Goal: Task Accomplishment & Management: Use online tool/utility

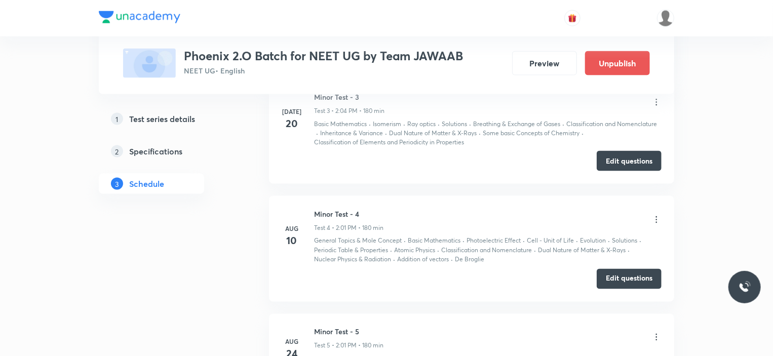
scroll to position [1117, 0]
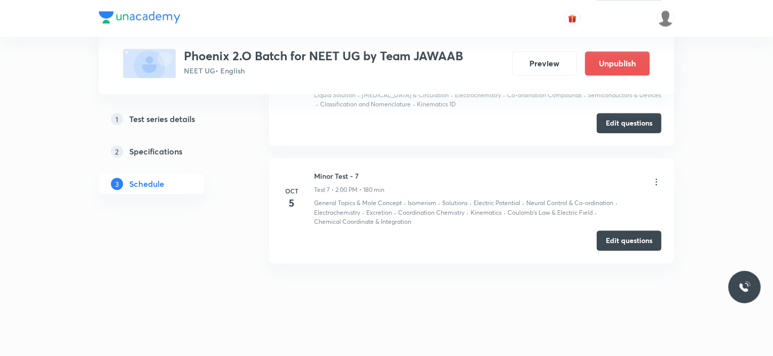
click at [652, 177] on icon at bounding box center [656, 182] width 10 height 10
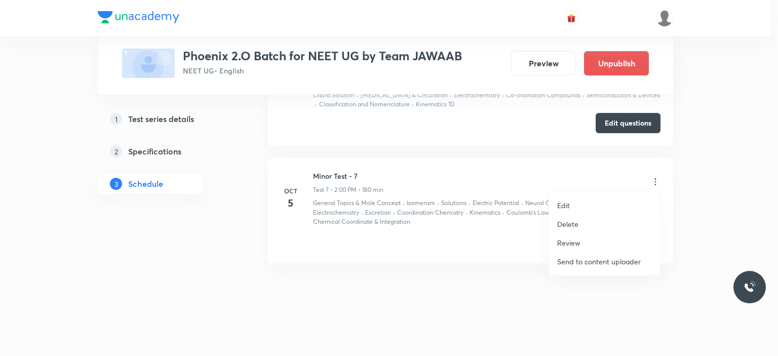
click at [709, 207] on div at bounding box center [389, 178] width 778 height 356
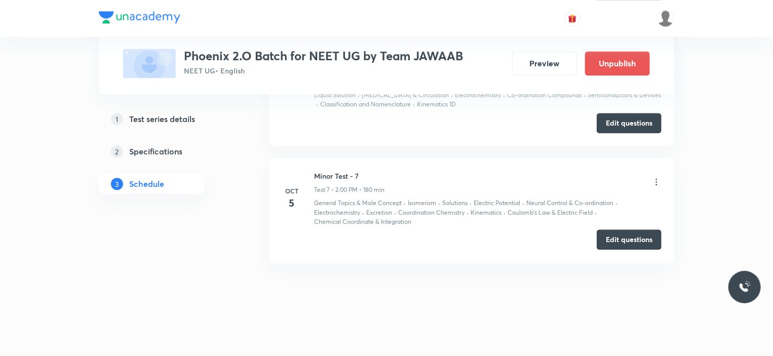
click at [635, 238] on button "Edit questions" at bounding box center [629, 239] width 65 height 20
click at [617, 244] on button "Edit questions" at bounding box center [629, 239] width 65 height 20
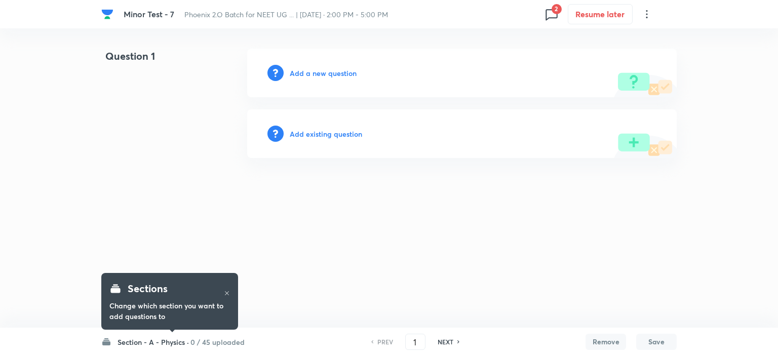
click at [228, 342] on h6 "0 / 45 uploaded" at bounding box center [217, 342] width 54 height 11
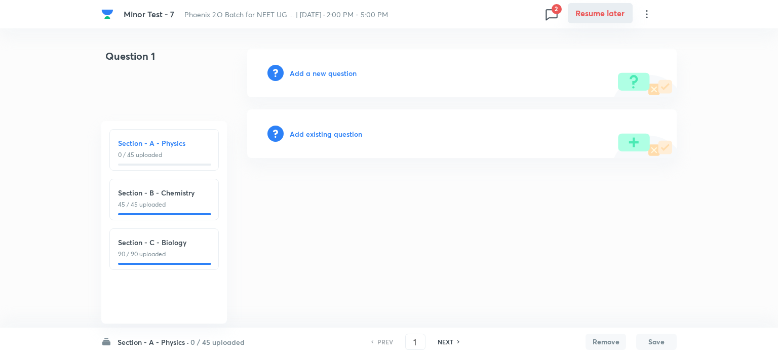
click at [570, 12] on button "Resume later" at bounding box center [600, 13] width 65 height 20
click at [554, 14] on span "2" at bounding box center [557, 9] width 10 height 10
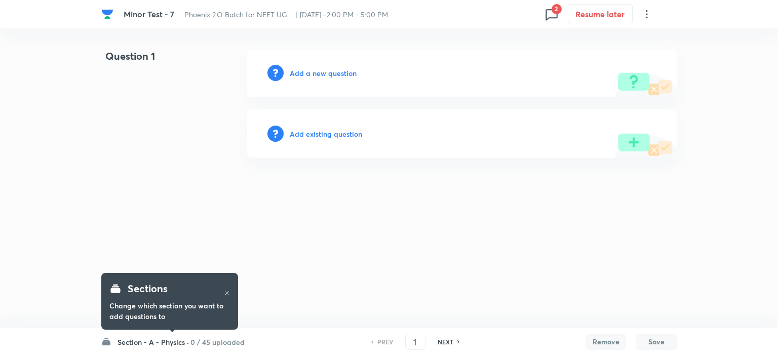
click at [215, 338] on h6 "0 / 45 uploaded" at bounding box center [217, 342] width 54 height 11
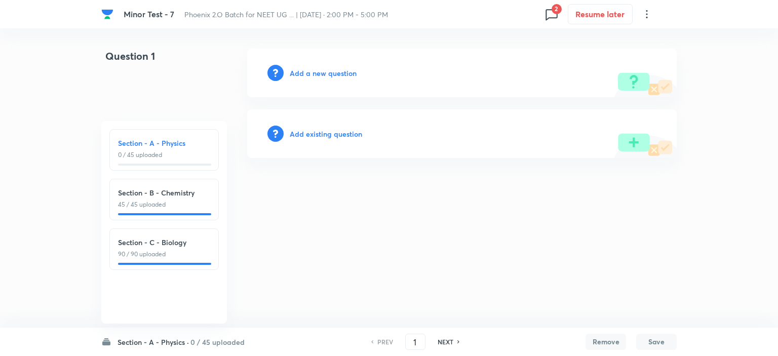
click at [162, 247] on h6 "Section - C - Biology" at bounding box center [164, 242] width 92 height 11
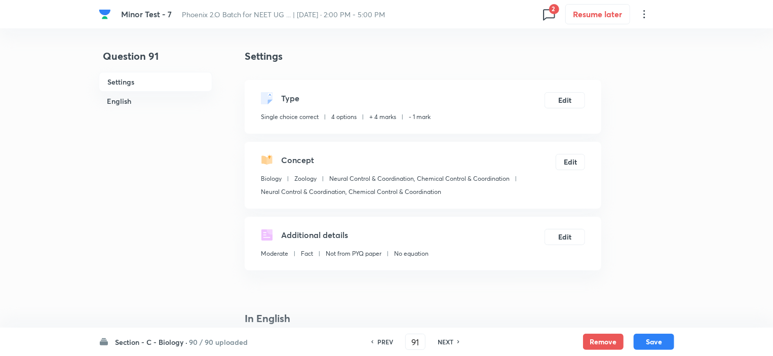
click at [541, 10] on icon at bounding box center [549, 14] width 16 height 16
click at [447, 56] on p "2 issue" at bounding box center [491, 52] width 122 height 9
type input "151"
checkbox input "false"
checkbox input "true"
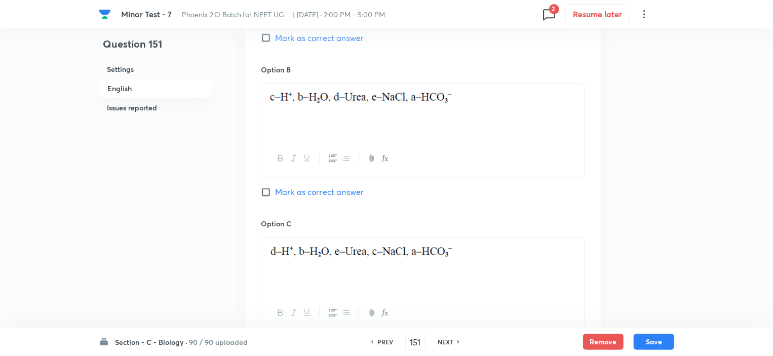
scroll to position [304, 0]
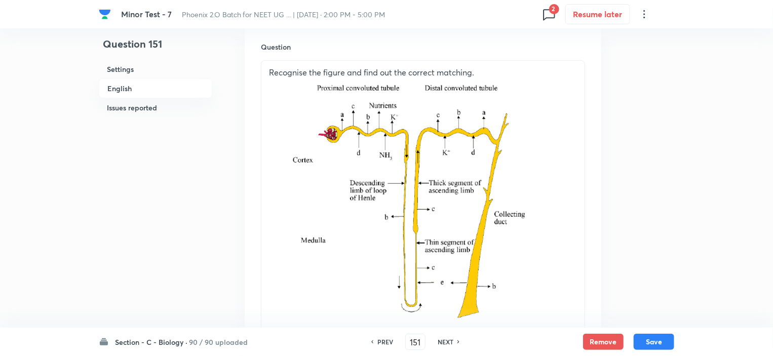
click at [547, 18] on icon at bounding box center [549, 14] width 12 height 11
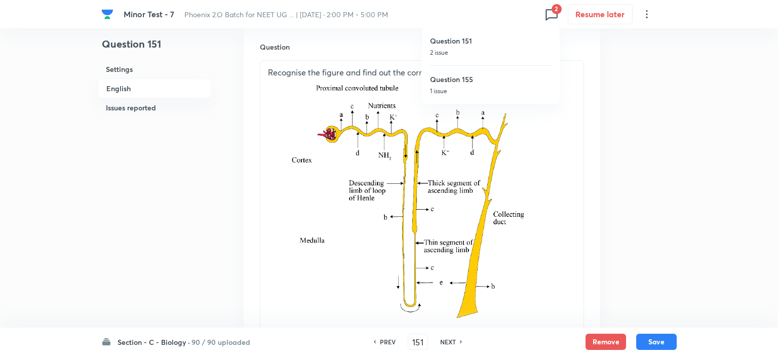
click at [469, 83] on h6 "Question 155" at bounding box center [491, 79] width 122 height 11
type input "155"
checkbox input "false"
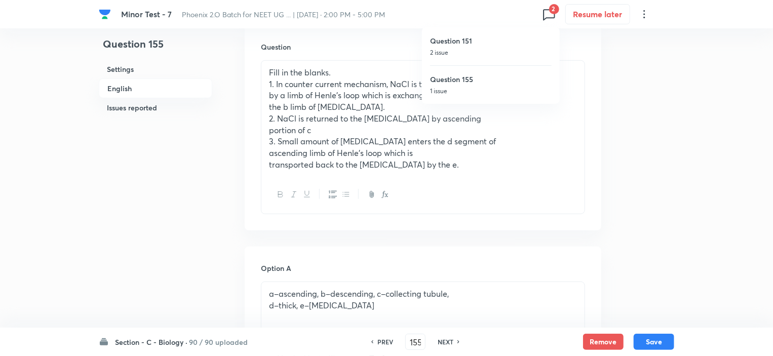
checkbox input "true"
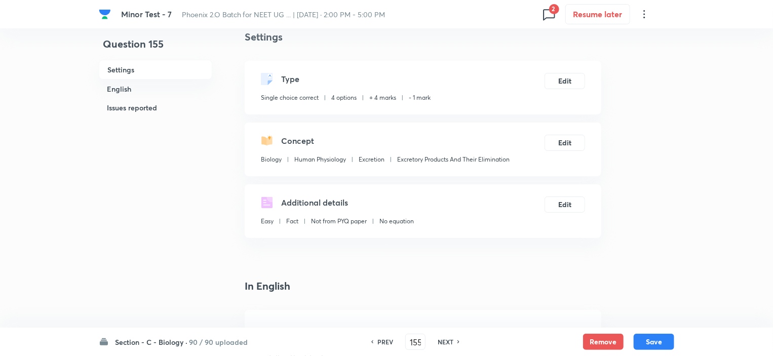
scroll to position [0, 0]
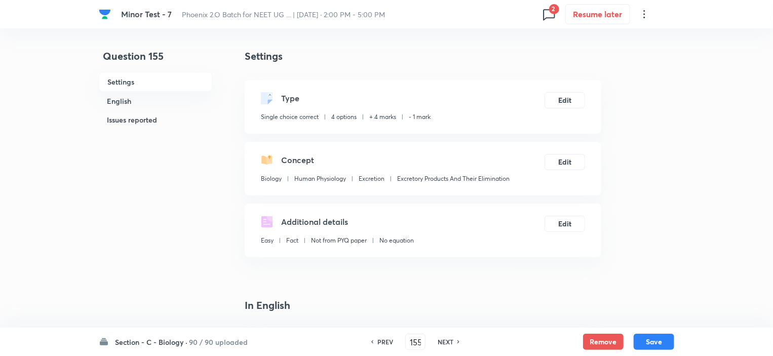
click at [544, 9] on icon at bounding box center [549, 14] width 16 height 16
click at [472, 50] on p "2 issue" at bounding box center [491, 52] width 122 height 9
type input "151"
checkbox input "false"
checkbox input "true"
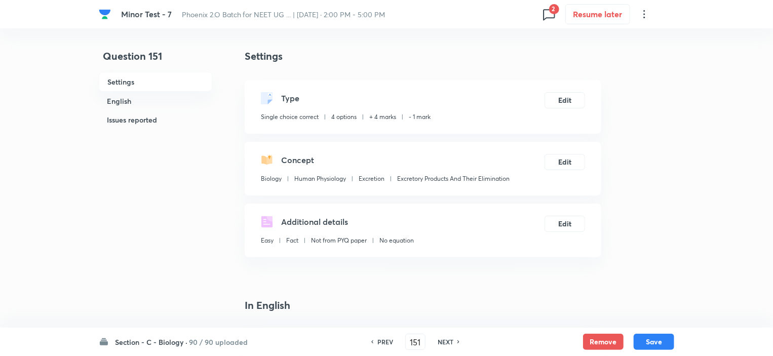
click at [389, 343] on h6 "PREV" at bounding box center [385, 341] width 16 height 9
type input "150"
checkbox input "false"
checkbox input "true"
click at [442, 341] on h6 "NEXT" at bounding box center [446, 341] width 16 height 9
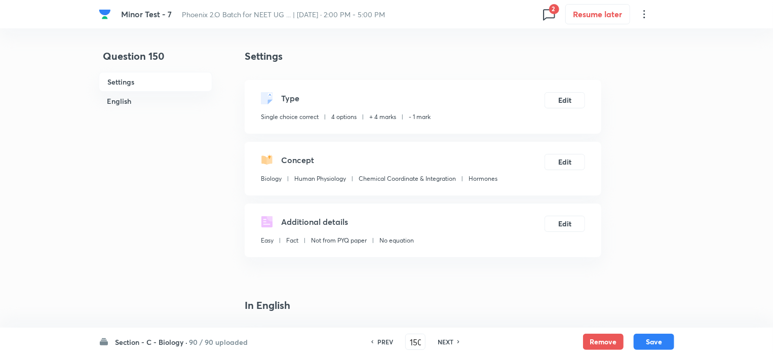
type input "151"
checkbox input "false"
checkbox input "true"
click at [442, 340] on h6 "NEXT" at bounding box center [446, 341] width 16 height 9
type input "152"
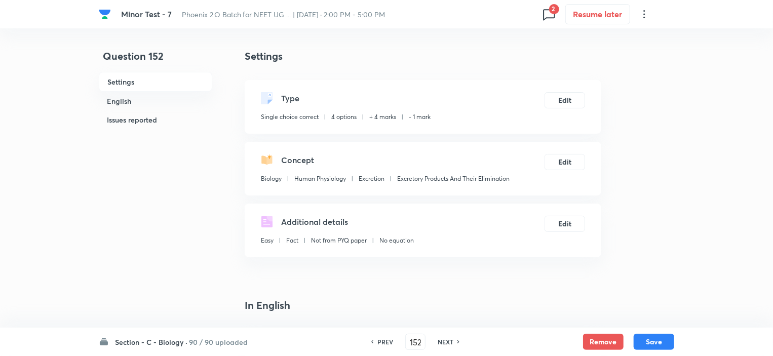
checkbox input "true"
click at [384, 342] on h6 "PREV" at bounding box center [385, 341] width 16 height 9
type input "151"
checkbox input "true"
click at [384, 342] on h6 "PREV" at bounding box center [385, 341] width 16 height 9
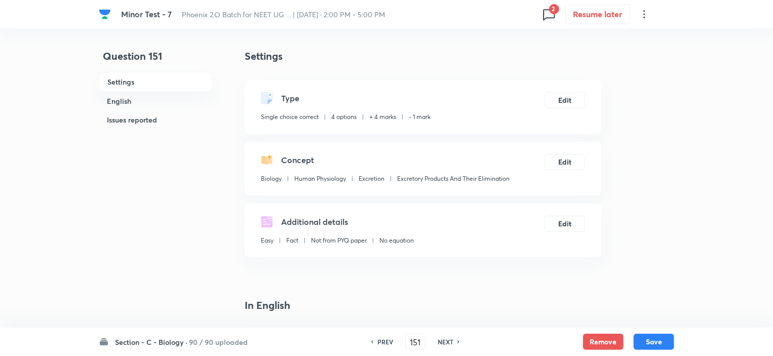
type input "150"
checkbox input "false"
checkbox input "true"
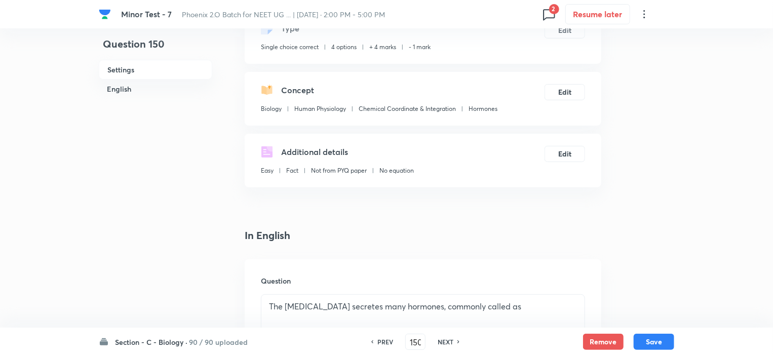
scroll to position [101, 0]
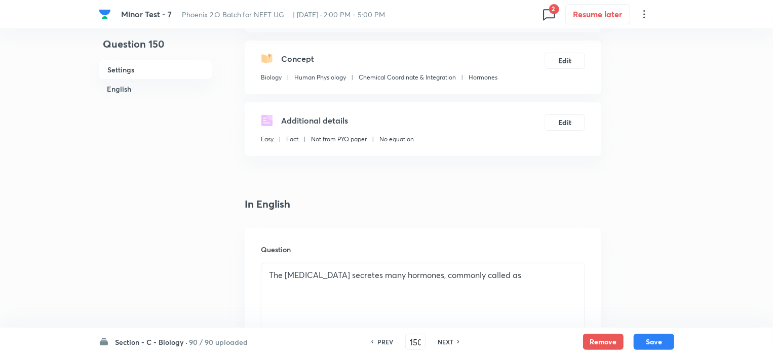
click at [444, 340] on h6 "NEXT" at bounding box center [446, 341] width 16 height 9
type input "151"
checkbox input "false"
checkbox input "true"
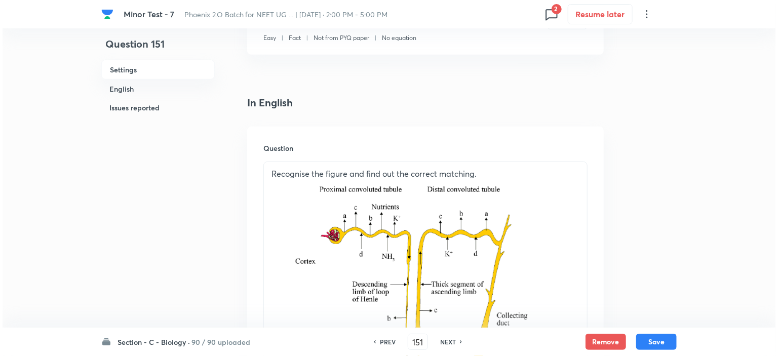
scroll to position [0, 0]
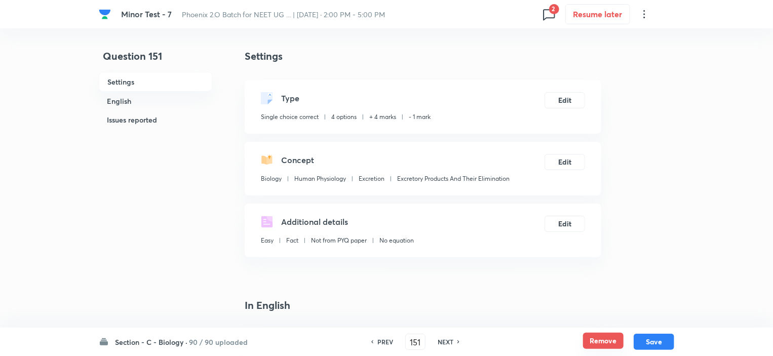
click at [598, 341] on button "Remove" at bounding box center [603, 341] width 41 height 16
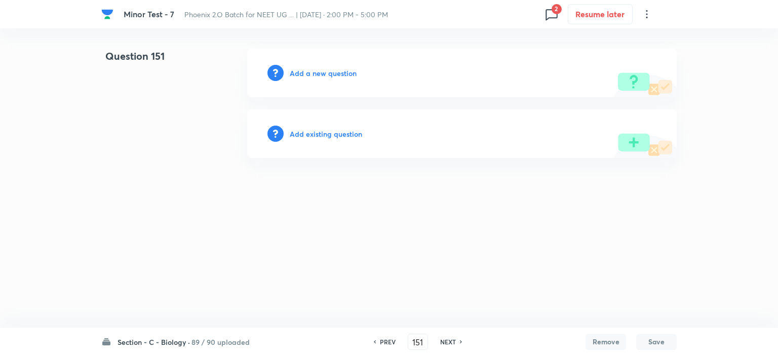
click at [324, 132] on h6 "Add existing question" at bounding box center [326, 134] width 72 height 11
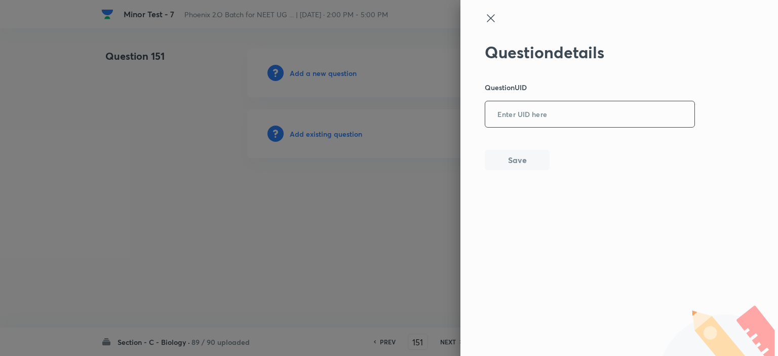
click at [517, 111] on input "text" at bounding box center [589, 114] width 209 height 25
paste input "2D0YF"
type input "2D0YF"
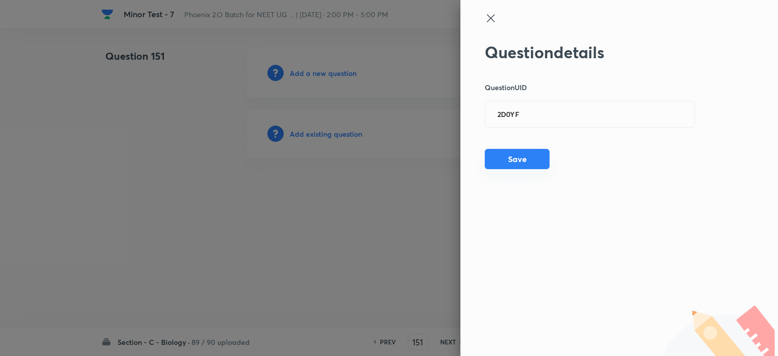
click at [520, 161] on button "Save" at bounding box center [517, 159] width 65 height 20
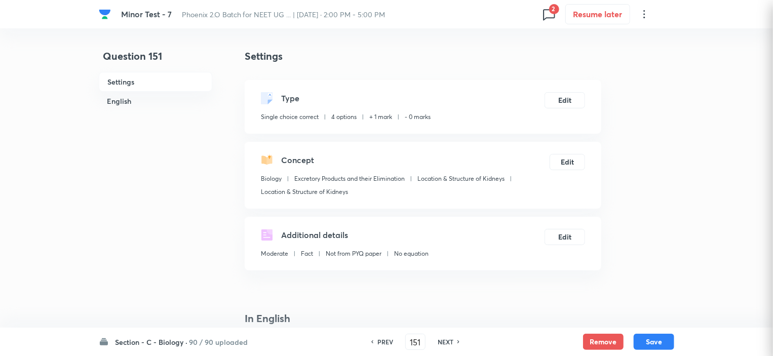
checkbox input "true"
click at [553, 12] on span "2" at bounding box center [554, 9] width 10 height 10
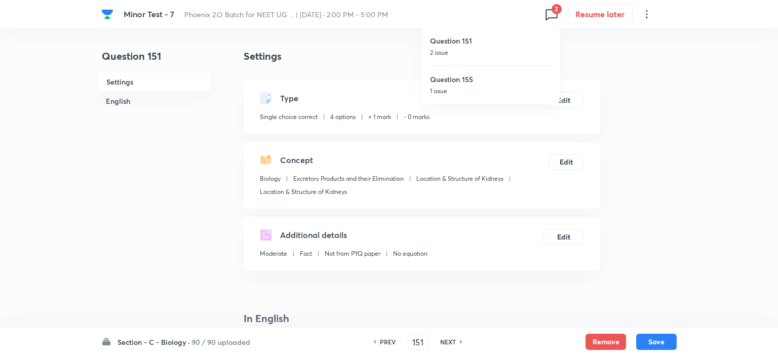
click at [459, 83] on h6 "Question 155" at bounding box center [491, 79] width 122 height 11
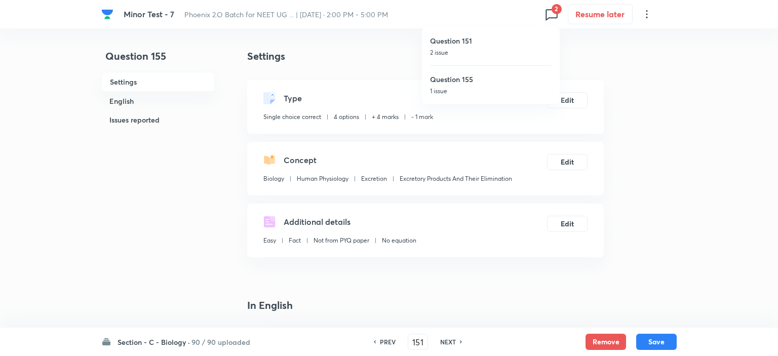
type input "155"
checkbox input "false"
checkbox input "true"
click at [596, 339] on button "Remove" at bounding box center [603, 341] width 41 height 16
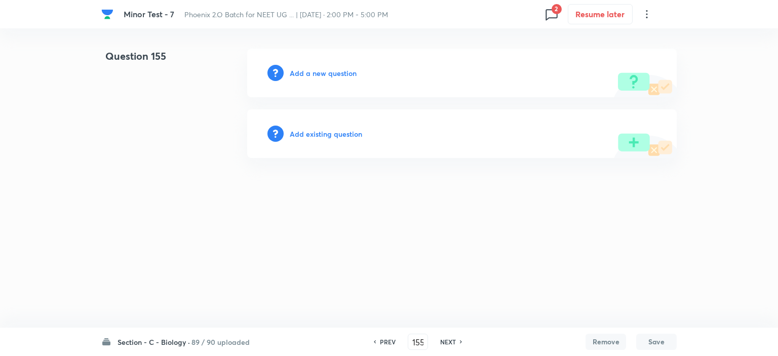
click at [329, 130] on h6 "Add existing question" at bounding box center [326, 134] width 72 height 11
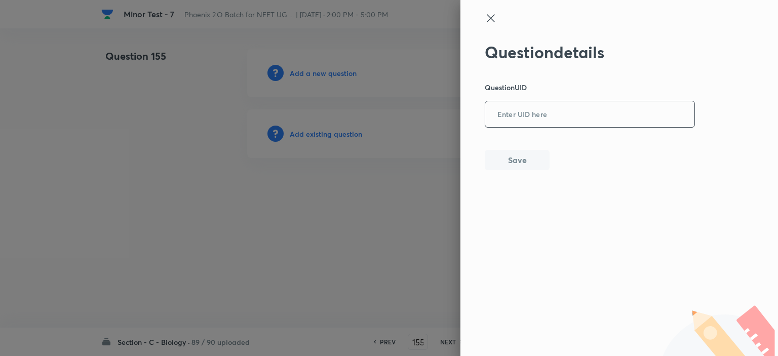
click at [504, 126] on input "text" at bounding box center [589, 114] width 209 height 25
paste input "WW2QS"
type input "WW2QS"
click at [512, 151] on button "Save" at bounding box center [517, 159] width 65 height 20
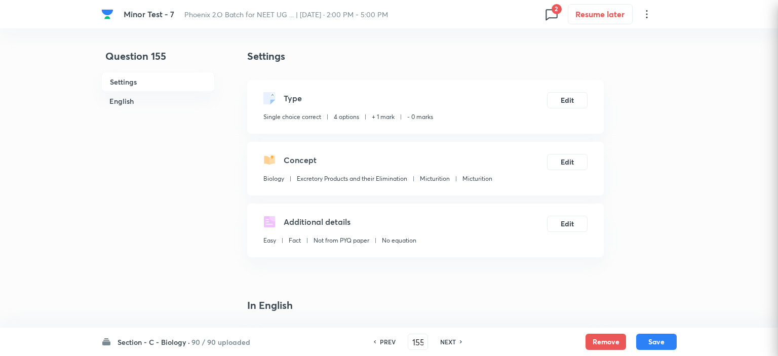
checkbox input "true"
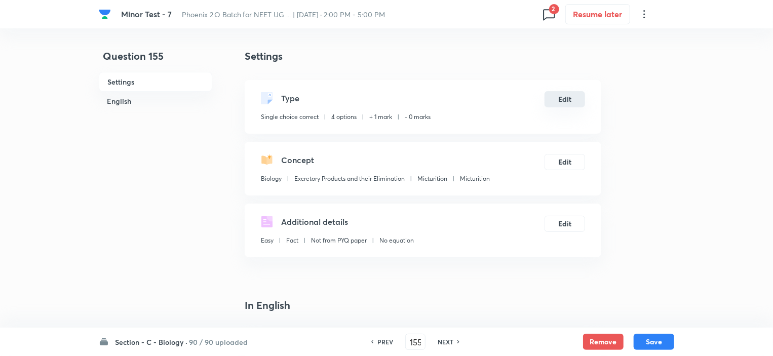
click at [557, 107] on button "Edit" at bounding box center [564, 99] width 41 height 16
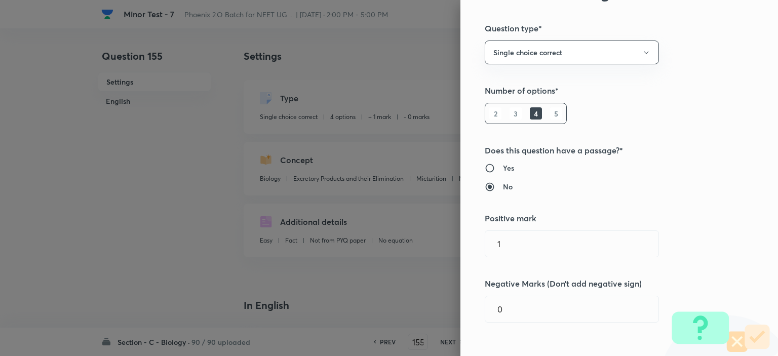
scroll to position [203, 0]
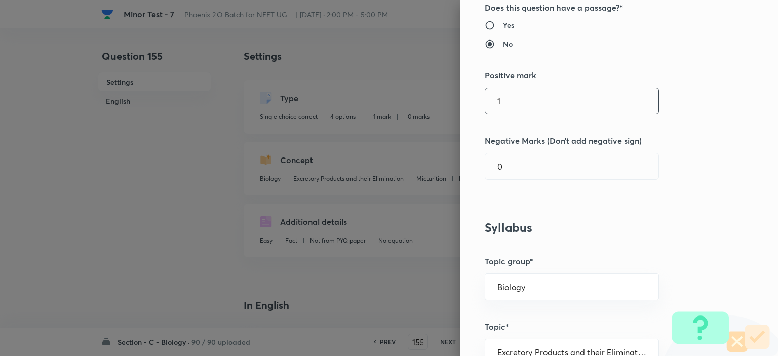
drag, startPoint x: 494, startPoint y: 103, endPoint x: 468, endPoint y: 103, distance: 25.8
click at [468, 103] on div "Question settings Question type* Single choice correct Number of options* 2 3 4…" at bounding box center [619, 178] width 318 height 356
type input "4"
click at [527, 170] on input "0" at bounding box center [571, 166] width 173 height 26
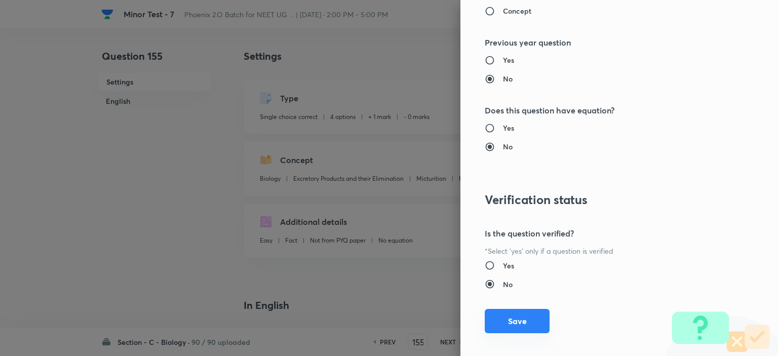
scroll to position [1023, 0]
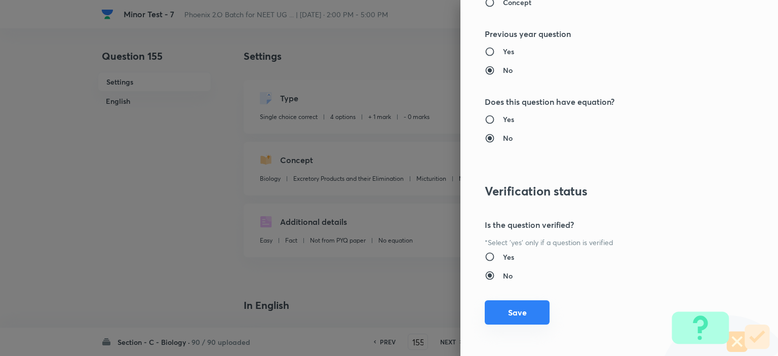
type input "1"
click at [517, 314] on button "Save" at bounding box center [517, 312] width 65 height 24
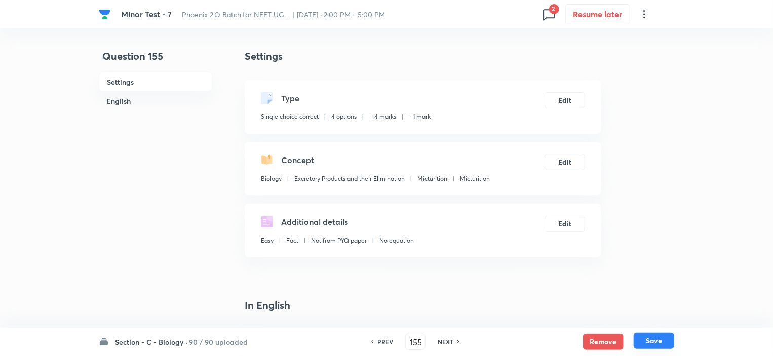
click at [659, 339] on button "Save" at bounding box center [654, 341] width 41 height 16
click at [549, 12] on icon at bounding box center [549, 14] width 16 height 16
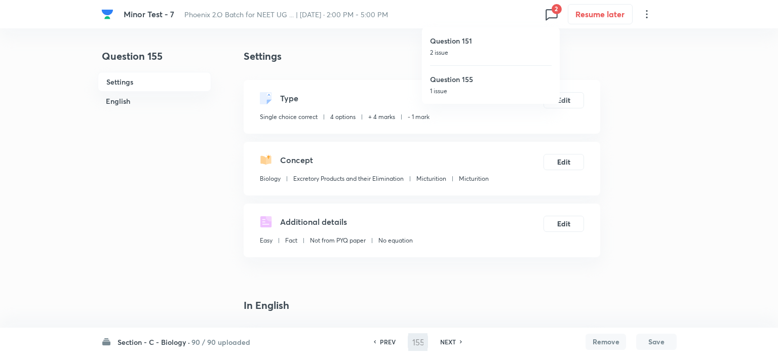
type input "156"
checkbox input "false"
checkbox input "true"
click at [474, 43] on h6 "Question 151" at bounding box center [491, 40] width 122 height 11
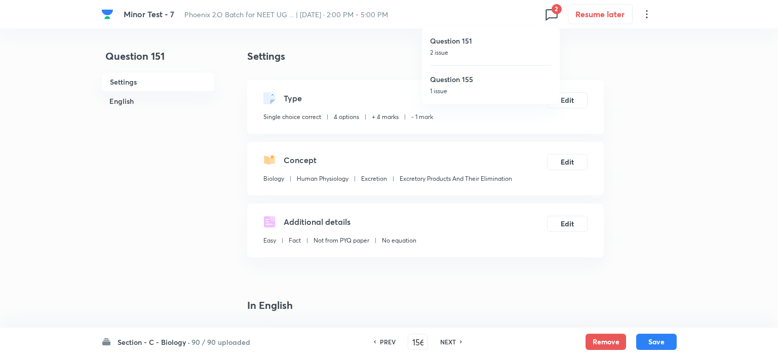
type input "151"
checkbox input "false"
checkbox input "true"
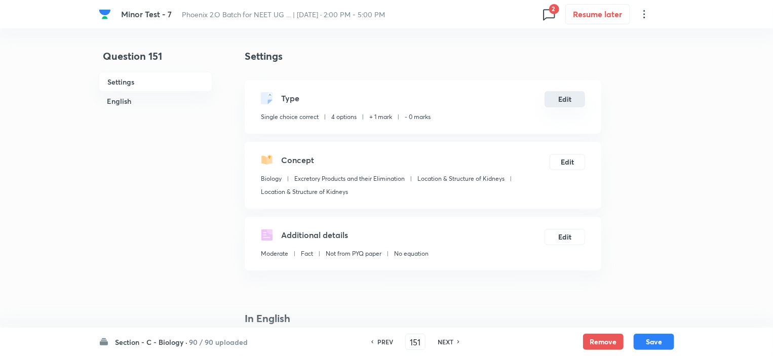
click at [571, 98] on button "Edit" at bounding box center [564, 99] width 41 height 16
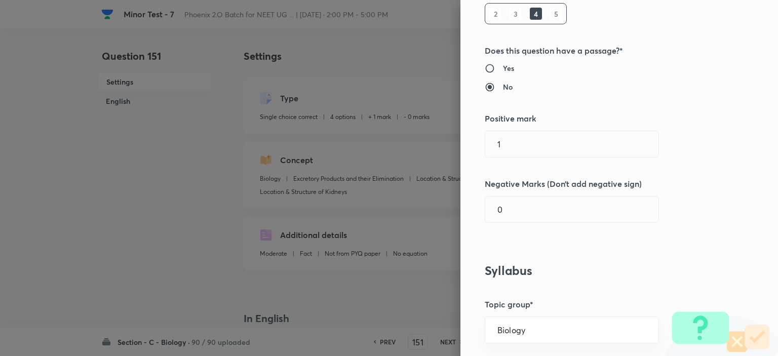
scroll to position [203, 0]
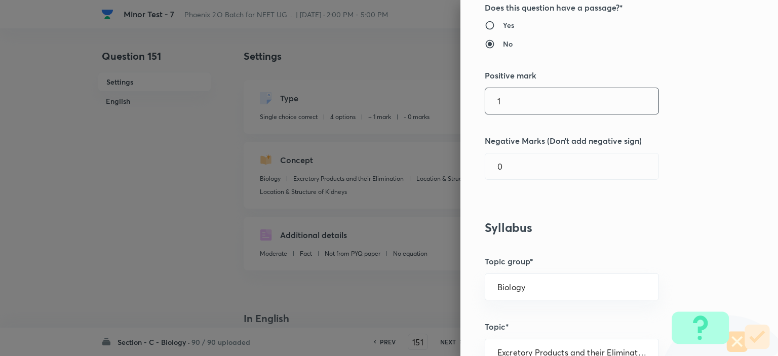
drag, startPoint x: 494, startPoint y: 93, endPoint x: 475, endPoint y: 97, distance: 19.7
click at [475, 97] on div "Question settings Question type* Single choice correct Number of options* 2 3 4…" at bounding box center [619, 178] width 318 height 356
type input "4"
click at [511, 168] on input "0" at bounding box center [571, 166] width 173 height 26
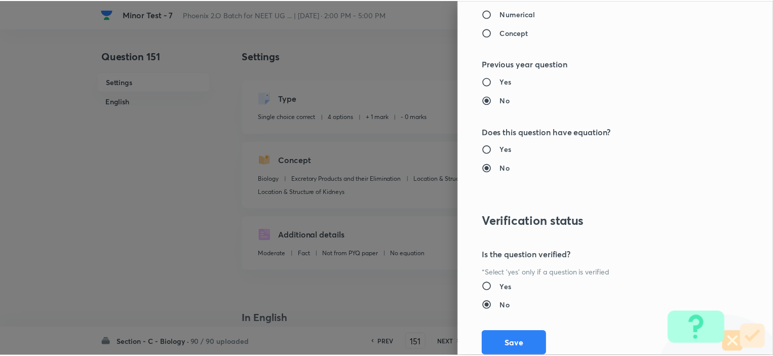
scroll to position [1023, 0]
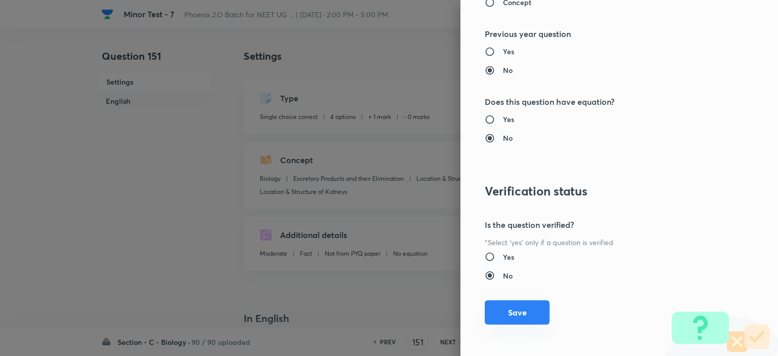
type input "1"
click at [519, 307] on button "Save" at bounding box center [517, 312] width 65 height 24
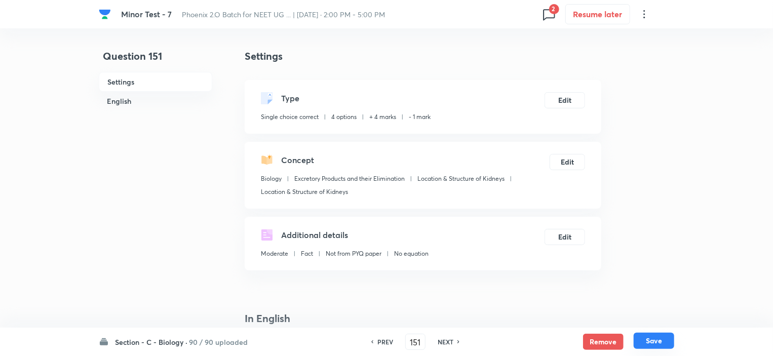
click at [659, 342] on button "Save" at bounding box center [654, 341] width 41 height 16
type input "152"
checkbox input "false"
checkbox input "true"
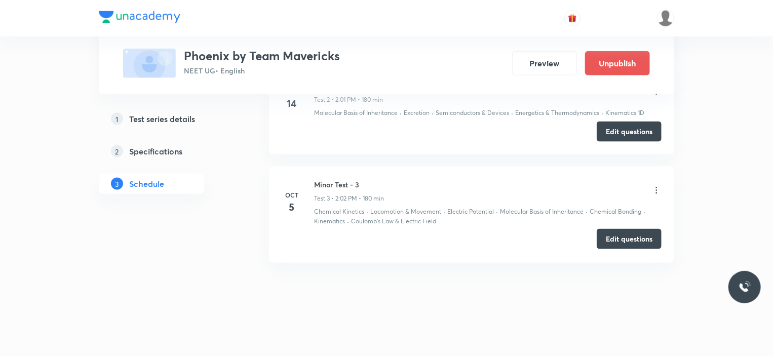
click at [628, 238] on button "Edit questions" at bounding box center [629, 239] width 65 height 20
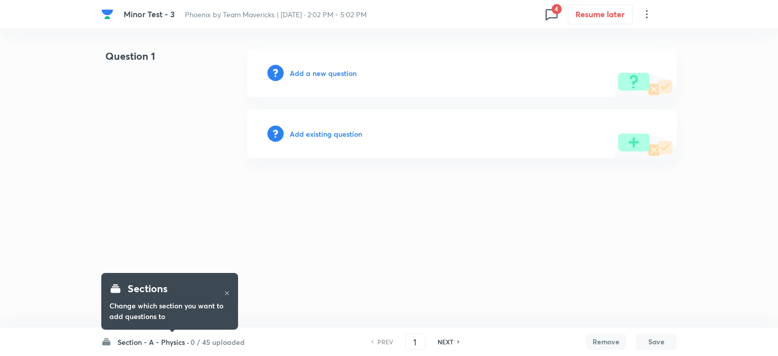
click at [203, 340] on h6 "0 / 45 uploaded" at bounding box center [217, 342] width 54 height 11
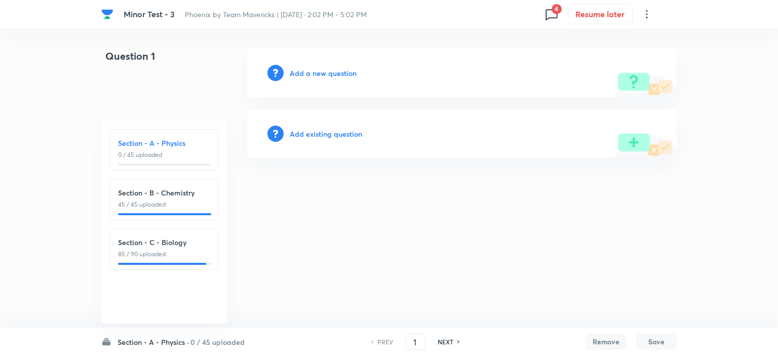
click at [178, 257] on p "85 / 90 uploaded" at bounding box center [164, 254] width 92 height 9
type input "91"
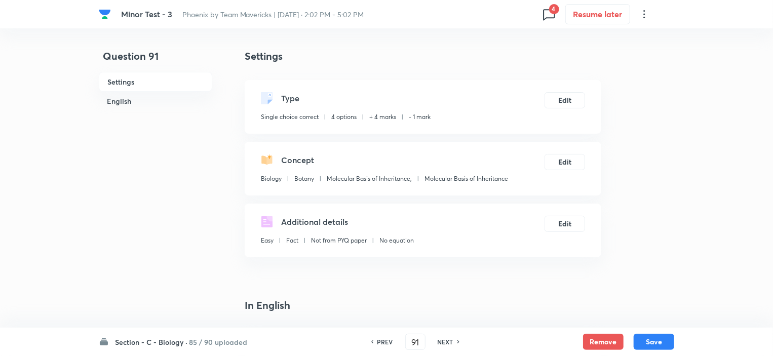
checkbox input "true"
drag, startPoint x: 417, startPoint y: 348, endPoint x: 407, endPoint y: 348, distance: 10.1
click at [407, 348] on input "91" at bounding box center [415, 342] width 19 height 18
type input "175"
checkbox input "false"
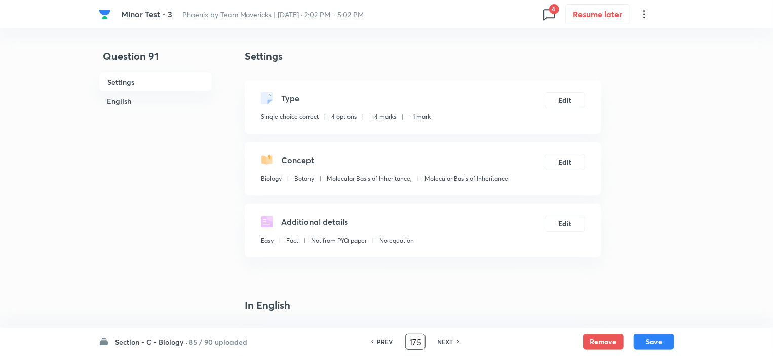
checkbox input "true"
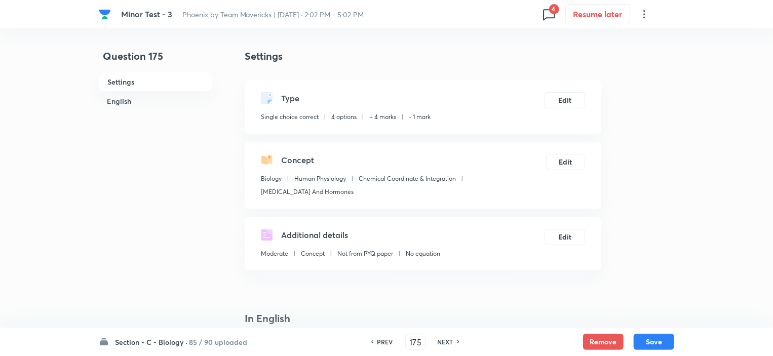
click at [443, 340] on h6 "NEXT" at bounding box center [446, 341] width 16 height 9
type input "176"
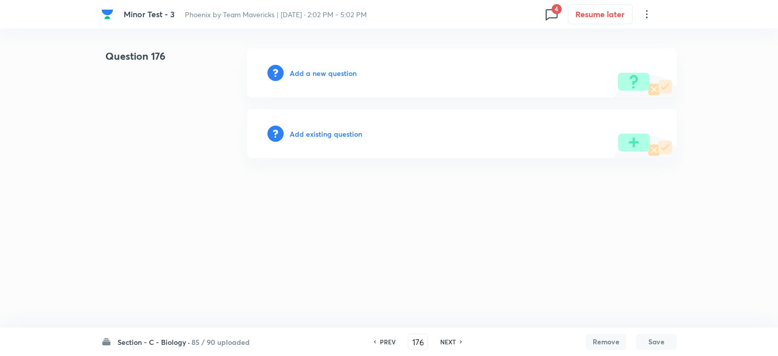
click at [320, 134] on h6 "Add existing question" at bounding box center [326, 134] width 72 height 11
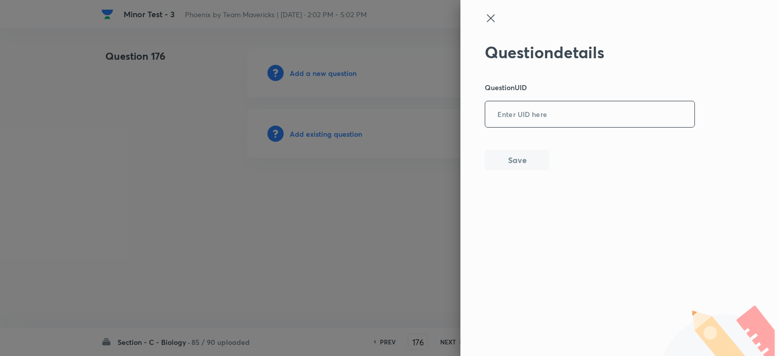
drag, startPoint x: 519, startPoint y: 130, endPoint x: 512, endPoint y: 119, distance: 12.9
click at [518, 129] on div "Question details Question UID ​ Save" at bounding box center [590, 107] width 211 height 128
click at [509, 113] on input "text" at bounding box center [589, 114] width 209 height 25
paste input "CTZNJ"
type input "CTZNJ"
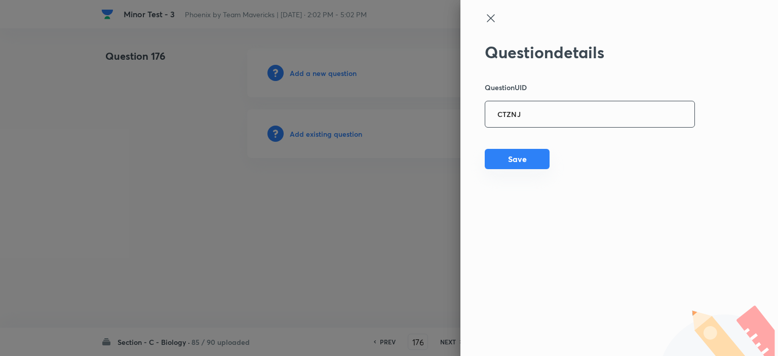
click at [517, 157] on button "Save" at bounding box center [517, 159] width 65 height 20
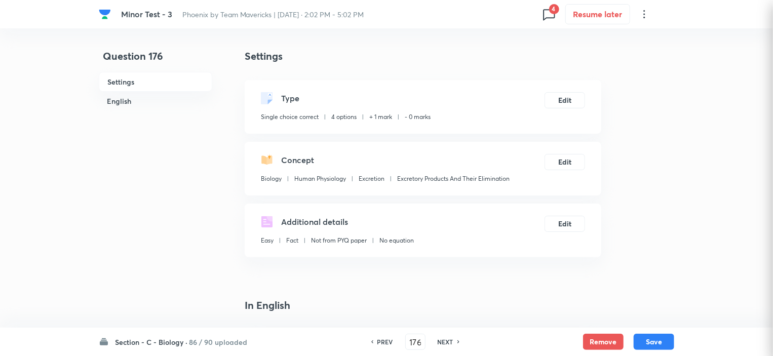
checkbox input "true"
click at [552, 17] on icon at bounding box center [549, 14] width 16 height 16
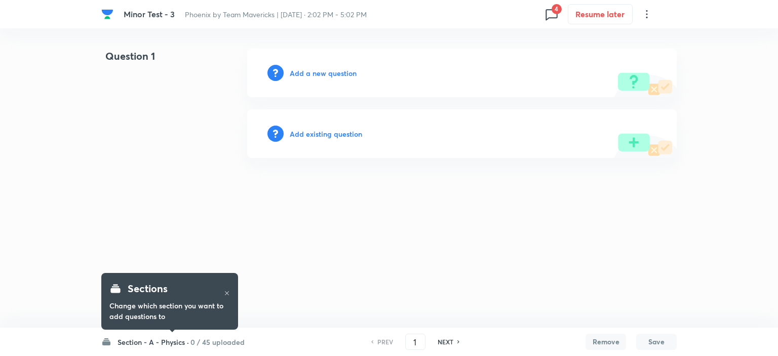
click at [550, 15] on icon at bounding box center [551, 14] width 16 height 16
click at [473, 162] on div "Question 104 1 issue" at bounding box center [491, 161] width 122 height 38
type input "104"
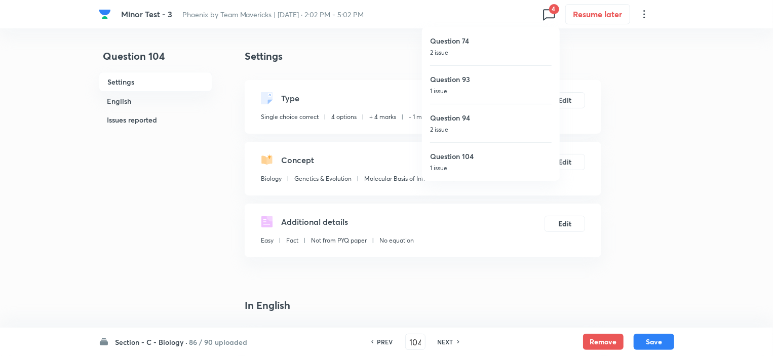
checkbox input "true"
drag, startPoint x: 412, startPoint y: 347, endPoint x: 423, endPoint y: 347, distance: 11.1
click at [423, 347] on input "104" at bounding box center [415, 342] width 19 height 18
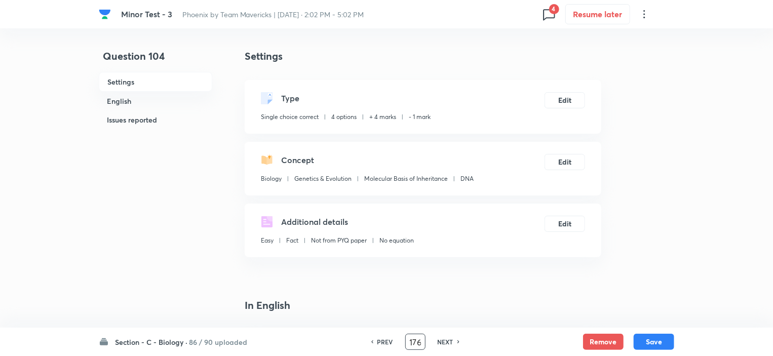
type input "176"
checkbox input "true"
click at [606, 336] on button "Remove" at bounding box center [603, 341] width 41 height 16
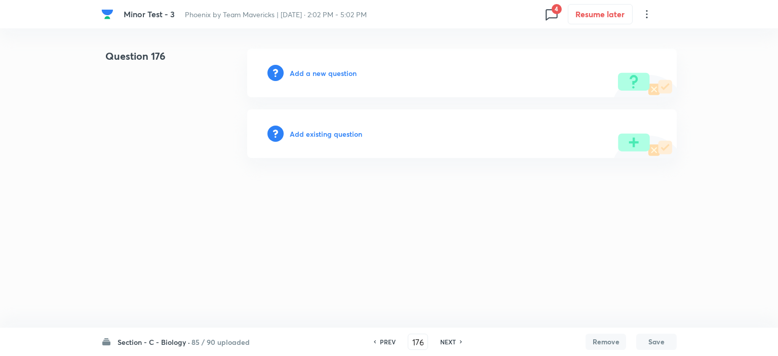
click at [334, 129] on h6 "Add existing question" at bounding box center [326, 134] width 72 height 11
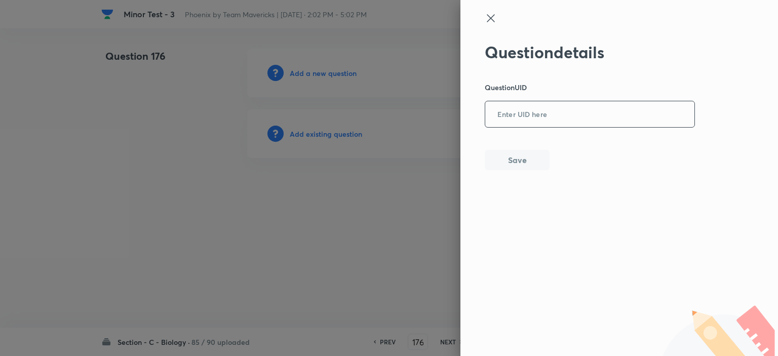
click at [534, 112] on input "text" at bounding box center [589, 114] width 209 height 25
paste input "FYQKG"
type input "FYQKG"
click at [528, 159] on button "Save" at bounding box center [517, 159] width 65 height 20
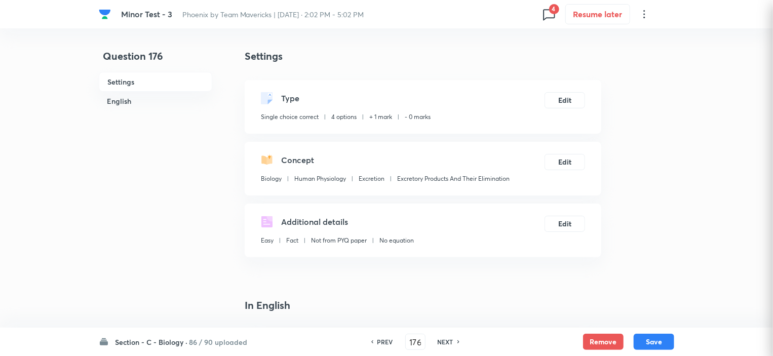
checkbox input "true"
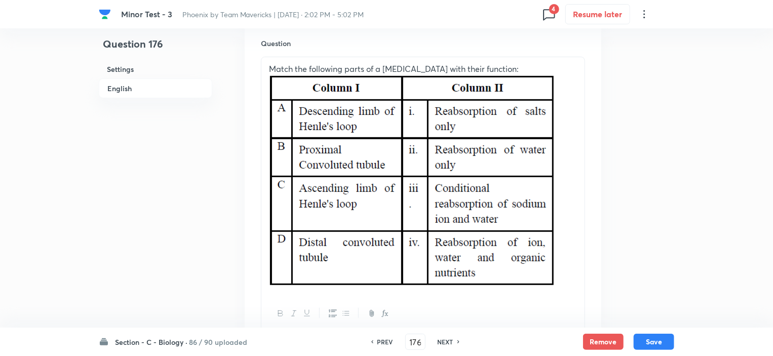
scroll to position [308, 0]
click at [603, 338] on button "Remove" at bounding box center [603, 341] width 41 height 16
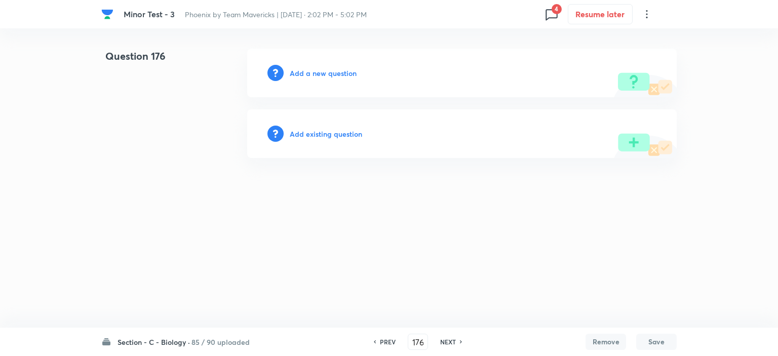
click at [325, 139] on div "Add existing question" at bounding box center [462, 133] width 430 height 49
click at [335, 128] on div "Add existing question" at bounding box center [462, 133] width 430 height 49
click at [331, 136] on h6 "Add existing question" at bounding box center [326, 134] width 72 height 11
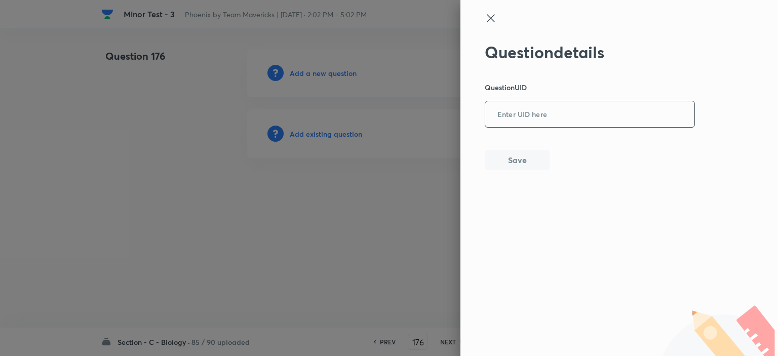
click at [506, 112] on input "text" at bounding box center [589, 114] width 209 height 25
paste input "CSC1W"
type input "CSC1W"
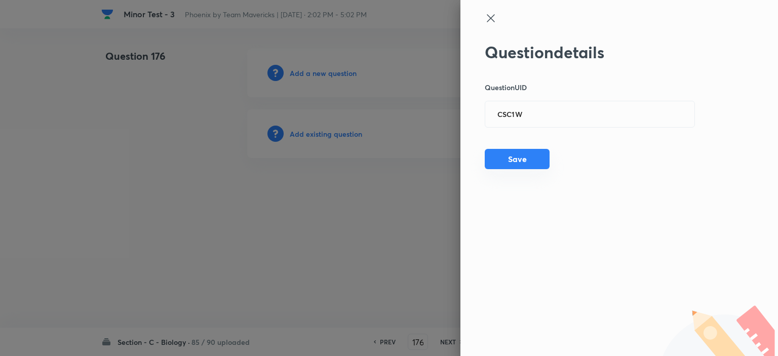
click at [518, 166] on button "Save" at bounding box center [517, 159] width 65 height 20
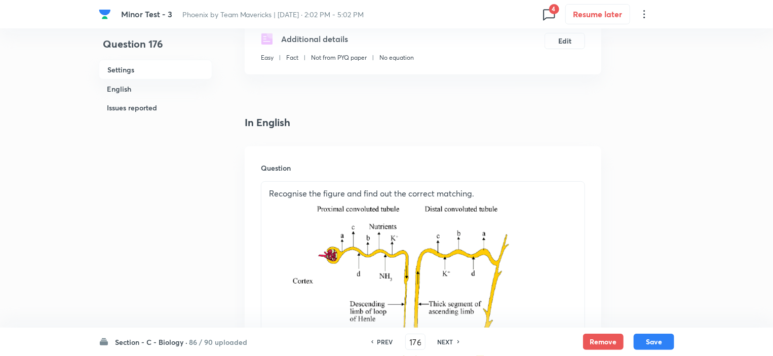
scroll to position [405, 0]
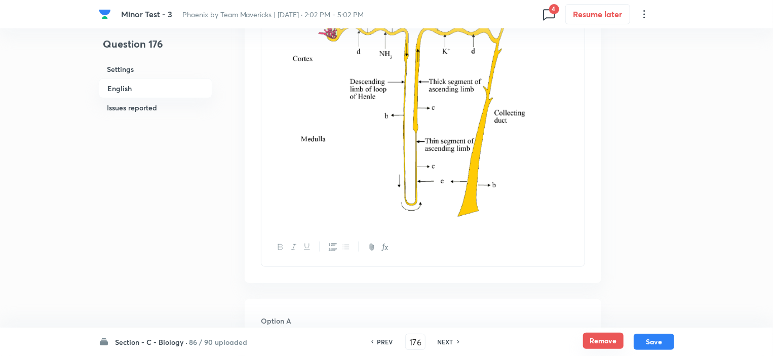
click at [606, 342] on button "Remove" at bounding box center [603, 341] width 41 height 16
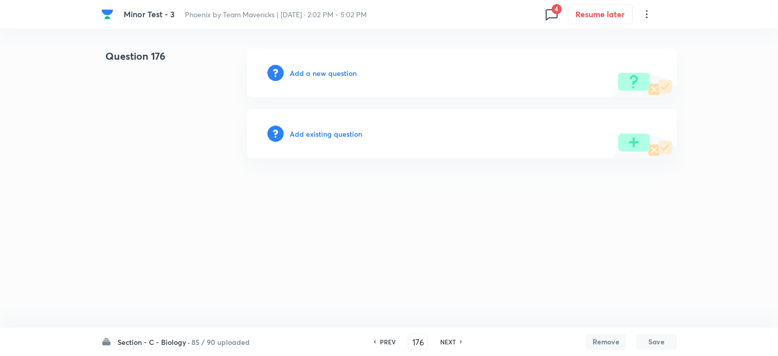
click at [553, 16] on icon at bounding box center [551, 14] width 16 height 16
click at [479, 82] on h6 "Question 93" at bounding box center [491, 79] width 122 height 11
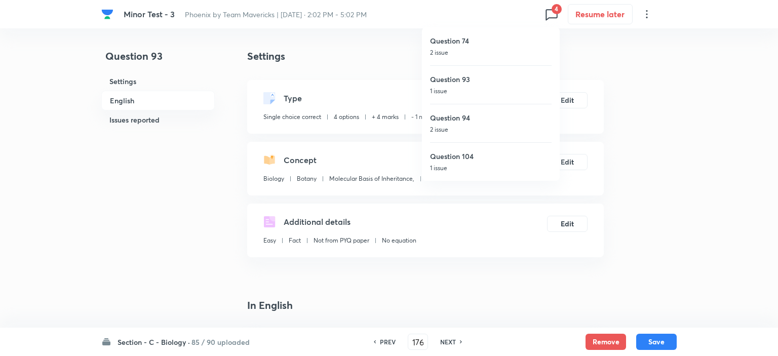
type input "93"
checkbox input "true"
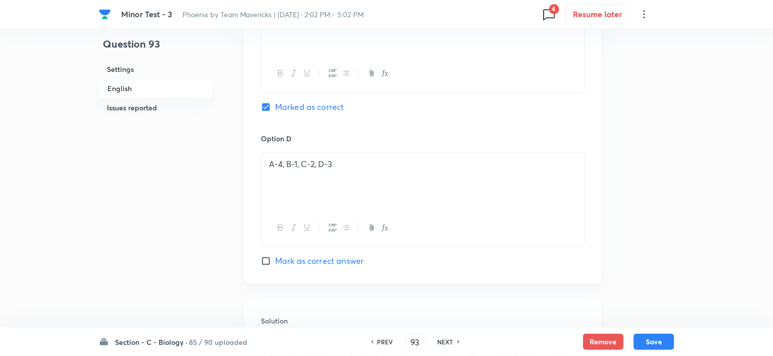
scroll to position [1214, 0]
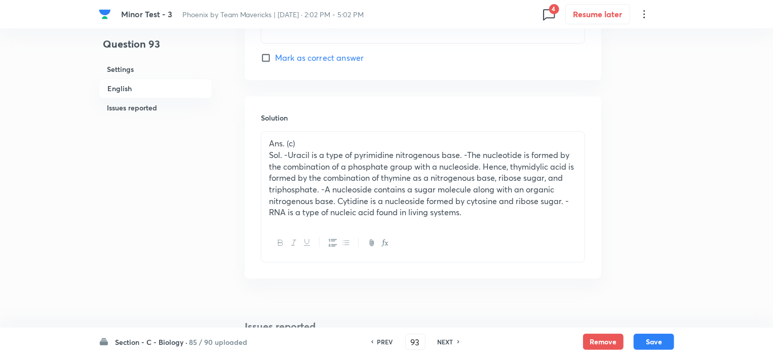
click at [551, 16] on icon at bounding box center [549, 14] width 16 height 16
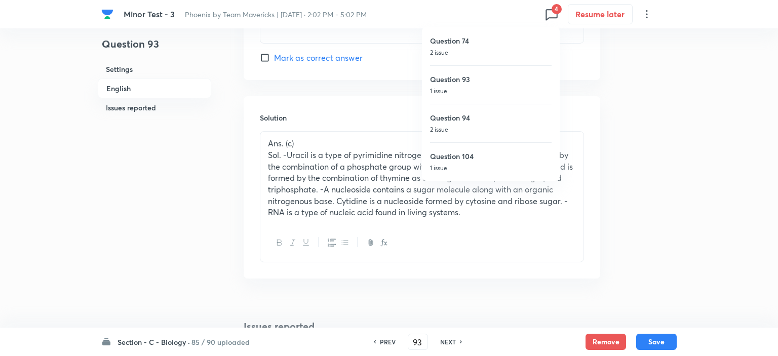
click at [465, 121] on h6 "Question 94" at bounding box center [491, 117] width 122 height 11
type input "94"
checkbox input "false"
checkbox input "true"
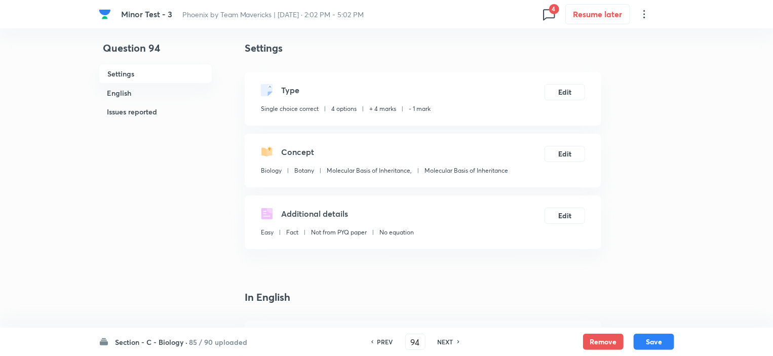
scroll to position [0, 0]
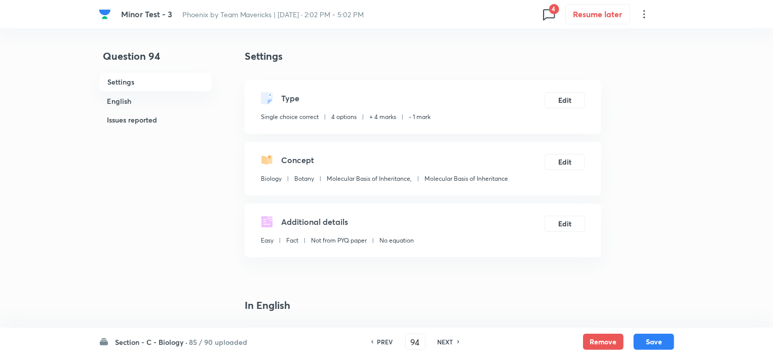
click at [544, 17] on icon at bounding box center [549, 14] width 16 height 16
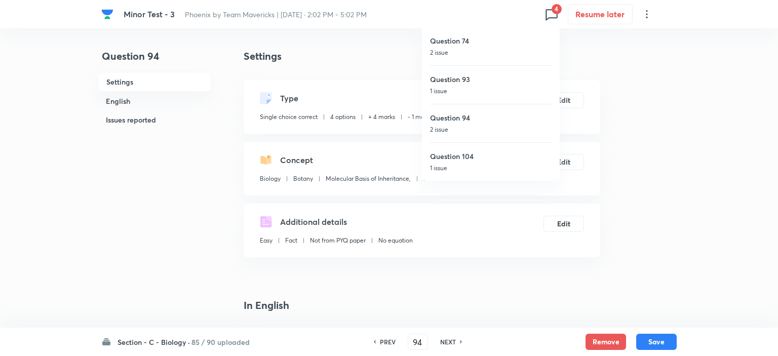
click at [445, 160] on h6 "Question 104" at bounding box center [491, 156] width 122 height 11
type input "104"
checkbox input "true"
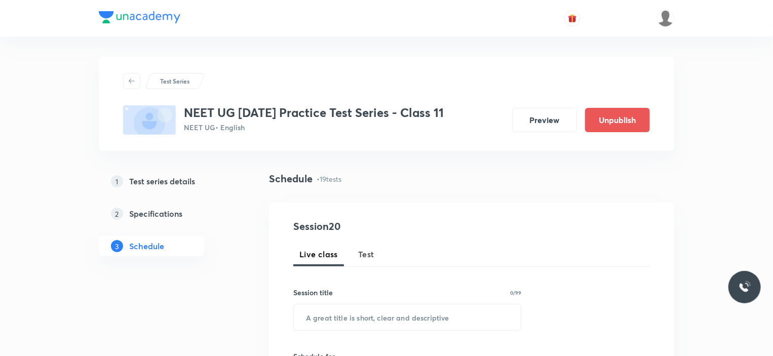
scroll to position [2010, 0]
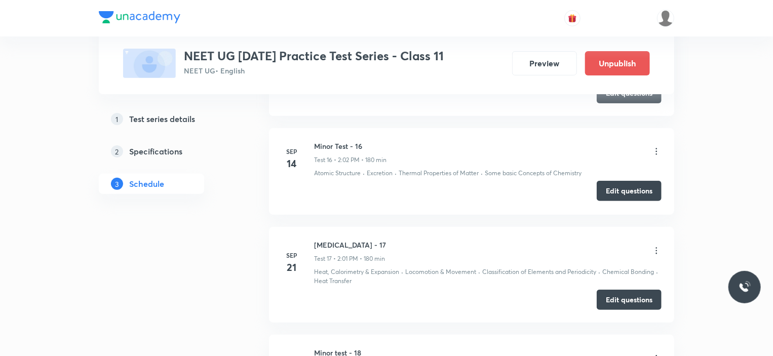
click at [622, 193] on button "Edit questions" at bounding box center [629, 191] width 65 height 20
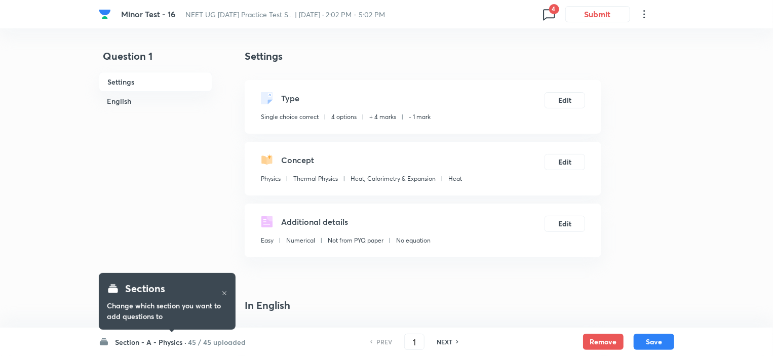
click at [545, 17] on icon at bounding box center [549, 14] width 16 height 16
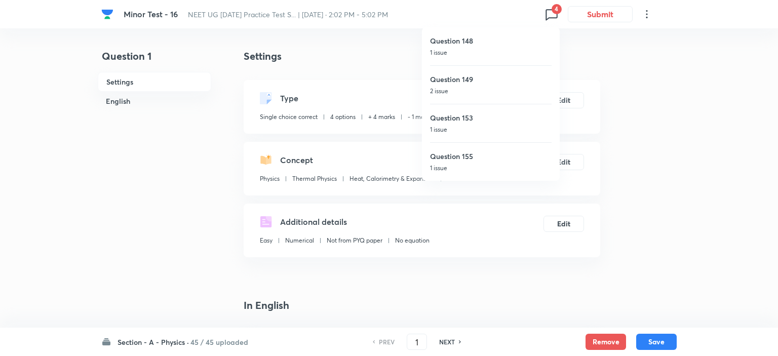
click at [467, 85] on div "Question 149 2 issue" at bounding box center [491, 84] width 122 height 38
type input "149"
checkbox input "false"
checkbox input "true"
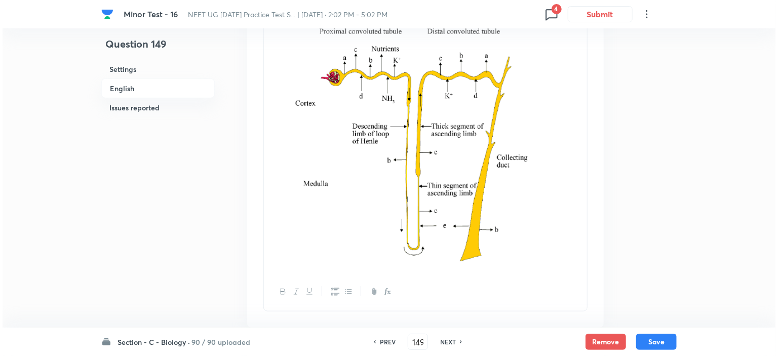
scroll to position [405, 0]
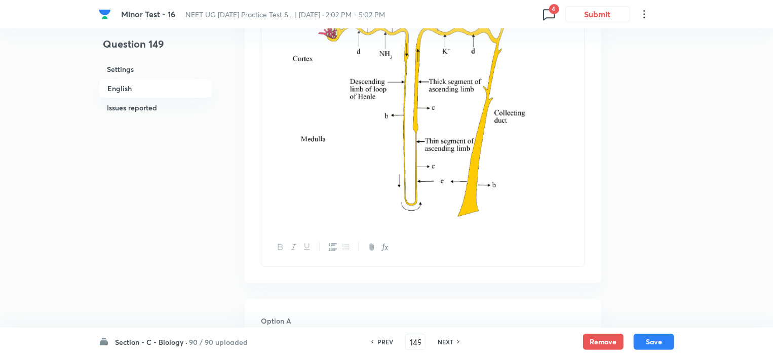
click at [549, 16] on icon at bounding box center [549, 14] width 16 height 16
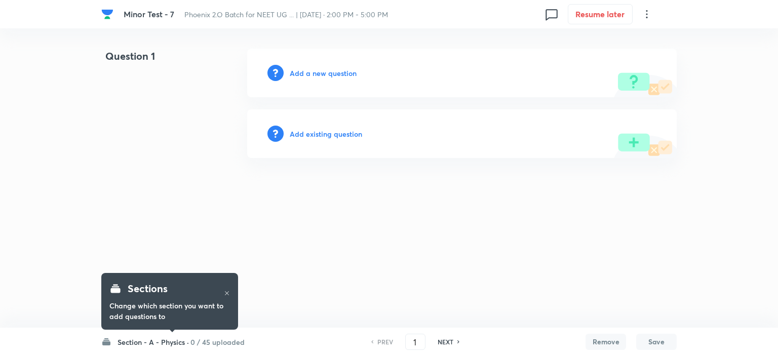
click at [171, 341] on h6 "Section - A - Physics ·" at bounding box center [153, 342] width 71 height 11
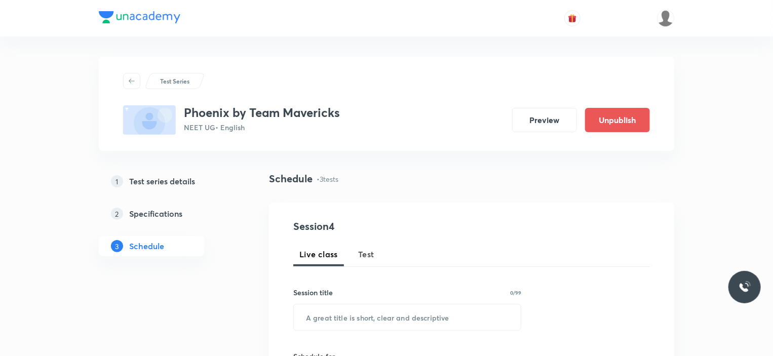
scroll to position [608, 0]
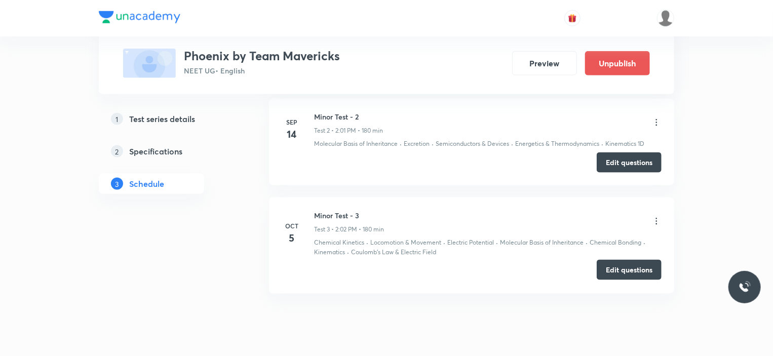
click at [629, 263] on button "Edit questions" at bounding box center [629, 270] width 65 height 20
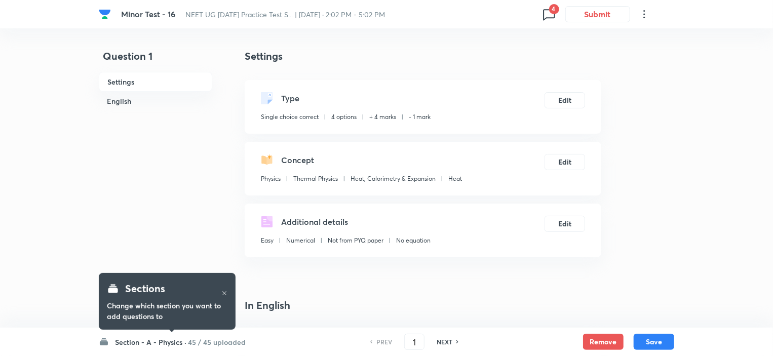
checkbox input "true"
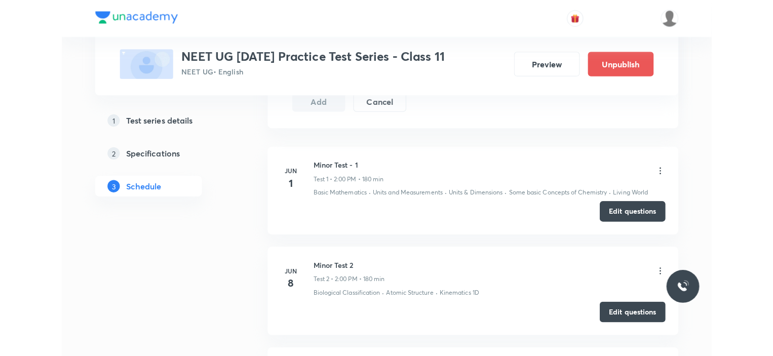
scroll to position [244, 0]
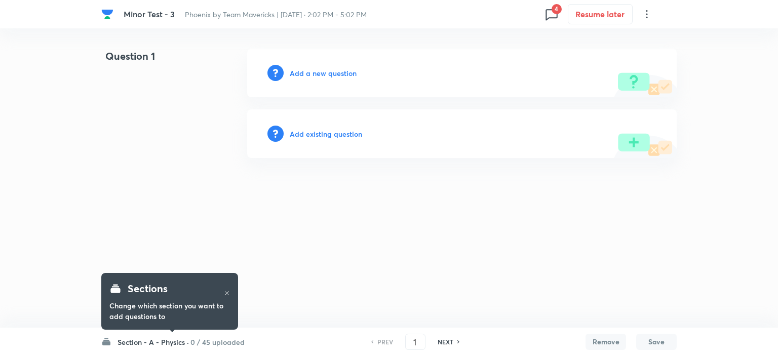
click at [549, 20] on icon at bounding box center [551, 14] width 16 height 16
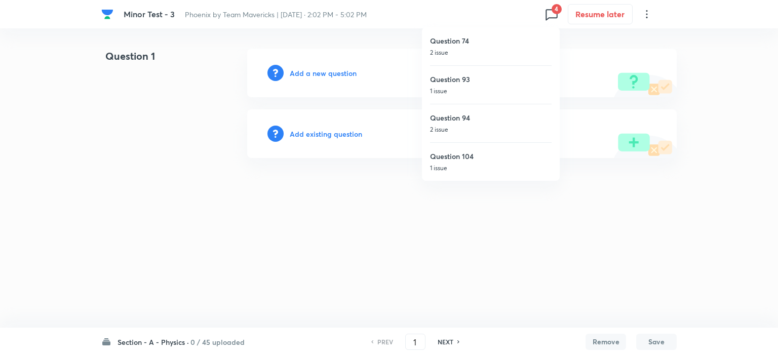
click at [461, 74] on h6 "Question 93" at bounding box center [491, 79] width 122 height 11
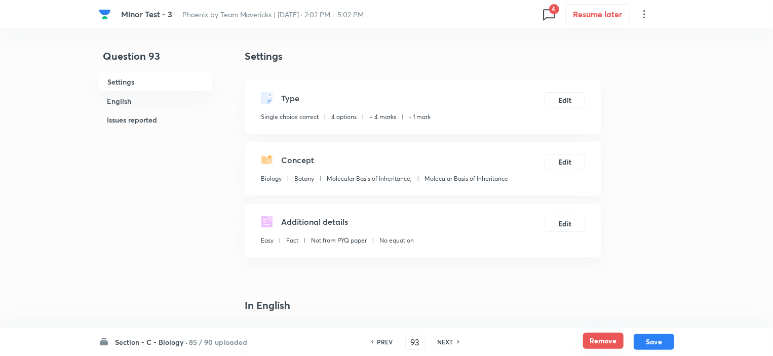
click at [596, 342] on button "Remove" at bounding box center [603, 341] width 41 height 16
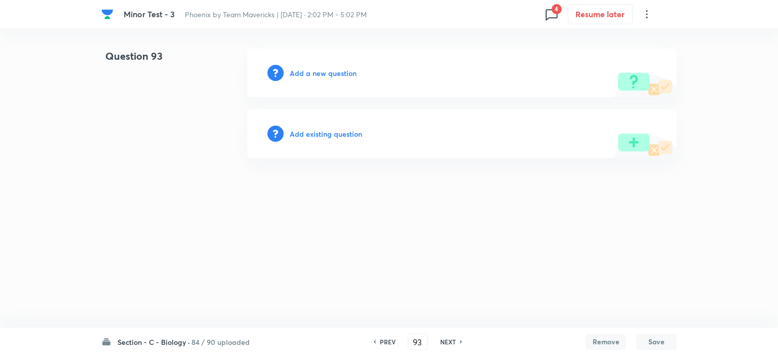
click at [552, 13] on icon at bounding box center [551, 14] width 16 height 16
click at [464, 114] on h6 "Question 94" at bounding box center [491, 117] width 122 height 11
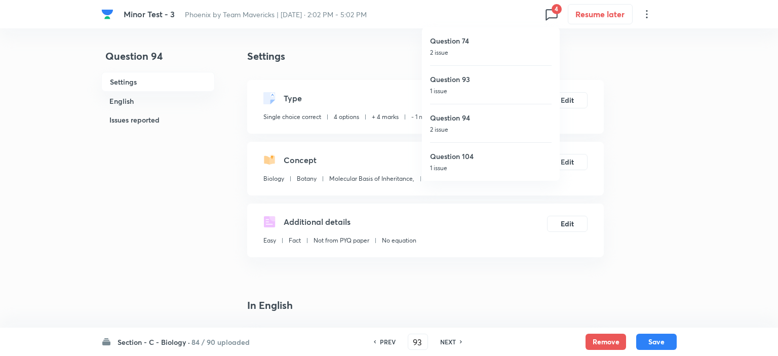
type input "94"
checkbox input "true"
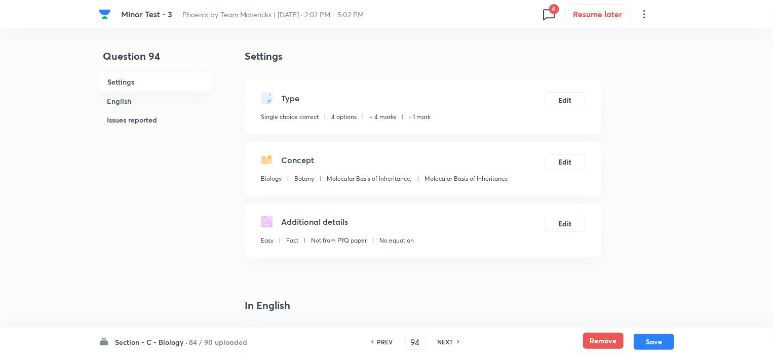
click at [602, 339] on button "Remove" at bounding box center [603, 341] width 41 height 16
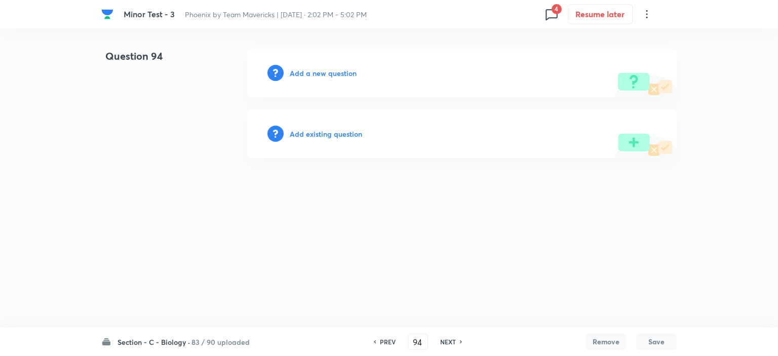
click at [547, 15] on icon at bounding box center [551, 14] width 16 height 16
click at [483, 155] on h6 "Question 104" at bounding box center [491, 156] width 122 height 11
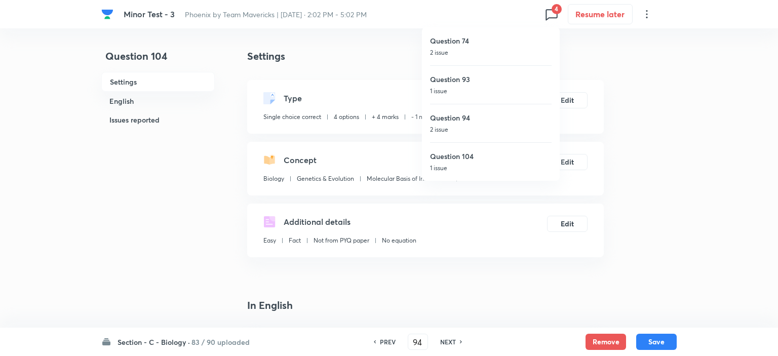
type input "104"
checkbox input "true"
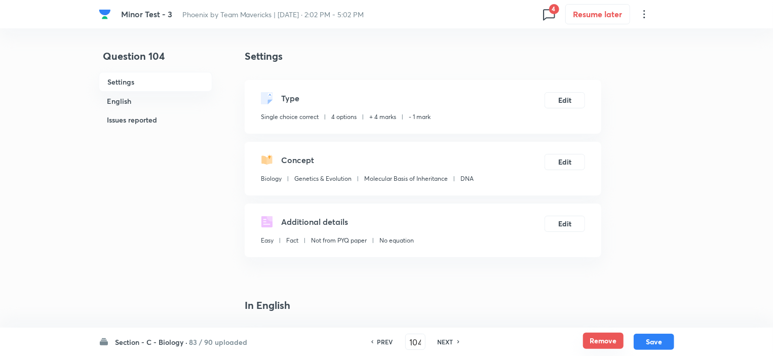
click at [592, 340] on button "Remove" at bounding box center [603, 341] width 41 height 16
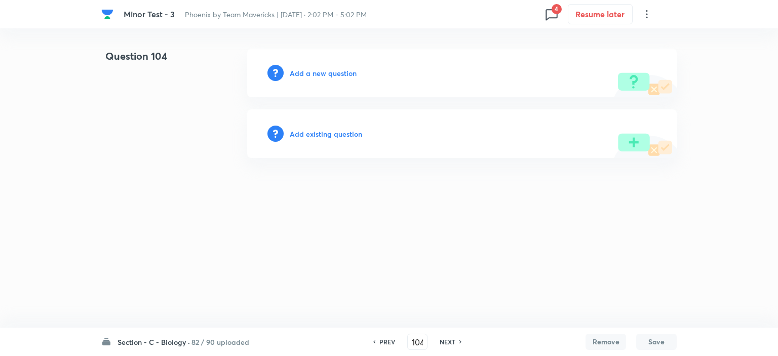
click at [401, 207] on html "Minor Test - 3 Phoenix by Team Mavericks | Oct 5, 2025 · 2:02 PM - 5:02 PM 4 Re…" at bounding box center [389, 103] width 778 height 207
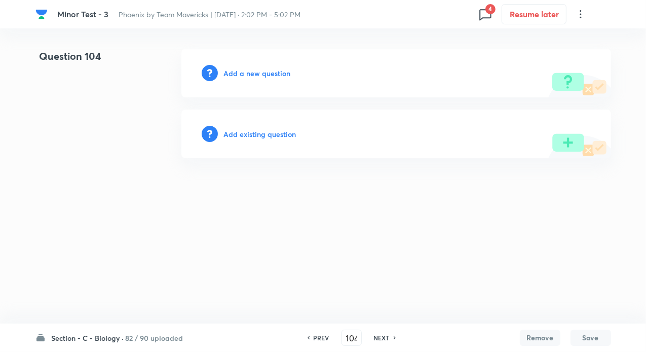
click at [487, 16] on icon at bounding box center [485, 14] width 16 height 16
click at [403, 83] on h6 "Question 93" at bounding box center [425, 79] width 122 height 11
type input "93"
click at [264, 135] on h6 "Add existing question" at bounding box center [260, 134] width 72 height 11
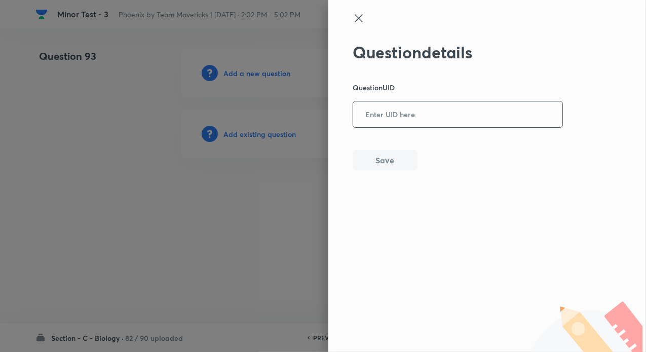
click at [393, 113] on input "text" at bounding box center [457, 114] width 209 height 25
paste input "XX7LB"
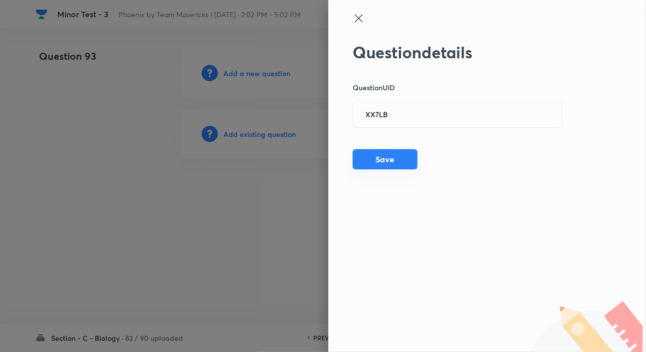
click at [389, 162] on button "Save" at bounding box center [385, 159] width 65 height 20
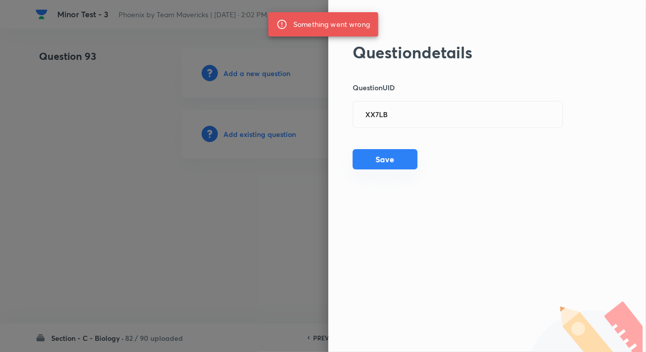
click at [394, 155] on button "Save" at bounding box center [385, 159] width 65 height 20
click at [403, 111] on input "XX7LB" at bounding box center [457, 114] width 209 height 25
paste input "SO7LC"
type input "SO7LC"
click at [396, 160] on button "Save" at bounding box center [385, 159] width 65 height 20
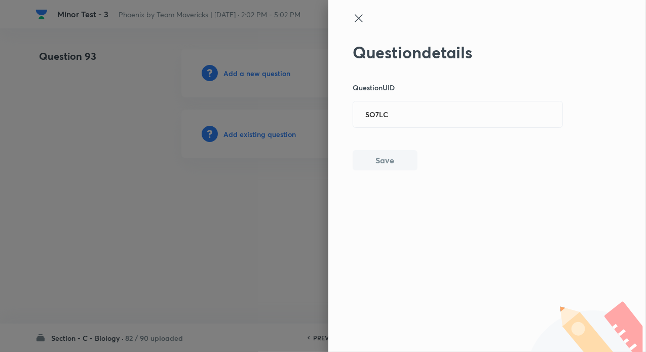
click at [252, 221] on div at bounding box center [323, 176] width 646 height 352
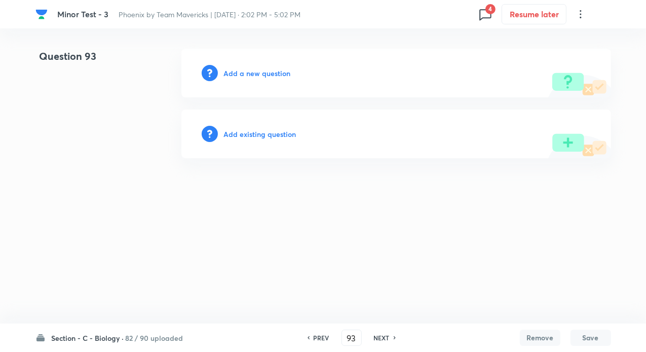
click at [250, 135] on h6 "Add existing question" at bounding box center [260, 134] width 72 height 11
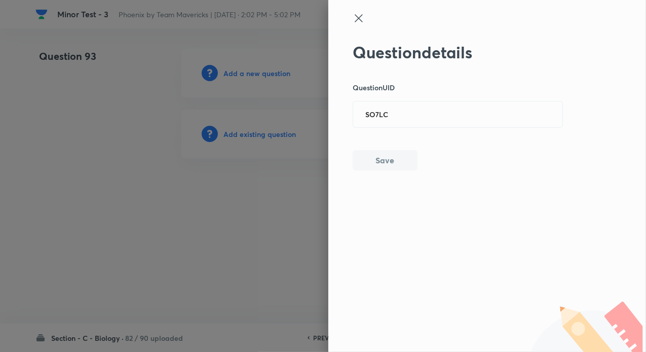
click at [298, 199] on div at bounding box center [323, 176] width 646 height 352
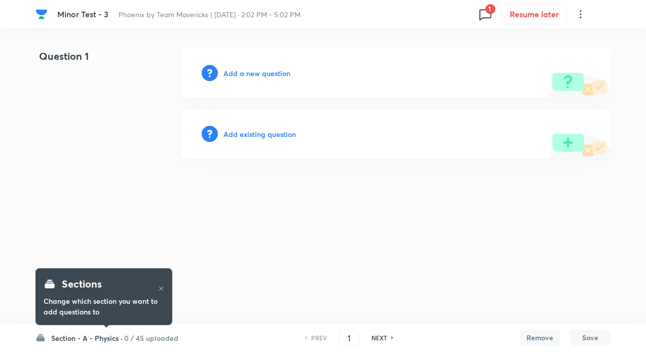
click at [142, 338] on h6 "0 / 45 uploaded" at bounding box center [152, 337] width 54 height 11
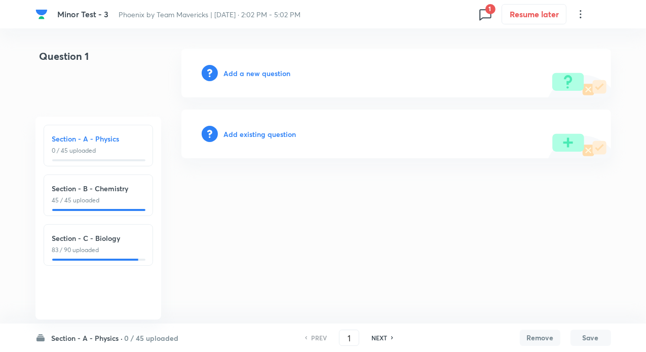
click at [116, 241] on h6 "Section - C - Biology" at bounding box center [98, 237] width 92 height 11
type input "91"
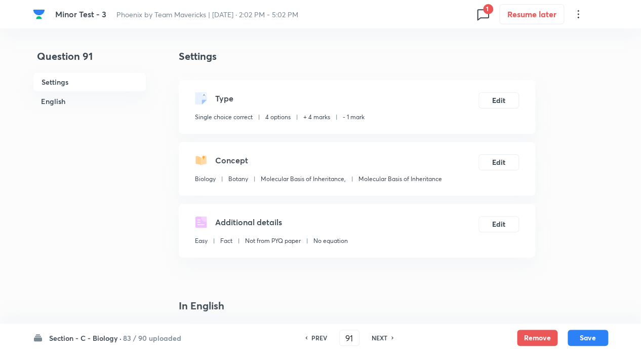
checkbox input "true"
click at [387, 334] on div "NEXT" at bounding box center [381, 337] width 27 height 9
type input "92"
checkbox input "false"
checkbox input "true"
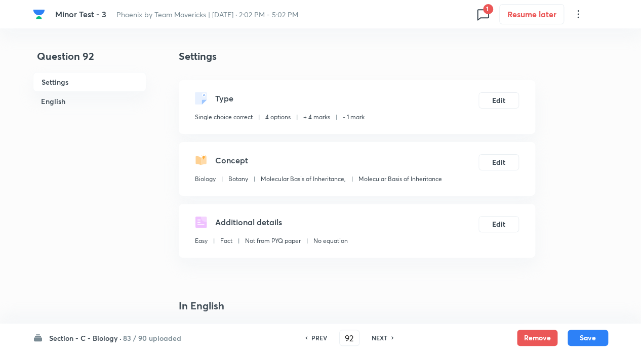
click at [387, 334] on div "NEXT" at bounding box center [381, 337] width 27 height 9
type input "93"
checkbox input "false"
checkbox input "true"
click at [500, 100] on button "Edit" at bounding box center [499, 99] width 41 height 16
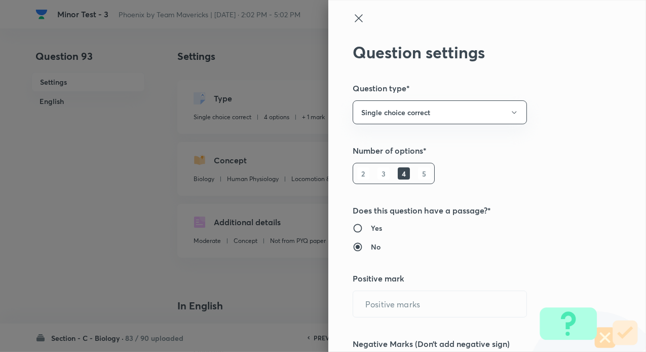
type input "1"
type input "0"
type input "Biology"
type input "Human Physiology"
type input "Locomotion & Movement"
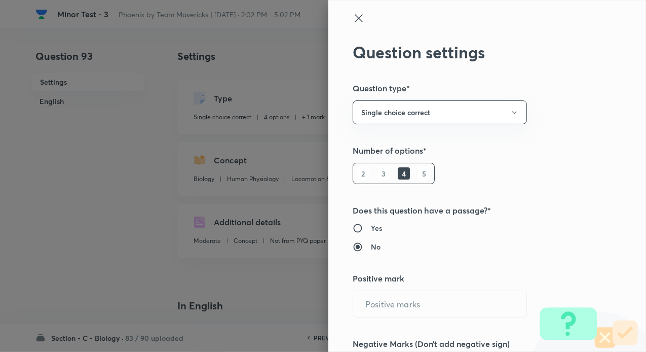
type input "Locomotion & Movement"
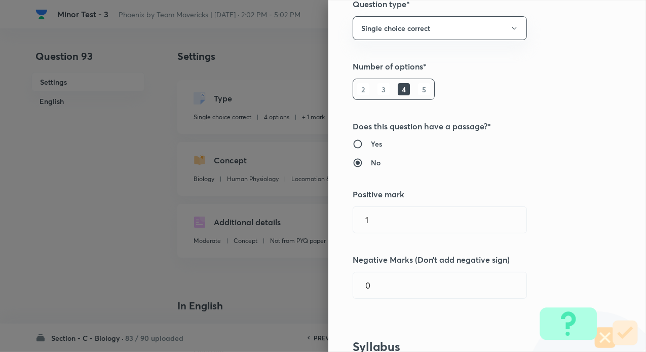
scroll to position [101, 0]
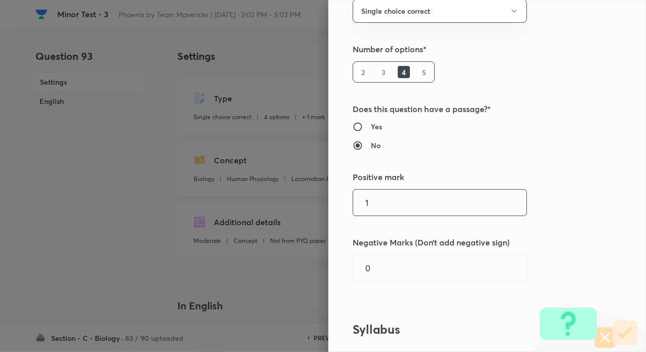
drag, startPoint x: 397, startPoint y: 191, endPoint x: 340, endPoint y: 192, distance: 56.2
click at [340, 192] on div "Question settings Question type* Single choice correct Number of options* 2 3 4…" at bounding box center [487, 176] width 318 height 352
type input "4"
click at [411, 275] on input "0" at bounding box center [439, 268] width 173 height 26
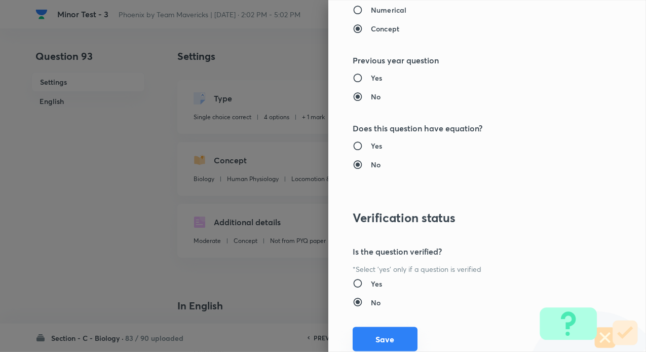
scroll to position [1027, 0]
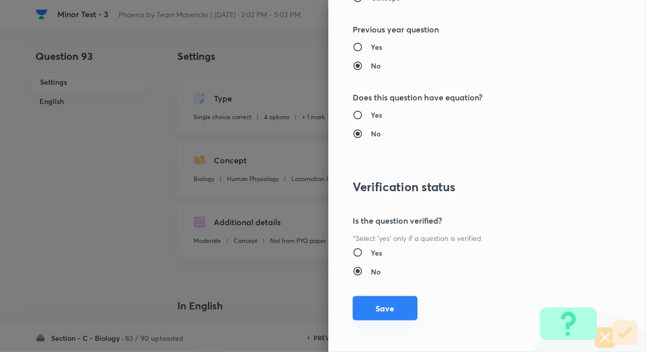
type input "1"
click at [396, 307] on button "Save" at bounding box center [385, 308] width 65 height 24
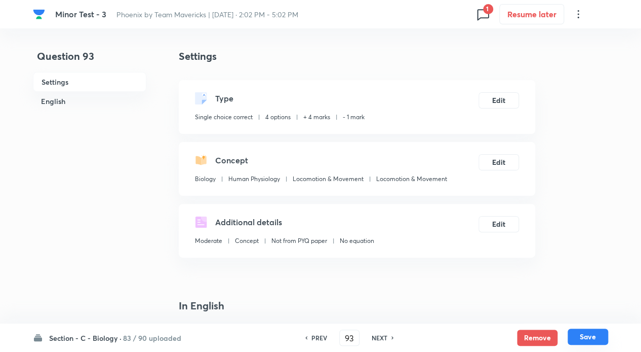
drag, startPoint x: 579, startPoint y: 331, endPoint x: 585, endPoint y: 338, distance: 9.3
click at [579, 332] on button "Save" at bounding box center [588, 336] width 41 height 16
type input "94"
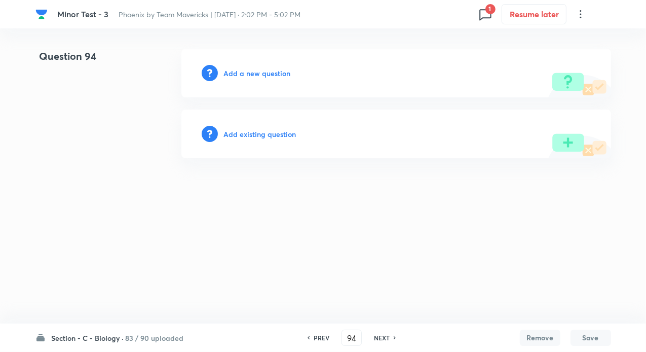
click at [259, 129] on h6 "Add existing question" at bounding box center [260, 134] width 72 height 11
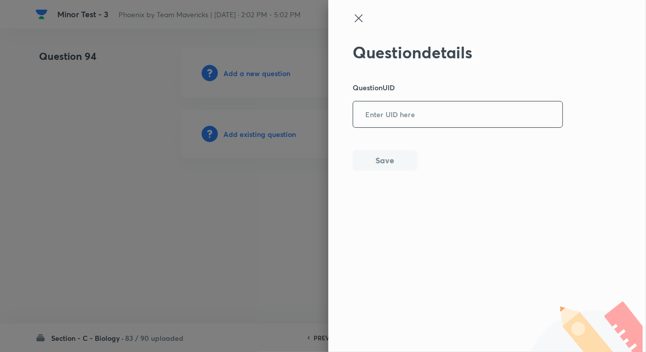
click at [410, 114] on input "text" at bounding box center [457, 114] width 209 height 25
paste input "DPFFQ"
type input "DPFFQ"
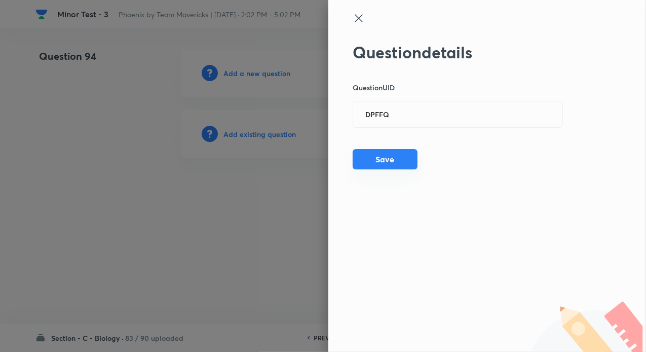
click at [397, 153] on button "Save" at bounding box center [385, 159] width 65 height 20
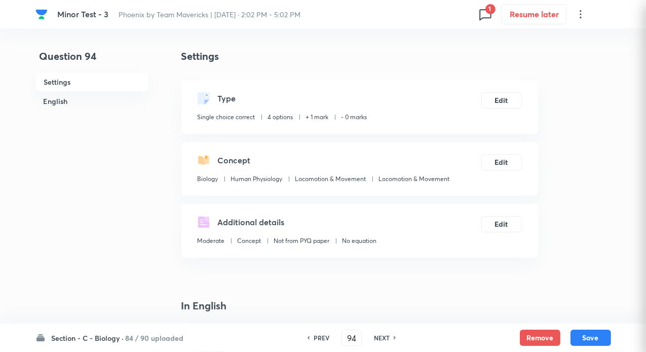
checkbox input "true"
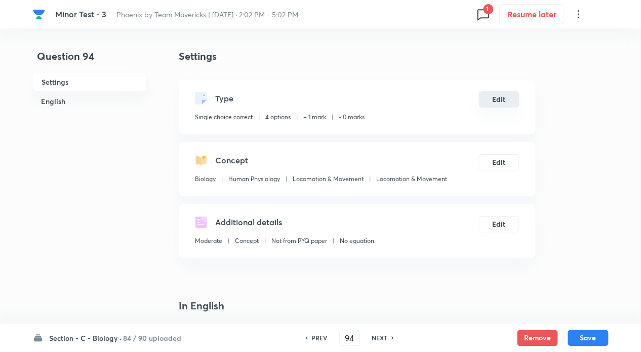
click at [502, 101] on button "Edit" at bounding box center [499, 99] width 41 height 16
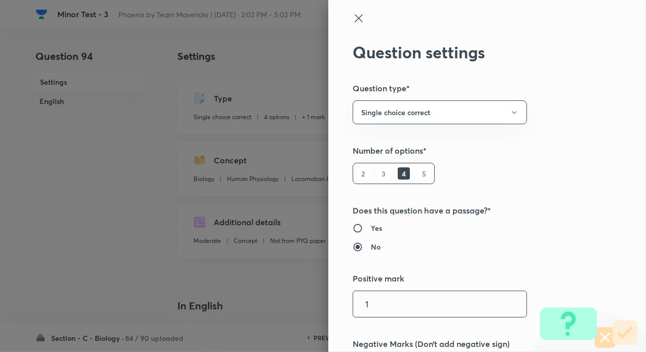
drag, startPoint x: 378, startPoint y: 303, endPoint x: 319, endPoint y: 303, distance: 59.8
click at [319, 303] on div "Question settings Question type* Single choice correct Number of options* 2 3 4…" at bounding box center [323, 176] width 646 height 352
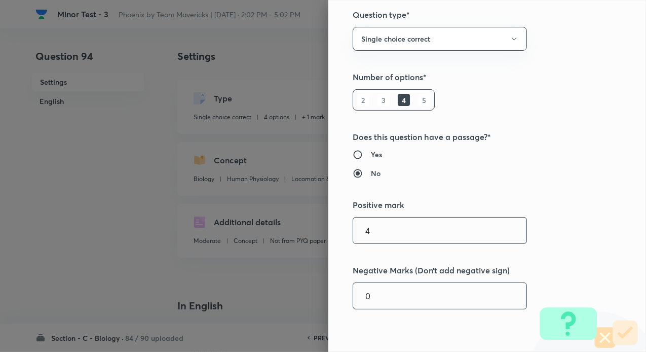
scroll to position [101, 0]
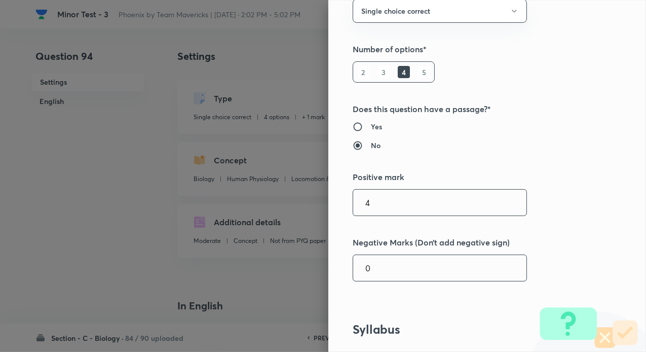
type input "4"
click at [388, 260] on input "0" at bounding box center [439, 268] width 173 height 26
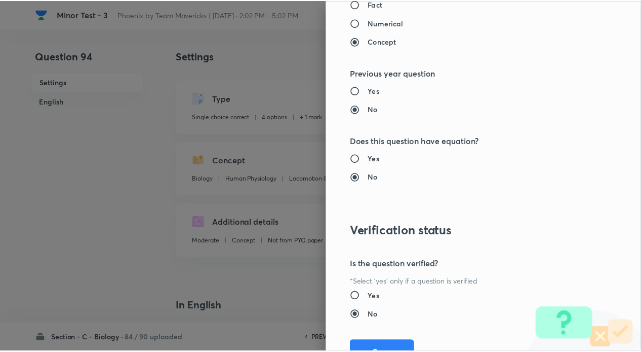
scroll to position [1027, 0]
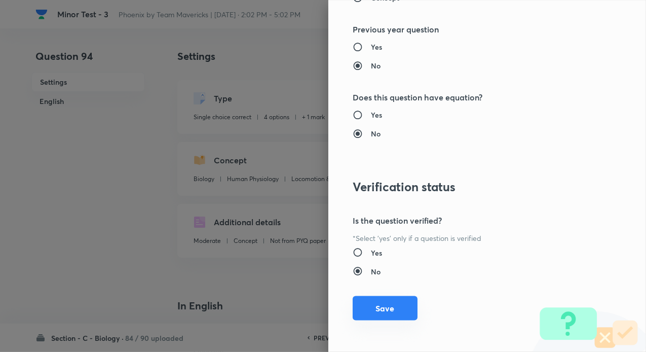
type input "1"
click at [389, 311] on button "Save" at bounding box center [385, 308] width 65 height 24
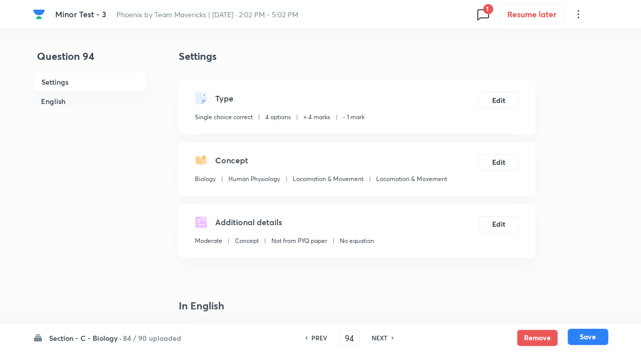
click at [574, 332] on button "Save" at bounding box center [588, 336] width 41 height 16
type input "95"
checkbox input "false"
checkbox input "true"
click at [585, 344] on button "Save" at bounding box center [588, 336] width 41 height 16
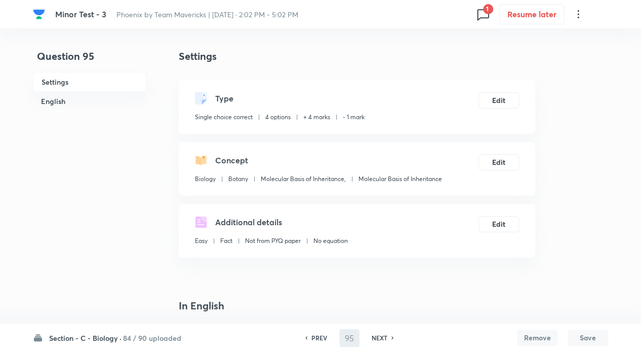
click at [382, 334] on h6 "NEXT" at bounding box center [380, 337] width 16 height 9
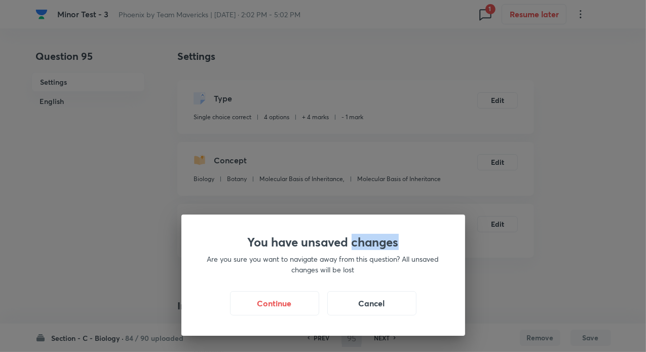
click at [382, 334] on div "You have unsaved changes Are you sure you want to navigate away from this quest…" at bounding box center [323, 176] width 646 height 352
click at [382, 334] on div "You have unsaved changes Are you sure you want to navigate away from this quest…" at bounding box center [323, 274] width 284 height 121
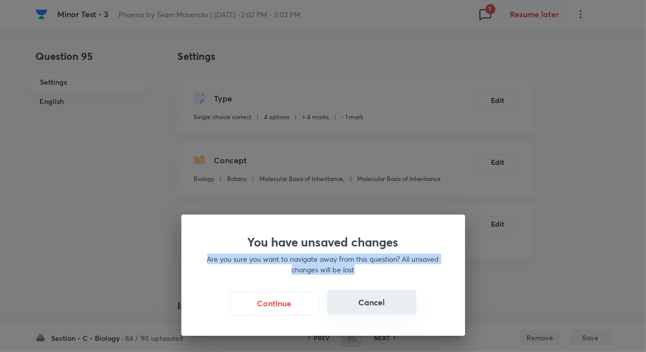
click at [373, 303] on button "Cancel" at bounding box center [371, 302] width 89 height 24
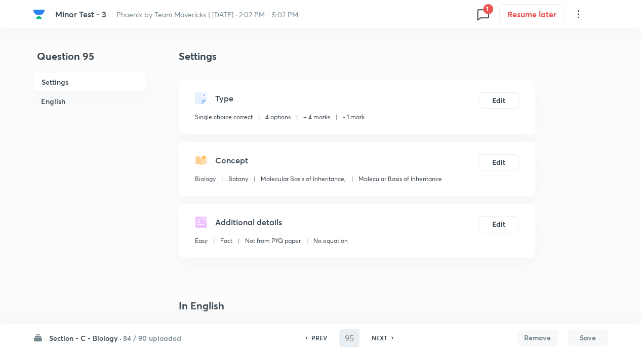
click at [379, 338] on h6 "NEXT" at bounding box center [380, 337] width 16 height 9
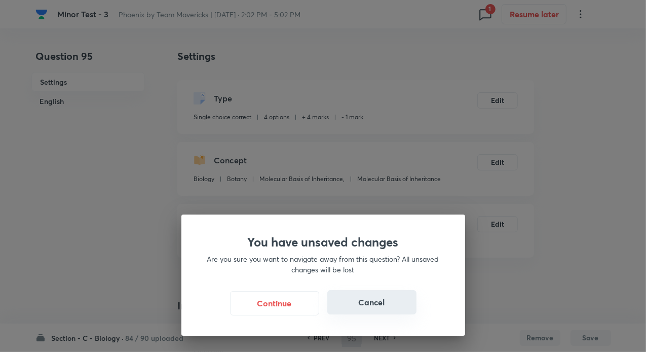
click at [371, 305] on button "Cancel" at bounding box center [371, 302] width 89 height 24
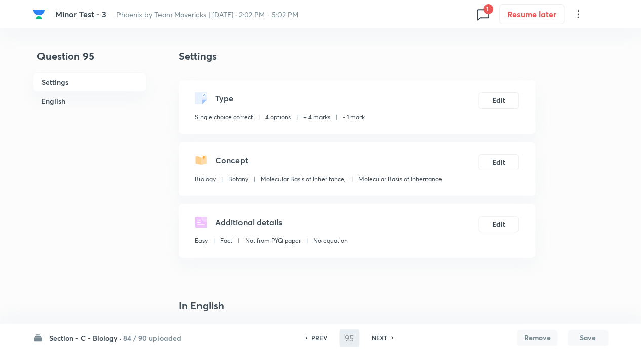
type input "96"
checkbox input "false"
checkbox input "true"
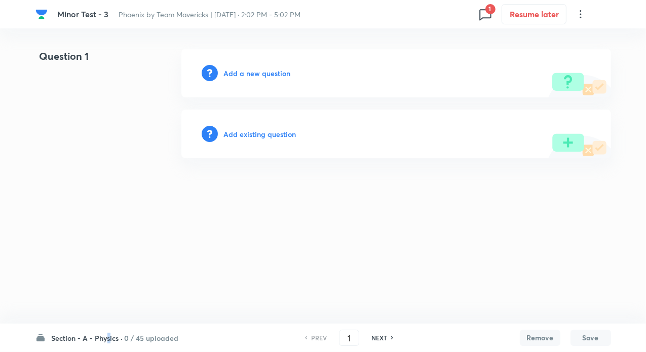
click at [108, 332] on h6 "Section - A - Physics ·" at bounding box center [87, 337] width 71 height 11
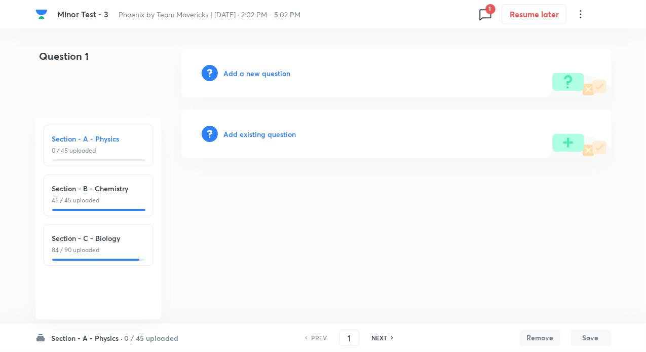
click at [118, 240] on h6 "Section - C - Biology" at bounding box center [98, 237] width 92 height 11
type input "91"
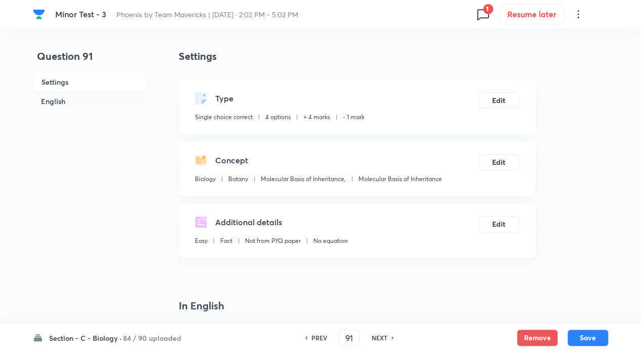
checkbox input "true"
click at [381, 339] on h6 "NEXT" at bounding box center [380, 337] width 16 height 9
type input "92"
checkbox input "false"
checkbox input "true"
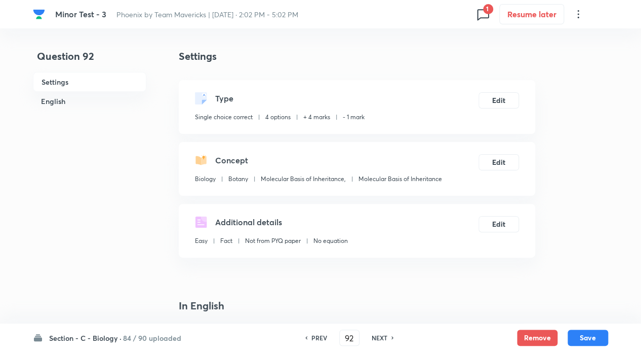
click at [379, 339] on h6 "NEXT" at bounding box center [380, 337] width 16 height 9
type input "93"
checkbox input "false"
checkbox input "true"
click at [379, 339] on h6 "NEXT" at bounding box center [380, 337] width 16 height 9
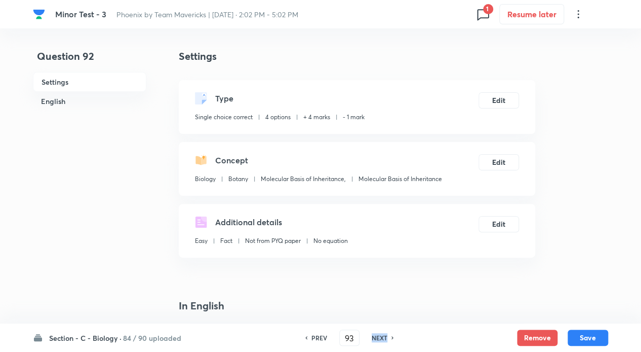
type input "94"
checkbox input "false"
checkbox input "true"
click at [379, 339] on h6 "NEXT" at bounding box center [380, 337] width 16 height 9
type input "95"
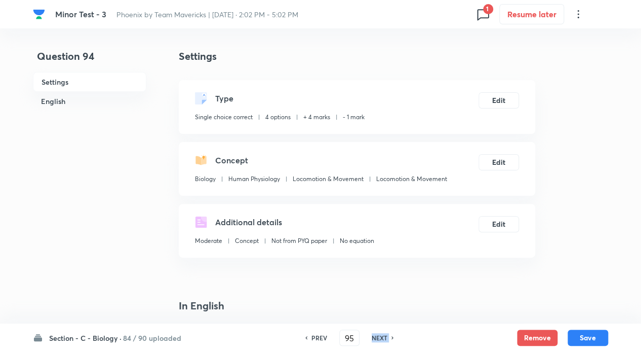
checkbox input "false"
checkbox input "true"
click at [379, 339] on h6 "NEXT" at bounding box center [380, 337] width 16 height 9
type input "96"
checkbox input "false"
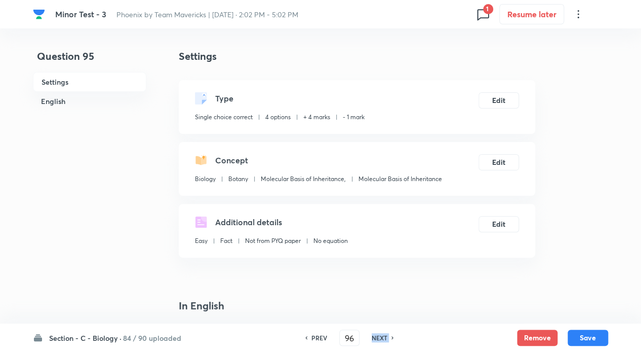
checkbox input "true"
click at [379, 339] on h6 "NEXT" at bounding box center [380, 337] width 16 height 9
type input "97"
checkbox input "false"
checkbox input "true"
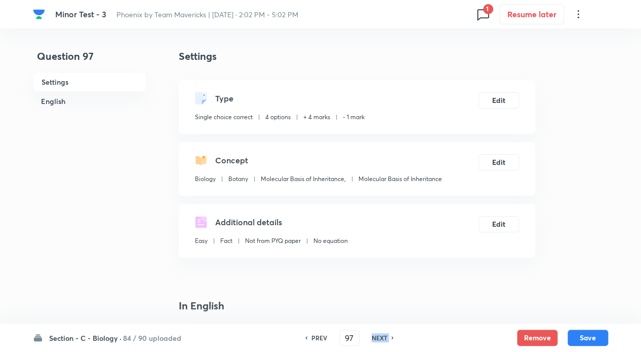
click at [379, 339] on h6 "NEXT" at bounding box center [380, 337] width 16 height 9
type input "98"
checkbox input "false"
checkbox input "true"
click at [379, 339] on h6 "NEXT" at bounding box center [380, 337] width 16 height 9
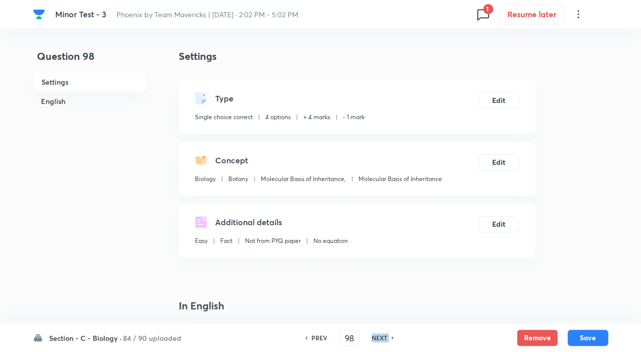
type input "99"
checkbox input "false"
checkbox input "true"
click at [379, 339] on h6 "NEXT" at bounding box center [380, 337] width 16 height 9
type input "100"
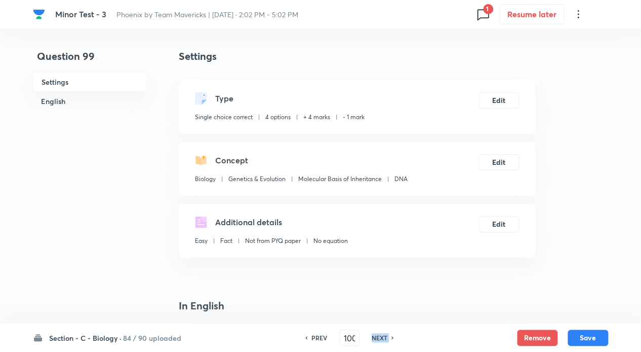
checkbox input "false"
checkbox input "true"
click at [379, 339] on h6 "NEXT" at bounding box center [380, 337] width 16 height 9
type input "101"
checkbox input "true"
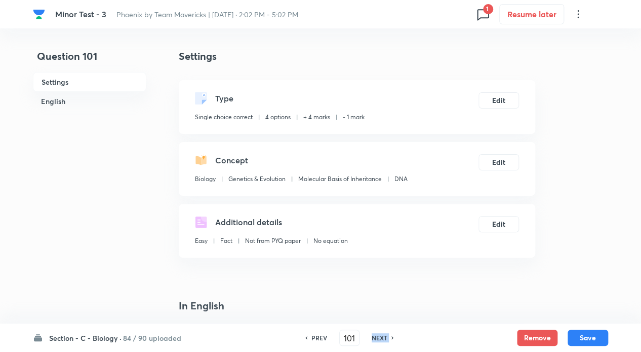
click at [379, 339] on h6 "NEXT" at bounding box center [380, 337] width 16 height 9
type input "102"
checkbox input "false"
checkbox input "true"
click at [379, 339] on h6 "NEXT" at bounding box center [380, 337] width 16 height 9
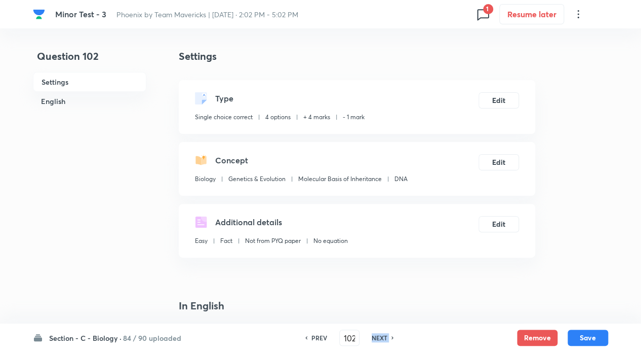
type input "103"
checkbox input "false"
checkbox input "true"
click at [379, 339] on h6 "NEXT" at bounding box center [380, 337] width 16 height 9
type input "104"
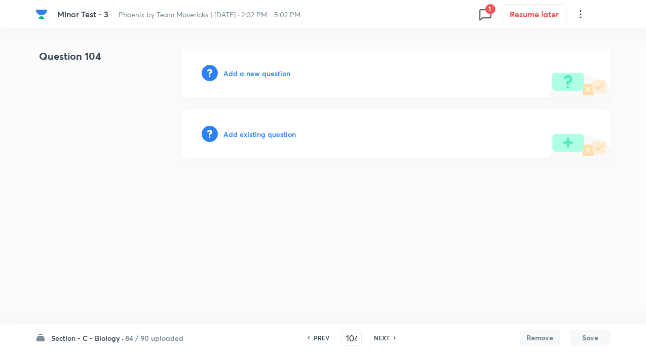
click at [268, 133] on h6 "Add existing question" at bounding box center [260, 134] width 72 height 11
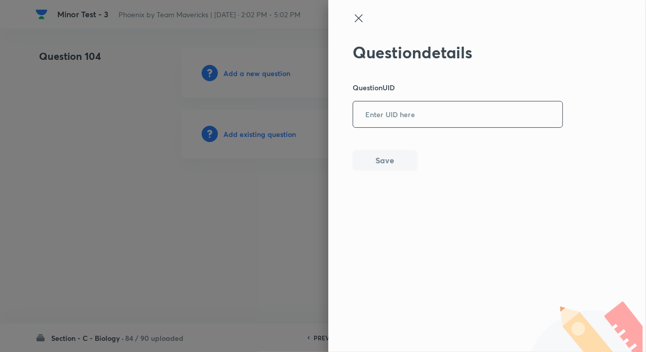
click at [411, 115] on input "text" at bounding box center [457, 114] width 209 height 25
paste input "EBUZR"
type input "EBUZR"
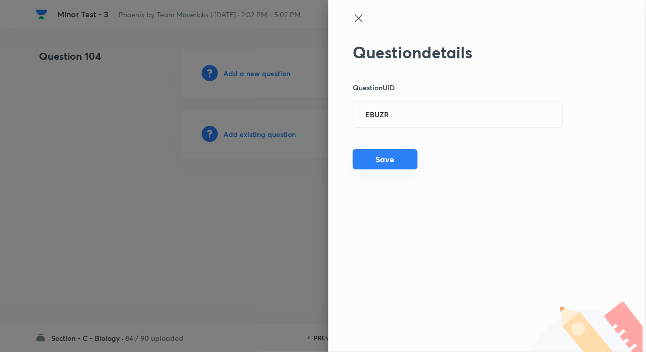
click at [395, 164] on button "Save" at bounding box center [385, 159] width 65 height 20
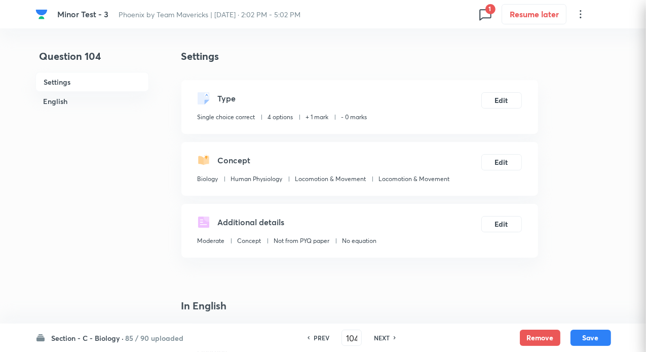
checkbox input "true"
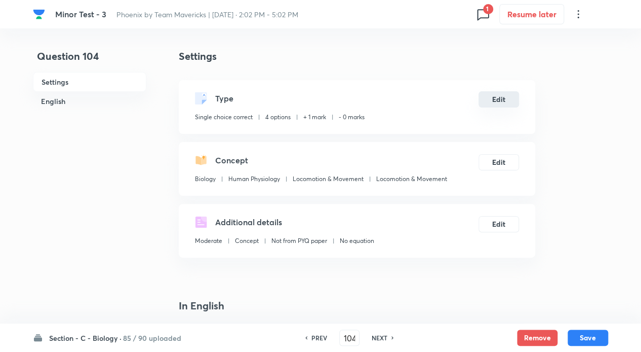
click at [498, 104] on button "Edit" at bounding box center [499, 99] width 41 height 16
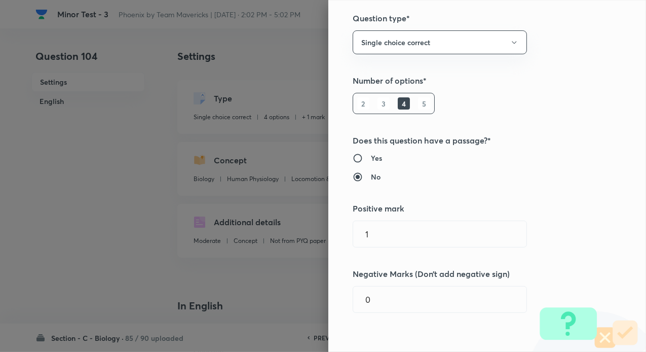
scroll to position [101, 0]
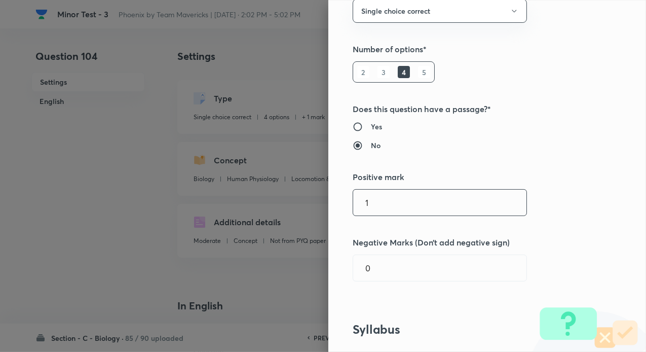
drag, startPoint x: 369, startPoint y: 202, endPoint x: 326, endPoint y: 204, distance: 42.6
click at [328, 204] on div "Question settings Question type* Single choice correct Number of options* 2 3 4…" at bounding box center [487, 176] width 318 height 352
type input "4"
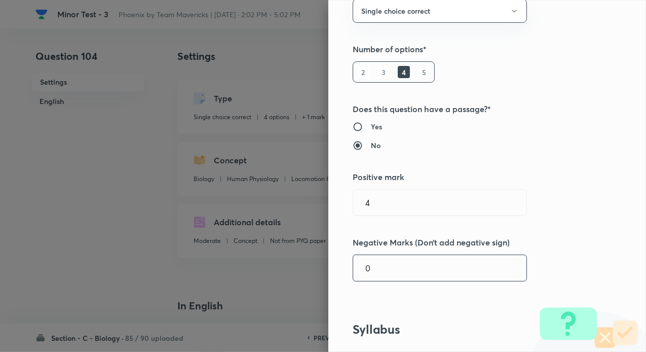
click at [392, 277] on input "0" at bounding box center [439, 268] width 173 height 26
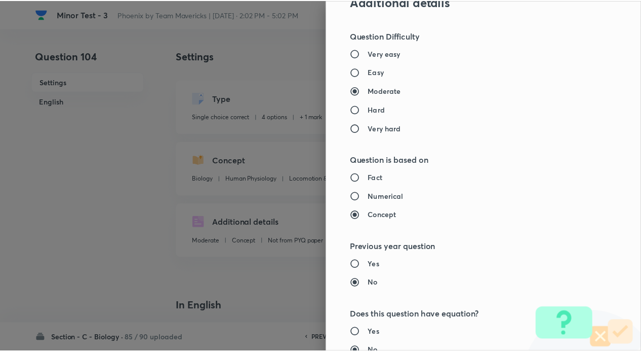
scroll to position [1027, 0]
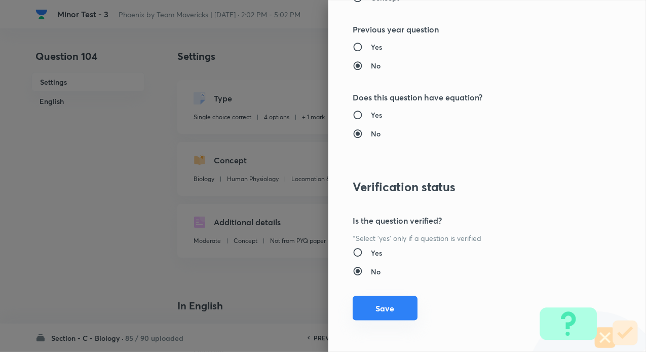
type input "1"
click at [392, 315] on button "Save" at bounding box center [385, 308] width 65 height 24
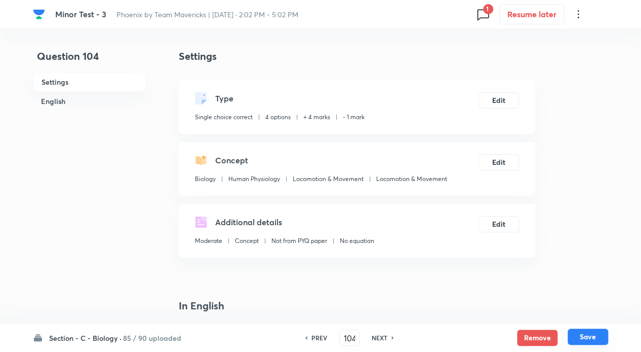
click at [583, 337] on button "Save" at bounding box center [588, 336] width 41 height 16
type input "105"
checkbox input "false"
checkbox input "true"
click at [352, 339] on input "105" at bounding box center [349, 338] width 19 height 18
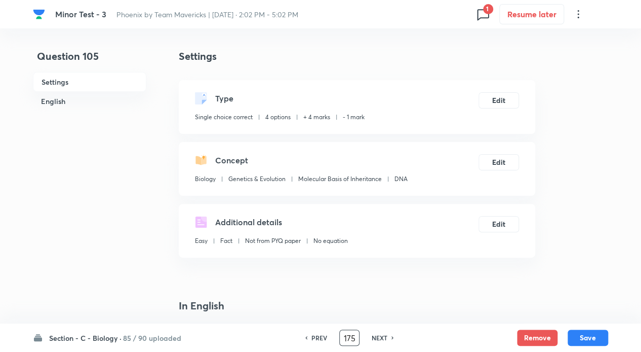
type input "175"
checkbox input "false"
checkbox input "true"
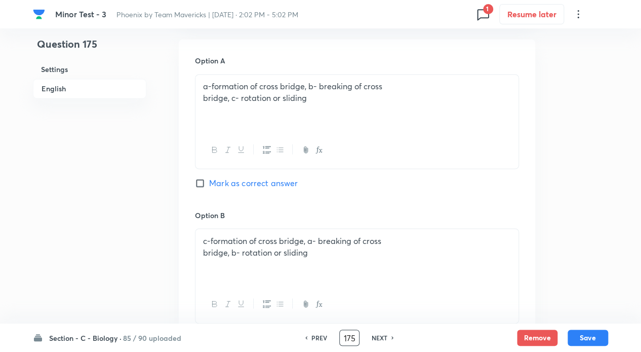
scroll to position [810, 0]
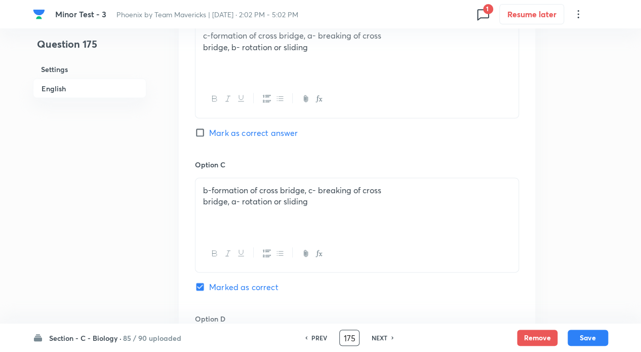
click at [376, 340] on h6 "NEXT" at bounding box center [380, 337] width 16 height 9
type input "176"
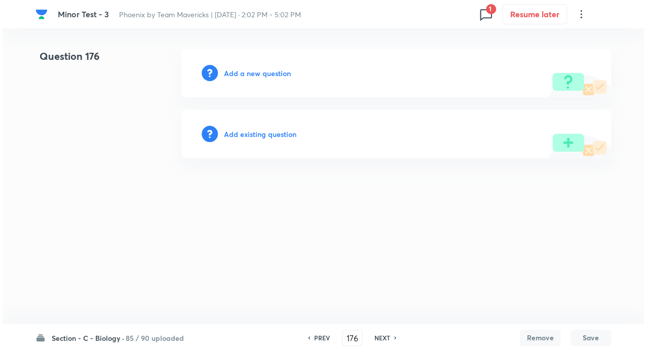
scroll to position [0, 0]
click at [235, 131] on h6 "Add existing question" at bounding box center [260, 134] width 72 height 11
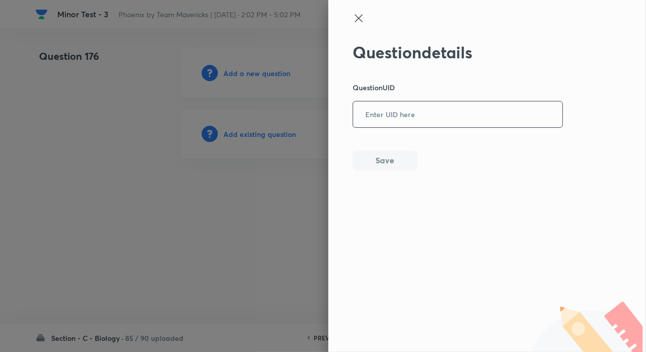
click at [364, 111] on input "text" at bounding box center [457, 114] width 209 height 25
paste input "XSGE5"
type input "XSGE5"
click at [397, 160] on button "Save" at bounding box center [385, 159] width 65 height 20
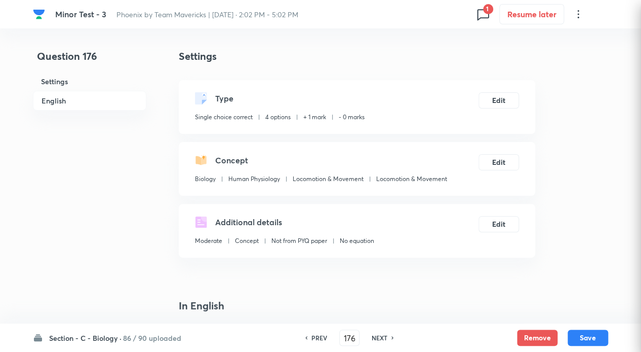
checkbox input "true"
click at [496, 100] on button "Edit" at bounding box center [499, 99] width 41 height 16
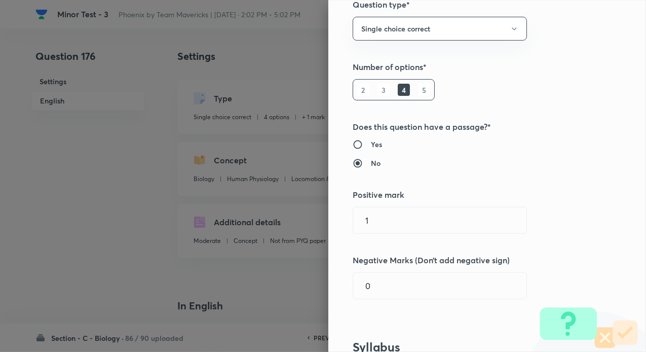
scroll to position [101, 0]
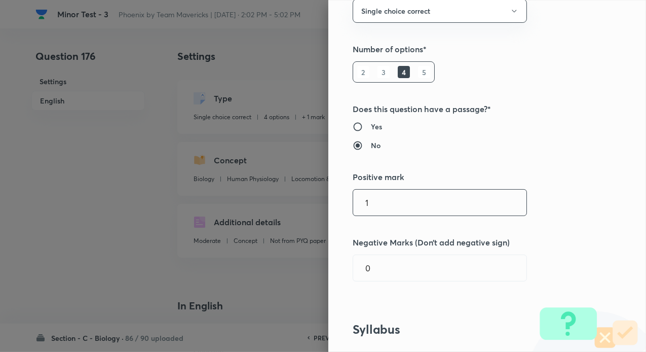
drag, startPoint x: 362, startPoint y: 207, endPoint x: 334, endPoint y: 207, distance: 27.9
click at [334, 207] on div "Question settings Question type* Single choice correct Number of options* 2 3 4…" at bounding box center [487, 176] width 318 height 352
type input "4"
click at [388, 259] on div "0 ​" at bounding box center [440, 267] width 174 height 27
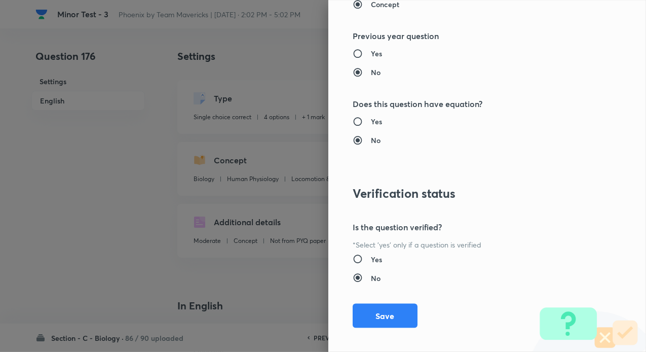
scroll to position [1027, 0]
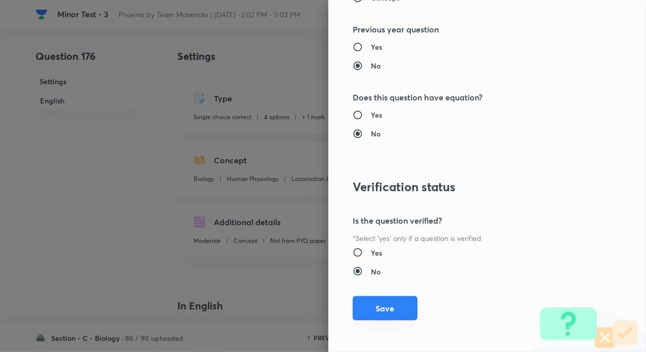
type input "1"
click at [384, 308] on button "Save" at bounding box center [385, 308] width 65 height 24
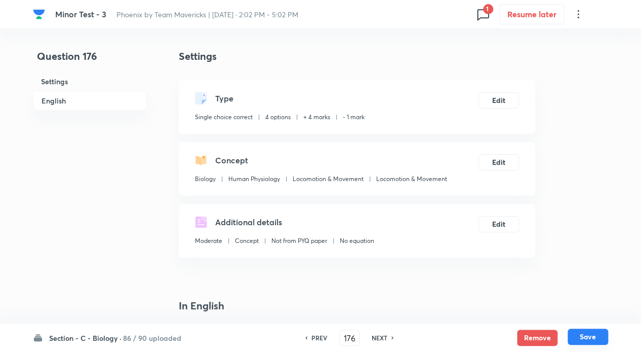
click at [587, 338] on button "Save" at bounding box center [588, 336] width 41 height 16
type input "177"
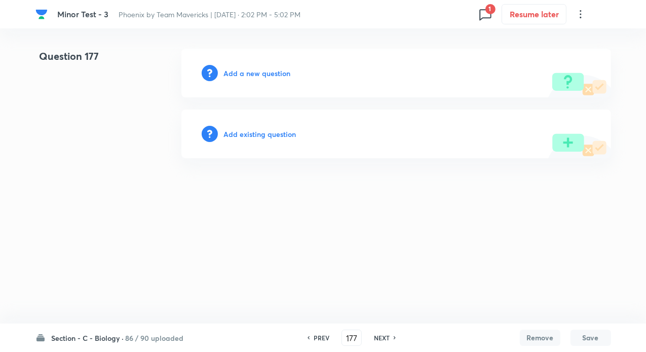
click at [271, 133] on h6 "Add existing question" at bounding box center [260, 134] width 72 height 11
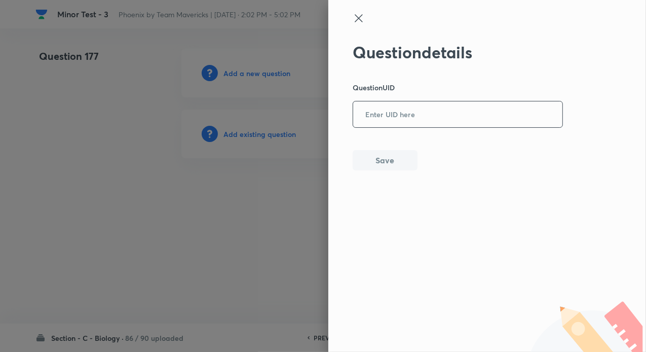
click at [390, 125] on input "text" at bounding box center [457, 114] width 209 height 25
paste input "CYUGD"
type input "CYUGD"
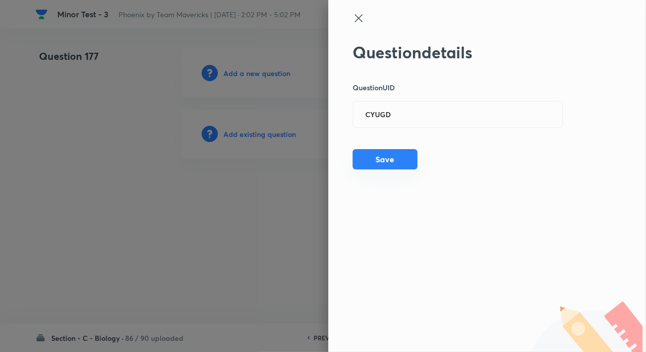
click at [387, 152] on button "Save" at bounding box center [385, 159] width 65 height 20
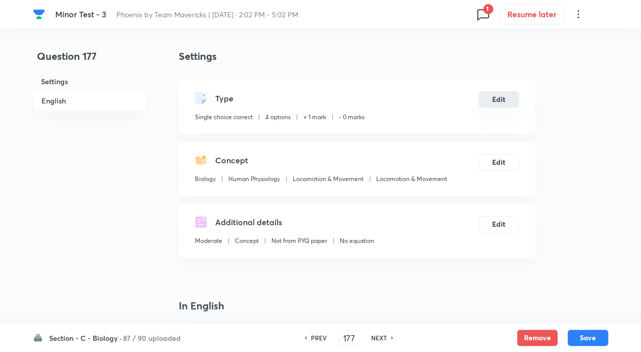
click at [504, 106] on button "Edit" at bounding box center [499, 99] width 41 height 16
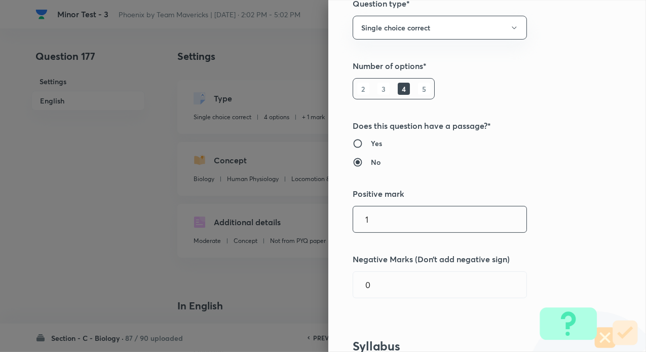
scroll to position [101, 0]
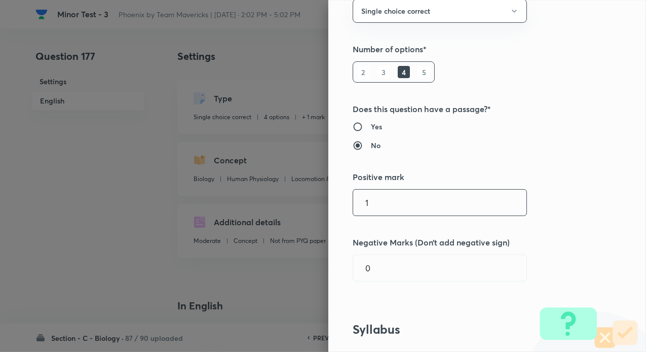
drag, startPoint x: 366, startPoint y: 204, endPoint x: 335, endPoint y: 204, distance: 30.9
click at [335, 204] on div "Question settings Question type* Single choice correct Number of options* 2 3 4…" at bounding box center [487, 176] width 318 height 352
type input "4"
click at [373, 261] on input "0" at bounding box center [439, 268] width 173 height 26
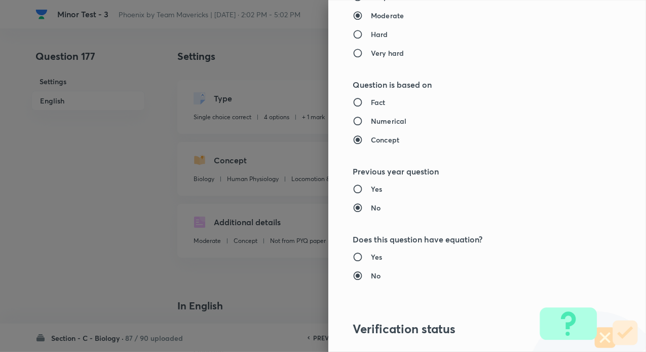
scroll to position [1027, 0]
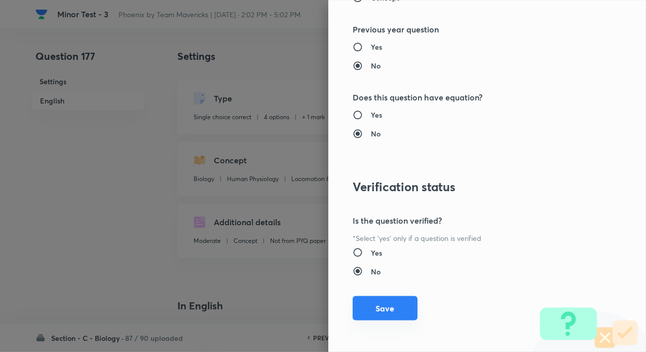
type input "1"
click at [377, 315] on button "Save" at bounding box center [385, 308] width 65 height 24
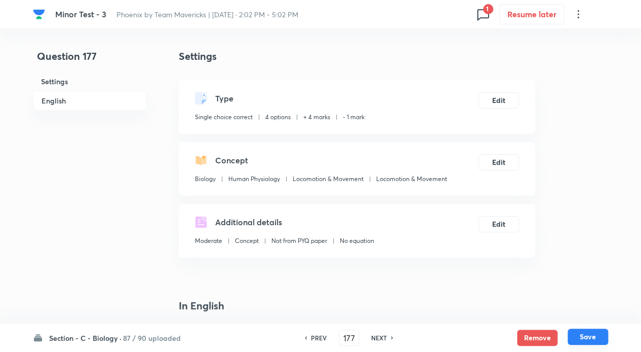
click at [586, 330] on button "Save" at bounding box center [588, 336] width 41 height 16
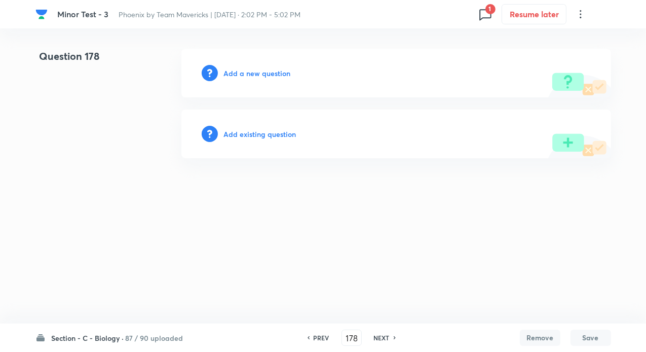
click at [378, 336] on h6 "NEXT" at bounding box center [382, 337] width 16 height 9
click at [322, 337] on h6 "PREV" at bounding box center [322, 337] width 16 height 9
type input "178"
click at [262, 136] on h6 "Add existing question" at bounding box center [260, 134] width 72 height 11
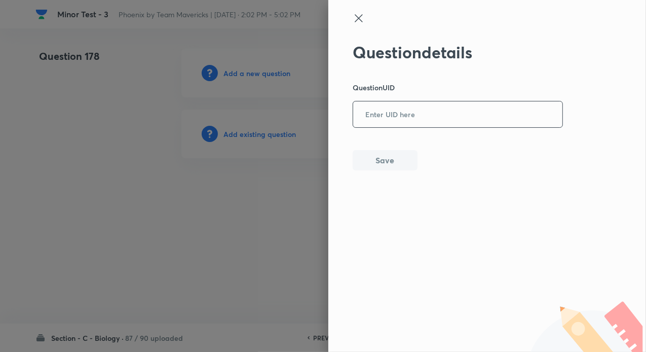
click at [432, 119] on input "text" at bounding box center [457, 114] width 209 height 25
paste input "Y17XF"
type input "Y17XF"
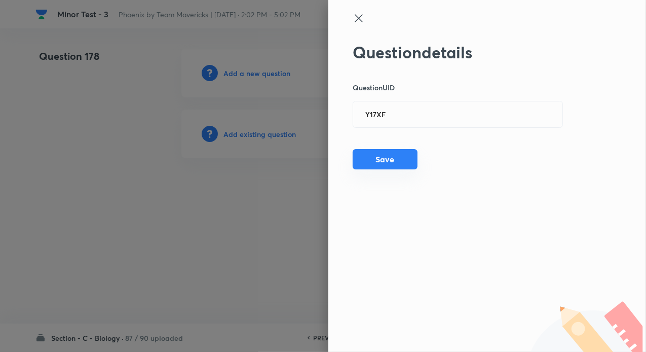
click at [382, 165] on button "Save" at bounding box center [385, 159] width 65 height 20
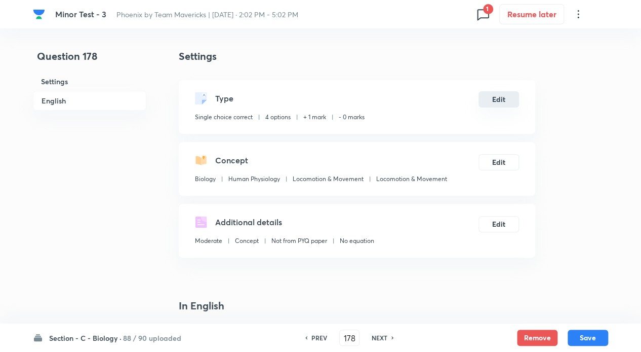
click at [488, 104] on button "Edit" at bounding box center [499, 99] width 41 height 16
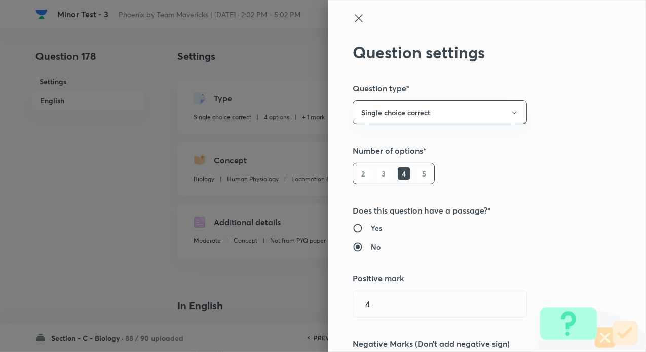
type input "1"
type input "0"
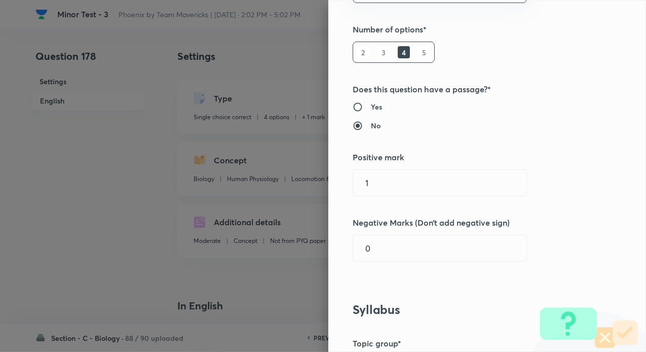
scroll to position [203, 0]
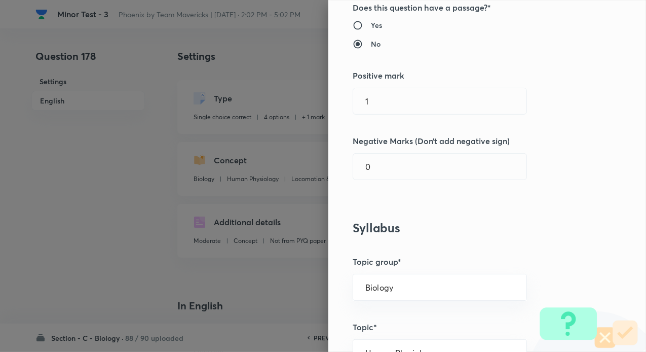
drag, startPoint x: 365, startPoint y: 87, endPoint x: 343, endPoint y: 89, distance: 21.9
click at [343, 88] on div "Question settings Question type* Single choice correct Number of options* 2 3 4…" at bounding box center [487, 176] width 318 height 352
drag, startPoint x: 380, startPoint y: 103, endPoint x: 342, endPoint y: 101, distance: 38.0
click at [342, 101] on div "Question settings Question type* Single choice correct Number of options* 2 3 4…" at bounding box center [487, 176] width 318 height 352
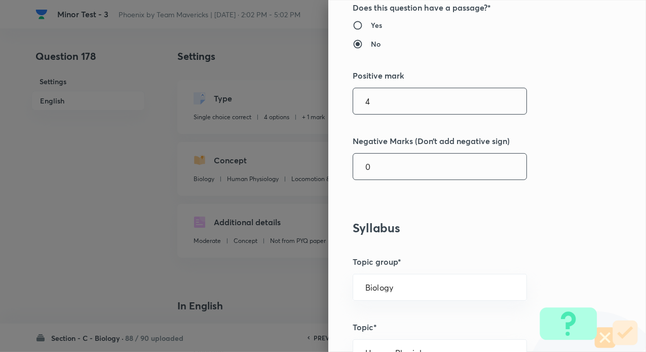
type input "4"
click at [371, 170] on input "0" at bounding box center [439, 166] width 173 height 26
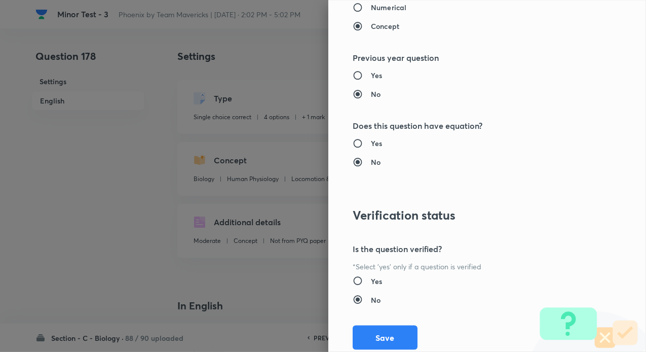
scroll to position [1027, 0]
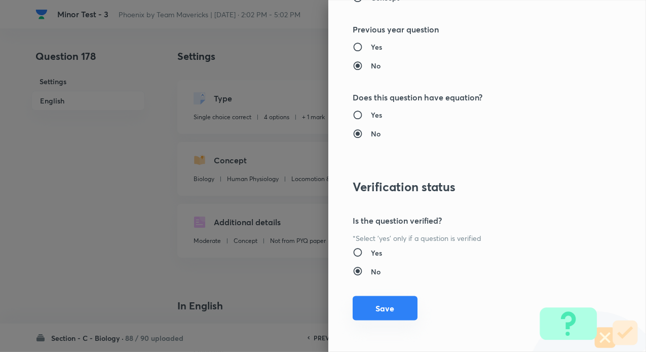
type input "1"
click at [388, 310] on button "Save" at bounding box center [385, 308] width 65 height 24
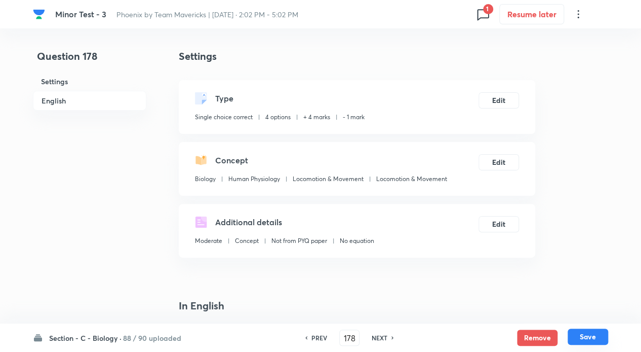
click at [600, 339] on button "Save" at bounding box center [588, 336] width 41 height 16
type input "179"
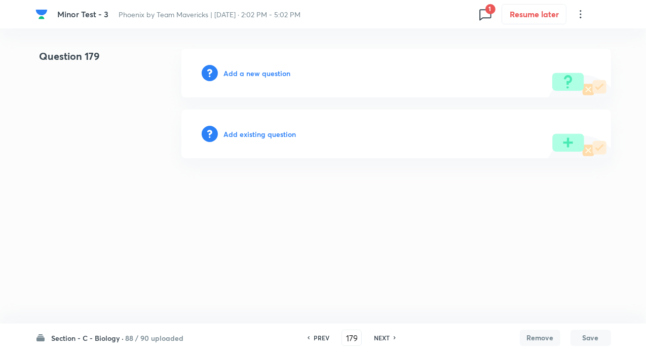
click at [264, 135] on h6 "Add existing question" at bounding box center [260, 134] width 72 height 11
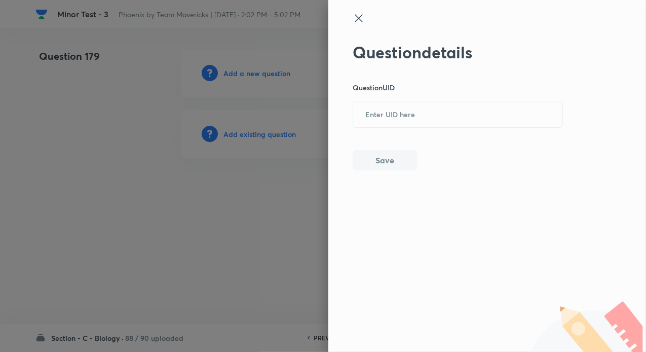
click at [417, 128] on div "Question details Question UID ​ Save" at bounding box center [458, 107] width 211 height 128
click at [393, 123] on input "text" at bounding box center [457, 114] width 209 height 25
paste input "FUS3B"
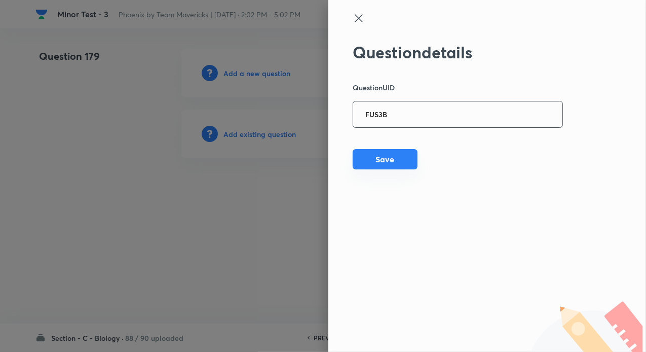
type input "FUS3B"
click at [384, 155] on button "Save" at bounding box center [385, 159] width 65 height 20
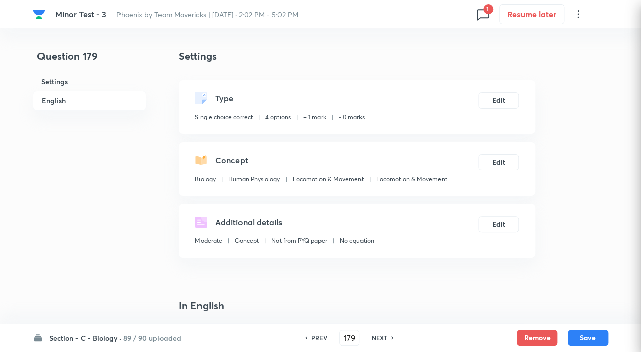
checkbox input "true"
click at [498, 93] on button "Edit" at bounding box center [499, 99] width 41 height 16
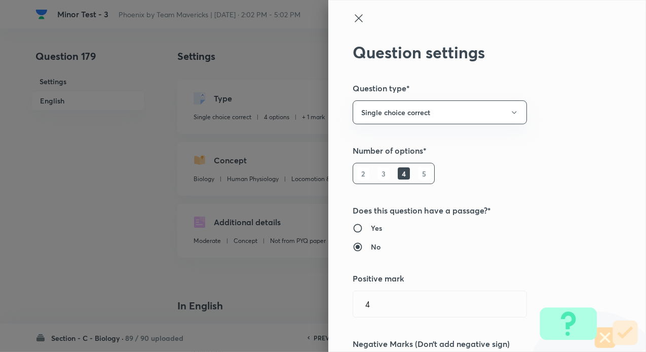
type input "1"
type input "0"
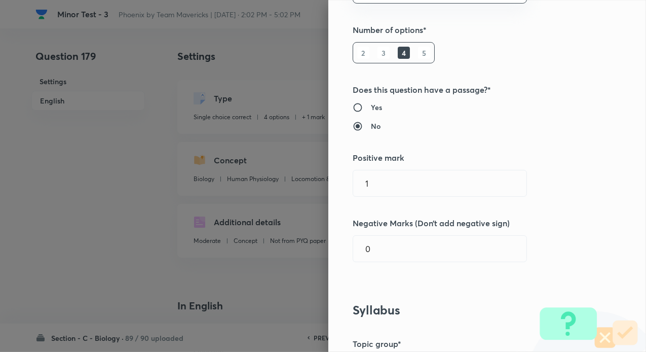
scroll to position [203, 0]
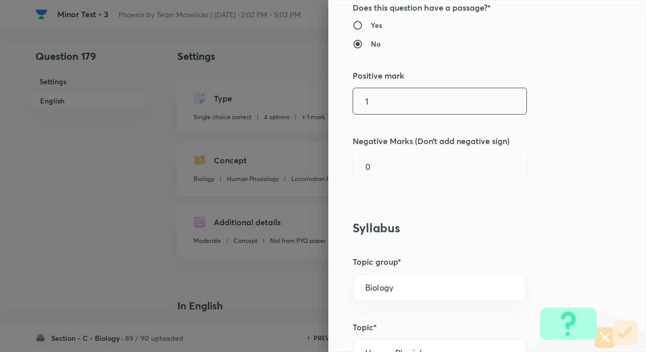
drag, startPoint x: 367, startPoint y: 105, endPoint x: 327, endPoint y: 102, distance: 40.6
click at [328, 101] on div "Question settings Question type* Single choice correct Number of options* 2 3 4…" at bounding box center [487, 176] width 318 height 352
type input "4"
click at [377, 148] on div "Question settings Question type* Single choice correct Number of options* 2 3 4…" at bounding box center [487, 176] width 318 height 352
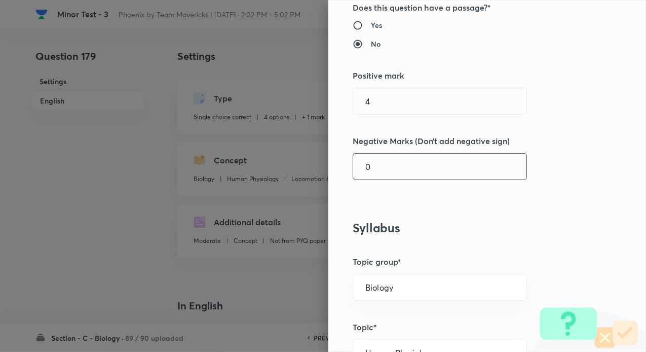
click at [373, 165] on input "0" at bounding box center [439, 166] width 173 height 26
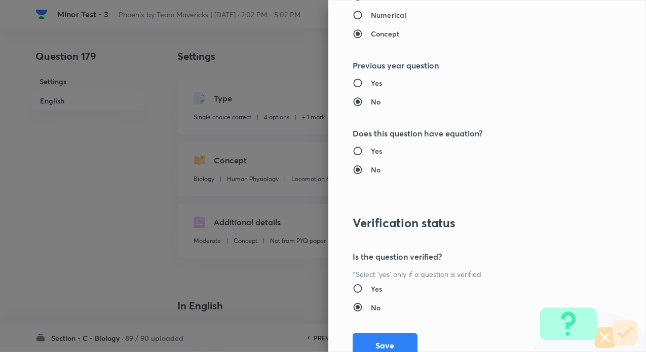
scroll to position [1027, 0]
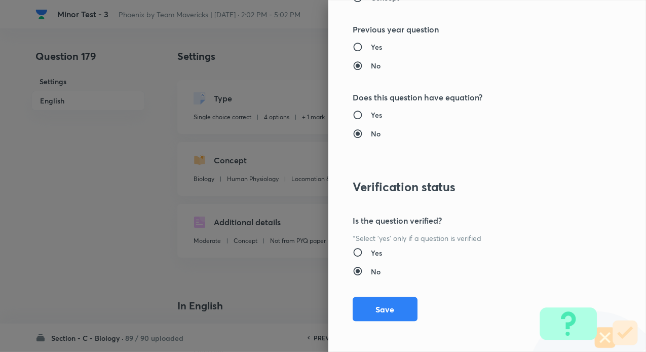
type input "1"
click at [396, 294] on div "Question settings Question type* Single choice correct Number of options* 2 3 4…" at bounding box center [487, 176] width 318 height 352
click at [392, 302] on button "Save" at bounding box center [385, 308] width 65 height 24
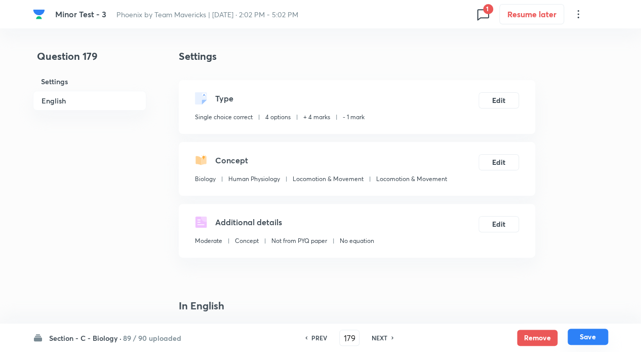
click at [583, 333] on button "Save" at bounding box center [588, 336] width 41 height 16
type input "180"
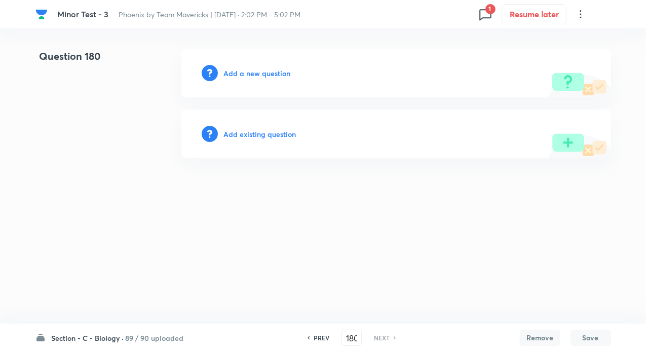
click at [239, 136] on h6 "Add existing question" at bounding box center [260, 134] width 72 height 11
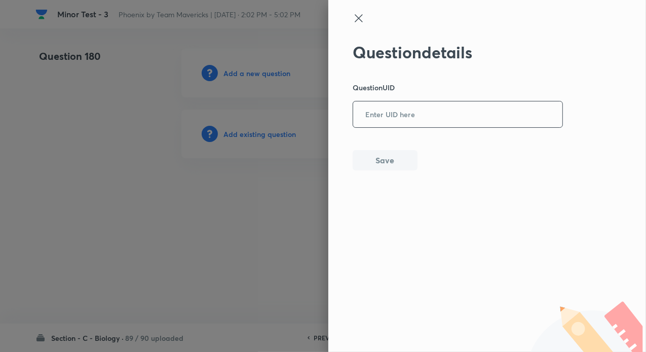
click at [428, 125] on input "text" at bounding box center [457, 114] width 209 height 25
paste input "TVRIE"
type input "TVRIE"
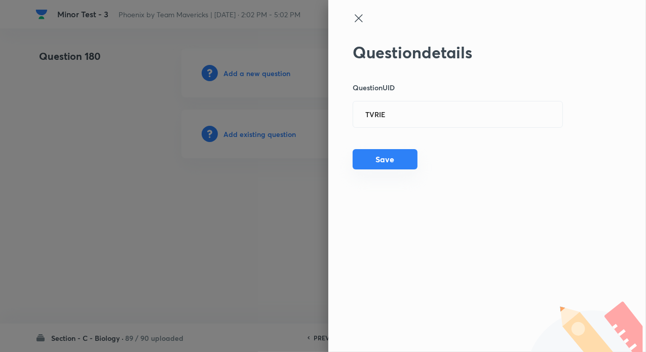
click at [385, 160] on button "Save" at bounding box center [385, 159] width 65 height 20
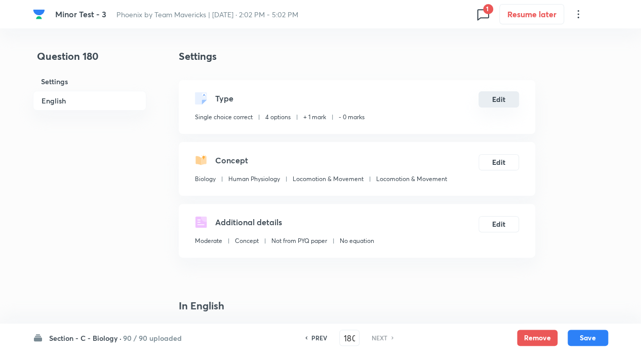
click at [494, 99] on button "Edit" at bounding box center [499, 99] width 41 height 16
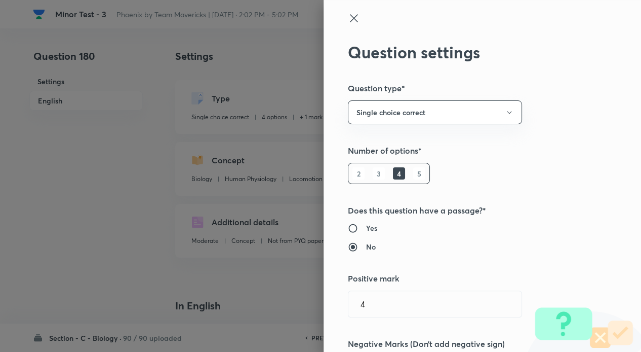
type input "1"
type input "0"
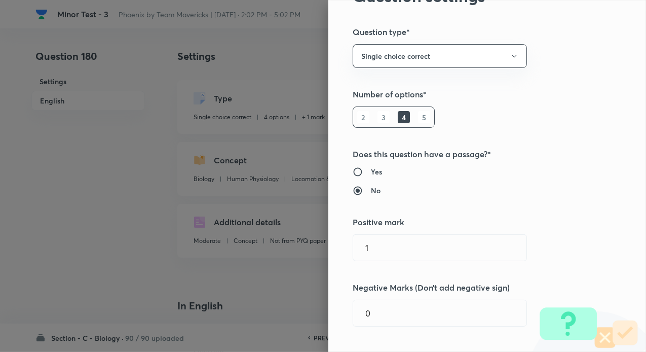
scroll to position [203, 0]
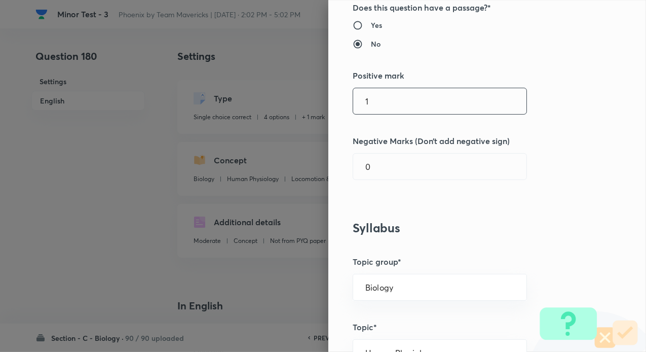
drag, startPoint x: 394, startPoint y: 99, endPoint x: 348, endPoint y: 101, distance: 45.6
click at [353, 101] on input "1" at bounding box center [439, 101] width 173 height 26
type input "4"
click at [385, 170] on input "0" at bounding box center [439, 166] width 173 height 26
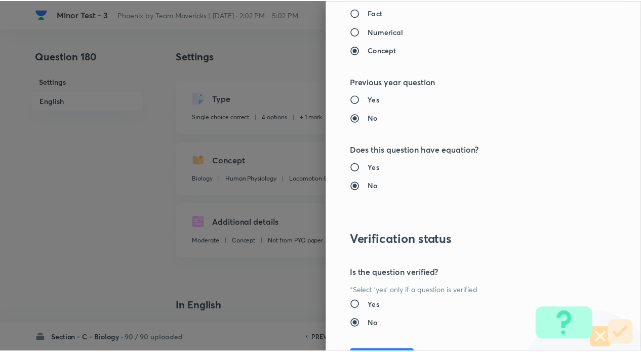
scroll to position [1027, 0]
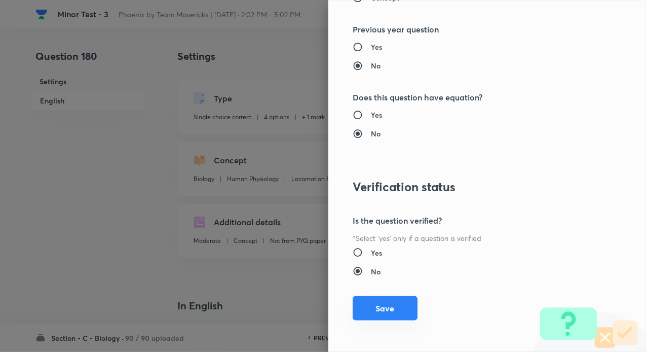
type input "1"
click at [384, 314] on button "Save" at bounding box center [385, 308] width 65 height 24
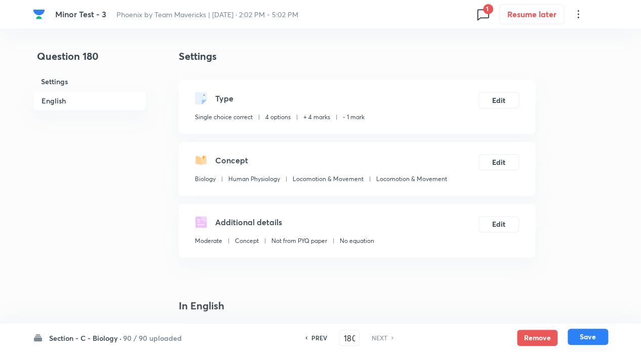
click at [591, 340] on button "Save" at bounding box center [588, 336] width 41 height 16
click at [582, 330] on button "Save" at bounding box center [588, 336] width 41 height 16
checkbox input "true"
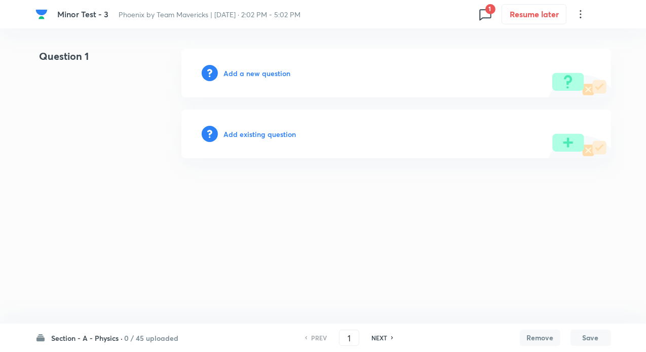
click at [483, 12] on icon at bounding box center [485, 14] width 16 height 16
click at [118, 342] on div at bounding box center [323, 176] width 646 height 352
click at [118, 342] on h6 "Section - A - Physics ·" at bounding box center [87, 337] width 71 height 11
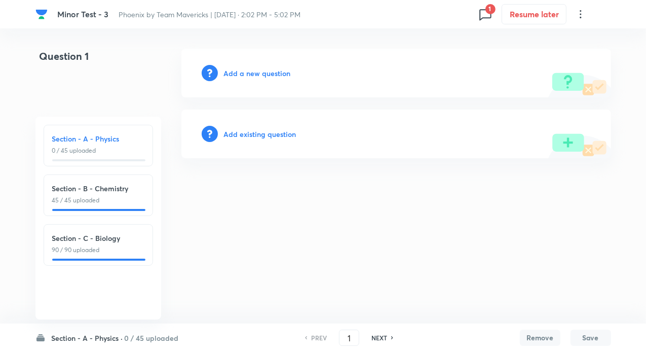
click at [99, 233] on h6 "Section - C - Biology" at bounding box center [98, 237] width 92 height 11
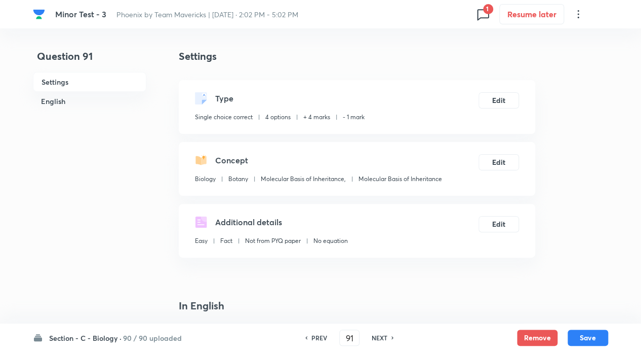
click at [369, 334] on div "NEXT" at bounding box center [381, 337] width 27 height 9
type input "92"
checkbox input "false"
checkbox input "true"
click at [369, 334] on div "NEXT" at bounding box center [381, 337] width 27 height 9
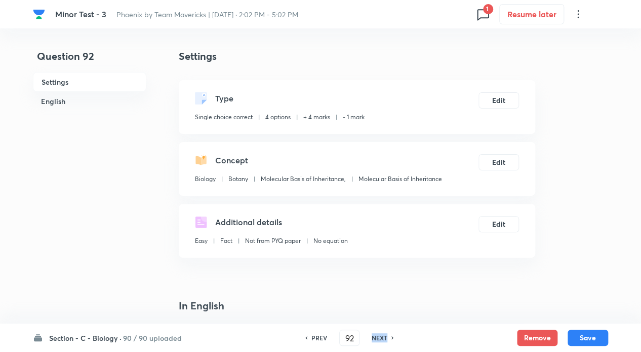
type input "93"
checkbox input "false"
checkbox input "true"
click at [369, 334] on div "NEXT" at bounding box center [381, 337] width 27 height 9
type input "94"
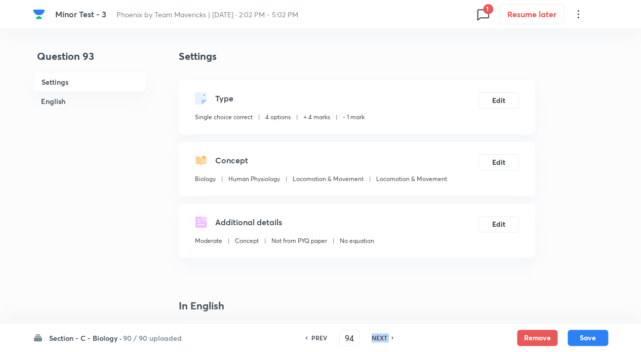
checkbox input "false"
checkbox input "true"
click at [369, 334] on div "NEXT" at bounding box center [381, 337] width 27 height 9
type input "95"
checkbox input "false"
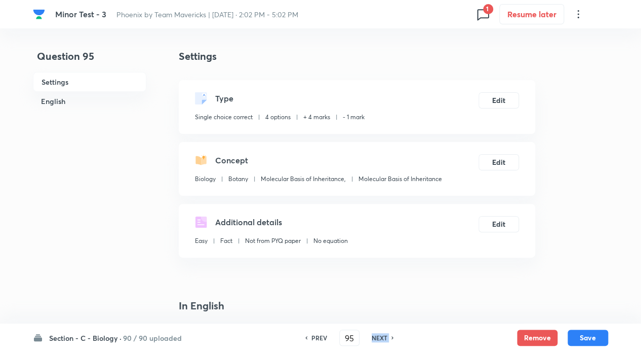
checkbox input "true"
click at [369, 334] on div "NEXT" at bounding box center [381, 337] width 27 height 9
type input "96"
checkbox input "false"
checkbox input "true"
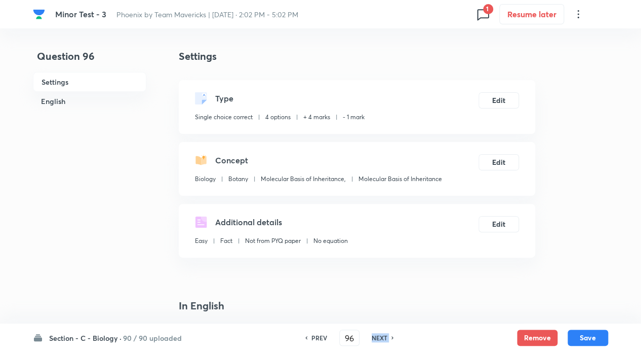
click at [369, 334] on div "NEXT" at bounding box center [381, 337] width 27 height 9
type input "97"
checkbox input "false"
checkbox input "true"
click at [369, 334] on div "NEXT" at bounding box center [381, 337] width 27 height 9
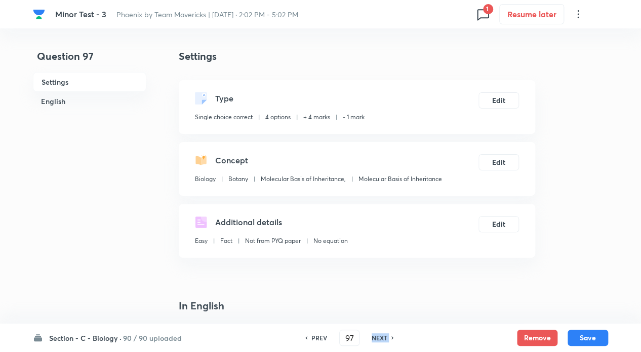
type input "98"
checkbox input "false"
checkbox input "true"
click at [316, 335] on h6 "PREV" at bounding box center [319, 337] width 16 height 9
type input "97"
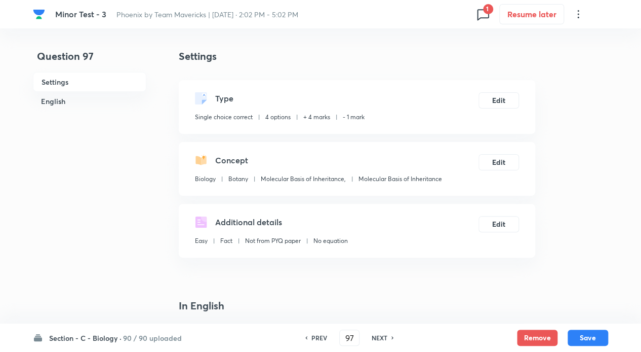
checkbox input "false"
checkbox input "true"
click at [316, 335] on h6 "PREV" at bounding box center [319, 337] width 16 height 9
type input "96"
checkbox input "false"
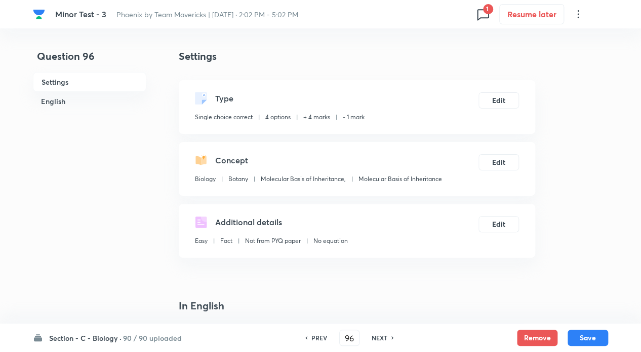
checkbox input "true"
click at [316, 335] on h6 "PREV" at bounding box center [319, 337] width 16 height 9
type input "95"
checkbox input "false"
checkbox input "true"
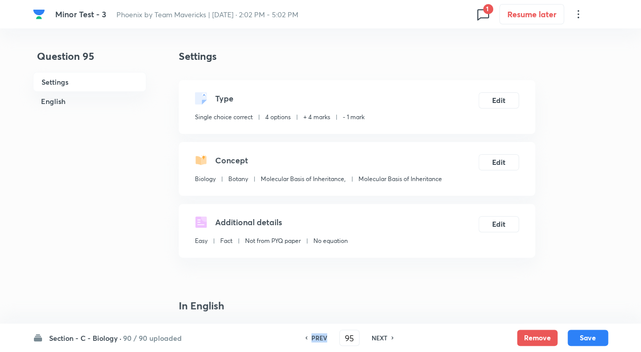
click at [316, 335] on h6 "PREV" at bounding box center [319, 337] width 16 height 9
type input "94"
checkbox input "false"
checkbox input "true"
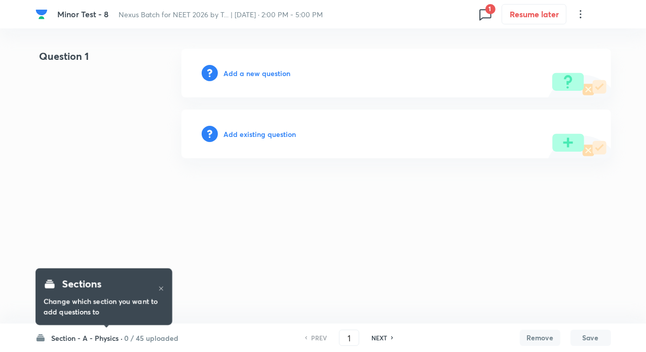
click at [139, 341] on h6 "0 / 45 uploaded" at bounding box center [152, 337] width 54 height 11
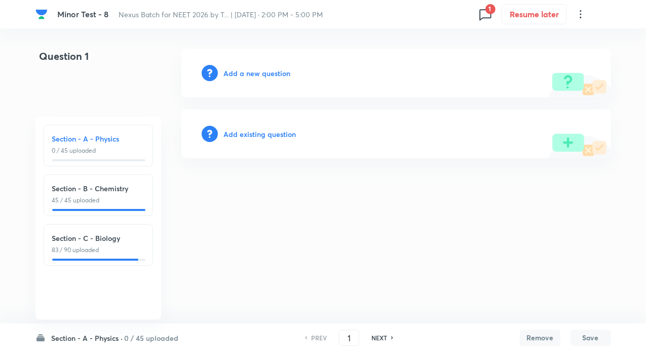
click at [97, 246] on p "83 / 90 uploaded" at bounding box center [98, 249] width 92 height 9
type input "91"
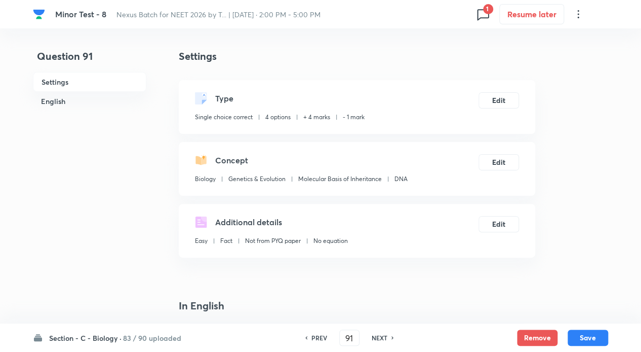
checkbox input "true"
click at [543, 337] on button "Remove" at bounding box center [537, 336] width 41 height 16
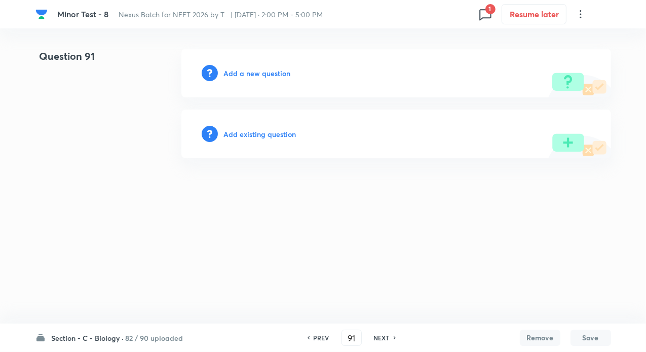
drag, startPoint x: 376, startPoint y: 334, endPoint x: 468, endPoint y: 336, distance: 92.2
click at [376, 334] on h6 "NEXT" at bounding box center [382, 337] width 16 height 9
type input "92"
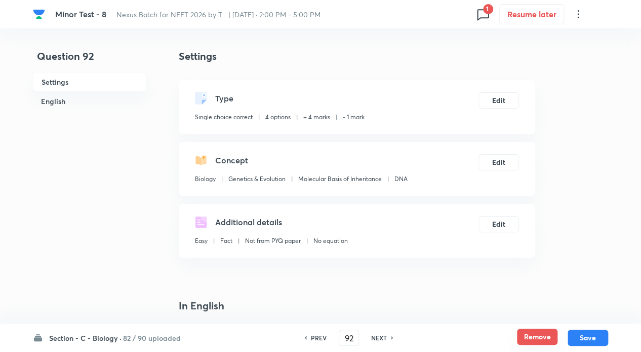
checkbox input "true"
click at [536, 336] on button "Remove" at bounding box center [537, 336] width 41 height 16
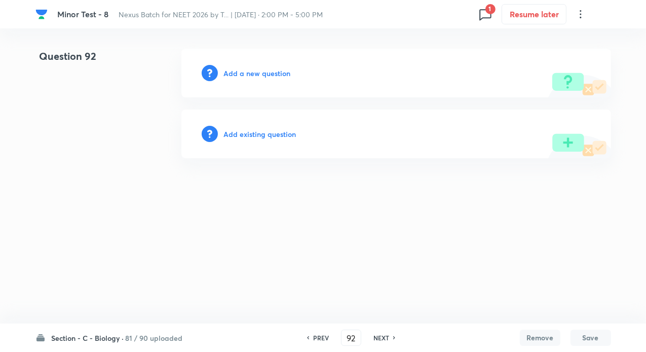
click at [383, 338] on h6 "NEXT" at bounding box center [381, 337] width 16 height 9
type input "93"
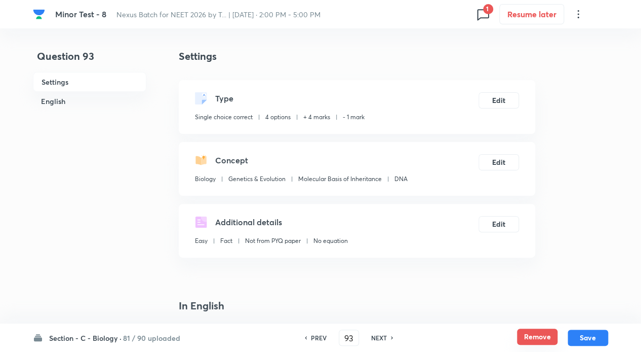
checkbox input "true"
click at [540, 338] on button "Remove" at bounding box center [537, 336] width 41 height 16
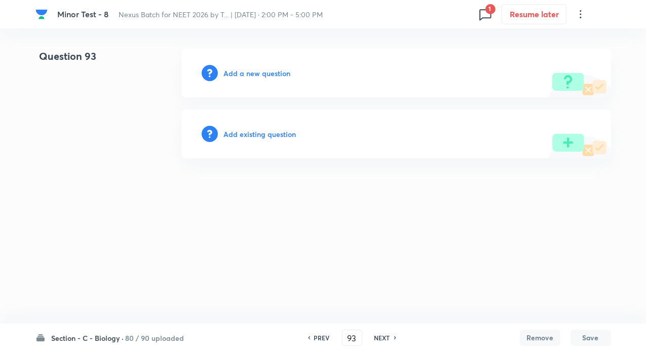
click at [484, 12] on icon at bounding box center [485, 14] width 16 height 16
click at [389, 49] on p "1 issue" at bounding box center [425, 52] width 122 height 9
type input "96"
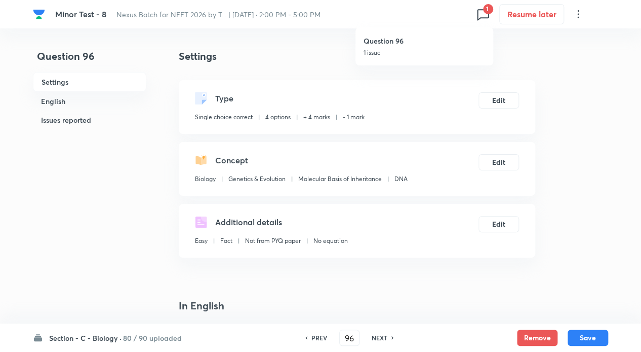
checkbox input "true"
click at [540, 334] on button "Remove" at bounding box center [537, 336] width 41 height 16
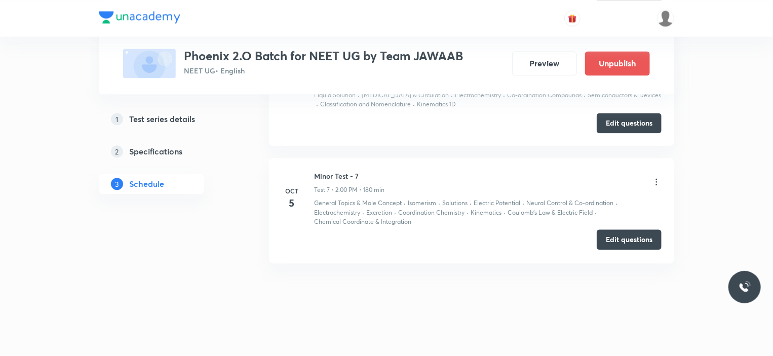
click at [628, 242] on button "Edit questions" at bounding box center [629, 239] width 65 height 20
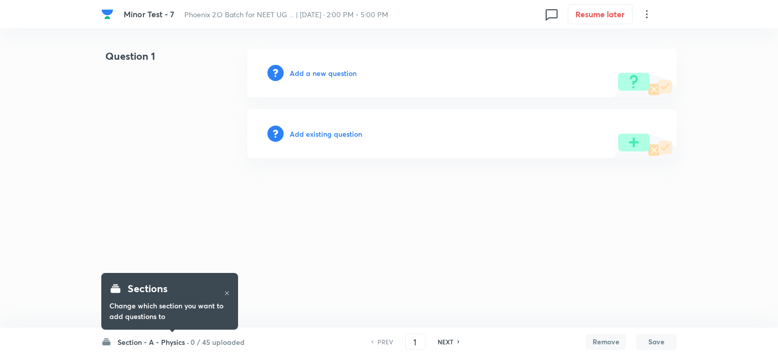
click at [213, 340] on h6 "0 / 45 uploaded" at bounding box center [217, 342] width 54 height 11
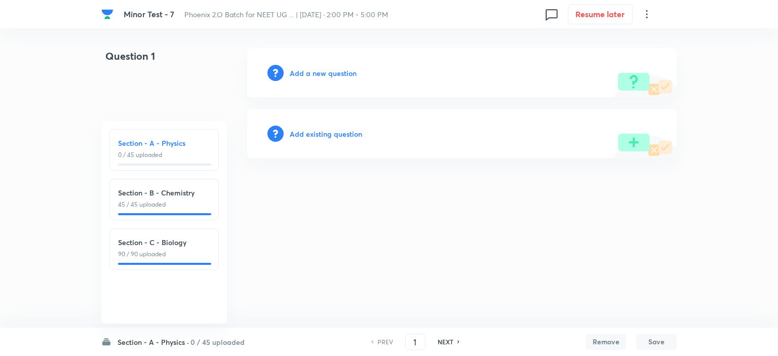
click at [160, 257] on p "90 / 90 uploaded" at bounding box center [164, 254] width 92 height 9
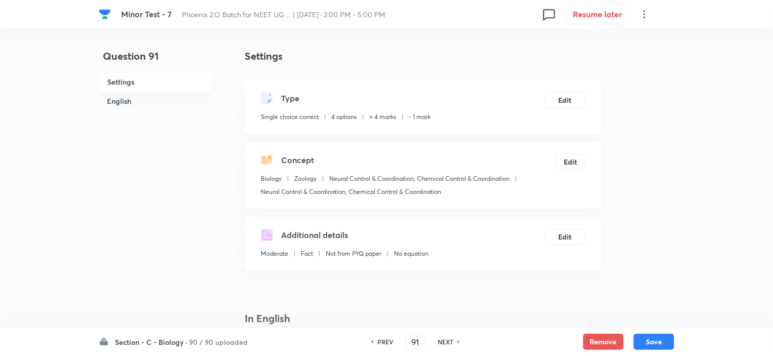
click at [444, 341] on h6 "NEXT" at bounding box center [446, 341] width 16 height 9
type input "92"
checkbox input "false"
checkbox input "true"
click at [444, 341] on h6 "NEXT" at bounding box center [446, 341] width 16 height 9
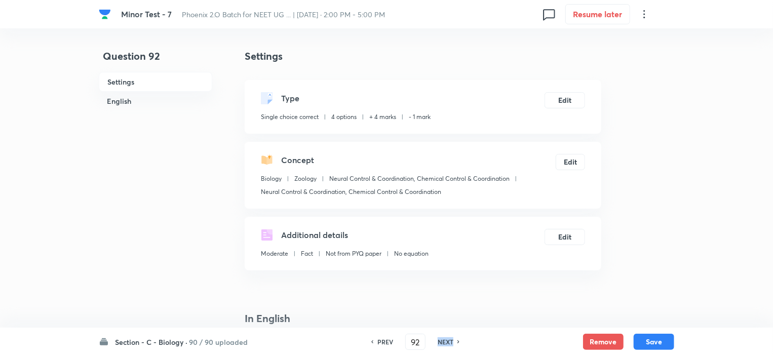
type input "93"
checkbox input "true"
click at [444, 341] on h6 "NEXT" at bounding box center [446, 341] width 16 height 9
type input "94"
checkbox input "false"
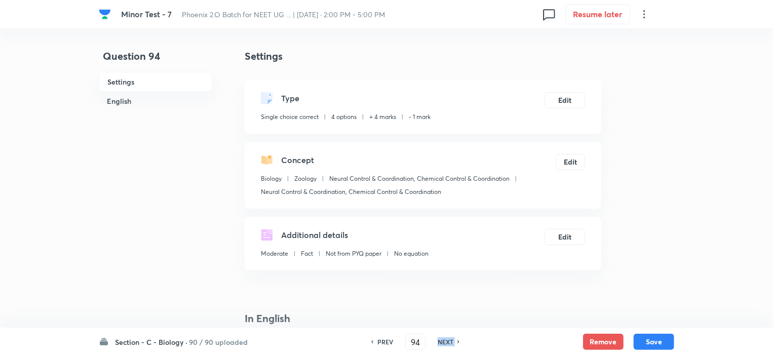
checkbox input "true"
click at [444, 341] on h6 "NEXT" at bounding box center [446, 341] width 16 height 9
type input "95"
checkbox input "true"
click at [444, 341] on h6 "NEXT" at bounding box center [446, 341] width 16 height 9
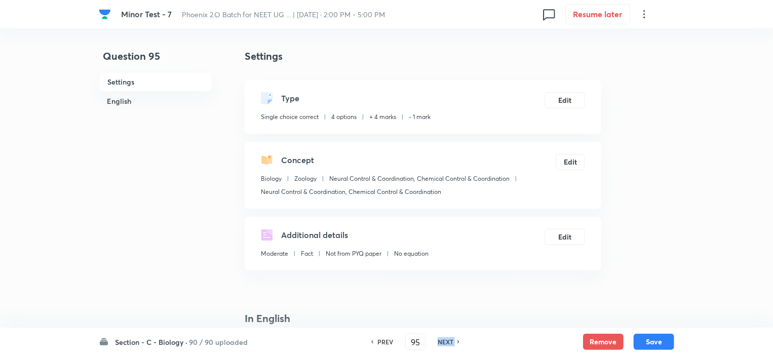
type input "96"
checkbox input "false"
checkbox input "true"
click at [444, 341] on h6 "NEXT" at bounding box center [446, 341] width 16 height 9
type input "97"
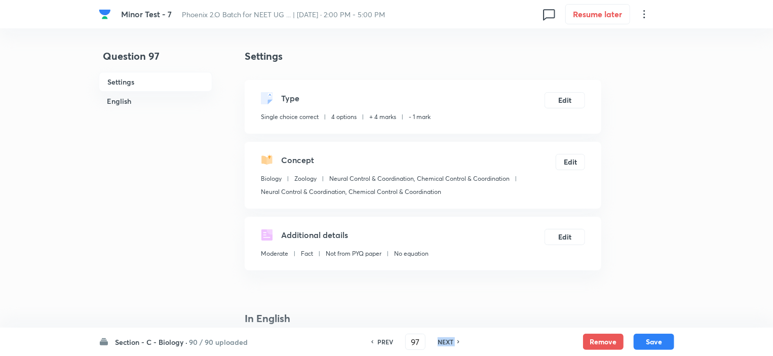
checkbox input "false"
checkbox input "true"
click at [444, 341] on h6 "NEXT" at bounding box center [446, 341] width 16 height 9
type input "98"
checkbox input "false"
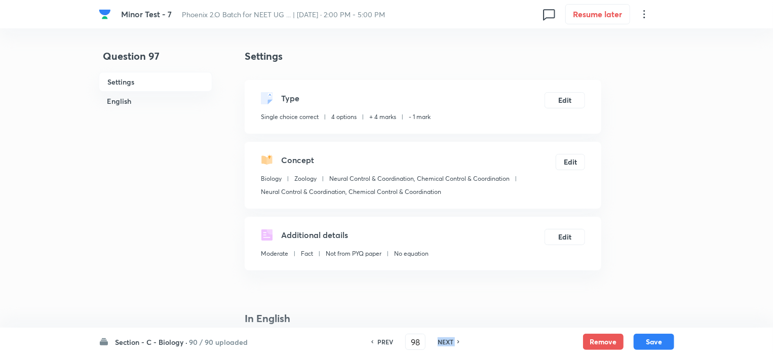
checkbox input "true"
click at [444, 341] on h6 "NEXT" at bounding box center [446, 341] width 16 height 9
type input "99"
checkbox input "false"
checkbox input "true"
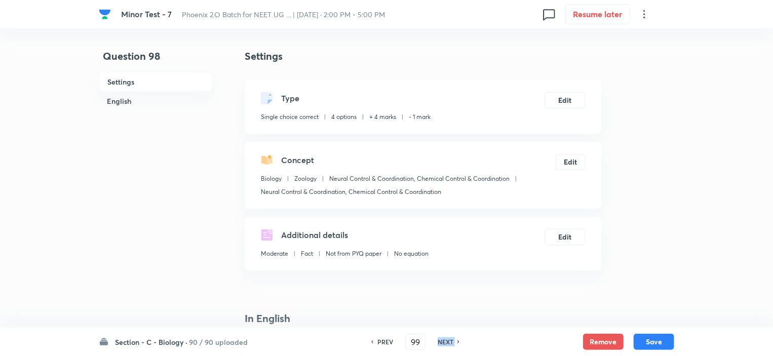
click at [444, 341] on h6 "NEXT" at bounding box center [446, 341] width 16 height 9
type input "100"
checkbox input "false"
checkbox input "true"
click at [444, 341] on h6 "NEXT" at bounding box center [446, 341] width 16 height 9
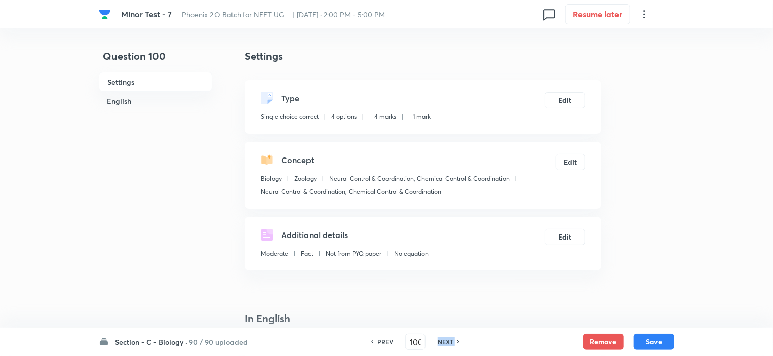
type input "101"
checkbox input "false"
checkbox input "true"
click at [444, 341] on h6 "NEXT" at bounding box center [446, 341] width 16 height 9
type input "102"
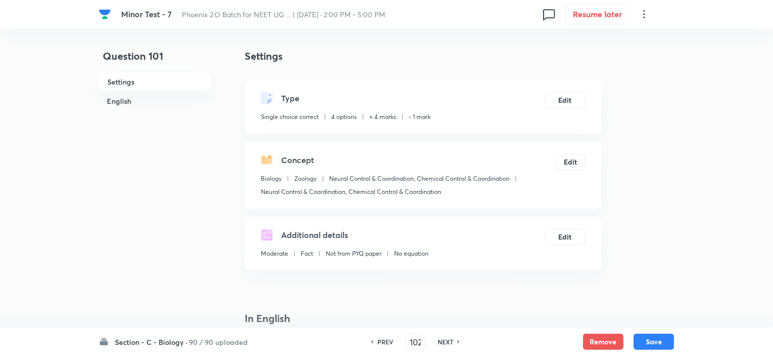
checkbox input "true"
click at [444, 341] on h6 "NEXT" at bounding box center [446, 341] width 16 height 9
type input "103"
checkbox input "false"
checkbox input "true"
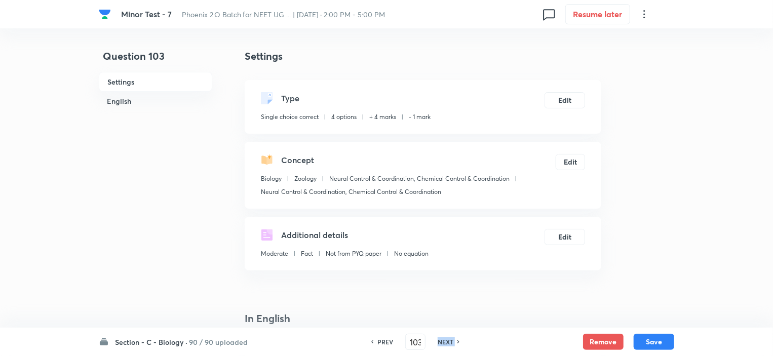
click at [444, 341] on h6 "NEXT" at bounding box center [446, 341] width 16 height 9
type input "104"
checkbox input "true"
click at [444, 341] on h6 "NEXT" at bounding box center [446, 341] width 16 height 9
type input "105"
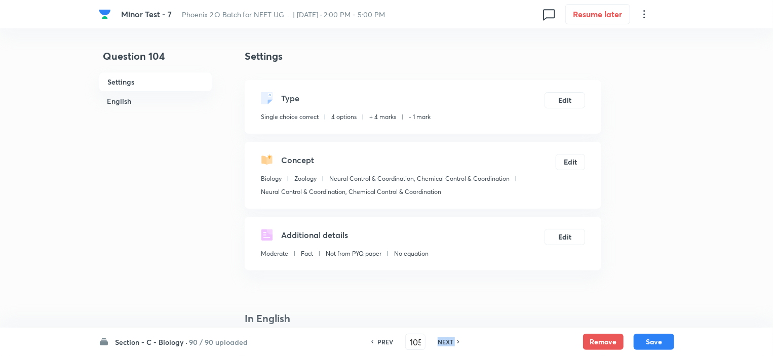
checkbox input "false"
checkbox input "true"
click at [444, 341] on h6 "NEXT" at bounding box center [446, 341] width 16 height 9
type input "106"
checkbox input "false"
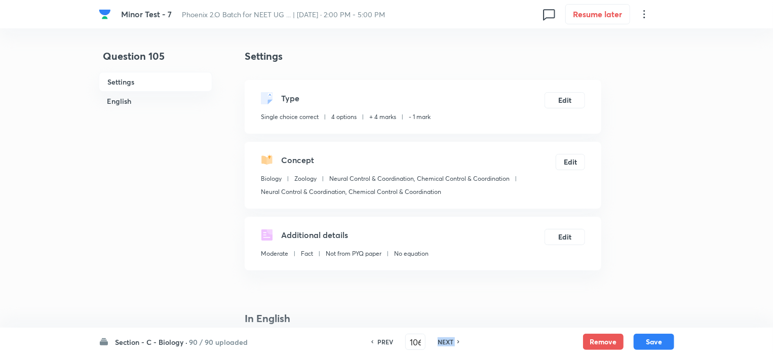
checkbox input "true"
click at [444, 341] on h6 "NEXT" at bounding box center [446, 341] width 16 height 9
type input "107"
checkbox input "false"
checkbox input "true"
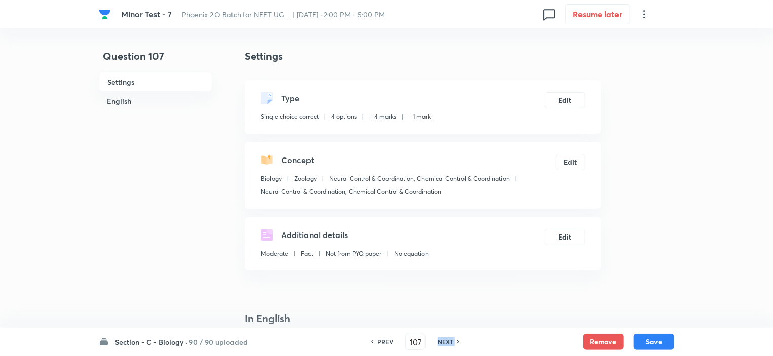
click at [444, 341] on h6 "NEXT" at bounding box center [446, 341] width 16 height 9
type input "108"
checkbox input "false"
checkbox input "true"
click at [444, 341] on h6 "NEXT" at bounding box center [446, 341] width 16 height 9
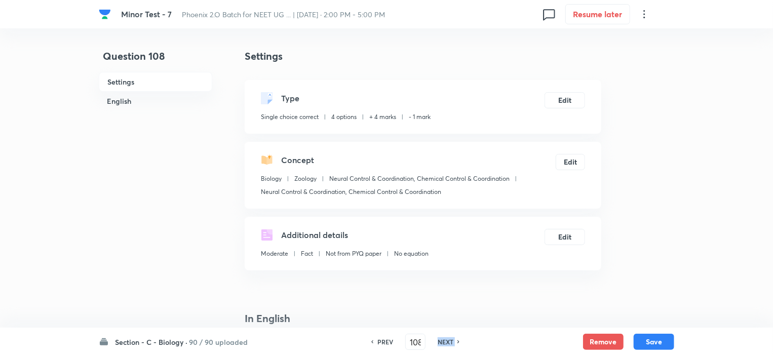
type input "109"
checkbox input "false"
checkbox input "true"
click at [444, 341] on h6 "NEXT" at bounding box center [446, 341] width 16 height 9
type input "110"
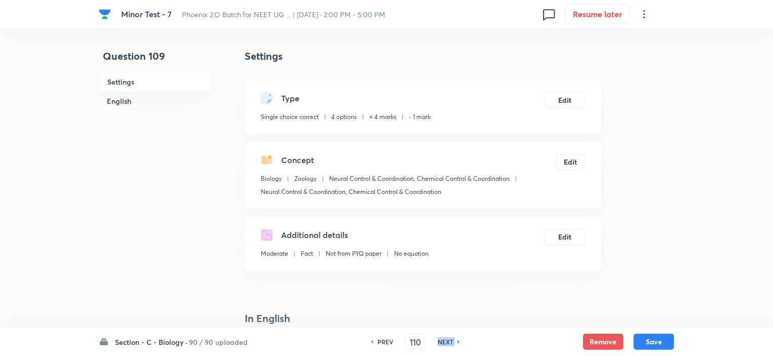
checkbox input "false"
checkbox input "true"
click at [444, 341] on h6 "NEXT" at bounding box center [446, 341] width 16 height 9
type input "111"
checkbox input "false"
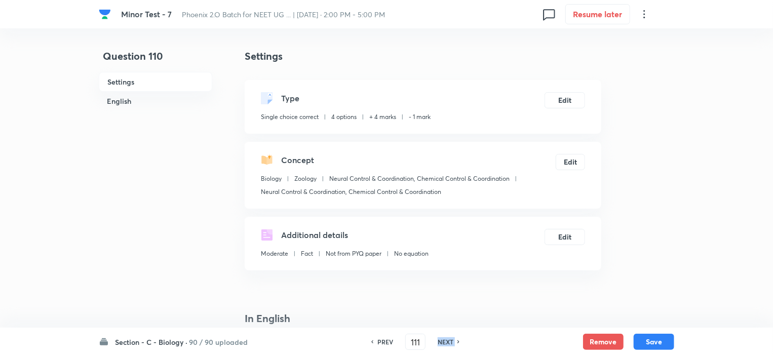
checkbox input "true"
click at [444, 341] on h6 "NEXT" at bounding box center [446, 341] width 16 height 9
type input "112"
checkbox input "false"
checkbox input "true"
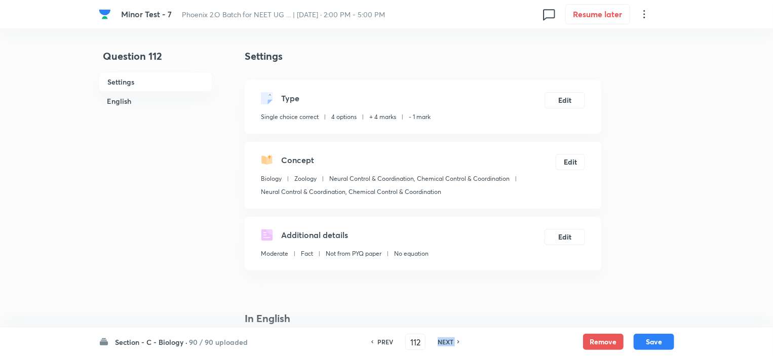
click at [444, 341] on h6 "NEXT" at bounding box center [446, 341] width 16 height 9
type input "113"
checkbox input "false"
checkbox input "true"
click at [444, 341] on h6 "NEXT" at bounding box center [446, 341] width 16 height 9
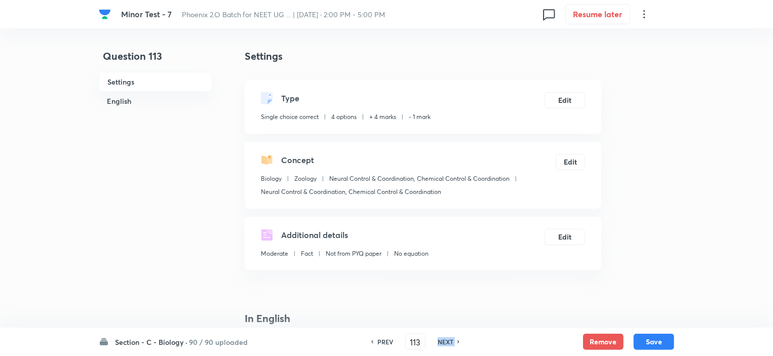
type input "114"
checkbox input "false"
checkbox input "true"
click at [444, 341] on h6 "NEXT" at bounding box center [446, 341] width 16 height 9
type input "115"
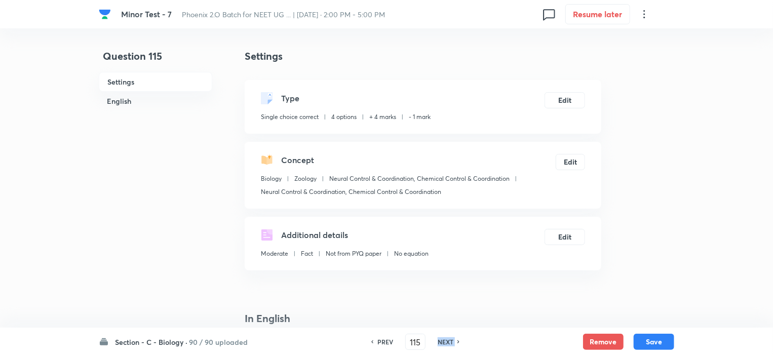
checkbox input "true"
click at [444, 341] on h6 "NEXT" at bounding box center [446, 341] width 16 height 9
type input "116"
checkbox input "false"
checkbox input "true"
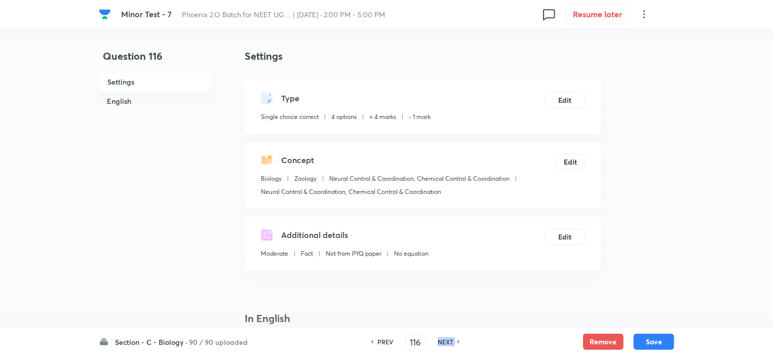
click at [444, 341] on h6 "NEXT" at bounding box center [446, 341] width 16 height 9
type input "117"
checkbox input "false"
checkbox input "true"
click at [444, 341] on h6 "NEXT" at bounding box center [446, 341] width 16 height 9
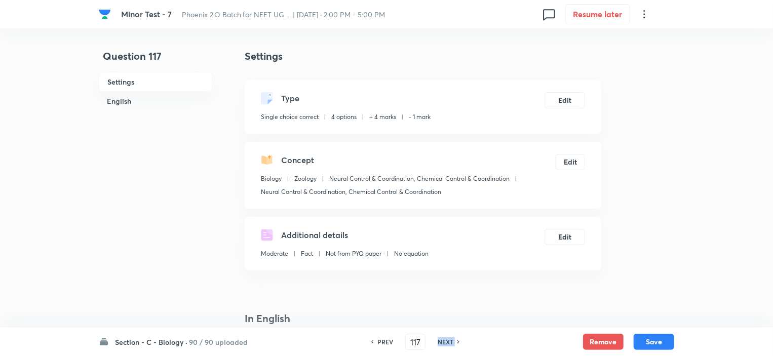
type input "118"
checkbox input "false"
checkbox input "true"
click at [444, 341] on h6 "NEXT" at bounding box center [446, 341] width 16 height 9
type input "119"
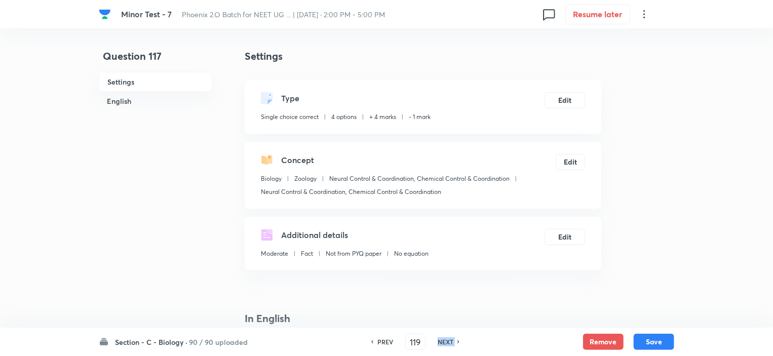
checkbox input "false"
checkbox input "true"
click at [444, 341] on h6 "NEXT" at bounding box center [446, 341] width 16 height 9
type input "120"
checkbox input "false"
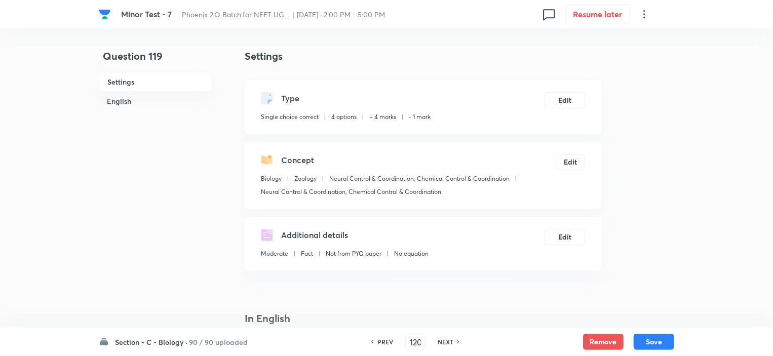
checkbox input "true"
click at [444, 341] on h6 "NEXT" at bounding box center [446, 341] width 16 height 9
type input "121"
checkbox input "false"
checkbox input "true"
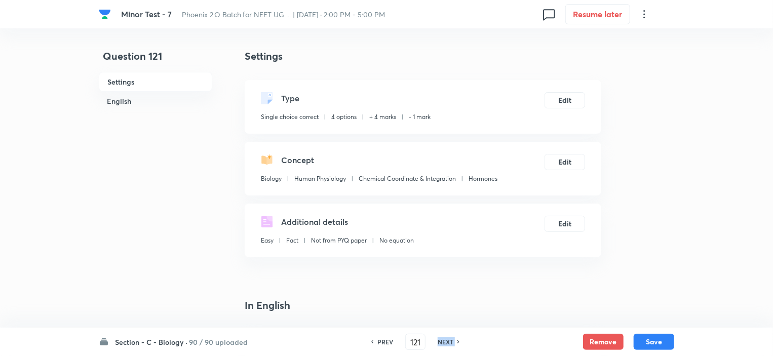
click at [444, 341] on h6 "NEXT" at bounding box center [446, 341] width 16 height 9
type input "122"
checkbox input "true"
click at [444, 341] on h6 "NEXT" at bounding box center [446, 341] width 16 height 9
type input "123"
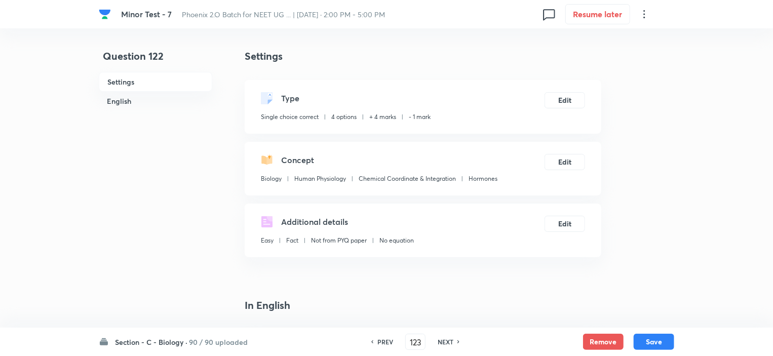
checkbox input "true"
click at [444, 341] on h6 "NEXT" at bounding box center [446, 341] width 16 height 9
type input "124"
checkbox input "false"
checkbox input "true"
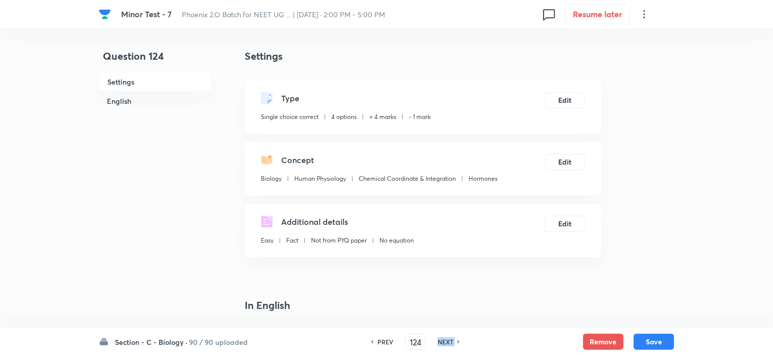
click at [444, 341] on h6 "NEXT" at bounding box center [446, 341] width 16 height 9
type input "125"
checkbox input "false"
checkbox input "true"
click at [444, 341] on h6 "NEXT" at bounding box center [446, 341] width 16 height 9
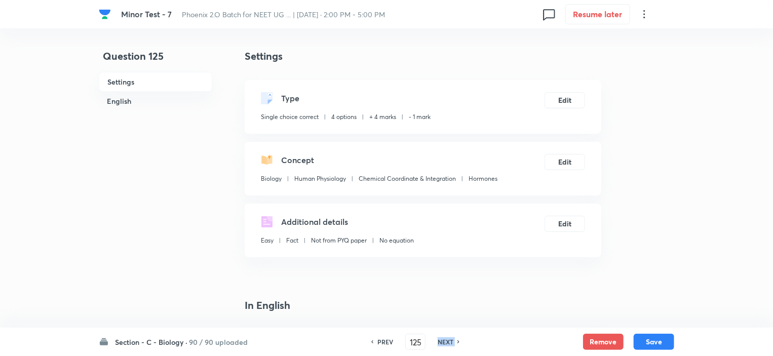
type input "126"
checkbox input "true"
click at [444, 341] on h6 "NEXT" at bounding box center [446, 341] width 16 height 9
type input "127"
checkbox input "false"
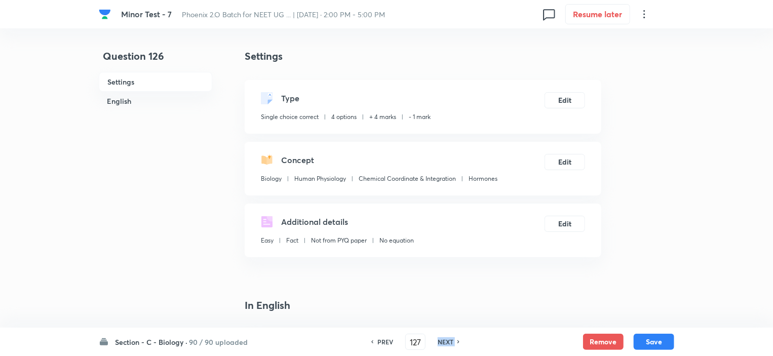
checkbox input "true"
click at [444, 341] on h6 "NEXT" at bounding box center [446, 341] width 16 height 9
type input "128"
checkbox input "false"
checkbox input "true"
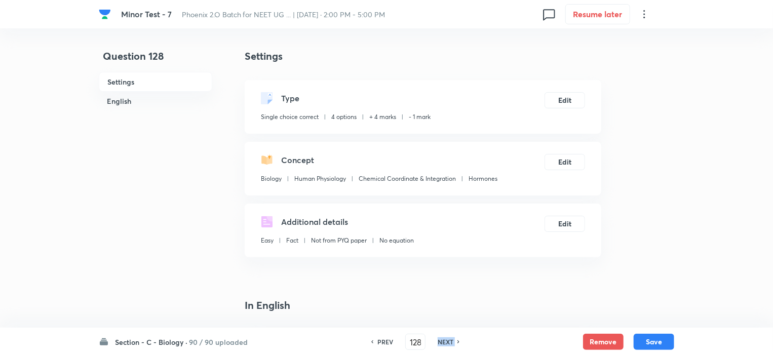
click at [444, 341] on h6 "NEXT" at bounding box center [446, 341] width 16 height 9
type input "129"
checkbox input "false"
checkbox input "true"
click at [444, 341] on h6 "NEXT" at bounding box center [446, 341] width 16 height 9
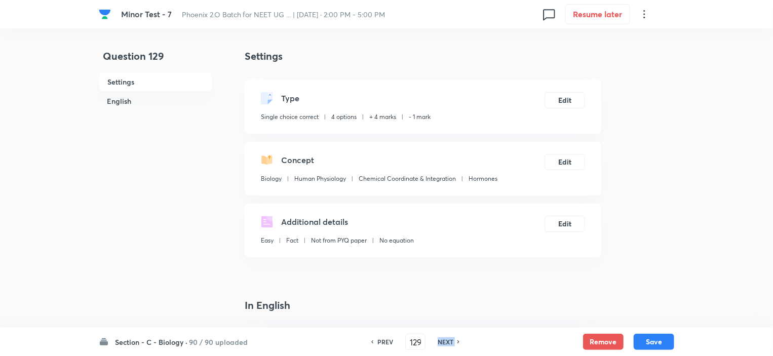
type input "130"
checkbox input "false"
checkbox input "true"
click at [444, 341] on h6 "NEXT" at bounding box center [446, 341] width 16 height 9
type input "131"
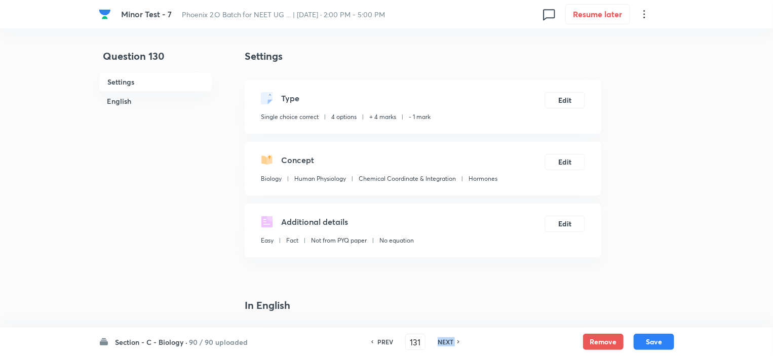
checkbox input "true"
click at [444, 341] on h6 "NEXT" at bounding box center [446, 341] width 16 height 9
type input "132"
checkbox input "true"
click at [444, 341] on h6 "NEXT" at bounding box center [446, 341] width 16 height 9
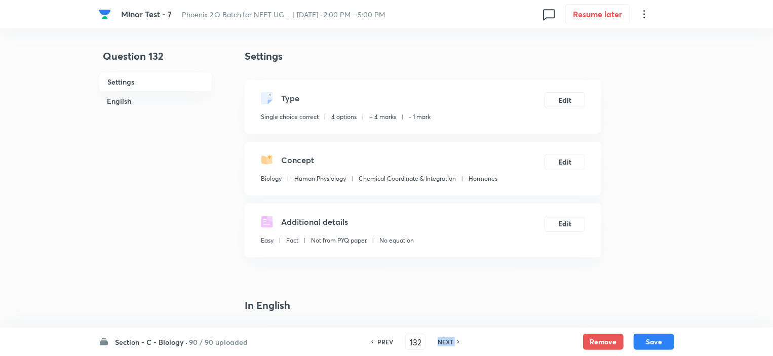
type input "133"
checkbox input "false"
checkbox input "true"
click at [444, 341] on h6 "NEXT" at bounding box center [446, 341] width 16 height 9
type input "134"
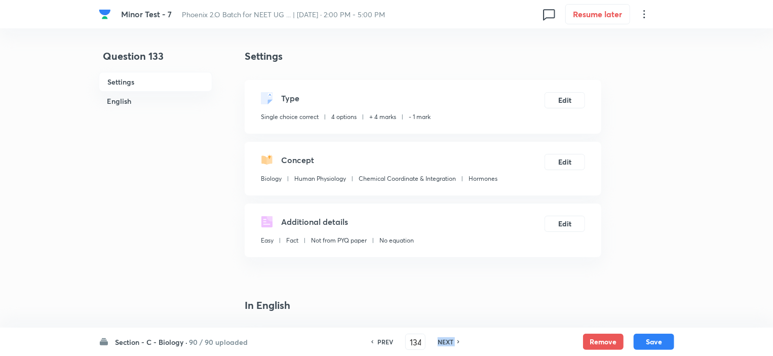
checkbox input "false"
checkbox input "true"
click at [444, 341] on h6 "NEXT" at bounding box center [446, 341] width 16 height 9
type input "135"
checkbox input "false"
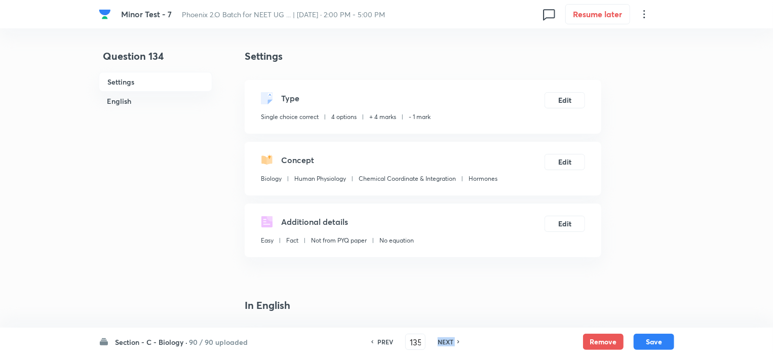
checkbox input "true"
click at [444, 341] on h6 "NEXT" at bounding box center [446, 341] width 16 height 9
type input "136"
checkbox input "false"
checkbox input "true"
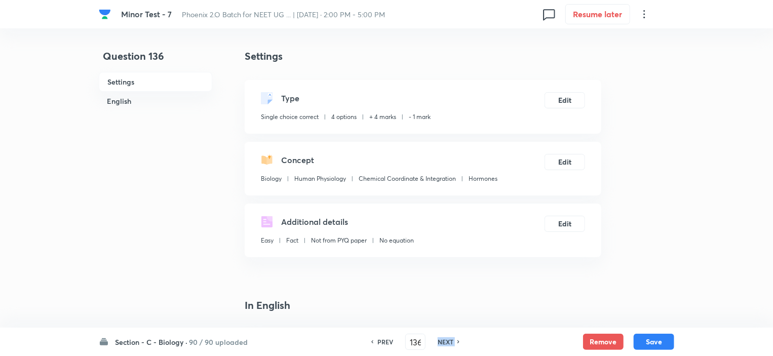
click at [444, 341] on h6 "NEXT" at bounding box center [446, 341] width 16 height 9
type input "137"
checkbox input "false"
checkbox input "true"
click at [444, 341] on h6 "NEXT" at bounding box center [446, 341] width 16 height 9
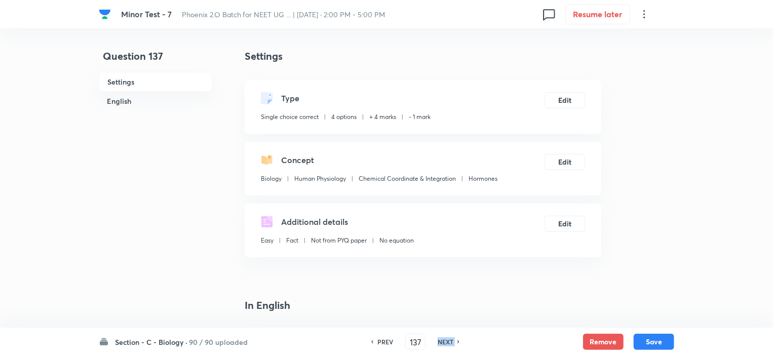
type input "138"
checkbox input "true"
click at [444, 341] on h6 "NEXT" at bounding box center [446, 341] width 16 height 9
type input "139"
checkbox input "false"
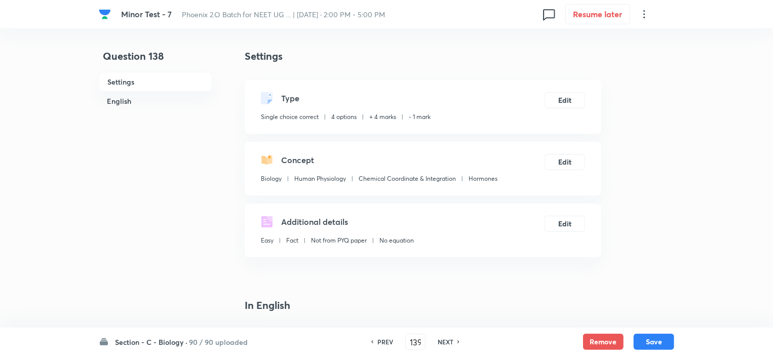
checkbox input "true"
click at [444, 341] on h6 "NEXT" at bounding box center [446, 341] width 16 height 9
type input "140"
checkbox input "false"
checkbox input "true"
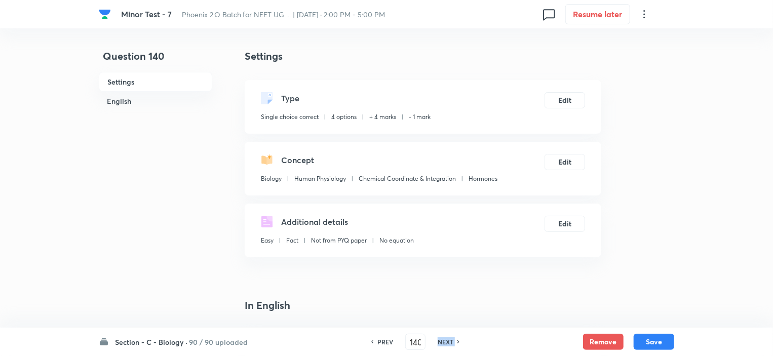
click at [444, 341] on h6 "NEXT" at bounding box center [446, 341] width 16 height 9
type input "141"
checkbox input "true"
click at [444, 341] on h6 "NEXT" at bounding box center [446, 341] width 16 height 9
type input "142"
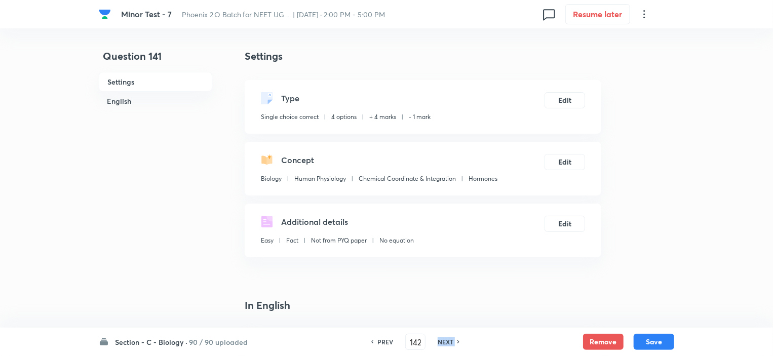
checkbox input "true"
click at [444, 341] on h6 "NEXT" at bounding box center [446, 341] width 16 height 9
type input "143"
checkbox input "false"
checkbox input "true"
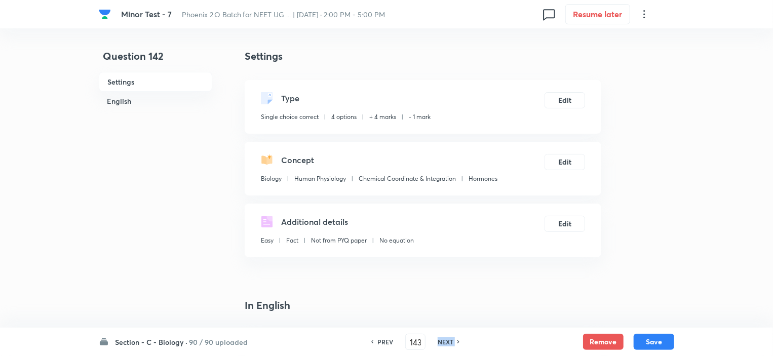
click at [444, 341] on h6 "NEXT" at bounding box center [446, 341] width 16 height 9
type input "144"
checkbox input "false"
checkbox input "true"
click at [444, 341] on h6 "NEXT" at bounding box center [446, 341] width 16 height 9
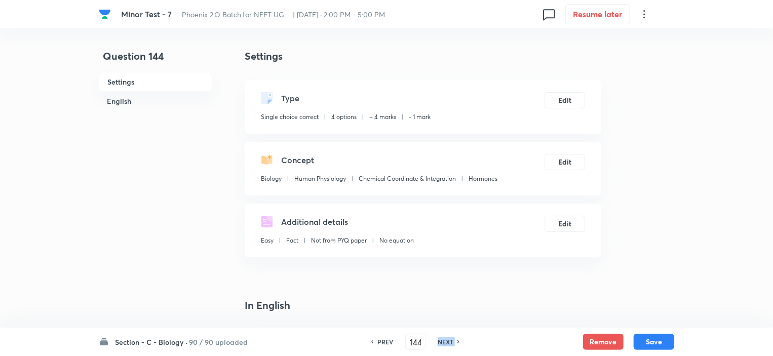
type input "145"
checkbox input "false"
checkbox input "true"
click at [444, 341] on h6 "NEXT" at bounding box center [446, 341] width 16 height 9
type input "146"
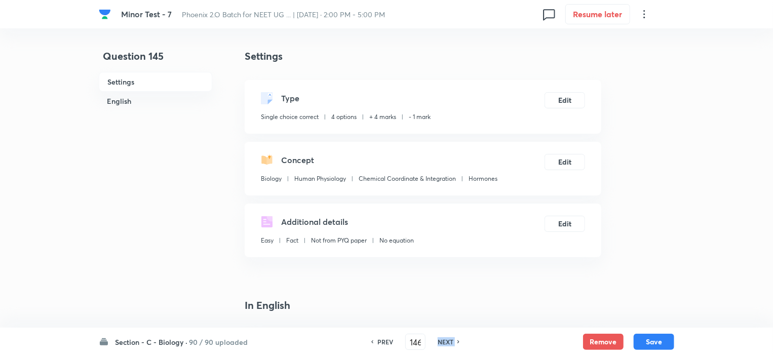
checkbox input "true"
click at [444, 341] on h6 "NEXT" at bounding box center [446, 341] width 16 height 9
type input "147"
checkbox input "false"
checkbox input "true"
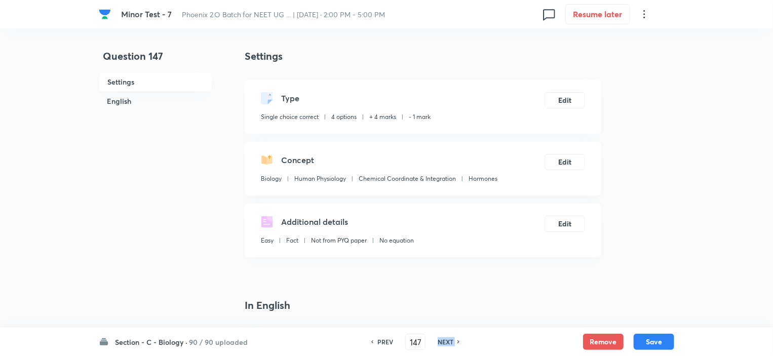
click at [444, 341] on h6 "NEXT" at bounding box center [446, 341] width 16 height 9
type input "148"
checkbox input "false"
checkbox input "true"
click at [444, 341] on h6 "NEXT" at bounding box center [446, 341] width 16 height 9
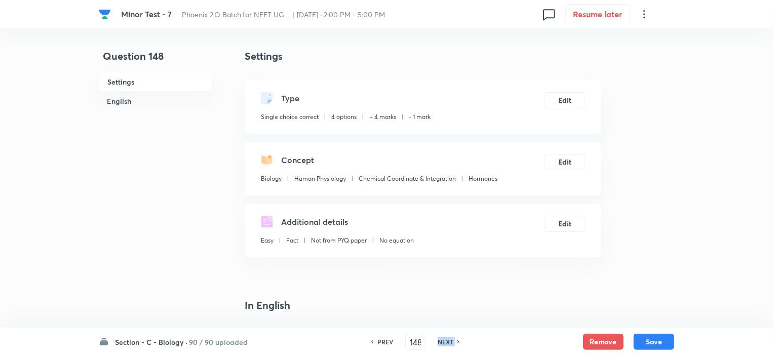
type input "149"
checkbox input "false"
checkbox input "true"
click at [444, 341] on h6 "NEXT" at bounding box center [446, 341] width 16 height 9
type input "150"
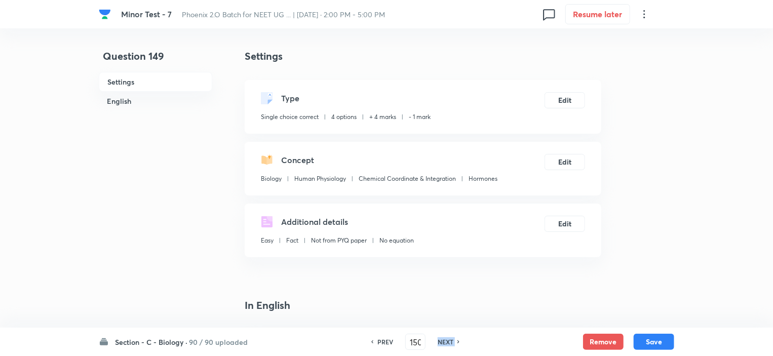
checkbox input "false"
checkbox input "true"
click at [444, 341] on h6 "NEXT" at bounding box center [446, 341] width 16 height 9
type input "151"
checkbox input "false"
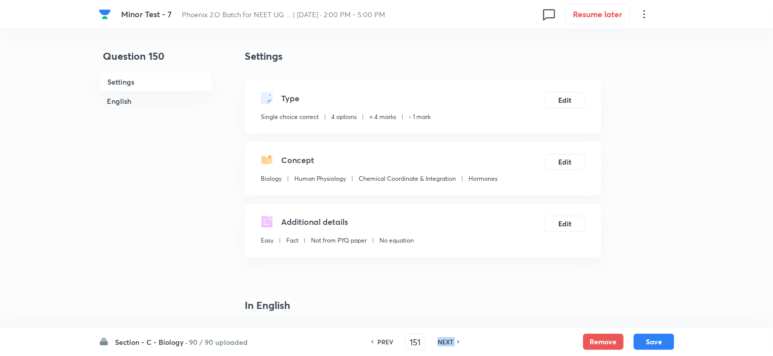
checkbox input "true"
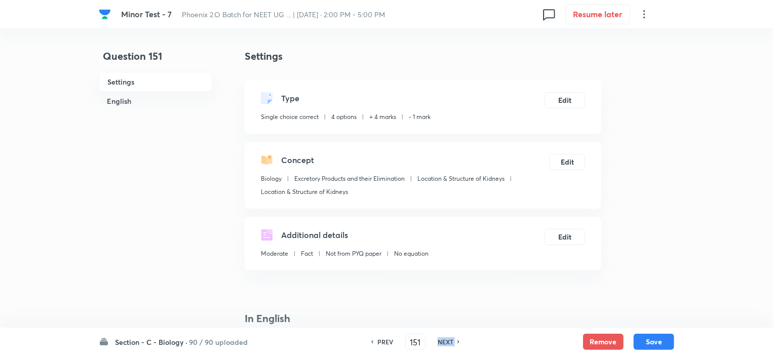
click at [444, 341] on h6 "NEXT" at bounding box center [446, 341] width 16 height 9
type input "152"
checkbox input "false"
checkbox input "true"
click at [444, 341] on h6 "NEXT" at bounding box center [446, 341] width 16 height 9
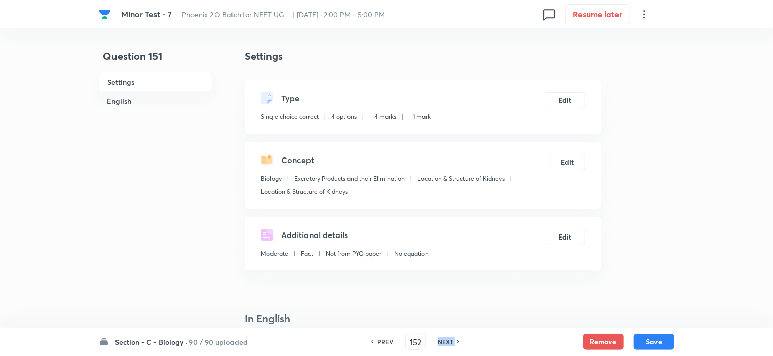
type input "153"
checkbox input "false"
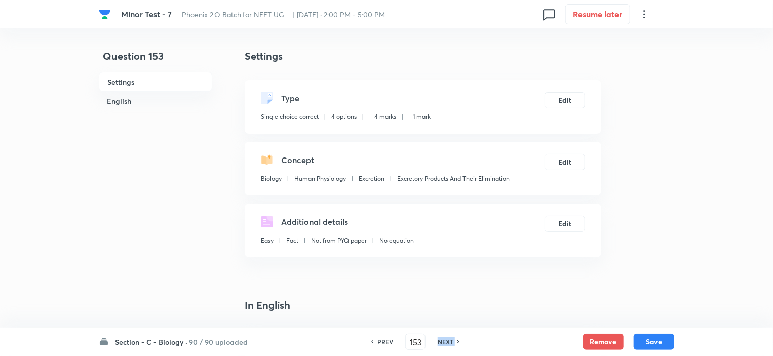
checkbox input "true"
click at [387, 339] on h6 "PREV" at bounding box center [385, 341] width 16 height 9
type input "152"
checkbox input "false"
checkbox input "true"
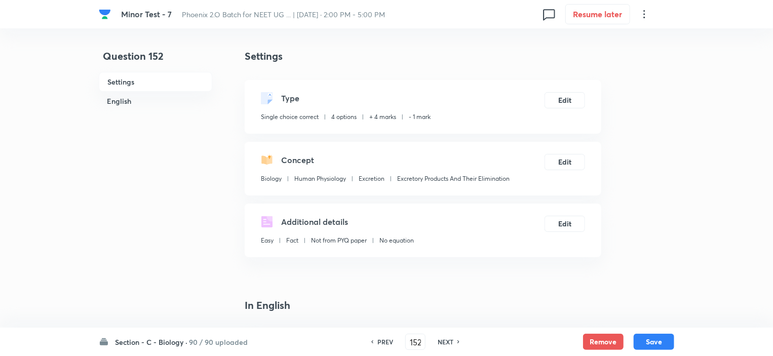
click at [387, 339] on h6 "PREV" at bounding box center [385, 341] width 16 height 9
type input "151"
checkbox input "false"
checkbox input "true"
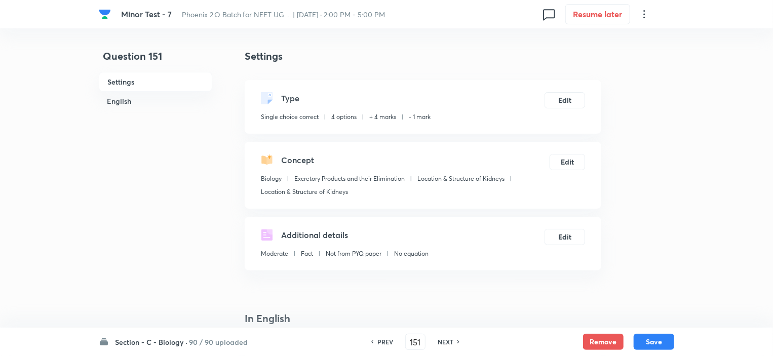
click at [446, 340] on h6 "NEXT" at bounding box center [446, 341] width 16 height 9
type input "152"
checkbox input "false"
checkbox input "true"
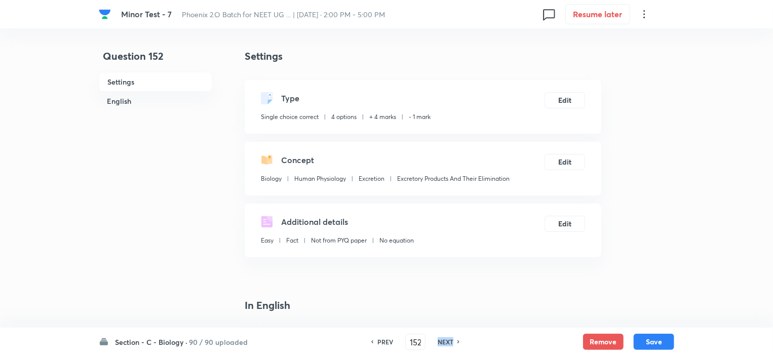
click at [446, 340] on h6 "NEXT" at bounding box center [446, 341] width 16 height 9
type input "153"
checkbox input "false"
checkbox input "true"
click at [446, 340] on h6 "NEXT" at bounding box center [446, 341] width 16 height 9
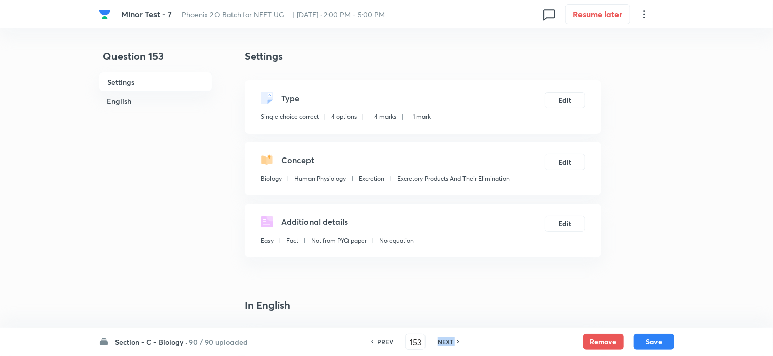
type input "154"
checkbox input "false"
checkbox input "true"
click at [446, 340] on h6 "NEXT" at bounding box center [446, 341] width 16 height 9
type input "155"
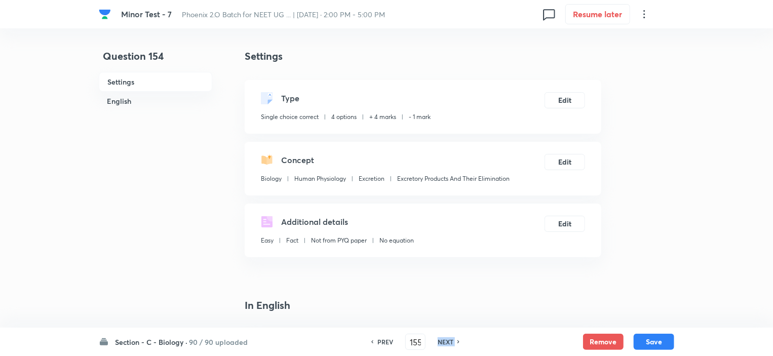
checkbox input "false"
checkbox input "true"
click at [446, 340] on h6 "NEXT" at bounding box center [446, 341] width 16 height 9
type input "156"
checkbox input "false"
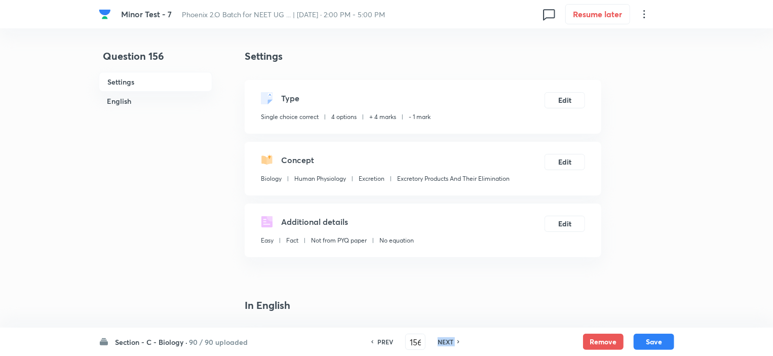
checkbox input "true"
click at [446, 340] on h6 "NEXT" at bounding box center [446, 341] width 16 height 9
type input "157"
checkbox input "false"
checkbox input "true"
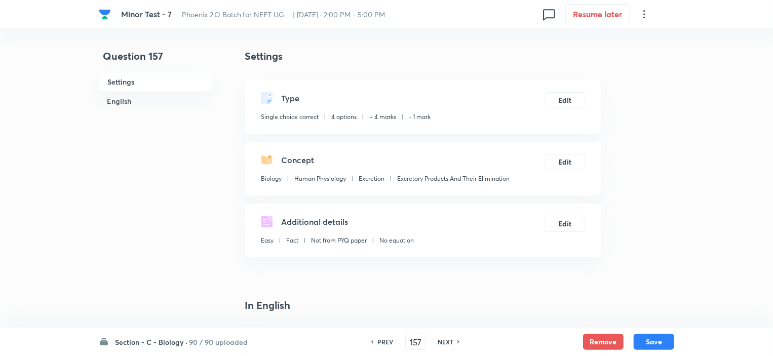
click at [446, 340] on h6 "NEXT" at bounding box center [446, 341] width 16 height 9
type input "158"
checkbox input "false"
checkbox input "true"
click at [446, 340] on h6 "NEXT" at bounding box center [446, 341] width 16 height 9
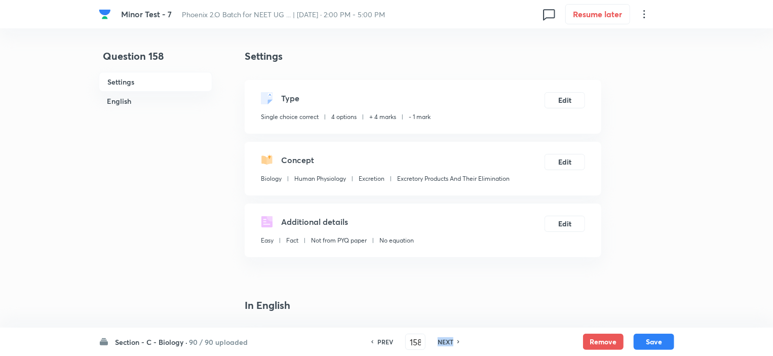
type input "159"
click at [446, 340] on h6 "NEXT" at bounding box center [446, 341] width 16 height 9
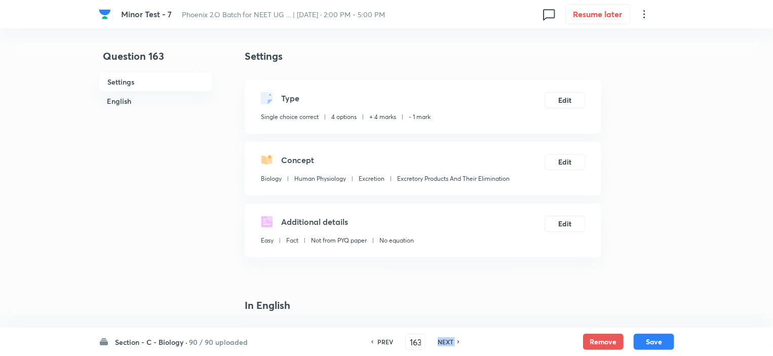
click at [446, 340] on h6 "NEXT" at bounding box center [446, 341] width 16 height 9
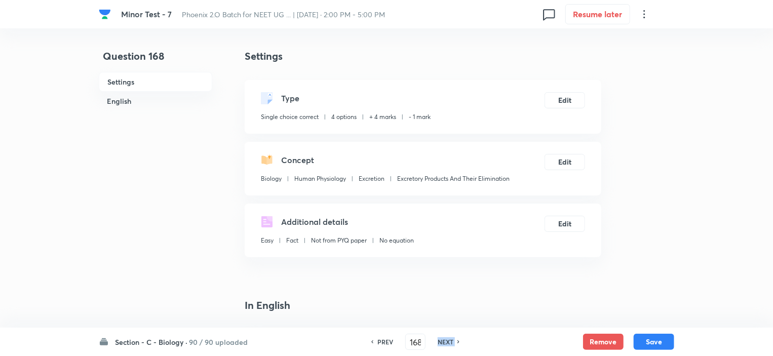
click at [446, 340] on h6 "NEXT" at bounding box center [446, 341] width 16 height 9
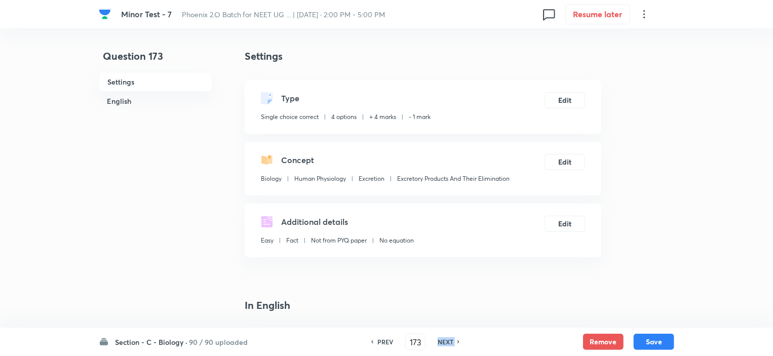
click at [446, 340] on h6 "NEXT" at bounding box center [446, 341] width 16 height 9
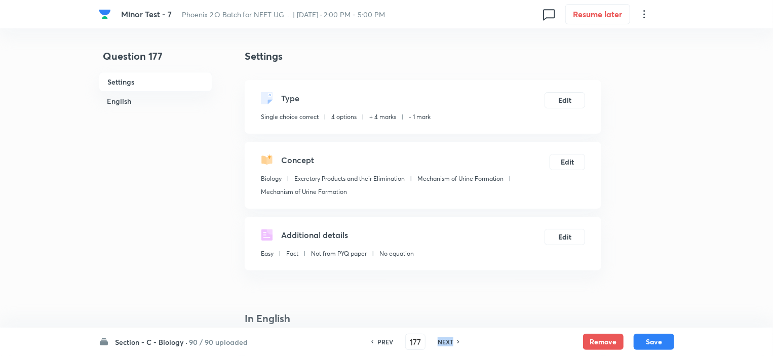
click at [446, 340] on h6 "NEXT" at bounding box center [446, 341] width 16 height 9
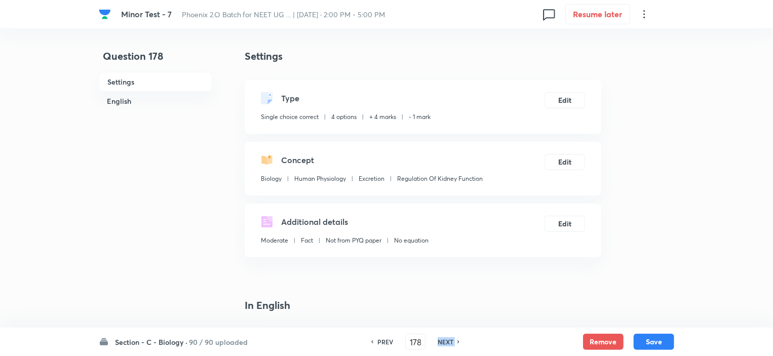
click at [446, 340] on h6 "NEXT" at bounding box center [446, 341] width 16 height 9
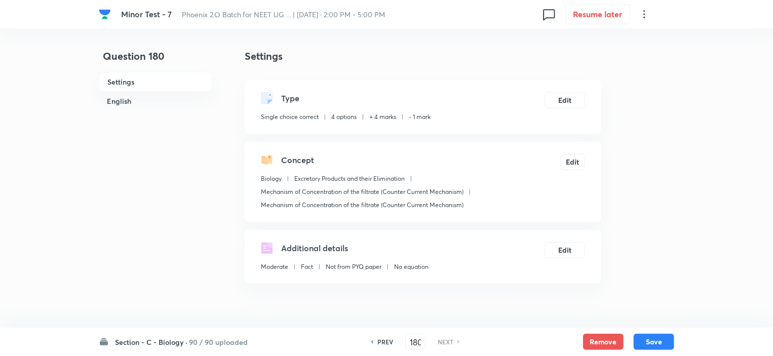
click at [446, 340] on h6 "NEXT" at bounding box center [446, 341] width 16 height 9
click at [377, 341] on h6 "PREV" at bounding box center [385, 341] width 16 height 9
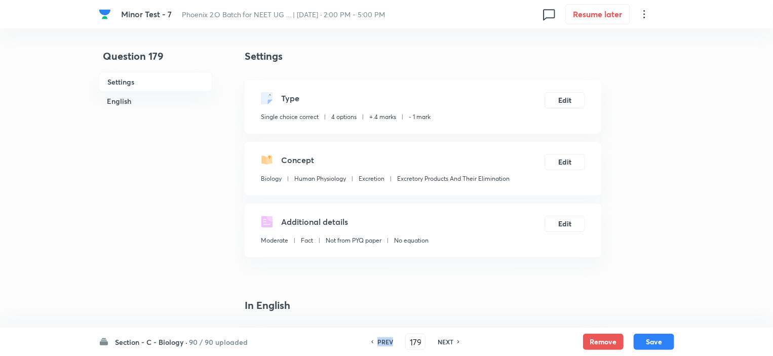
click at [377, 341] on h6 "PREV" at bounding box center [385, 341] width 16 height 9
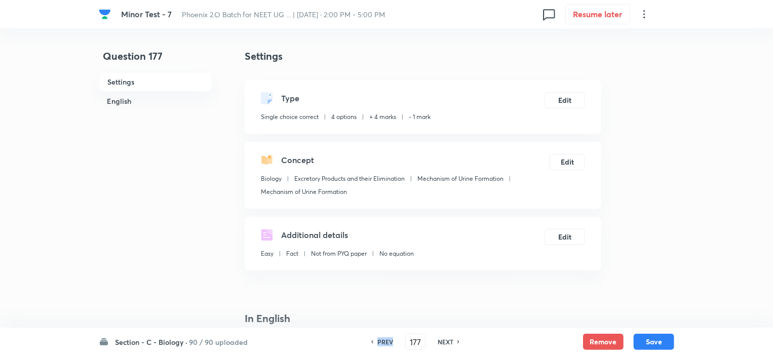
click at [377, 341] on h6 "PREV" at bounding box center [385, 341] width 16 height 9
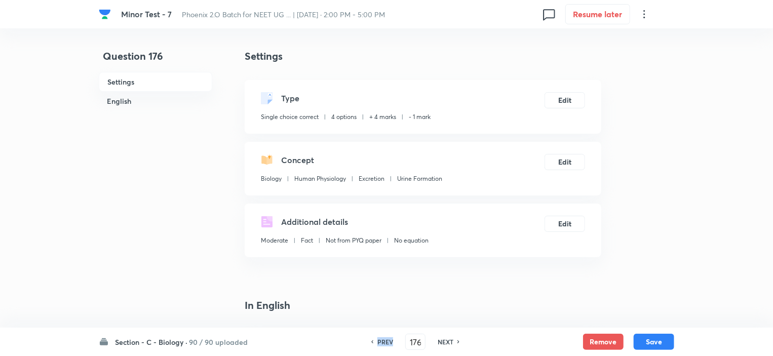
click at [377, 341] on h6 "PREV" at bounding box center [385, 341] width 16 height 9
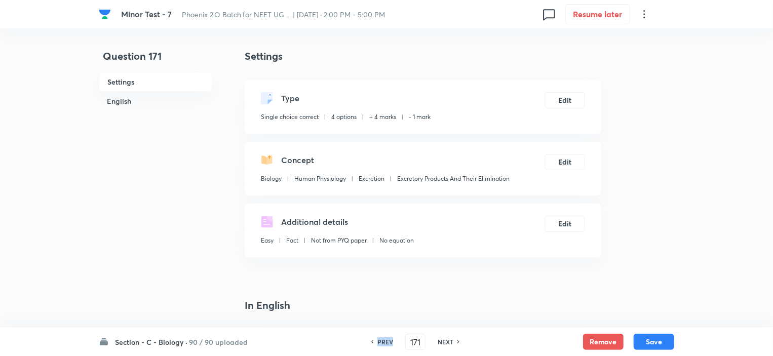
click at [377, 341] on h6 "PREV" at bounding box center [385, 341] width 16 height 9
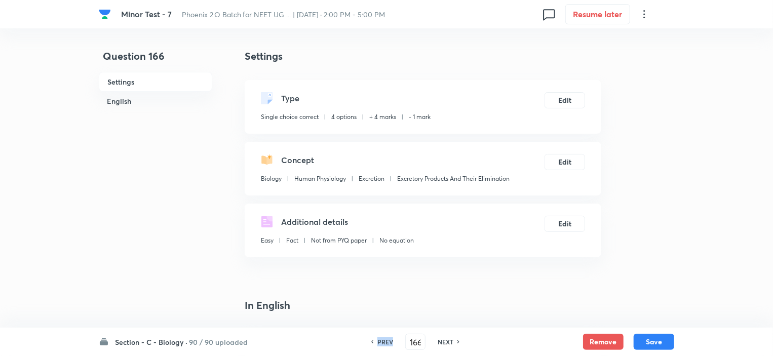
click at [377, 341] on h6 "PREV" at bounding box center [385, 341] width 16 height 9
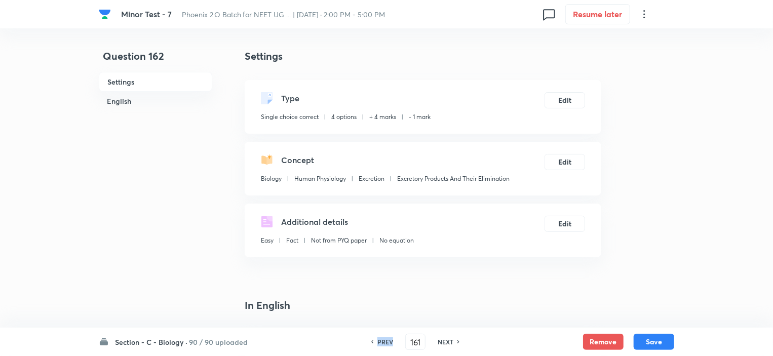
click at [377, 341] on h6 "PREV" at bounding box center [385, 341] width 16 height 9
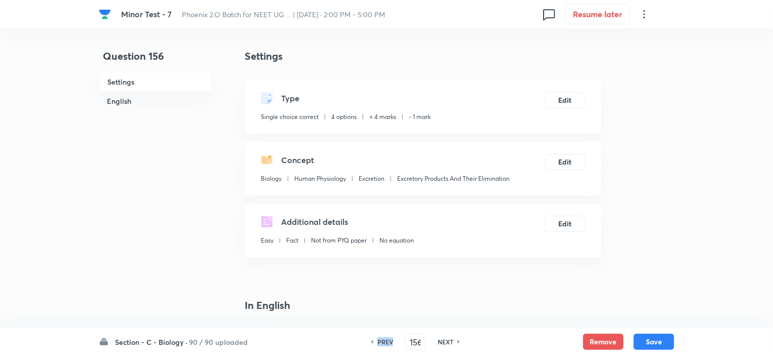
click at [377, 341] on h6 "PREV" at bounding box center [385, 341] width 16 height 9
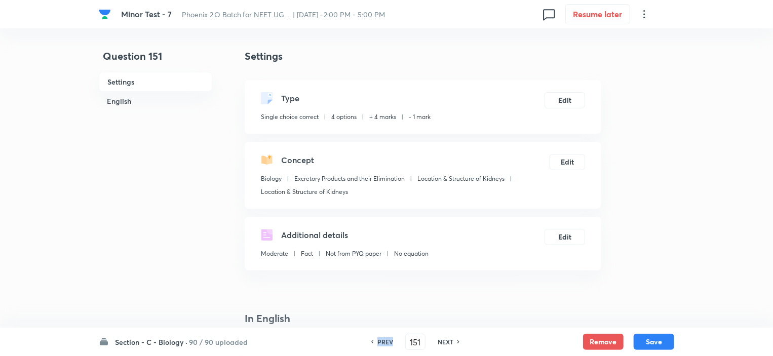
click at [377, 341] on h6 "PREV" at bounding box center [385, 341] width 16 height 9
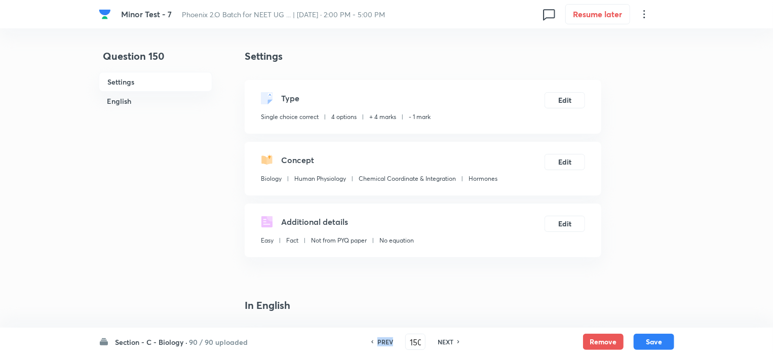
click at [377, 341] on h6 "PREV" at bounding box center [385, 341] width 16 height 9
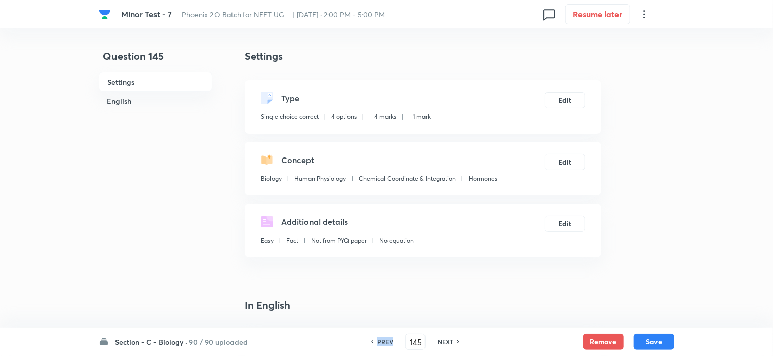
click at [377, 341] on h6 "PREV" at bounding box center [385, 341] width 16 height 9
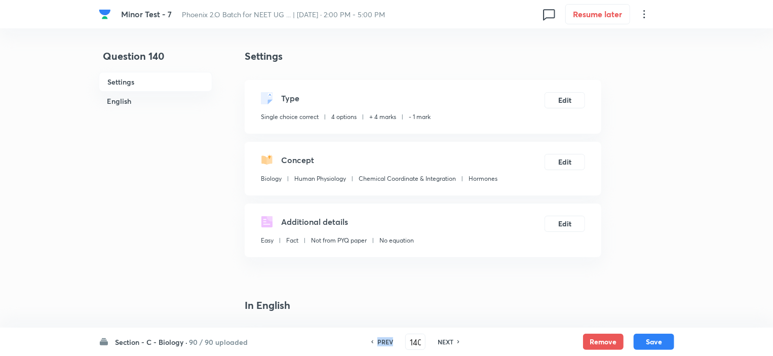
click at [377, 341] on h6 "PREV" at bounding box center [385, 341] width 16 height 9
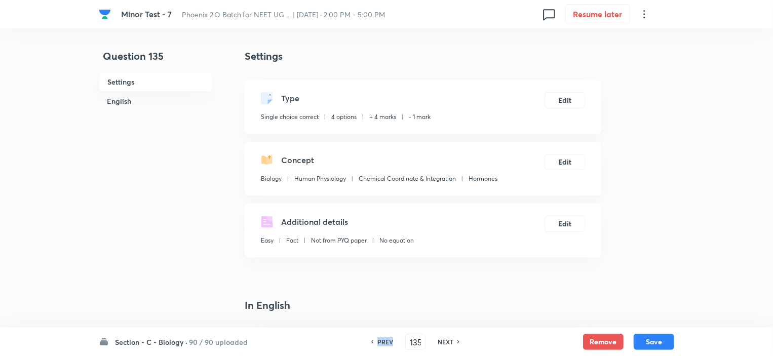
click at [377, 341] on h6 "PREV" at bounding box center [385, 341] width 16 height 9
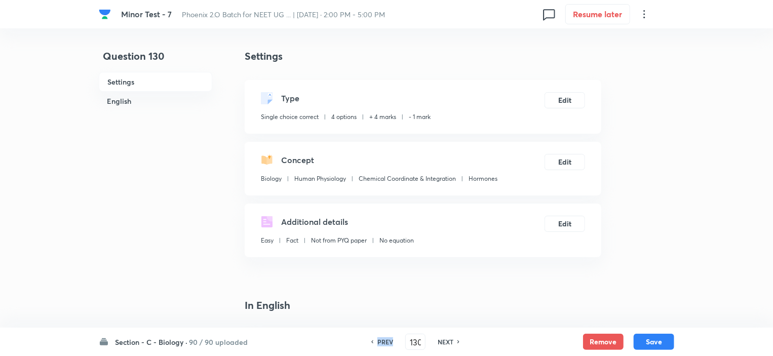
click at [377, 341] on h6 "PREV" at bounding box center [385, 341] width 16 height 9
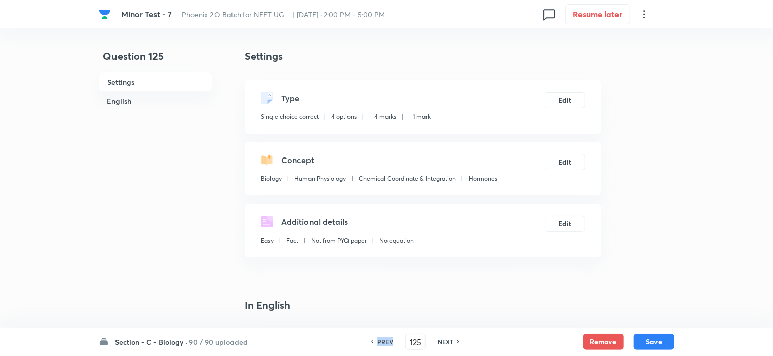
click at [377, 341] on h6 "PREV" at bounding box center [385, 341] width 16 height 9
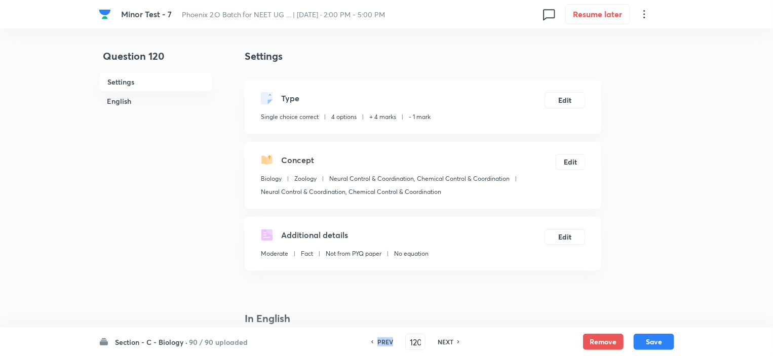
click at [377, 341] on h6 "PREV" at bounding box center [385, 341] width 16 height 9
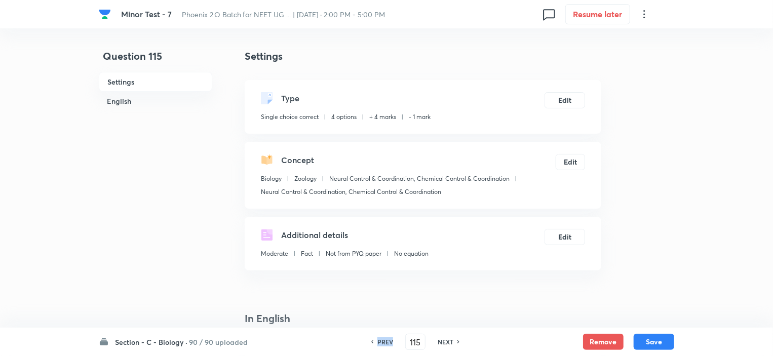
click at [377, 341] on h6 "PREV" at bounding box center [385, 341] width 16 height 9
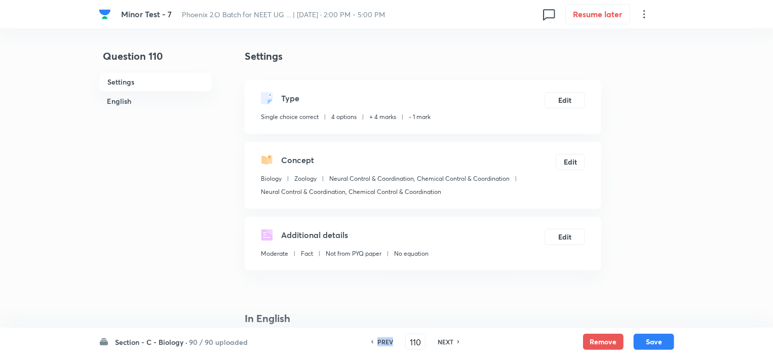
click at [377, 341] on h6 "PREV" at bounding box center [385, 341] width 16 height 9
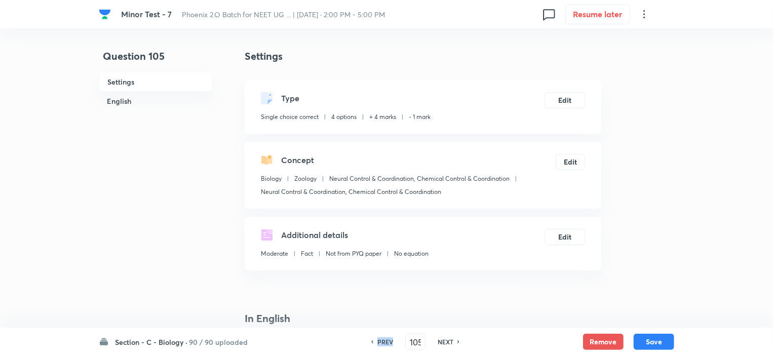
click at [377, 341] on h6 "PREV" at bounding box center [385, 341] width 16 height 9
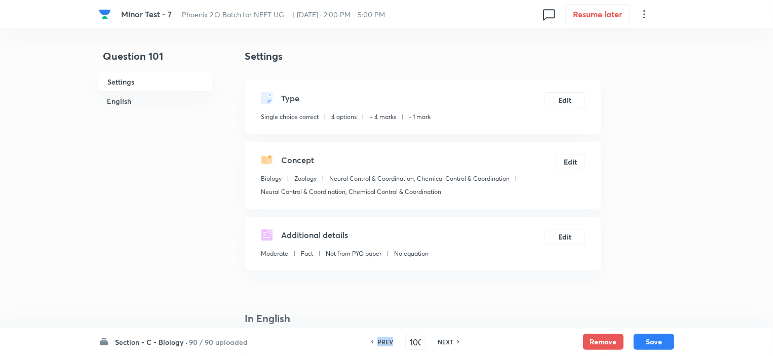
click at [377, 341] on h6 "PREV" at bounding box center [385, 341] width 16 height 9
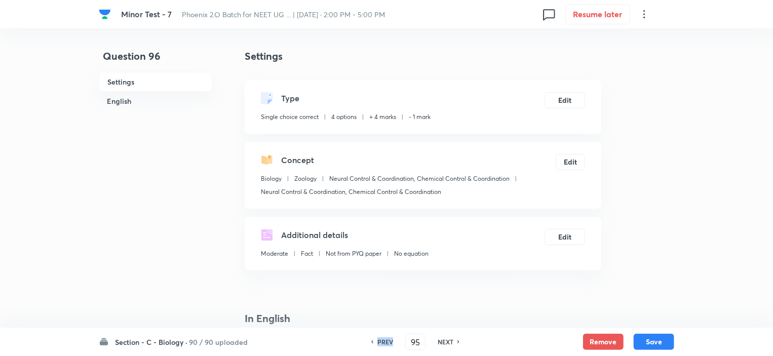
click at [377, 341] on h6 "PREV" at bounding box center [385, 341] width 16 height 9
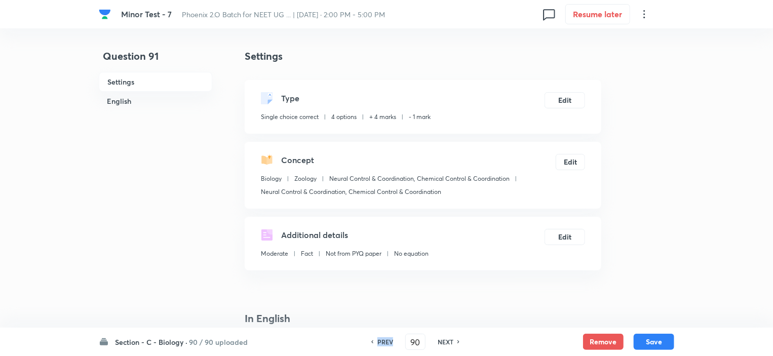
click at [376, 341] on div "PREV" at bounding box center [383, 341] width 27 height 9
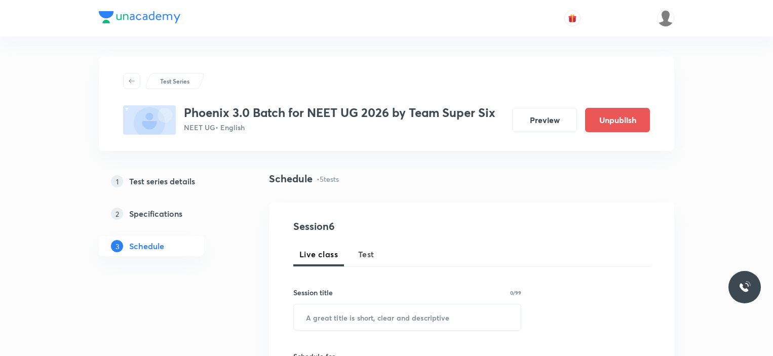
scroll to position [887, 0]
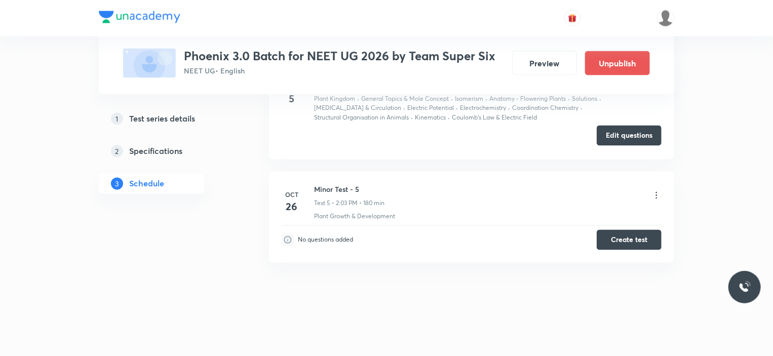
click at [619, 137] on button "Edit questions" at bounding box center [629, 136] width 65 height 20
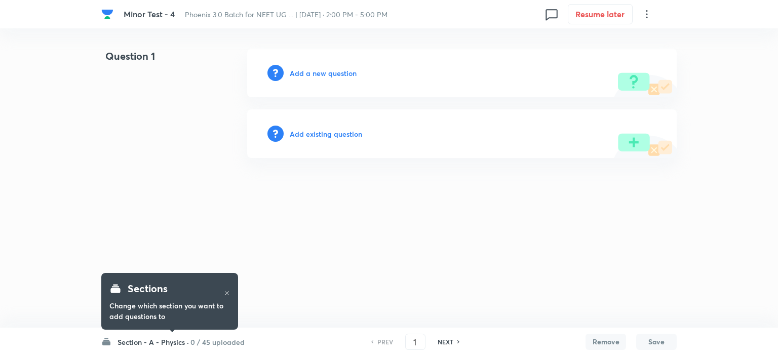
click at [194, 344] on h6 "0 / 45 uploaded" at bounding box center [217, 342] width 54 height 11
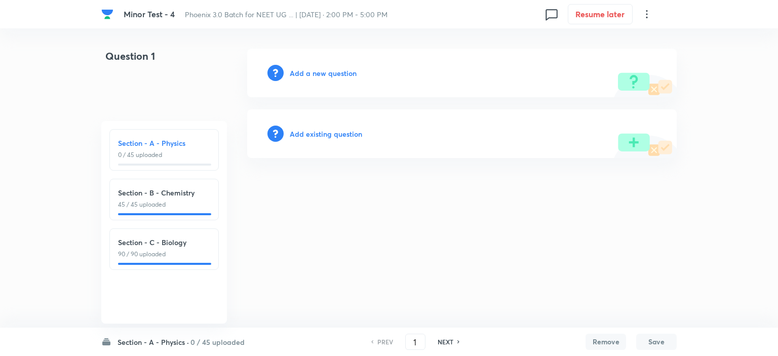
click at [154, 252] on p "90 / 90 uploaded" at bounding box center [164, 254] width 92 height 9
type input "91"
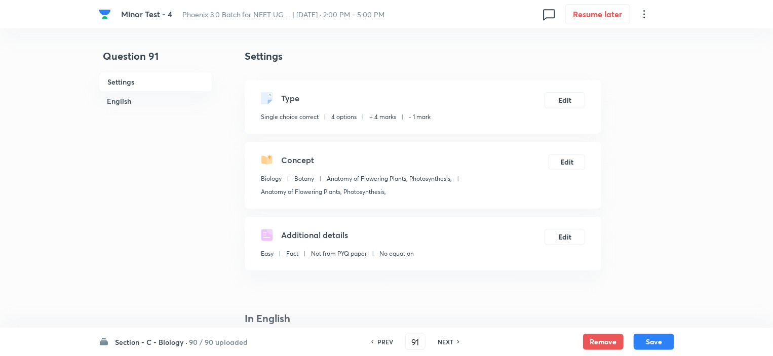
checkbox input "true"
click at [444, 344] on h6 "NEXT" at bounding box center [446, 341] width 16 height 9
type input "92"
checkbox input "false"
checkbox input "true"
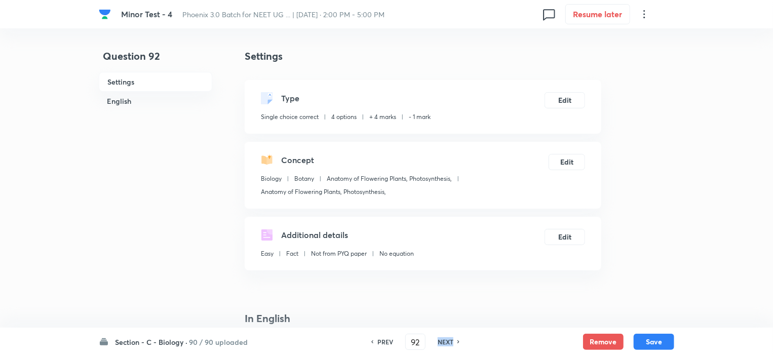
click at [444, 344] on h6 "NEXT" at bounding box center [446, 341] width 16 height 9
type input "93"
checkbox input "false"
checkbox input "true"
click at [444, 344] on h6 "NEXT" at bounding box center [446, 341] width 16 height 9
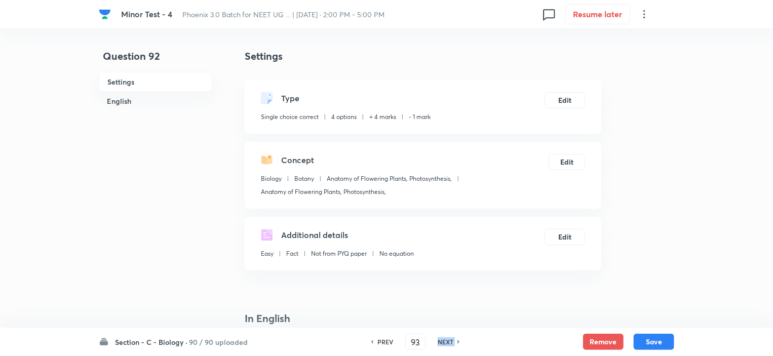
type input "94"
checkbox input "false"
checkbox input "true"
click at [444, 344] on h6 "NEXT" at bounding box center [446, 341] width 16 height 9
type input "95"
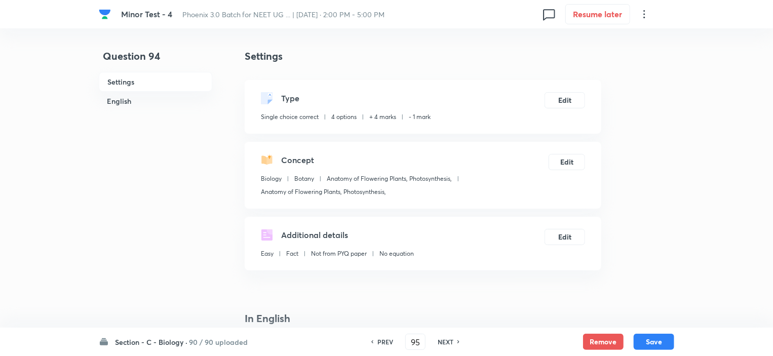
checkbox input "true"
click at [444, 344] on h6 "NEXT" at bounding box center [446, 341] width 16 height 9
type input "96"
checkbox input "false"
checkbox input "true"
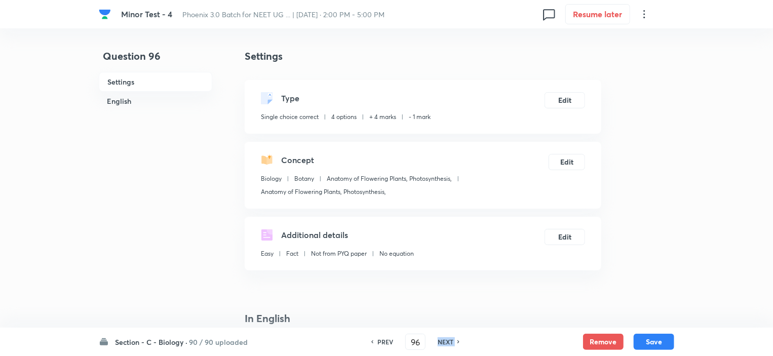
click at [444, 344] on h6 "NEXT" at bounding box center [446, 341] width 16 height 9
type input "97"
checkbox input "true"
click at [444, 344] on h6 "NEXT" at bounding box center [446, 341] width 16 height 9
type input "98"
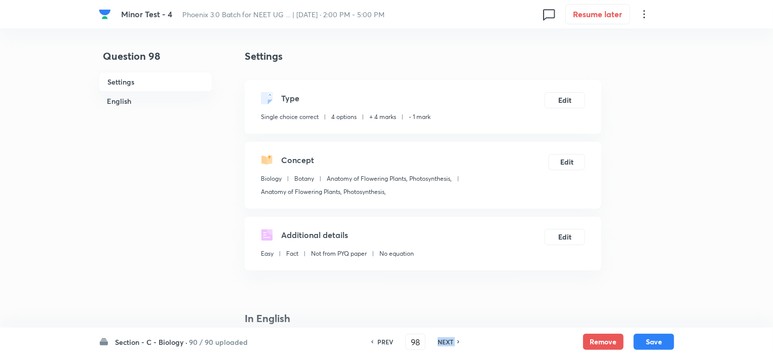
checkbox input "false"
checkbox input "true"
click at [444, 344] on h6 "NEXT" at bounding box center [446, 341] width 16 height 9
type input "99"
checkbox input "false"
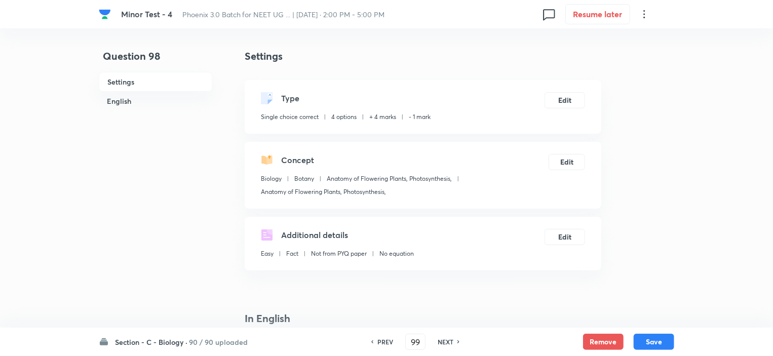
checkbox input "true"
click at [444, 344] on h6 "NEXT" at bounding box center [446, 341] width 16 height 9
type input "100"
checkbox input "true"
click at [444, 344] on h6 "NEXT" at bounding box center [446, 341] width 16 height 9
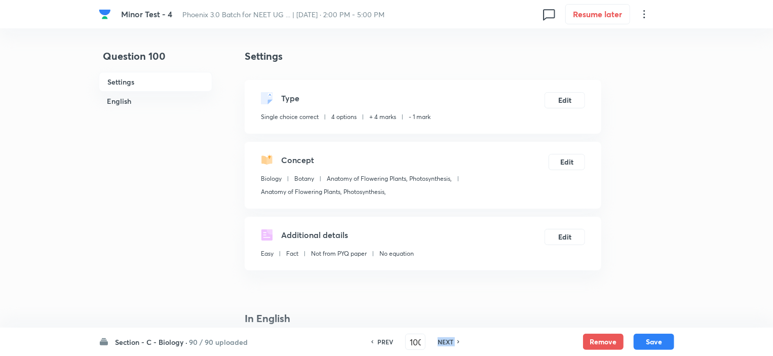
type input "101"
checkbox input "false"
checkbox input "true"
click at [444, 344] on h6 "NEXT" at bounding box center [446, 341] width 16 height 9
type input "102"
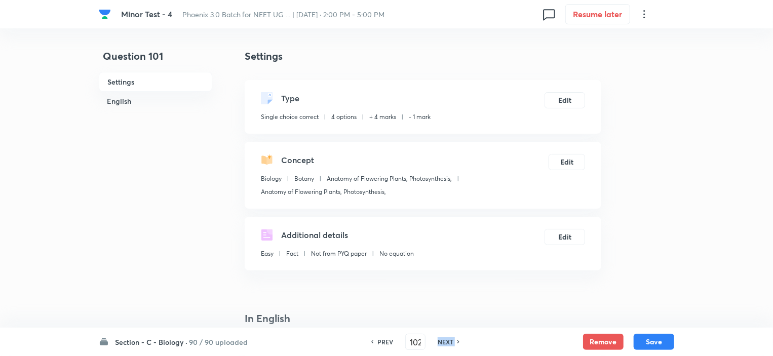
checkbox input "false"
checkbox input "true"
click at [444, 344] on h6 "NEXT" at bounding box center [446, 341] width 16 height 9
type input "103"
checkbox input "false"
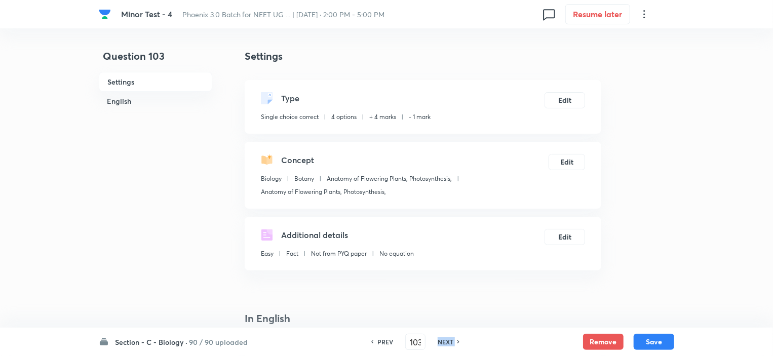
checkbox input "true"
click at [444, 344] on h6 "NEXT" at bounding box center [446, 341] width 16 height 9
type input "104"
checkbox input "false"
checkbox input "true"
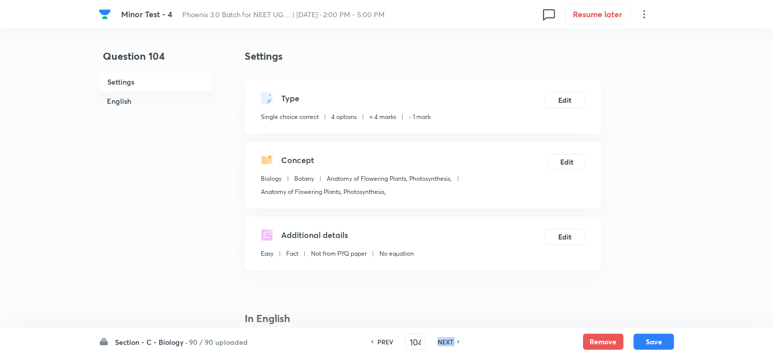
click at [444, 344] on h6 "NEXT" at bounding box center [446, 341] width 16 height 9
type input "105"
checkbox input "false"
checkbox input "true"
click at [444, 344] on h6 "NEXT" at bounding box center [446, 341] width 16 height 9
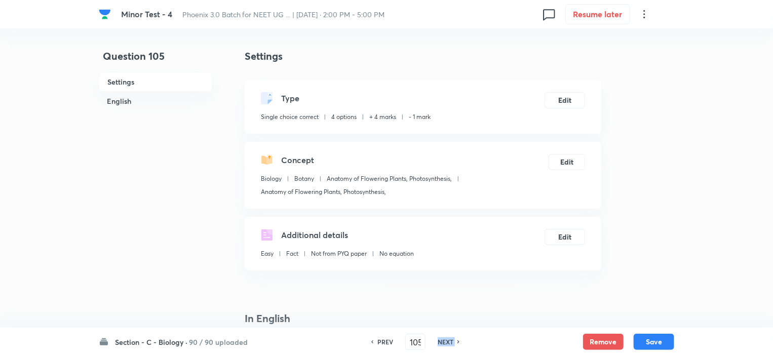
type input "106"
checkbox input "false"
checkbox input "true"
click at [444, 344] on h6 "NEXT" at bounding box center [446, 341] width 16 height 9
type input "107"
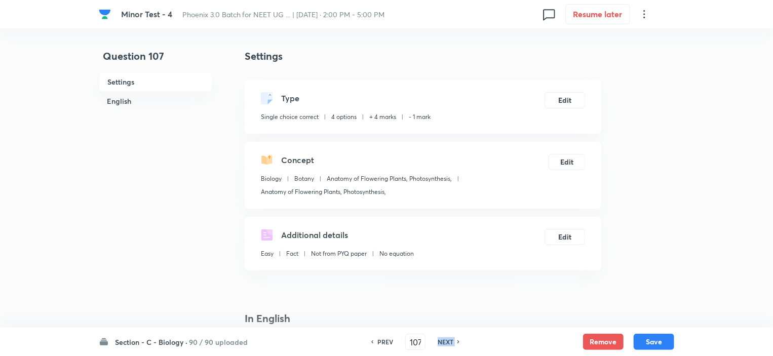
checkbox input "false"
checkbox input "true"
click at [444, 344] on h6 "NEXT" at bounding box center [446, 341] width 16 height 9
type input "108"
checkbox input "true"
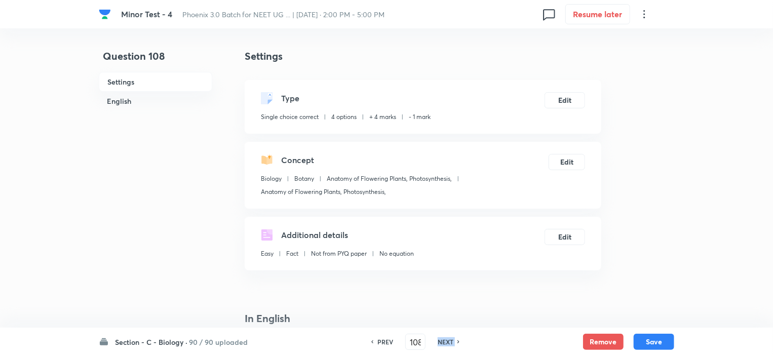
click at [444, 344] on h6 "NEXT" at bounding box center [446, 341] width 16 height 9
type input "109"
checkbox input "true"
click at [444, 344] on h6 "NEXT" at bounding box center [446, 341] width 16 height 9
type input "110"
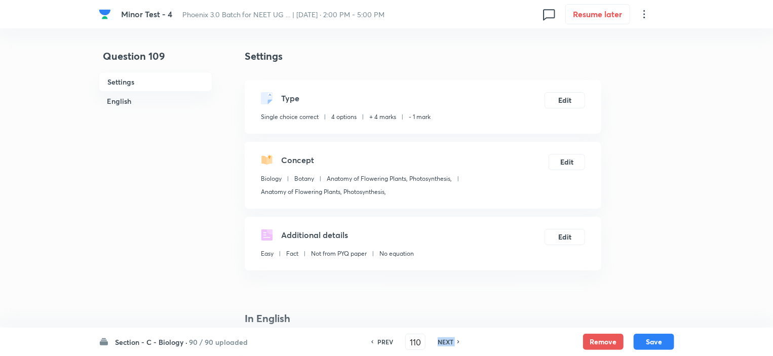
checkbox input "false"
checkbox input "true"
click at [444, 344] on h6 "NEXT" at bounding box center [446, 341] width 16 height 9
type input "111"
checkbox input "true"
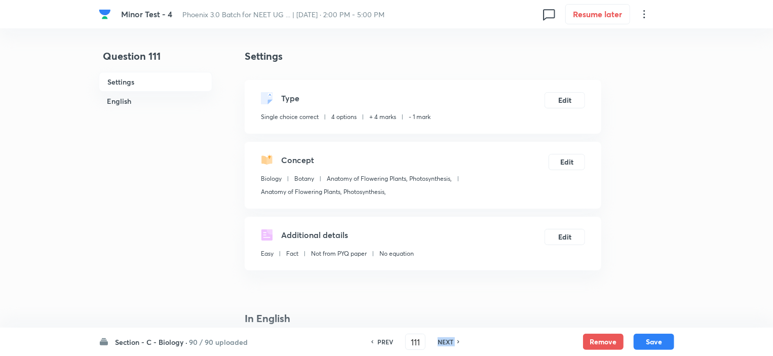
click at [444, 344] on h6 "NEXT" at bounding box center [446, 341] width 16 height 9
type input "112"
checkbox input "false"
checkbox input "true"
click at [444, 344] on h6 "NEXT" at bounding box center [446, 341] width 16 height 9
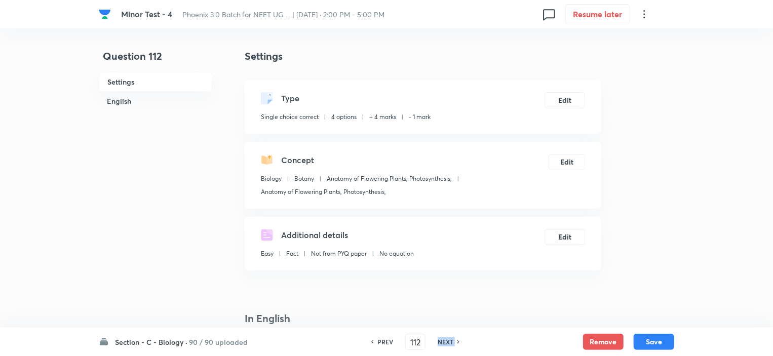
type input "113"
checkbox input "false"
checkbox input "true"
click at [444, 344] on h6 "NEXT" at bounding box center [446, 341] width 16 height 9
type input "114"
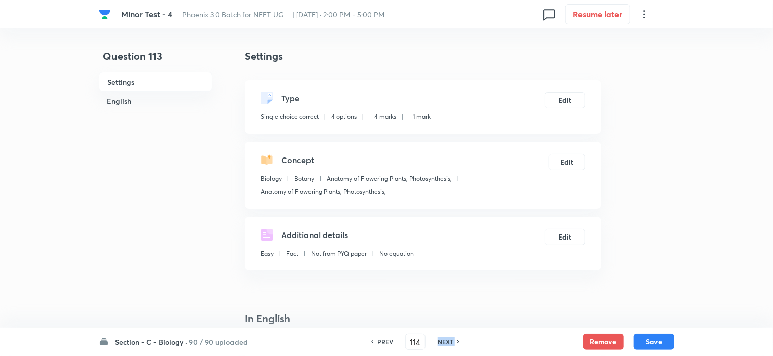
checkbox input "false"
checkbox input "true"
click at [444, 344] on h6 "NEXT" at bounding box center [446, 341] width 16 height 9
type input "115"
checkbox input "false"
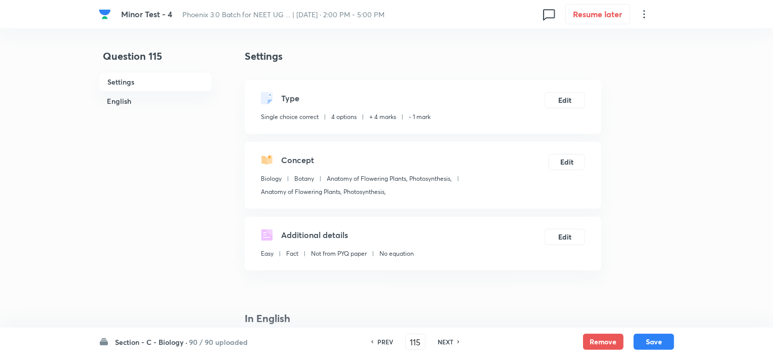
checkbox input "true"
click at [444, 344] on h6 "NEXT" at bounding box center [446, 341] width 16 height 9
type input "116"
checkbox input "true"
click at [444, 344] on h6 "NEXT" at bounding box center [446, 341] width 16 height 9
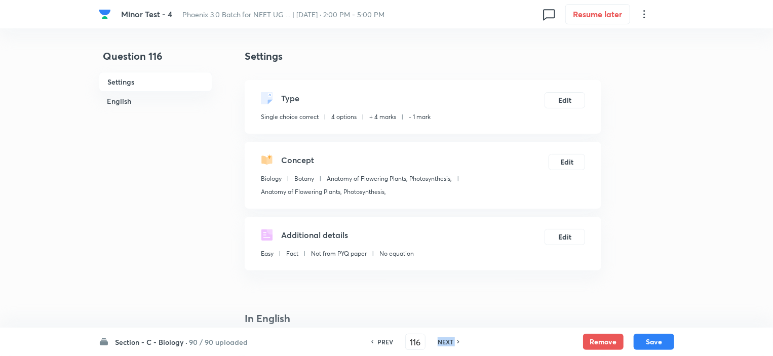
type input "117"
checkbox input "false"
checkbox input "true"
click at [444, 344] on h6 "NEXT" at bounding box center [446, 341] width 16 height 9
type input "118"
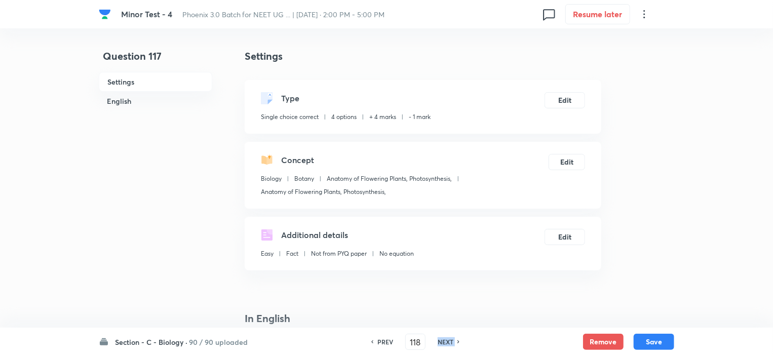
checkbox input "false"
checkbox input "true"
click at [444, 344] on h6 "NEXT" at bounding box center [446, 341] width 16 height 9
type input "119"
checkbox input "true"
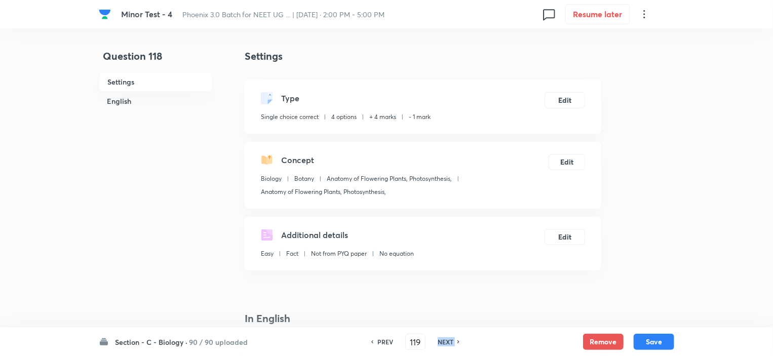
click at [444, 344] on h6 "NEXT" at bounding box center [446, 341] width 16 height 9
type input "120"
checkbox input "false"
checkbox input "true"
click at [444, 344] on h6 "NEXT" at bounding box center [446, 341] width 16 height 9
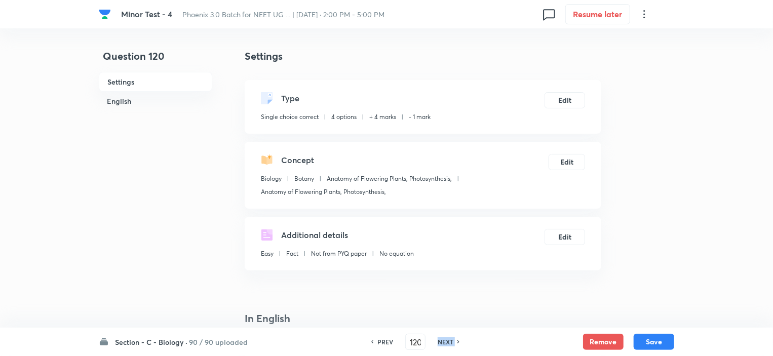
type input "121"
checkbox input "true"
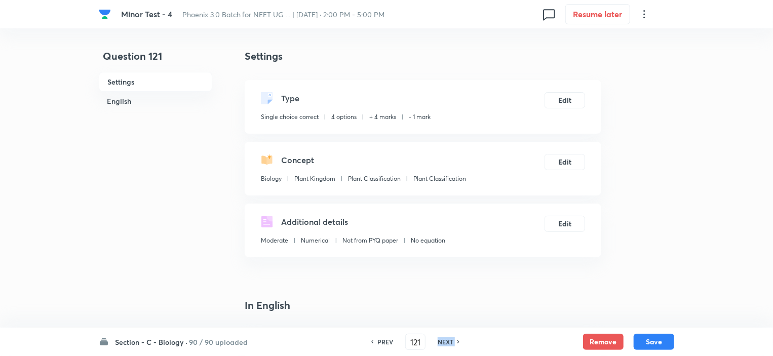
click at [444, 344] on h6 "NEXT" at bounding box center [446, 341] width 16 height 9
type input "122"
checkbox input "true"
click at [444, 344] on h6 "NEXT" at bounding box center [446, 341] width 16 height 9
type input "123"
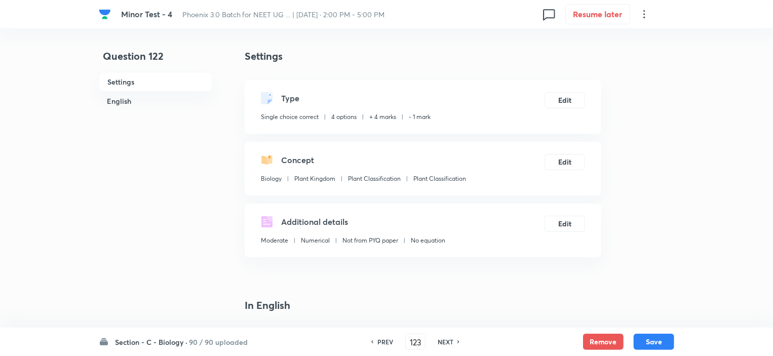
checkbox input "true"
click at [444, 344] on h6 "NEXT" at bounding box center [446, 341] width 16 height 9
type input "124"
checkbox input "false"
checkbox input "true"
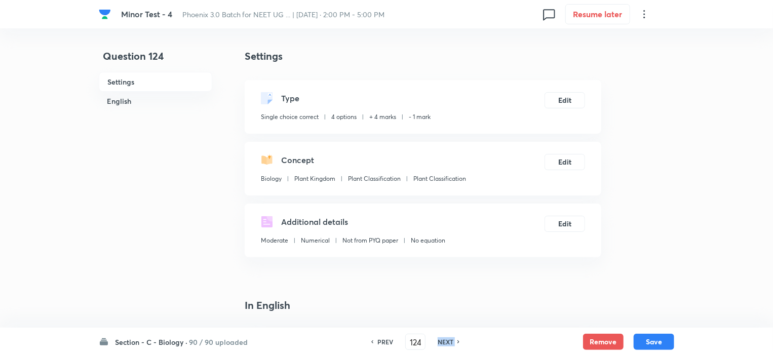
click at [444, 344] on h6 "NEXT" at bounding box center [446, 341] width 16 height 9
type input "125"
checkbox input "false"
checkbox input "true"
click at [444, 344] on h6 "NEXT" at bounding box center [446, 341] width 16 height 9
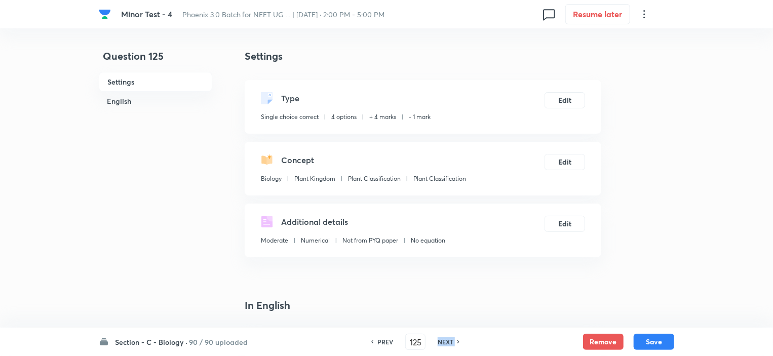
type input "126"
checkbox input "false"
checkbox input "true"
click at [444, 344] on h6 "NEXT" at bounding box center [446, 341] width 16 height 9
type input "127"
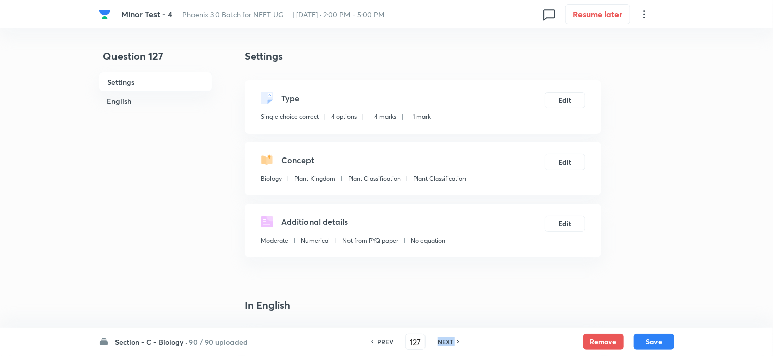
checkbox input "false"
checkbox input "true"
click at [444, 344] on h6 "NEXT" at bounding box center [446, 341] width 16 height 9
type input "128"
checkbox input "false"
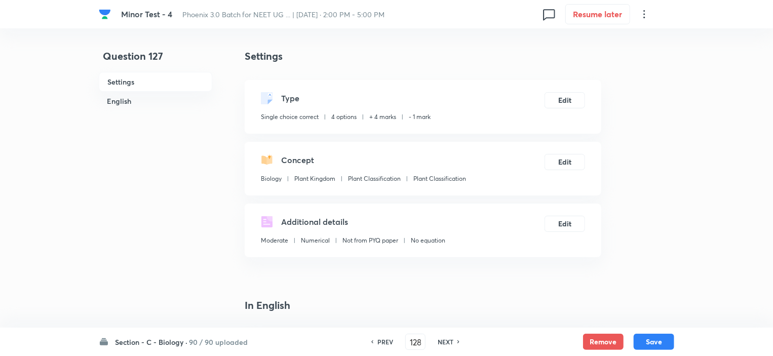
checkbox input "true"
click at [444, 344] on h6 "NEXT" at bounding box center [446, 341] width 16 height 9
type input "129"
checkbox input "false"
checkbox input "true"
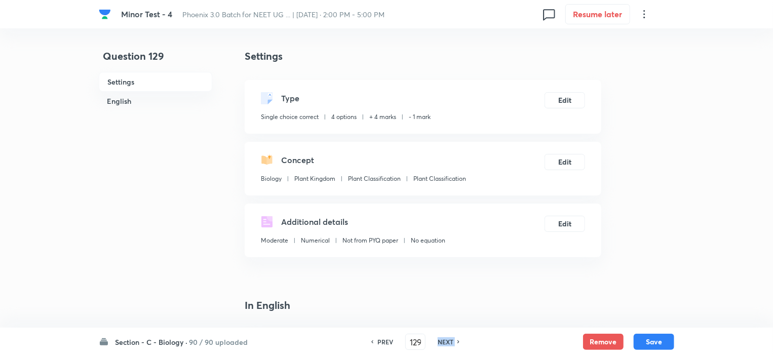
click at [444, 344] on h6 "NEXT" at bounding box center [446, 341] width 16 height 9
type input "130"
checkbox input "false"
checkbox input "true"
click at [444, 344] on h6 "NEXT" at bounding box center [446, 341] width 16 height 9
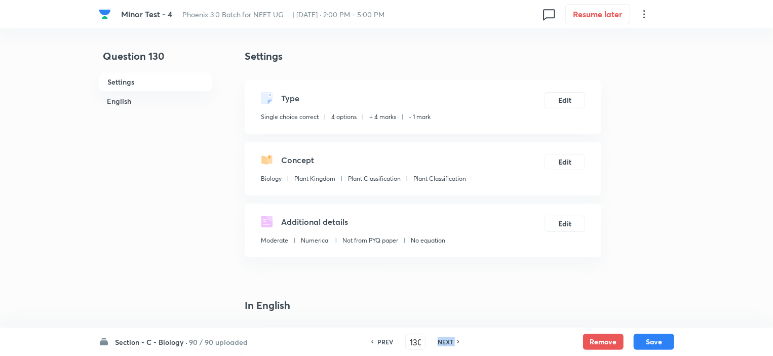
type input "131"
checkbox input "false"
checkbox input "true"
click at [444, 344] on h6 "NEXT" at bounding box center [446, 341] width 16 height 9
type input "132"
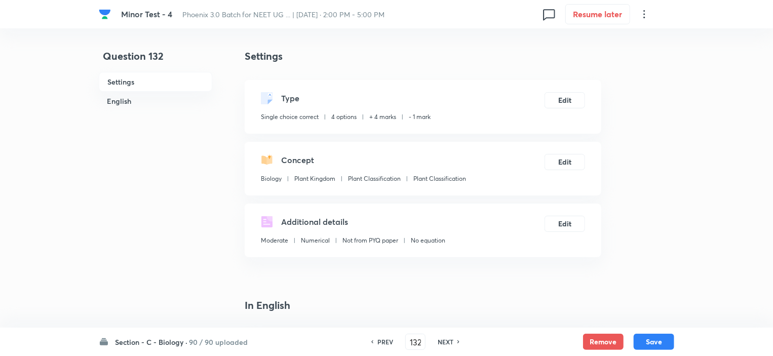
checkbox input "true"
click at [444, 344] on h6 "NEXT" at bounding box center [446, 341] width 16 height 9
type input "133"
checkbox input "false"
checkbox input "true"
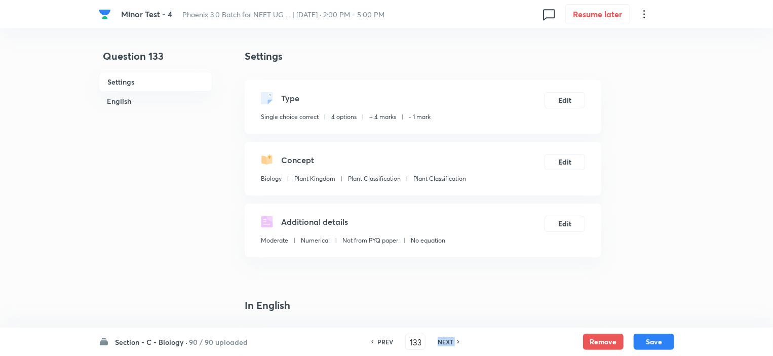
click at [444, 344] on h6 "NEXT" at bounding box center [446, 341] width 16 height 9
type input "134"
checkbox input "false"
checkbox input "true"
click at [444, 344] on h6 "NEXT" at bounding box center [446, 341] width 16 height 9
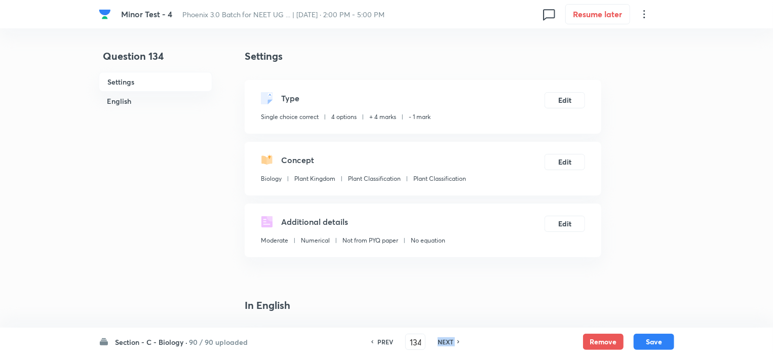
type input "135"
checkbox input "false"
checkbox input "true"
click at [444, 344] on h6 "NEXT" at bounding box center [446, 341] width 16 height 9
type input "136"
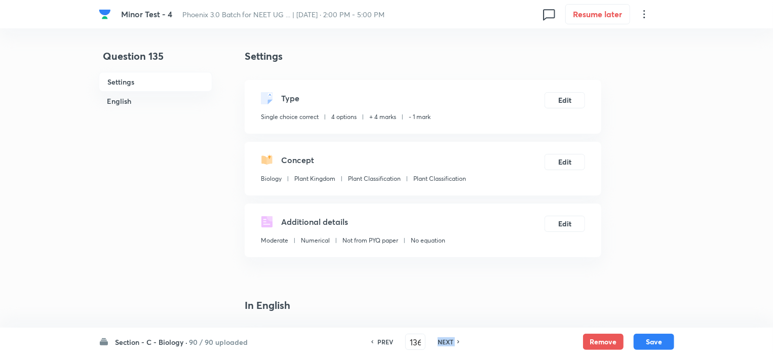
checkbox input "true"
click at [444, 344] on h6 "NEXT" at bounding box center [446, 341] width 16 height 9
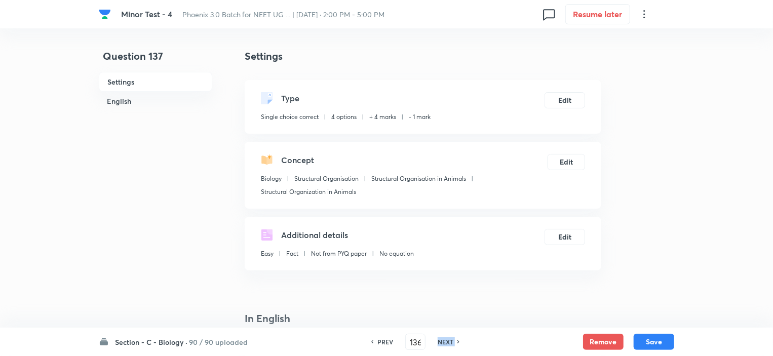
type input "137"
checkbox input "true"
click at [444, 344] on h6 "NEXT" at bounding box center [446, 341] width 16 height 9
type input "138"
checkbox input "false"
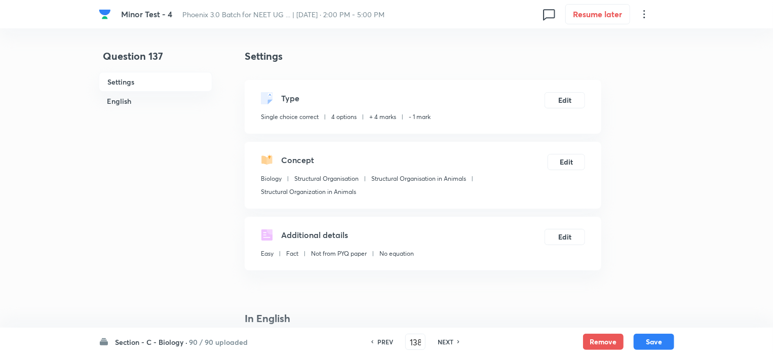
checkbox input "true"
click at [450, 341] on h6 "NEXT" at bounding box center [446, 341] width 16 height 9
type input "139"
checkbox input "false"
checkbox input "true"
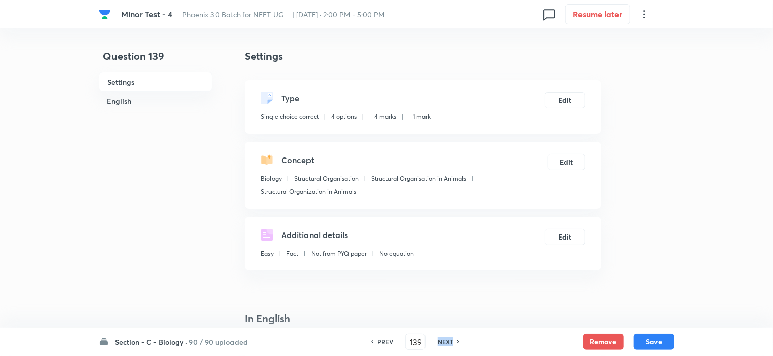
click at [450, 341] on h6 "NEXT" at bounding box center [446, 341] width 16 height 9
type input "140"
checkbox input "false"
checkbox input "true"
click at [450, 341] on h6 "NEXT" at bounding box center [446, 341] width 16 height 9
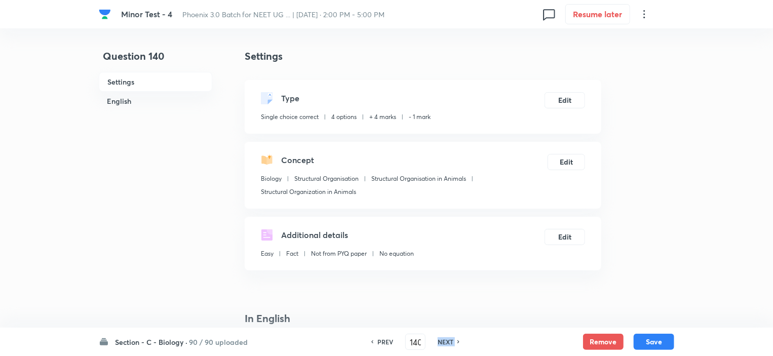
type input "141"
checkbox input "false"
checkbox input "true"
click at [450, 341] on h6 "NEXT" at bounding box center [446, 341] width 16 height 9
type input "142"
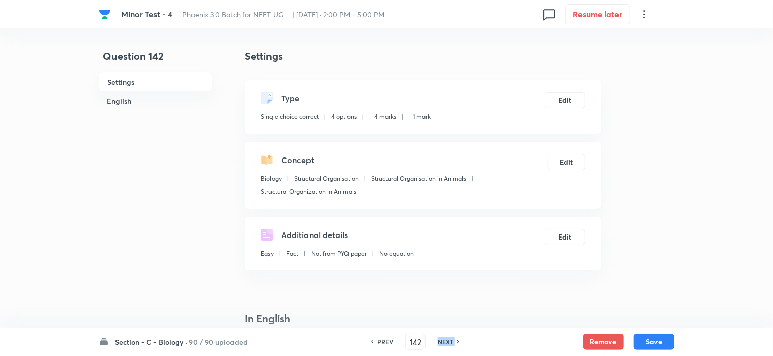
checkbox input "true"
click at [450, 341] on h6 "NEXT" at bounding box center [446, 341] width 16 height 9
type input "143"
checkbox input "true"
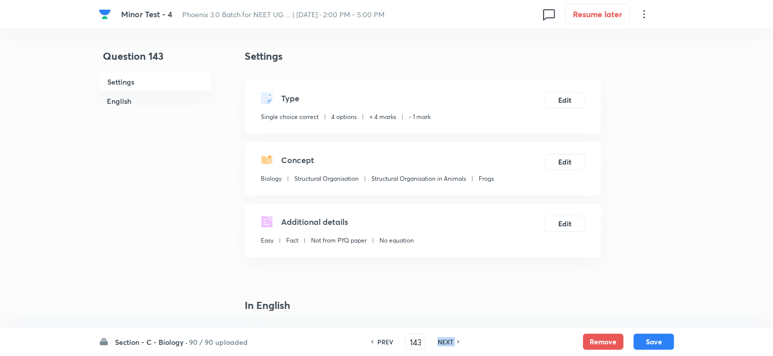
click at [450, 341] on h6 "NEXT" at bounding box center [446, 341] width 16 height 9
type input "144"
checkbox input "true"
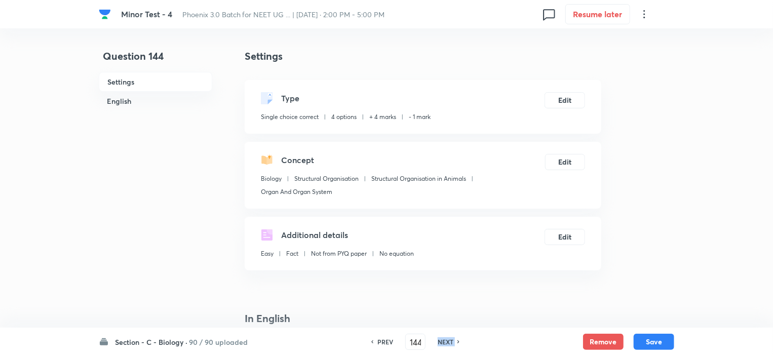
click at [450, 341] on h6 "NEXT" at bounding box center [446, 341] width 16 height 9
type input "145"
checkbox input "false"
checkbox input "true"
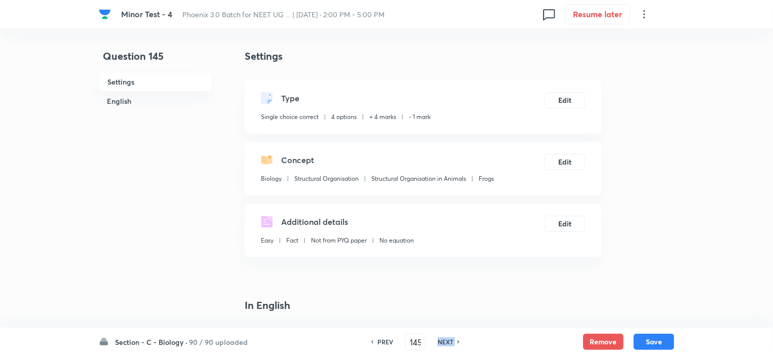
click at [450, 341] on h6 "NEXT" at bounding box center [446, 341] width 16 height 9
type input "146"
checkbox input "false"
checkbox input "true"
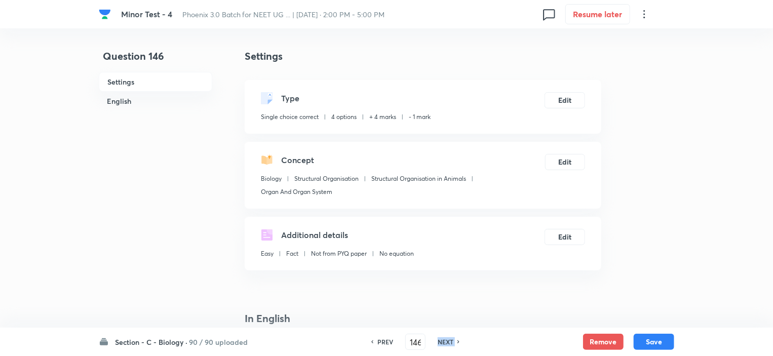
click at [450, 341] on h6 "NEXT" at bounding box center [446, 341] width 16 height 9
type input "147"
checkbox input "false"
checkbox input "true"
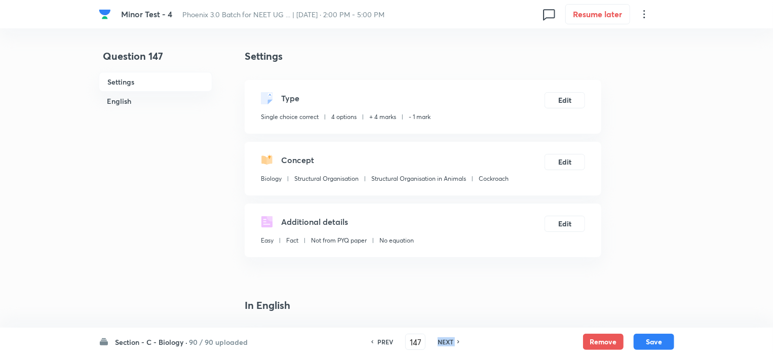
click at [450, 341] on h6 "NEXT" at bounding box center [446, 341] width 16 height 9
type input "148"
checkbox input "false"
checkbox input "true"
click at [447, 340] on h6 "NEXT" at bounding box center [446, 341] width 16 height 9
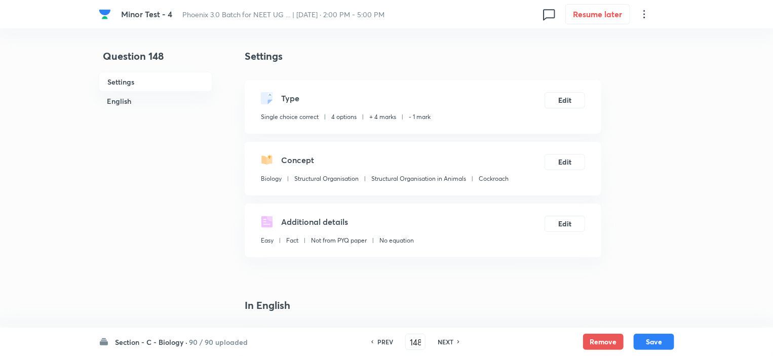
type input "149"
checkbox input "false"
checkbox input "true"
click at [447, 340] on h6 "NEXT" at bounding box center [446, 341] width 16 height 9
type input "150"
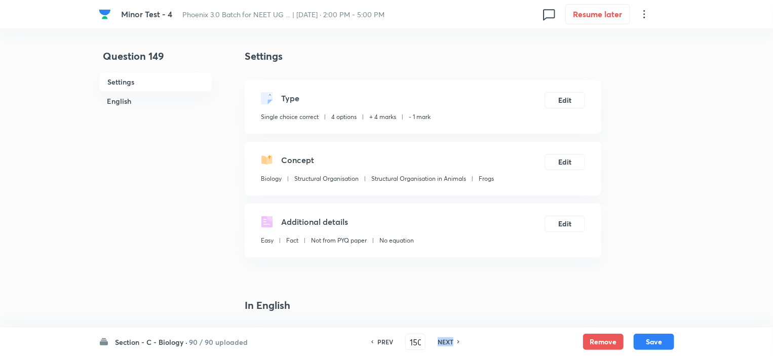
checkbox input "false"
checkbox input "true"
click at [447, 340] on h6 "NEXT" at bounding box center [446, 341] width 16 height 9
type input "151"
checkbox input "false"
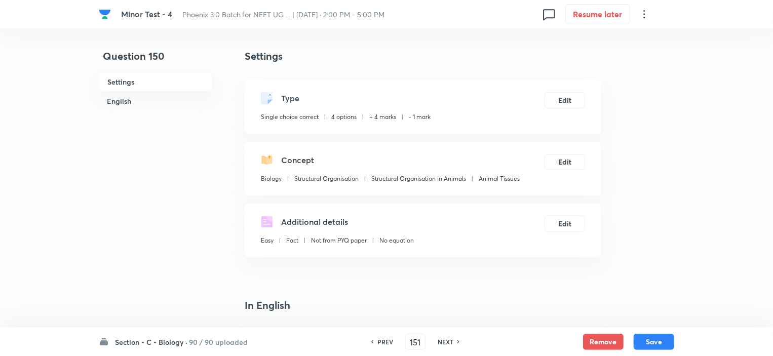
checkbox input "true"
click at [447, 340] on h6 "NEXT" at bounding box center [446, 341] width 16 height 9
type input "152"
checkbox input "false"
checkbox input "true"
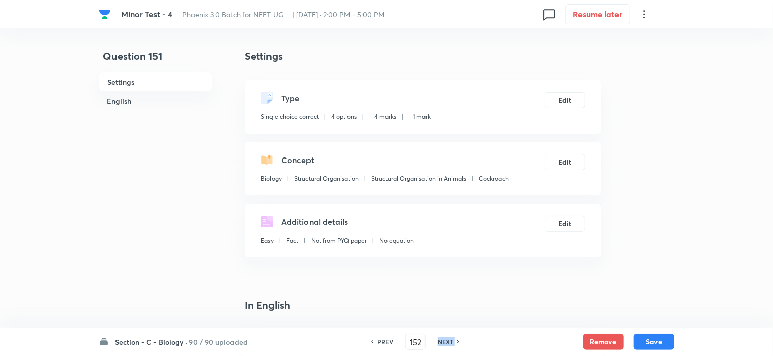
click at [447, 340] on h6 "NEXT" at bounding box center [446, 341] width 16 height 9
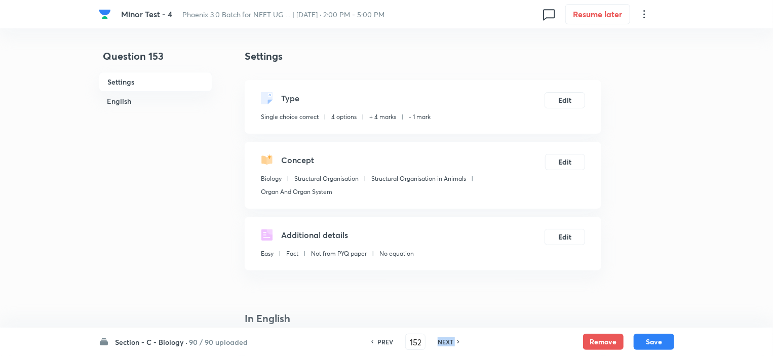
type input "153"
checkbox input "false"
checkbox input "true"
click at [447, 340] on h6 "NEXT" at bounding box center [446, 341] width 16 height 9
type input "154"
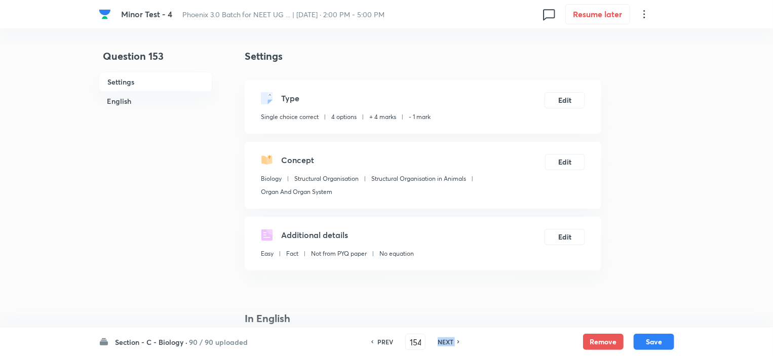
checkbox input "false"
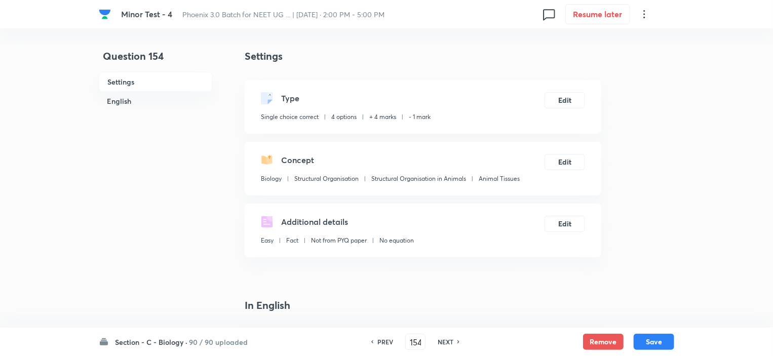
checkbox input "true"
click at [447, 340] on h6 "NEXT" at bounding box center [446, 341] width 16 height 9
type input "155"
checkbox input "true"
click at [447, 340] on h6 "NEXT" at bounding box center [446, 341] width 16 height 9
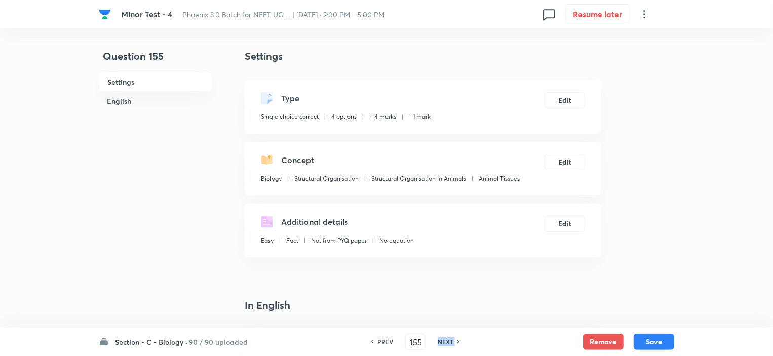
type input "156"
checkbox input "false"
checkbox input "true"
click at [447, 340] on h6 "NEXT" at bounding box center [446, 341] width 16 height 9
type input "157"
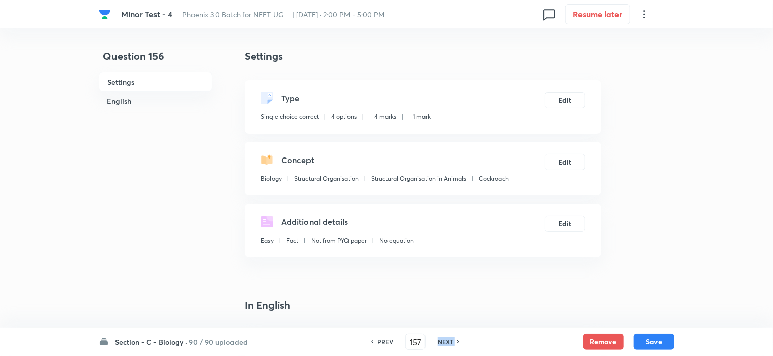
checkbox input "false"
checkbox input "true"
click at [447, 340] on h6 "NEXT" at bounding box center [446, 341] width 16 height 9
type input "158"
checkbox input "false"
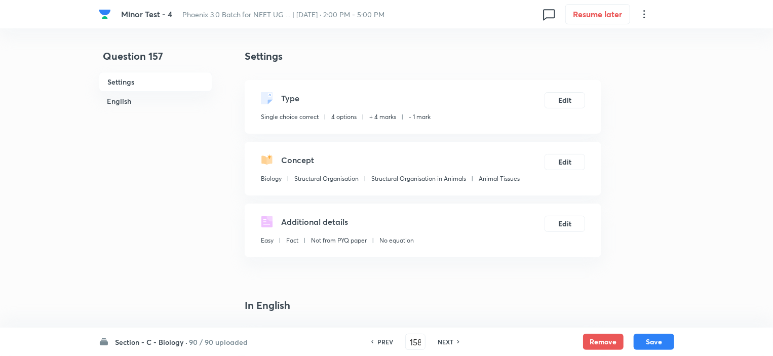
checkbox input "true"
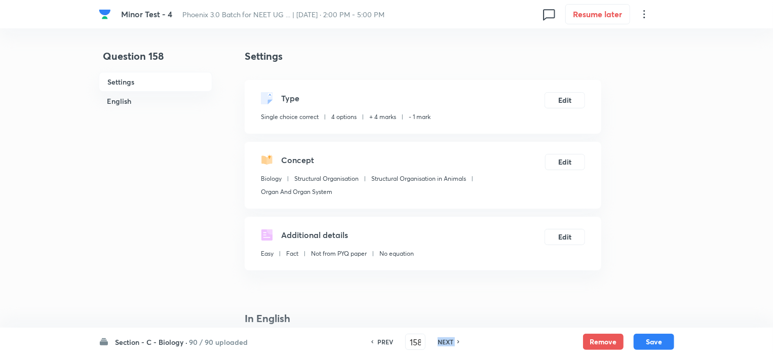
click at [447, 340] on h6 "NEXT" at bounding box center [446, 341] width 16 height 9
type input "159"
checkbox input "false"
checkbox input "true"
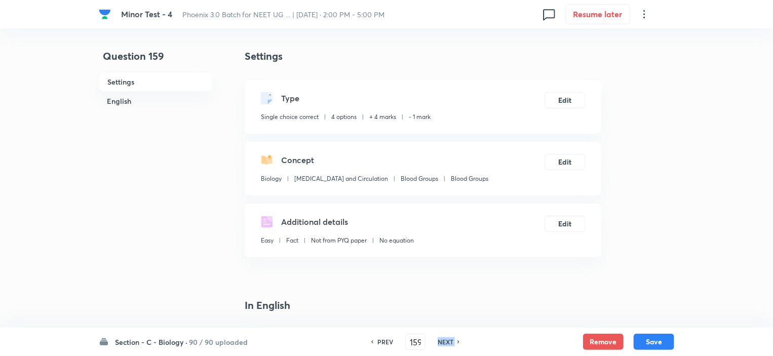
click at [447, 340] on h6 "NEXT" at bounding box center [446, 341] width 16 height 9
type input "160"
checkbox input "true"
click at [447, 340] on h6 "NEXT" at bounding box center [446, 341] width 16 height 9
type input "161"
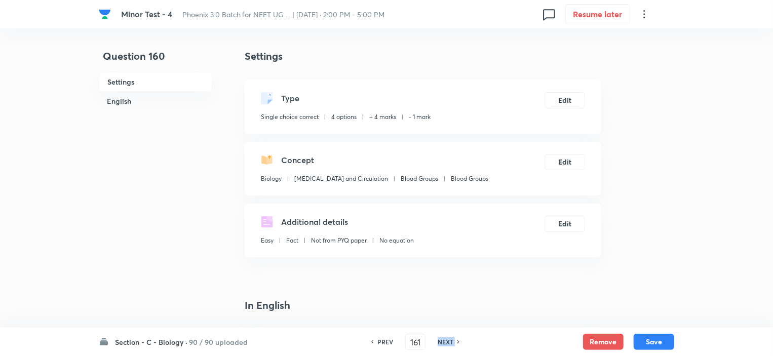
checkbox input "false"
checkbox input "true"
click at [447, 340] on h6 "NEXT" at bounding box center [446, 341] width 16 height 9
type input "162"
checkbox input "false"
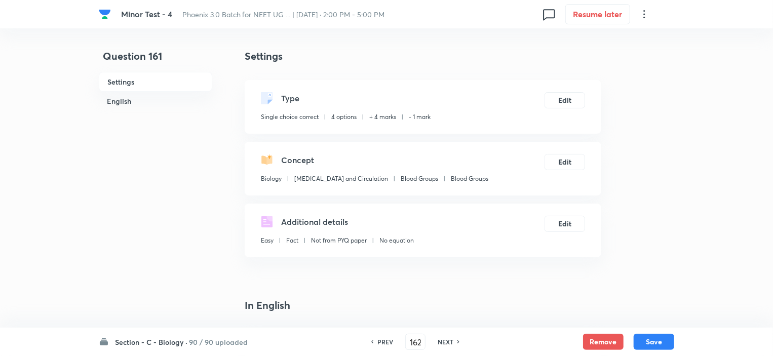
checkbox input "true"
click at [447, 340] on h6 "NEXT" at bounding box center [446, 341] width 16 height 9
type input "163"
checkbox input "false"
checkbox input "true"
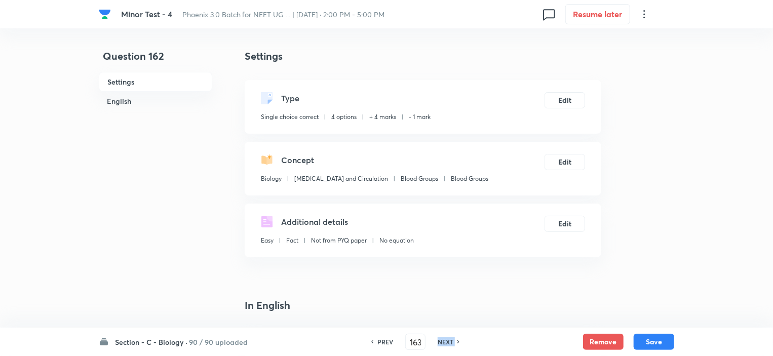
click at [447, 340] on h6 "NEXT" at bounding box center [446, 341] width 16 height 9
type input "164"
click at [447, 340] on h6 "NEXT" at bounding box center [446, 341] width 16 height 9
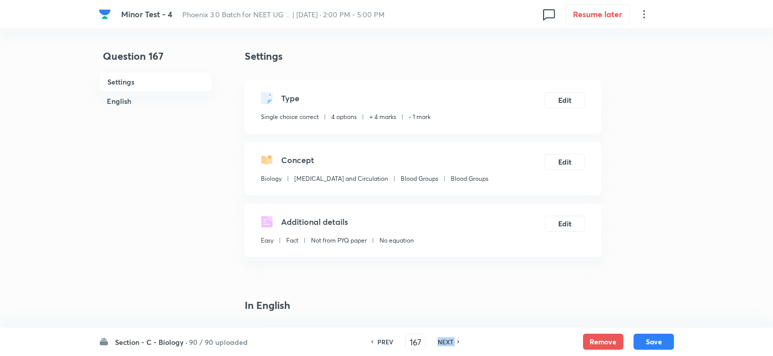
click at [447, 340] on h6 "NEXT" at bounding box center [446, 341] width 16 height 9
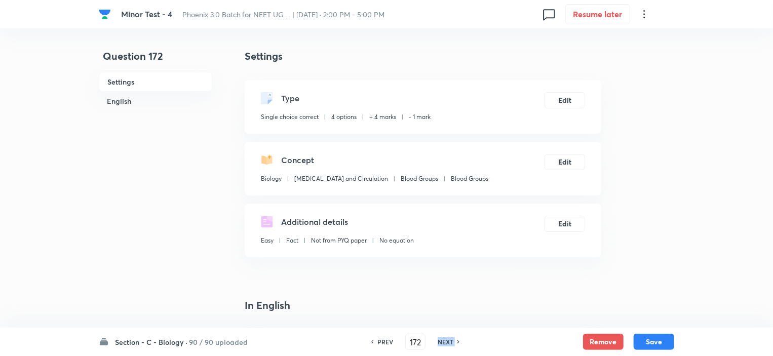
click at [447, 340] on h6 "NEXT" at bounding box center [446, 341] width 16 height 9
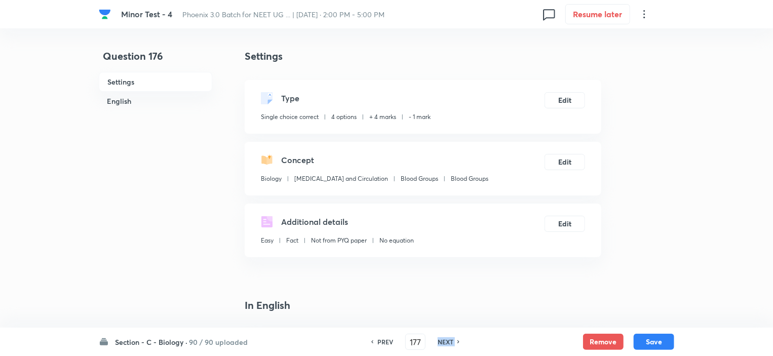
click at [447, 340] on h6 "NEXT" at bounding box center [446, 341] width 16 height 9
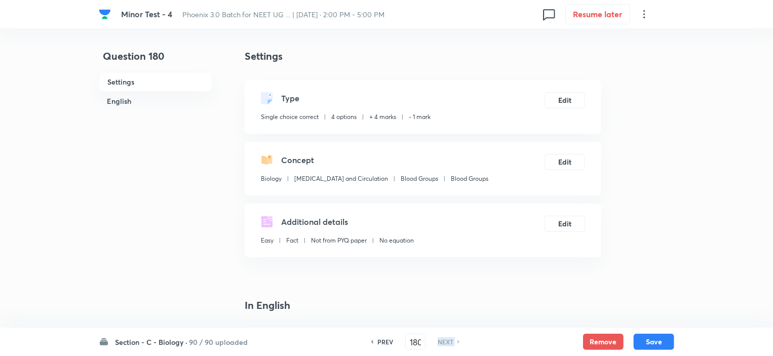
click at [447, 340] on h6 "NEXT" at bounding box center [446, 341] width 16 height 9
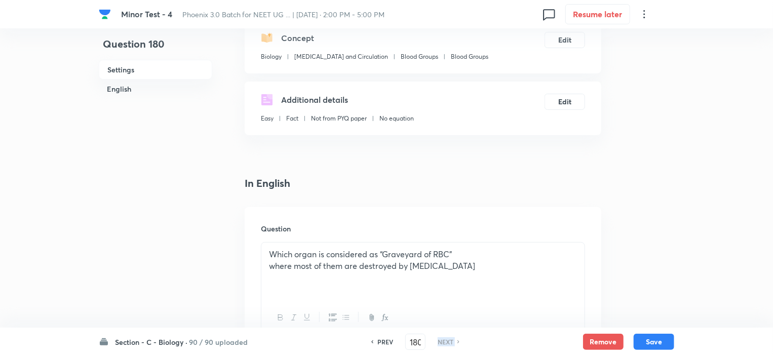
scroll to position [304, 0]
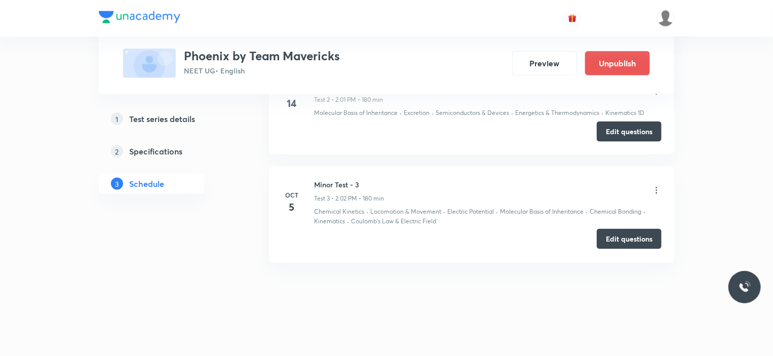
click at [652, 238] on button "Edit questions" at bounding box center [629, 239] width 65 height 20
click at [624, 237] on button "Edit questions" at bounding box center [629, 239] width 65 height 20
click at [639, 237] on button "Edit questions" at bounding box center [629, 239] width 65 height 20
click at [616, 232] on button "Edit questions" at bounding box center [629, 239] width 65 height 20
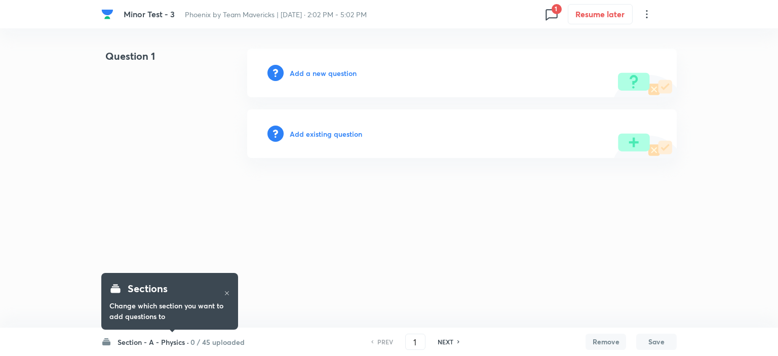
click at [206, 342] on h6 "0 / 45 uploaded" at bounding box center [217, 342] width 54 height 11
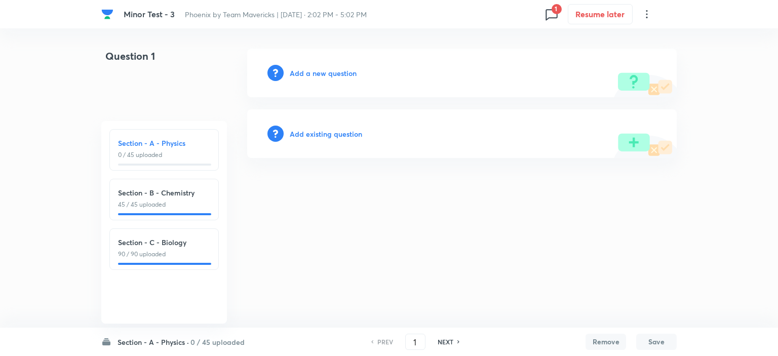
click at [164, 248] on div "Section - C - Biology 90 / 90 uploaded" at bounding box center [164, 248] width 92 height 22
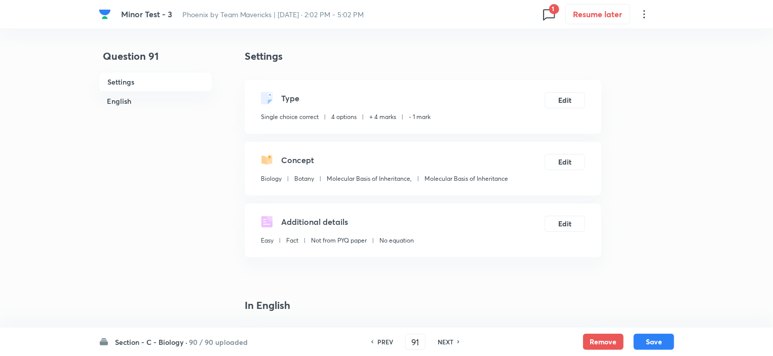
click at [555, 8] on span "1" at bounding box center [554, 9] width 10 height 10
click at [673, 137] on div at bounding box center [389, 178] width 778 height 356
click at [442, 339] on h6 "NEXT" at bounding box center [446, 341] width 16 height 9
type input "92"
checkbox input "false"
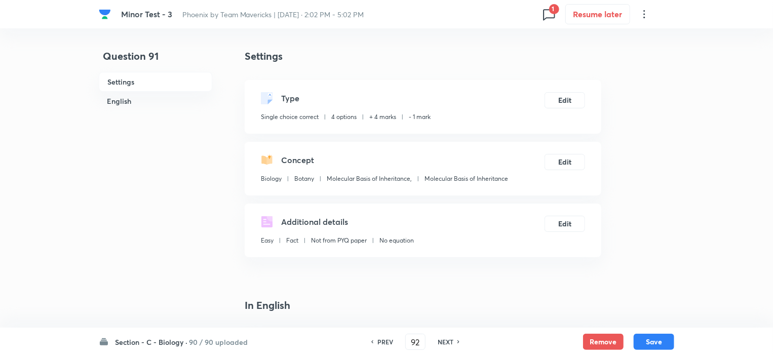
checkbox input "true"
click at [442, 339] on h6 "NEXT" at bounding box center [446, 341] width 16 height 9
type input "93"
checkbox input "false"
checkbox input "true"
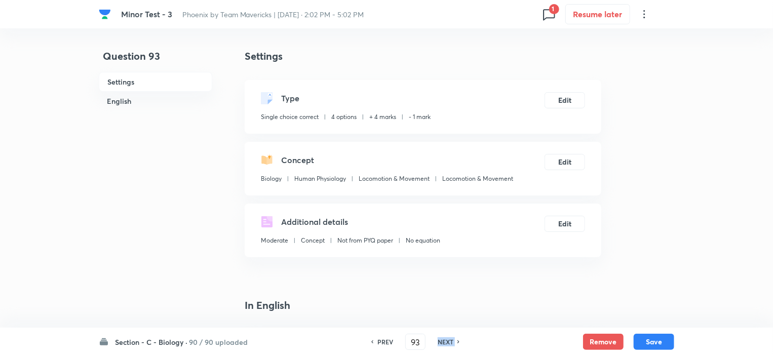
click at [442, 339] on h6 "NEXT" at bounding box center [446, 341] width 16 height 9
type input "94"
checkbox input "false"
checkbox input "true"
click at [442, 339] on h6 "NEXT" at bounding box center [446, 341] width 16 height 9
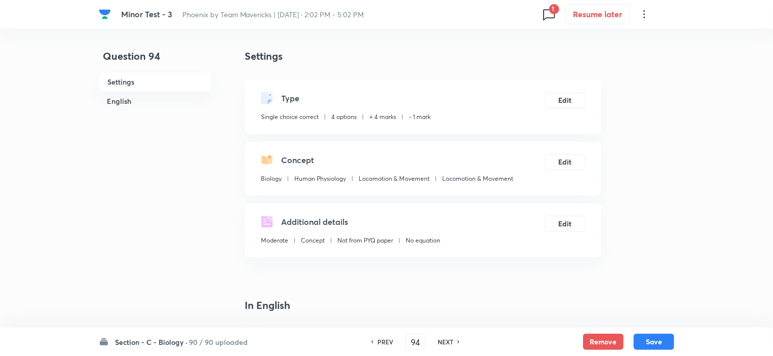
type input "95"
checkbox input "false"
checkbox input "true"
click at [442, 339] on h6 "NEXT" at bounding box center [446, 341] width 16 height 9
type input "96"
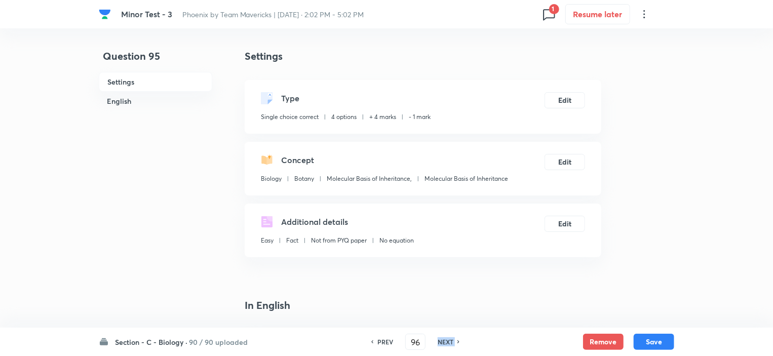
checkbox input "false"
checkbox input "true"
click at [442, 339] on h6 "NEXT" at bounding box center [446, 341] width 16 height 9
type input "97"
checkbox input "false"
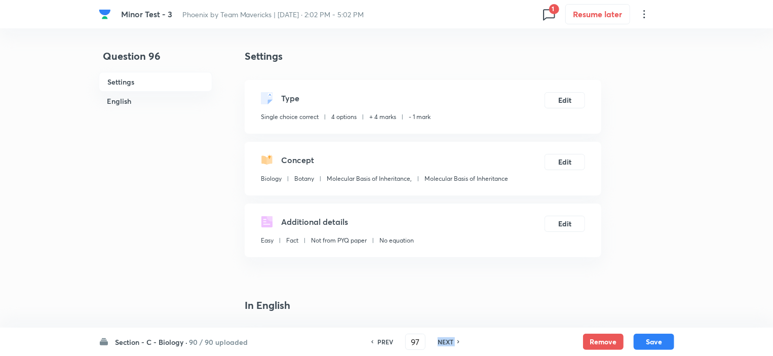
checkbox input "true"
click at [442, 339] on h6 "NEXT" at bounding box center [446, 341] width 16 height 9
type input "98"
checkbox input "false"
checkbox input "true"
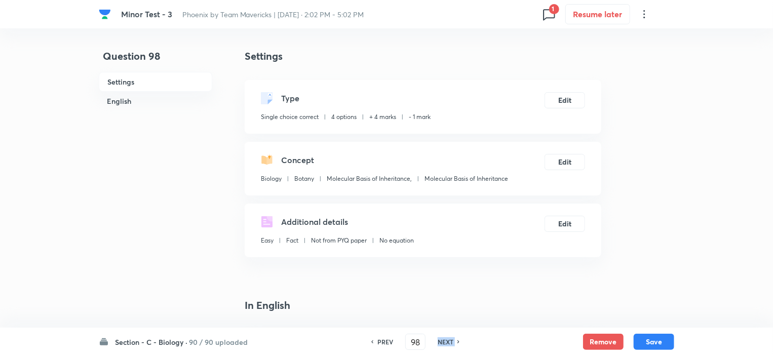
click at [442, 339] on h6 "NEXT" at bounding box center [446, 341] width 16 height 9
type input "99"
checkbox input "false"
checkbox input "true"
click at [442, 339] on h6 "NEXT" at bounding box center [446, 341] width 16 height 9
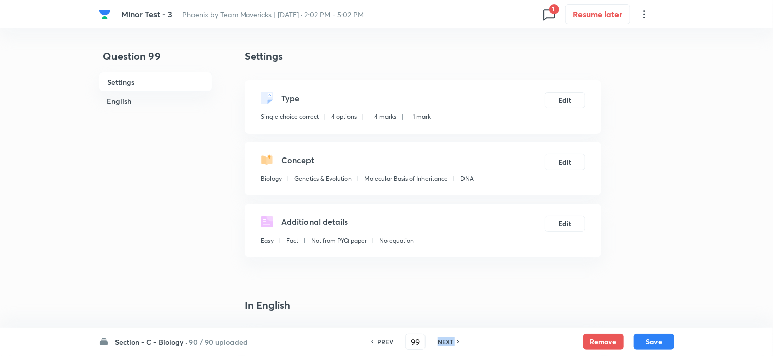
type input "100"
checkbox input "false"
checkbox input "true"
click at [442, 339] on h6 "NEXT" at bounding box center [446, 341] width 16 height 9
type input "101"
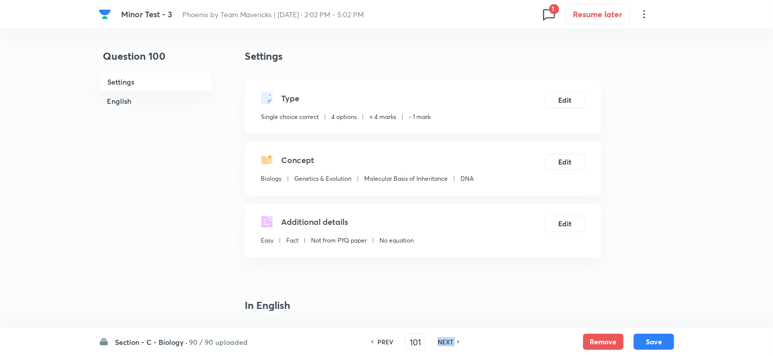
checkbox input "true"
click at [442, 339] on h6 "NEXT" at bounding box center [446, 341] width 16 height 9
type input "102"
checkbox input "false"
checkbox input "true"
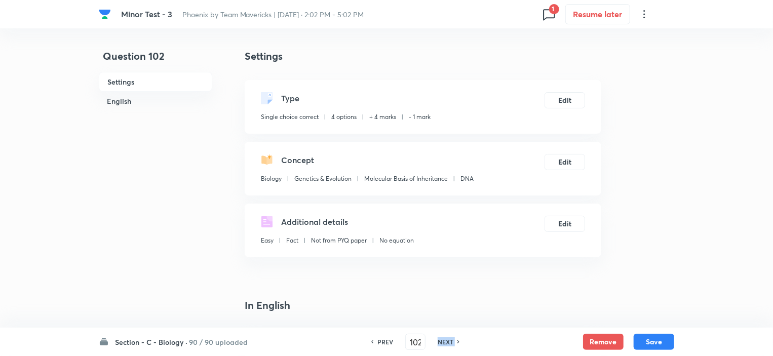
click at [442, 339] on h6 "NEXT" at bounding box center [446, 341] width 16 height 9
type input "103"
checkbox input "false"
checkbox input "true"
click at [442, 339] on h6 "NEXT" at bounding box center [446, 341] width 16 height 9
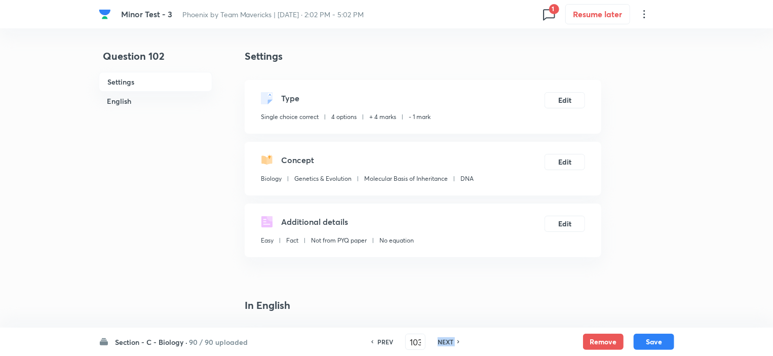
type input "104"
checkbox input "false"
checkbox input "true"
click at [442, 339] on h6 "NEXT" at bounding box center [446, 341] width 16 height 9
type input "105"
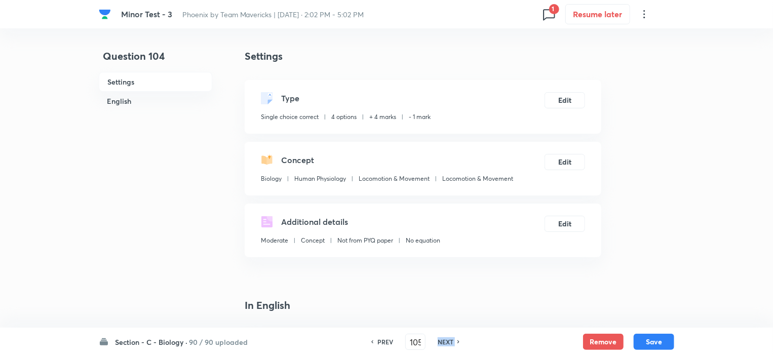
checkbox input "false"
checkbox input "true"
click at [442, 339] on h6 "NEXT" at bounding box center [446, 341] width 16 height 9
type input "106"
checkbox input "false"
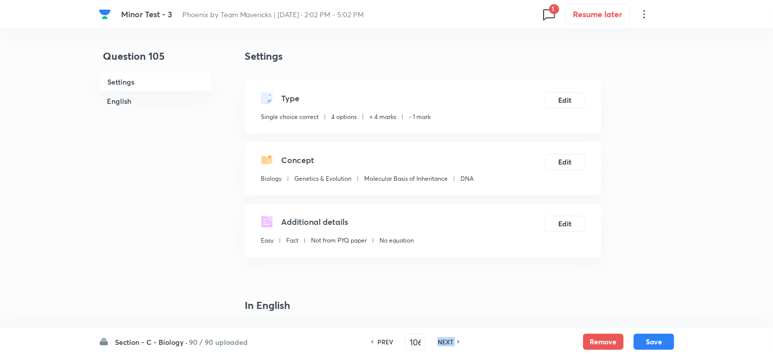
checkbox input "true"
click at [442, 339] on h6 "NEXT" at bounding box center [446, 341] width 16 height 9
type input "107"
checkbox input "false"
checkbox input "true"
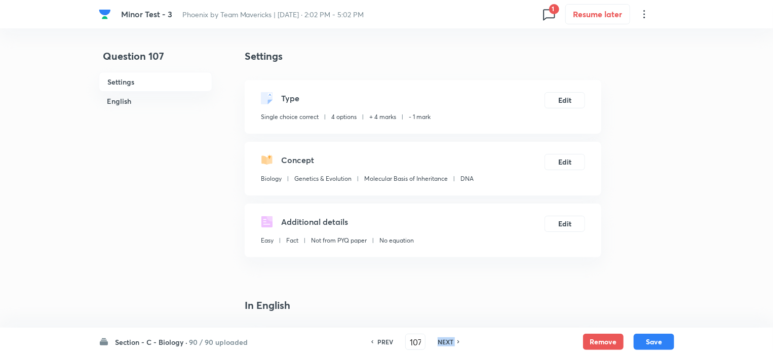
click at [442, 339] on h6 "NEXT" at bounding box center [446, 341] width 16 height 9
type input "108"
checkbox input "false"
checkbox input "true"
click at [442, 339] on h6 "NEXT" at bounding box center [446, 341] width 16 height 9
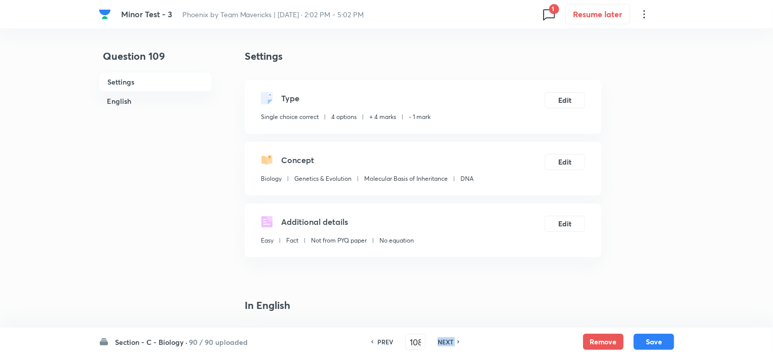
type input "109"
checkbox input "false"
checkbox input "true"
click at [442, 339] on h6 "NEXT" at bounding box center [446, 341] width 16 height 9
type input "110"
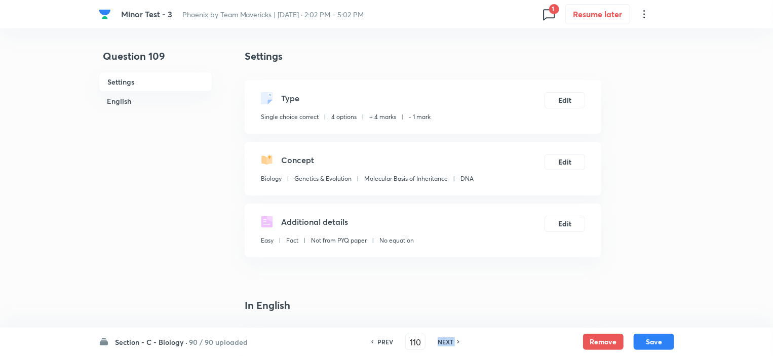
checkbox input "false"
checkbox input "true"
click at [442, 339] on h6 "NEXT" at bounding box center [446, 341] width 16 height 9
type input "111"
checkbox input "false"
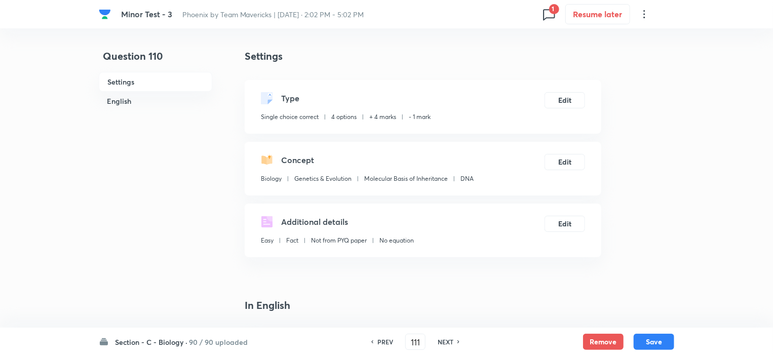
checkbox input "true"
click at [442, 339] on h6 "NEXT" at bounding box center [446, 341] width 16 height 9
type input "112"
checkbox input "false"
checkbox input "true"
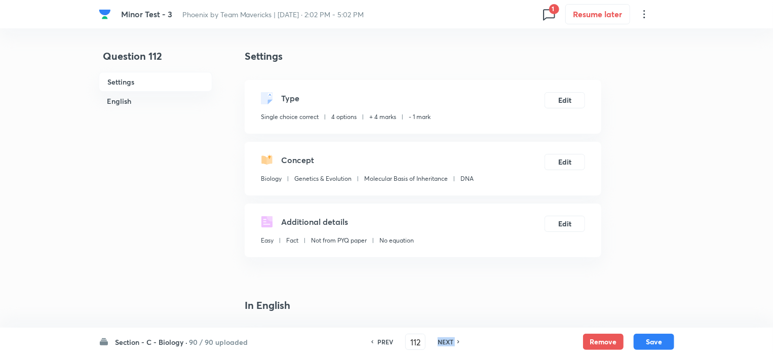
click at [442, 339] on h6 "NEXT" at bounding box center [446, 341] width 16 height 9
type input "113"
checkbox input "false"
checkbox input "true"
click at [442, 339] on h6 "NEXT" at bounding box center [446, 341] width 16 height 9
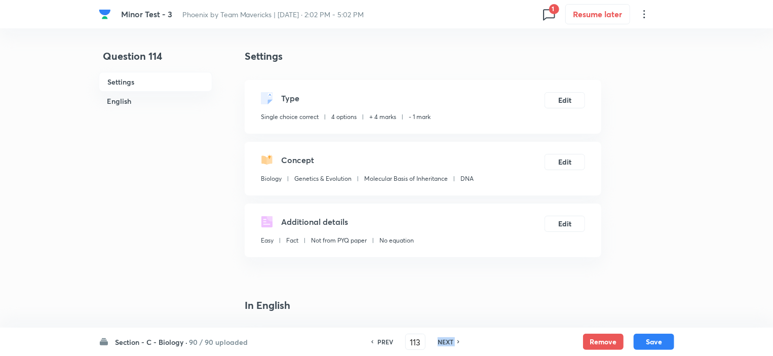
type input "114"
checkbox input "false"
checkbox input "true"
click at [442, 339] on h6 "NEXT" at bounding box center [446, 341] width 16 height 9
type input "115"
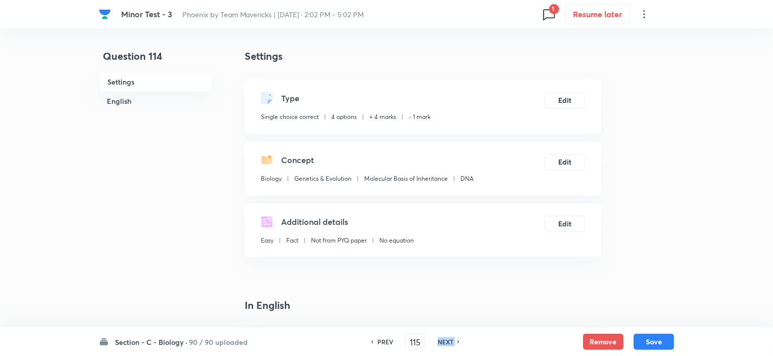
checkbox input "false"
checkbox input "true"
click at [442, 339] on h6 "NEXT" at bounding box center [446, 341] width 16 height 9
type input "116"
checkbox input "true"
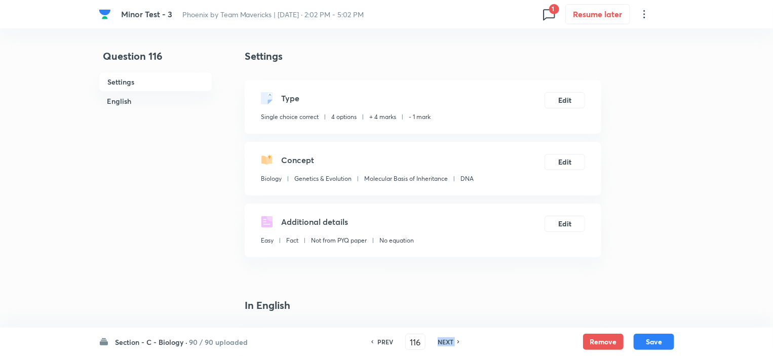
click at [442, 339] on h6 "NEXT" at bounding box center [446, 341] width 16 height 9
type input "117"
checkbox input "false"
checkbox input "true"
click at [442, 339] on h6 "NEXT" at bounding box center [446, 341] width 16 height 9
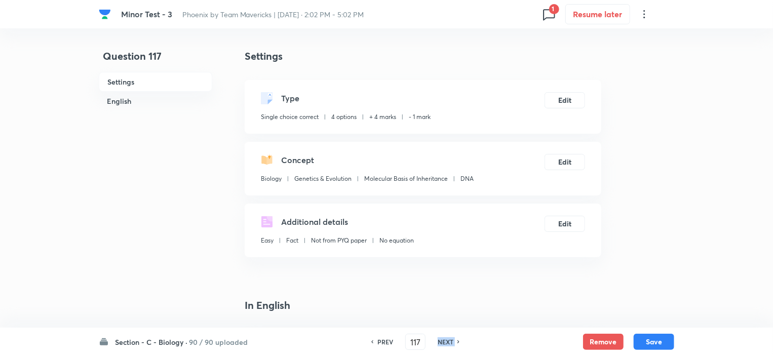
type input "118"
checkbox input "false"
checkbox input "true"
click at [442, 339] on h6 "NEXT" at bounding box center [446, 341] width 16 height 9
type input "119"
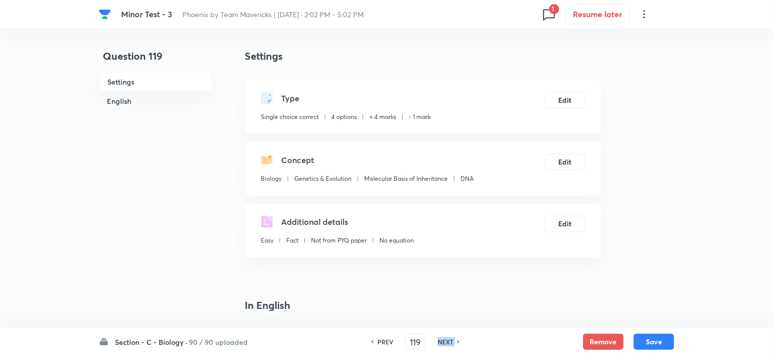
checkbox input "true"
click at [442, 339] on h6 "NEXT" at bounding box center [446, 341] width 16 height 9
type input "120"
checkbox input "false"
checkbox input "true"
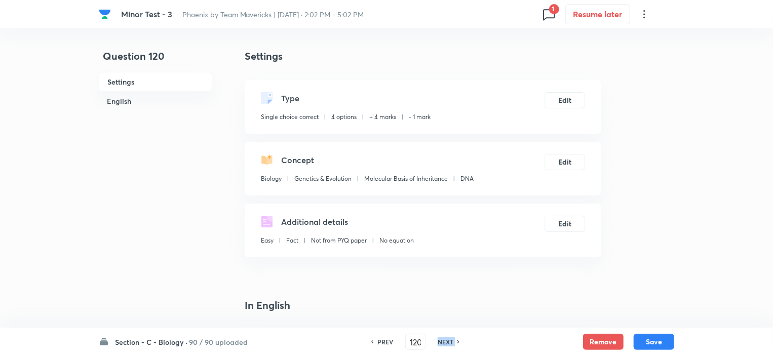
click at [442, 339] on h6 "NEXT" at bounding box center [446, 341] width 16 height 9
type input "121"
checkbox input "false"
checkbox input "true"
click at [442, 339] on h6 "NEXT" at bounding box center [446, 341] width 16 height 9
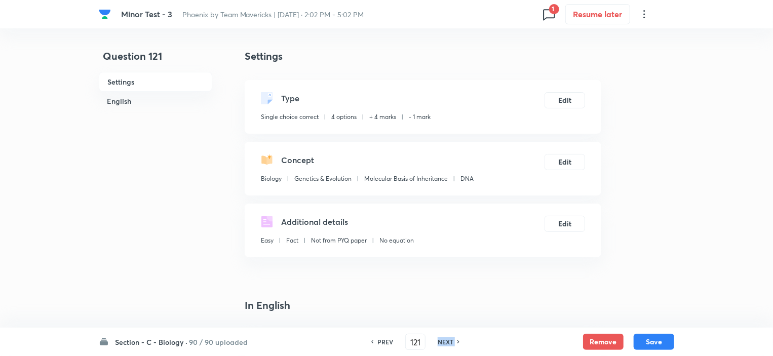
type input "122"
checkbox input "false"
checkbox input "true"
click at [442, 339] on h6 "NEXT" at bounding box center [446, 341] width 16 height 9
type input "123"
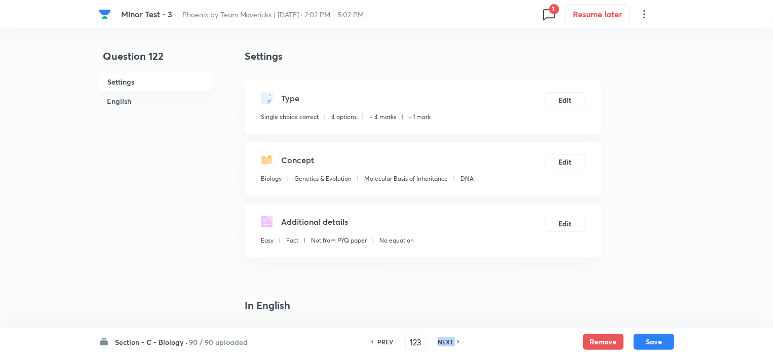
checkbox input "false"
checkbox input "true"
click at [442, 339] on h6 "NEXT" at bounding box center [446, 341] width 16 height 9
type input "124"
checkbox input "false"
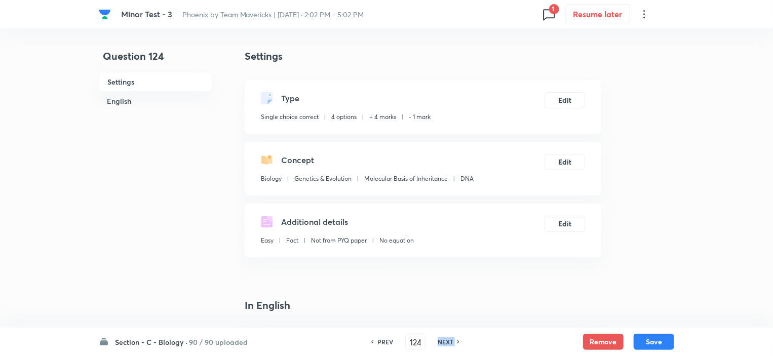
checkbox input "true"
click at [442, 339] on h6 "NEXT" at bounding box center [446, 341] width 16 height 9
type input "125"
checkbox input "false"
checkbox input "true"
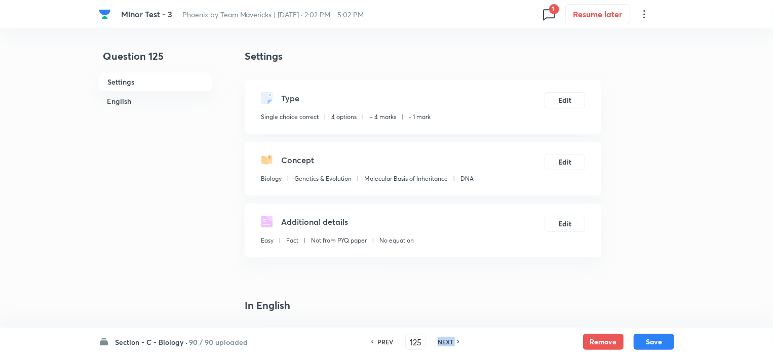
click at [442, 339] on h6 "NEXT" at bounding box center [446, 341] width 16 height 9
type input "126"
checkbox input "true"
click at [442, 339] on h6 "NEXT" at bounding box center [446, 341] width 16 height 9
type input "127"
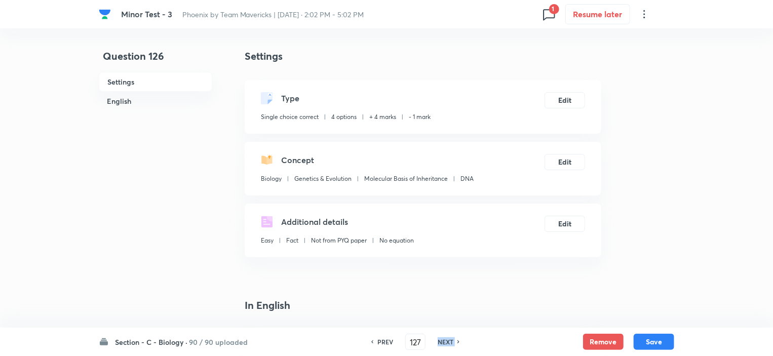
checkbox input "false"
checkbox input "true"
click at [442, 339] on h6 "NEXT" at bounding box center [446, 341] width 16 height 9
type input "128"
checkbox input "false"
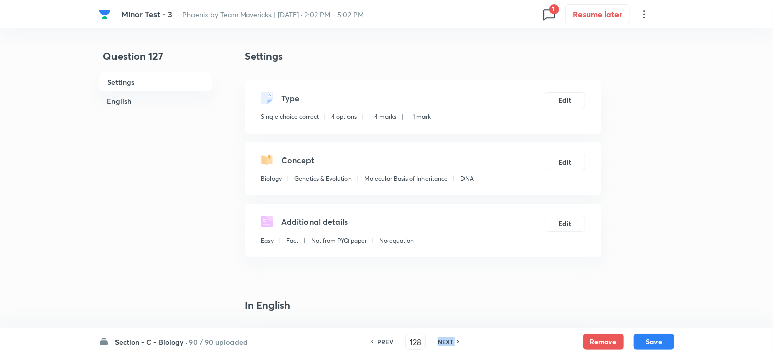
checkbox input "true"
click at [442, 339] on h6 "NEXT" at bounding box center [446, 341] width 16 height 9
type input "129"
checkbox input "false"
checkbox input "true"
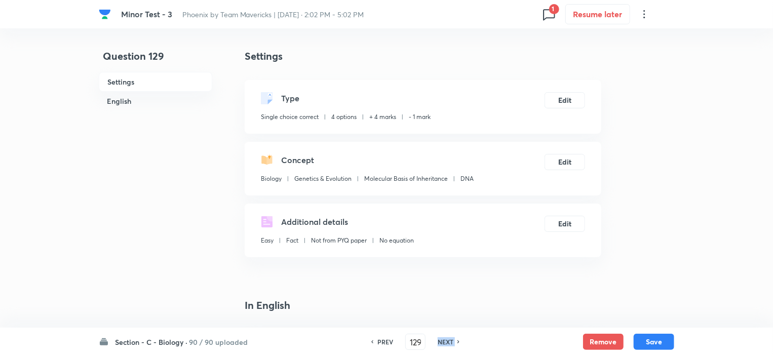
click at [442, 339] on h6 "NEXT" at bounding box center [446, 341] width 16 height 9
type input "130"
checkbox input "true"
click at [442, 339] on h6 "NEXT" at bounding box center [446, 341] width 16 height 9
type input "131"
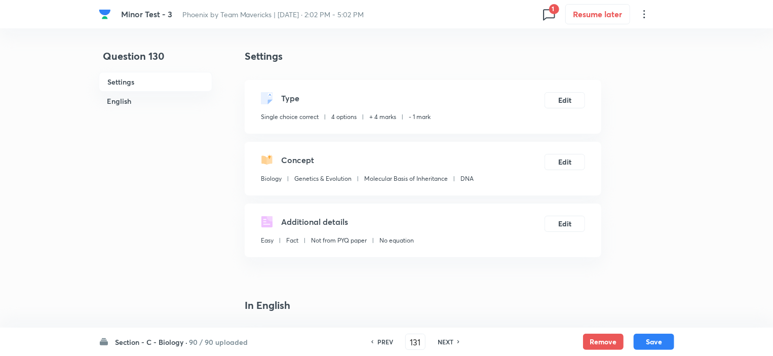
checkbox input "true"
click at [442, 339] on h6 "NEXT" at bounding box center [446, 341] width 16 height 9
type input "132"
checkbox input "false"
checkbox input "true"
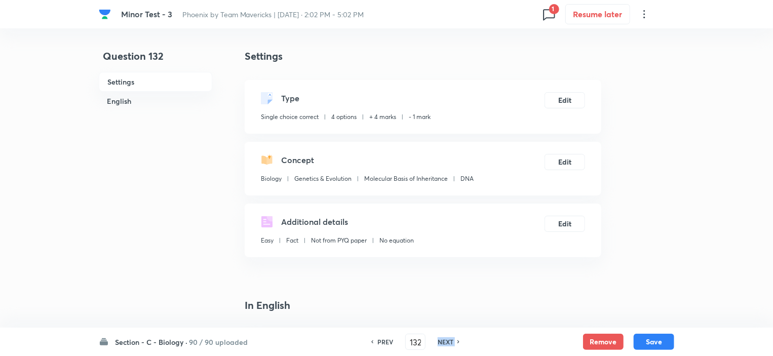
click at [442, 339] on h6 "NEXT" at bounding box center [446, 341] width 16 height 9
type input "133"
checkbox input "false"
checkbox input "true"
click at [442, 339] on h6 "NEXT" at bounding box center [446, 341] width 16 height 9
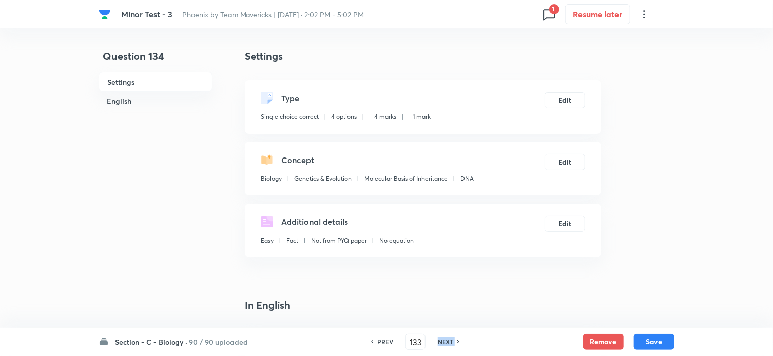
type input "134"
checkbox input "false"
checkbox input "true"
click at [442, 339] on h6 "NEXT" at bounding box center [446, 341] width 16 height 9
type input "135"
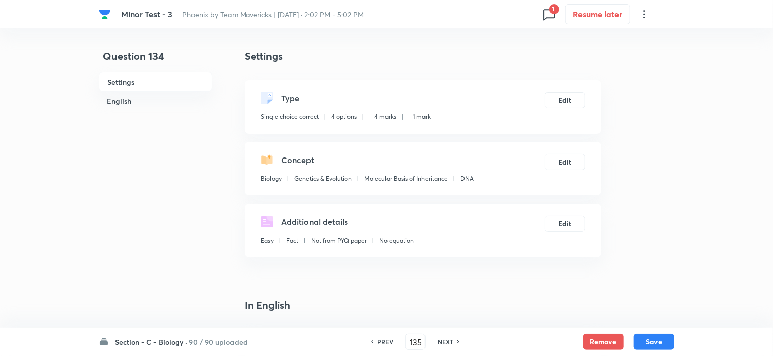
checkbox input "true"
click at [442, 339] on h6 "NEXT" at bounding box center [446, 341] width 16 height 9
type input "136"
checkbox input "false"
checkbox input "true"
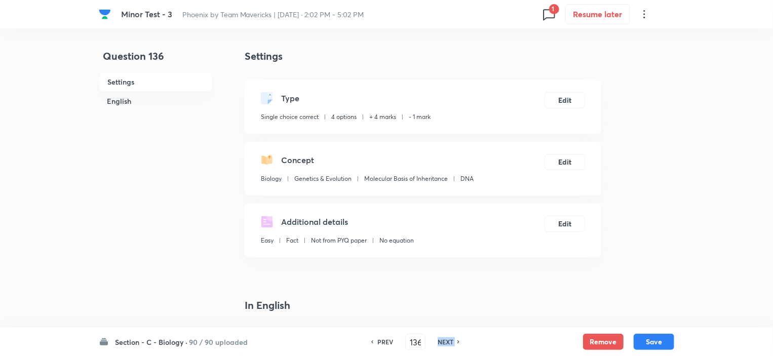
click at [442, 339] on h6 "NEXT" at bounding box center [446, 341] width 16 height 9
type input "137"
checkbox input "true"
click at [442, 339] on h6 "NEXT" at bounding box center [446, 341] width 16 height 9
type input "138"
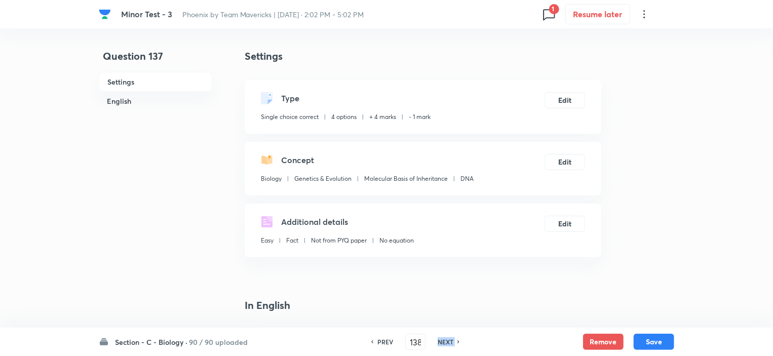
checkbox input "false"
checkbox input "true"
click at [442, 339] on h6 "NEXT" at bounding box center [446, 341] width 16 height 9
type input "139"
checkbox input "false"
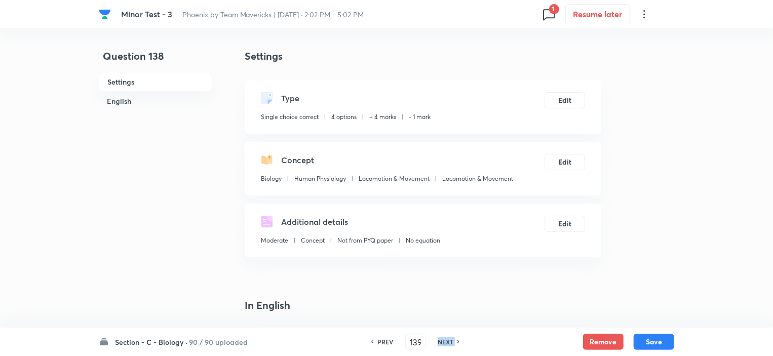
checkbox input "true"
click at [442, 339] on h6 "NEXT" at bounding box center [446, 341] width 16 height 9
type input "140"
checkbox input "false"
checkbox input "true"
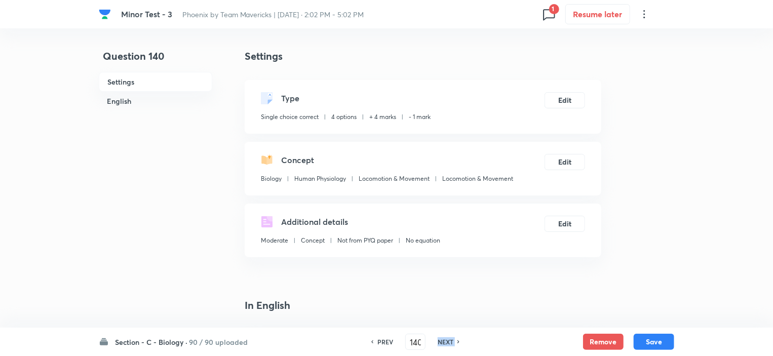
click at [442, 339] on h6 "NEXT" at bounding box center [446, 341] width 16 height 9
type input "141"
checkbox input "false"
checkbox input "true"
click at [442, 339] on h6 "NEXT" at bounding box center [446, 341] width 16 height 9
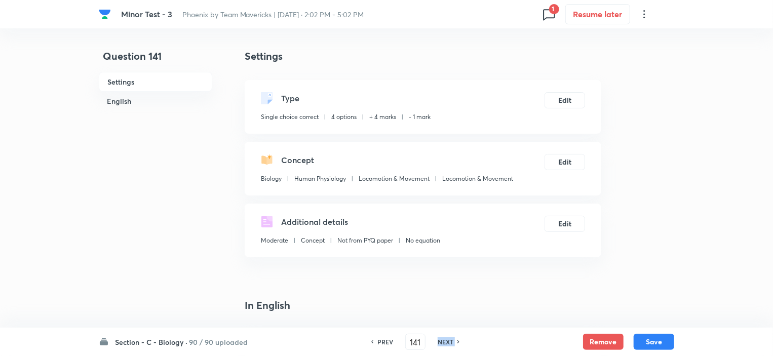
type input "142"
checkbox input "false"
checkbox input "true"
click at [442, 339] on h6 "NEXT" at bounding box center [446, 341] width 16 height 9
type input "143"
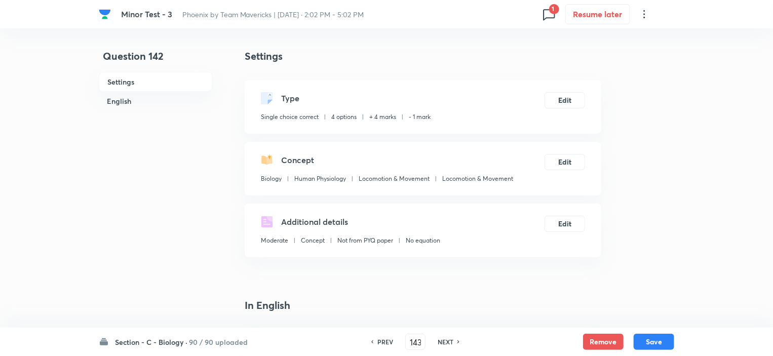
checkbox input "true"
click at [442, 339] on h6 "NEXT" at bounding box center [446, 341] width 16 height 9
type input "144"
checkbox input "false"
checkbox input "true"
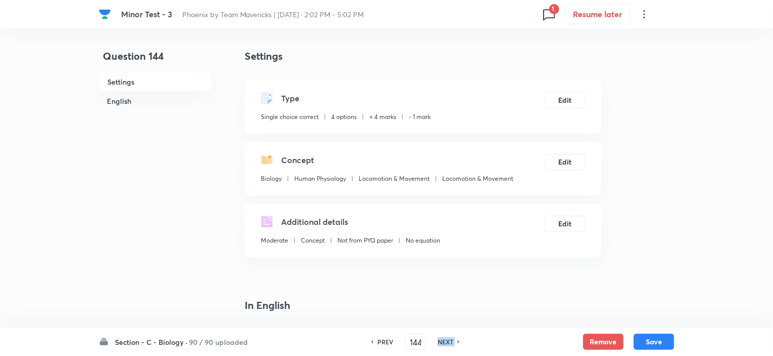
click at [442, 339] on h6 "NEXT" at bounding box center [446, 341] width 16 height 9
type input "145"
checkbox input "false"
checkbox input "true"
click at [442, 339] on h6 "NEXT" at bounding box center [446, 341] width 16 height 9
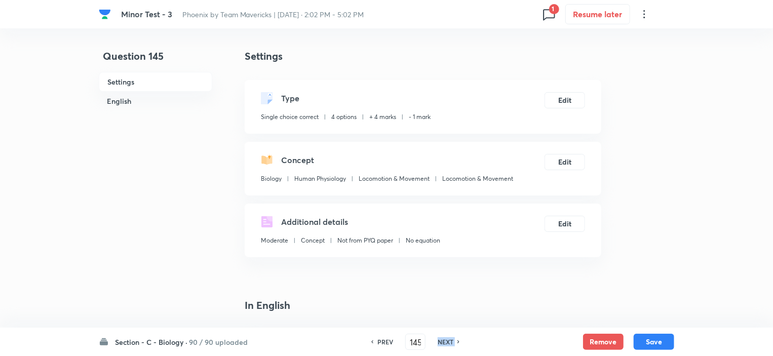
type input "146"
checkbox input "false"
checkbox input "true"
click at [442, 339] on h6 "NEXT" at bounding box center [446, 341] width 16 height 9
type input "147"
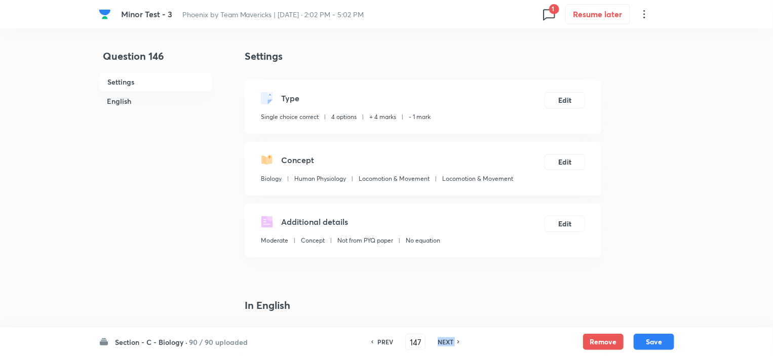
checkbox input "false"
checkbox input "true"
click at [442, 339] on h6 "NEXT" at bounding box center [446, 341] width 16 height 9
type input "148"
checkbox input "false"
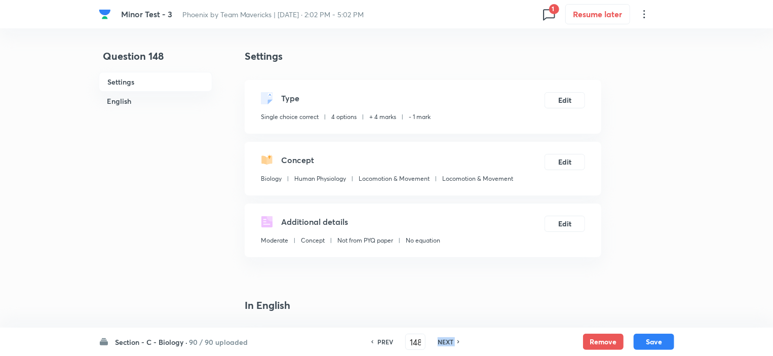
checkbox input "true"
click at [442, 339] on h6 "NEXT" at bounding box center [446, 341] width 16 height 9
type input "149"
checkbox input "false"
checkbox input "true"
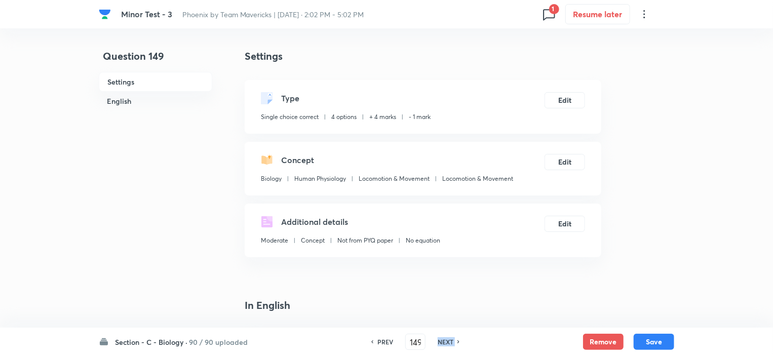
click at [442, 339] on h6 "NEXT" at bounding box center [446, 341] width 16 height 9
type input "150"
checkbox input "false"
checkbox input "true"
click at [442, 339] on h6 "NEXT" at bounding box center [446, 341] width 16 height 9
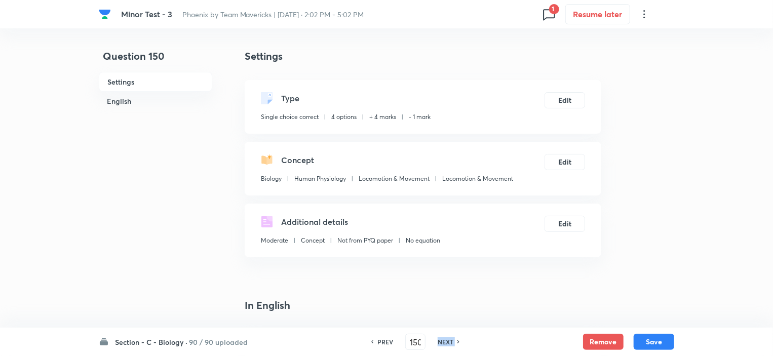
type input "151"
checkbox input "true"
click at [442, 339] on h6 "NEXT" at bounding box center [446, 341] width 16 height 9
type input "152"
checkbox input "true"
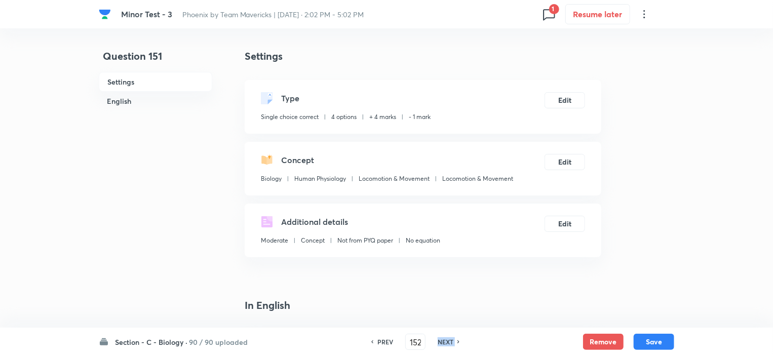
click at [442, 339] on h6 "NEXT" at bounding box center [446, 341] width 16 height 9
type input "153"
checkbox input "false"
checkbox input "true"
click at [442, 339] on h6 "NEXT" at bounding box center [446, 341] width 16 height 9
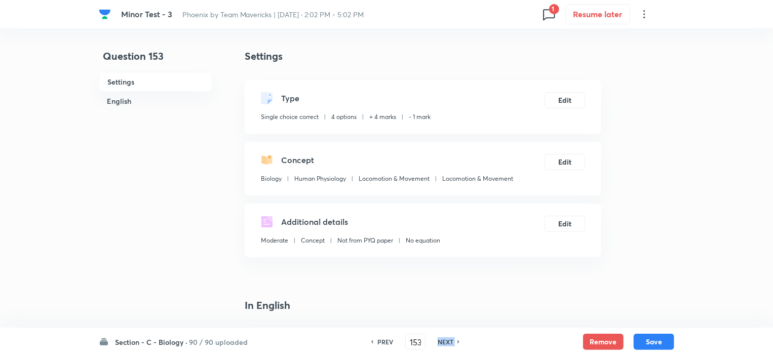
type input "154"
checkbox input "false"
checkbox input "true"
click at [442, 339] on h6 "NEXT" at bounding box center [446, 341] width 16 height 9
type input "155"
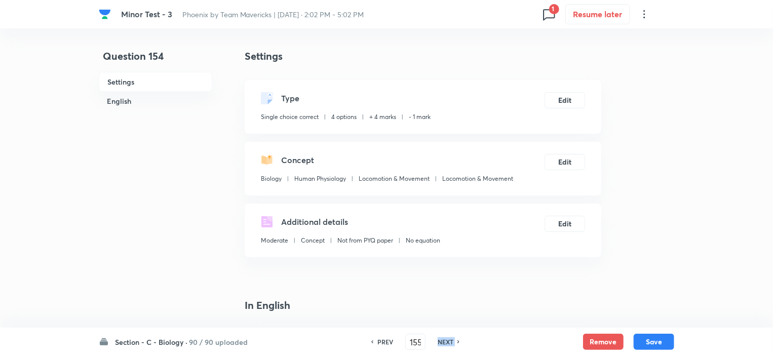
checkbox input "false"
checkbox input "true"
click at [442, 339] on h6 "NEXT" at bounding box center [446, 341] width 16 height 9
type input "156"
checkbox input "false"
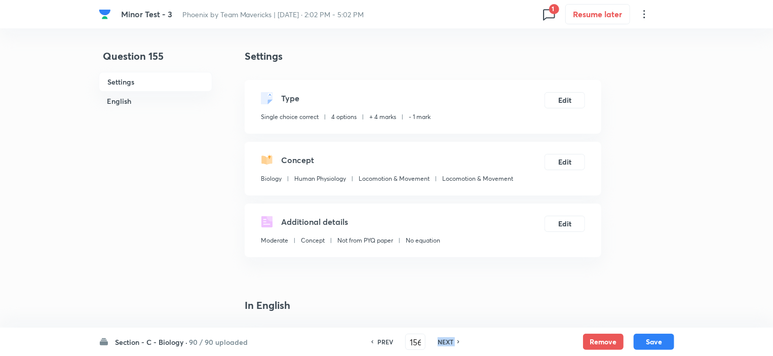
checkbox input "true"
click at [442, 339] on h6 "NEXT" at bounding box center [446, 341] width 16 height 9
type input "157"
checkbox input "false"
checkbox input "true"
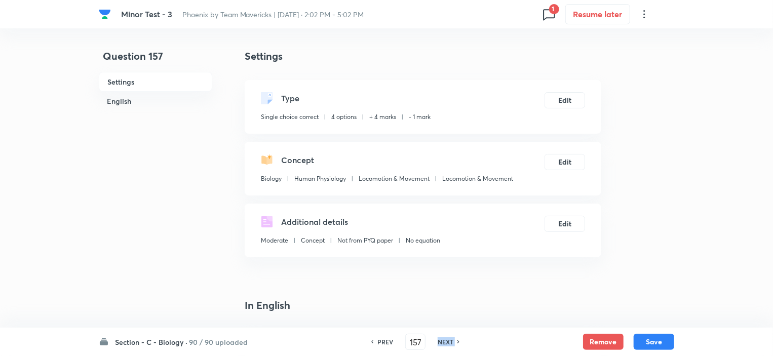
click at [442, 339] on h6 "NEXT" at bounding box center [446, 341] width 16 height 9
type input "158"
checkbox input "false"
checkbox input "true"
click at [442, 339] on h6 "NEXT" at bounding box center [446, 341] width 16 height 9
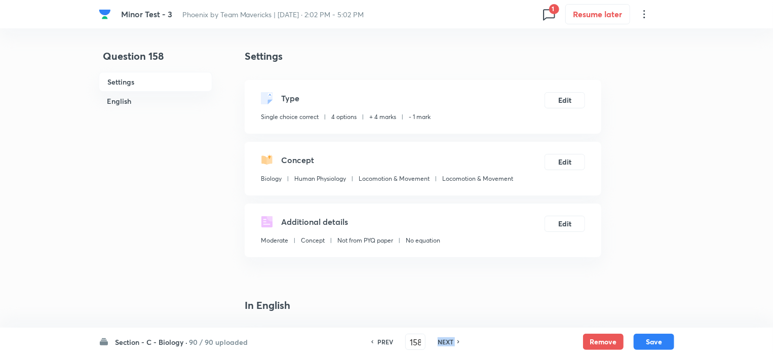
type input "159"
checkbox input "false"
checkbox input "true"
click at [442, 339] on h6 "NEXT" at bounding box center [446, 341] width 16 height 9
type input "160"
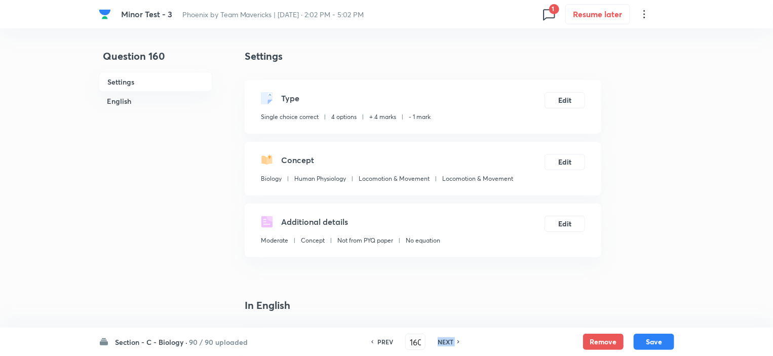
checkbox input "false"
checkbox input "true"
click at [442, 339] on h6 "NEXT" at bounding box center [446, 341] width 16 height 9
type input "161"
checkbox input "false"
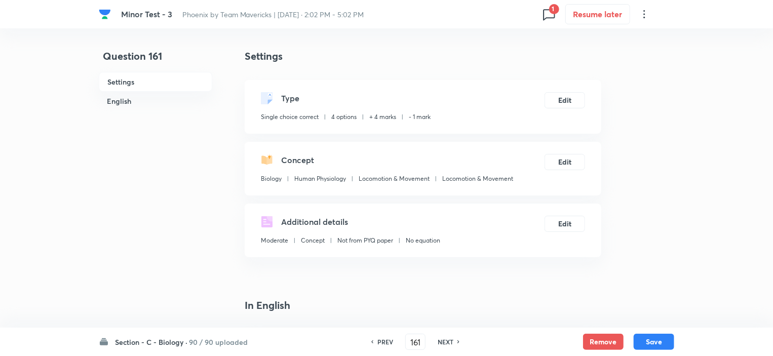
checkbox input "true"
click at [442, 339] on h6 "NEXT" at bounding box center [446, 341] width 16 height 9
type input "162"
click at [442, 339] on h6 "NEXT" at bounding box center [446, 341] width 16 height 9
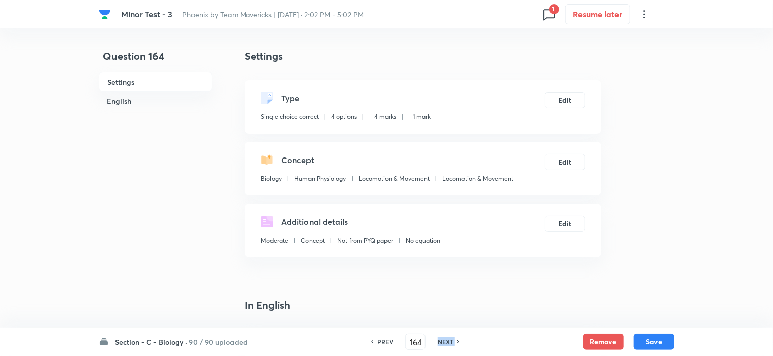
click at [442, 339] on h6 "NEXT" at bounding box center [446, 341] width 16 height 9
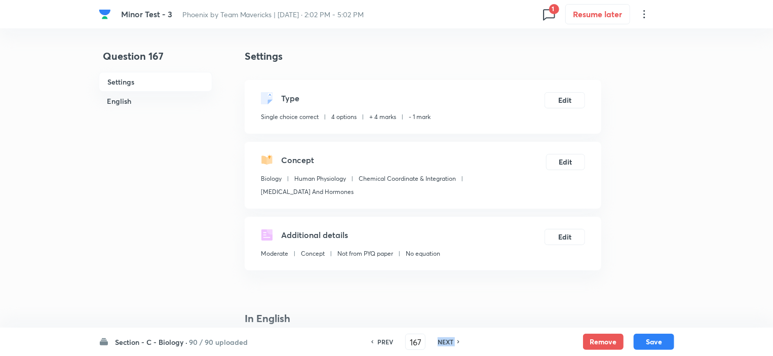
click at [442, 339] on h6 "NEXT" at bounding box center [446, 341] width 16 height 9
click at [382, 340] on h6 "PREV" at bounding box center [385, 341] width 16 height 9
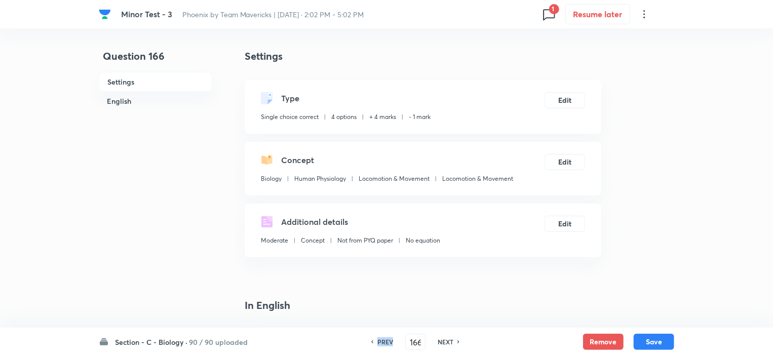
click at [382, 340] on h6 "PREV" at bounding box center [385, 341] width 16 height 9
click at [444, 341] on h6 "NEXT" at bounding box center [446, 341] width 16 height 9
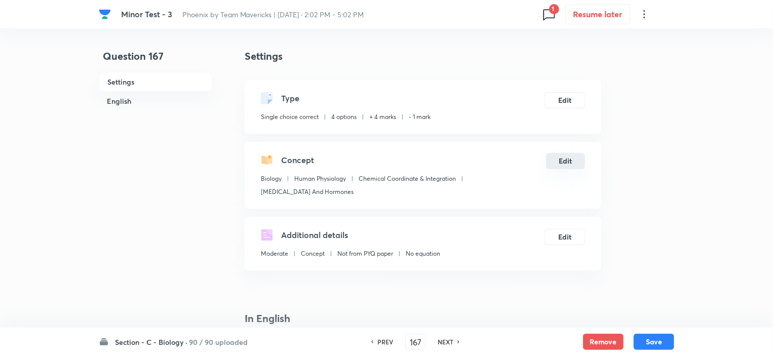
click at [569, 161] on button "Edit" at bounding box center [565, 161] width 39 height 16
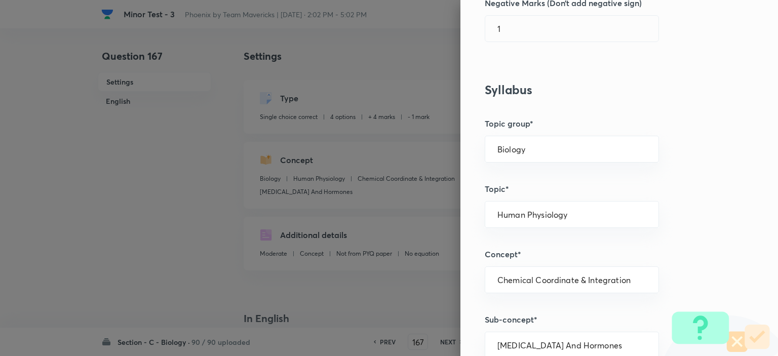
scroll to position [304, 0]
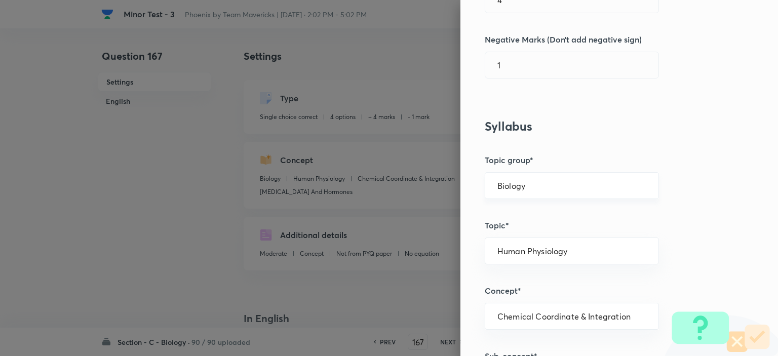
click at [527, 185] on input "Biology" at bounding box center [571, 186] width 149 height 10
click at [509, 210] on li "Biology" at bounding box center [564, 213] width 173 height 18
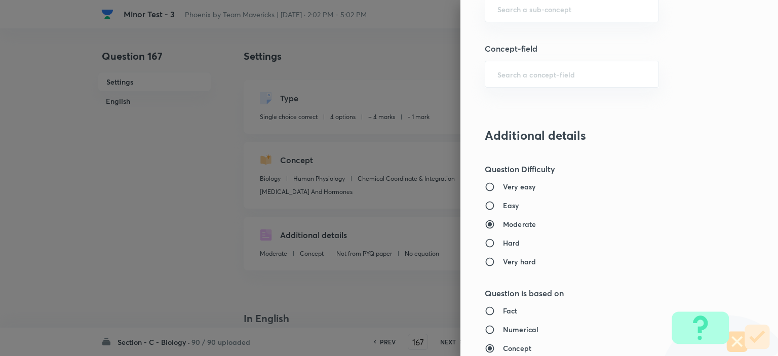
scroll to position [506, 0]
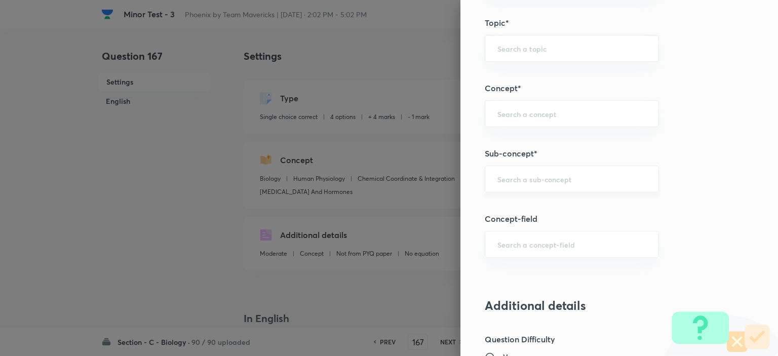
click at [522, 180] on input "text" at bounding box center [571, 179] width 149 height 10
click at [520, 209] on li "Locomotion & Movement" at bounding box center [564, 206] width 173 height 18
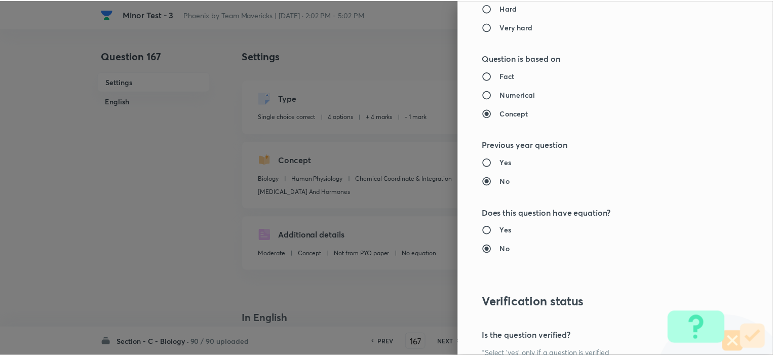
scroll to position [1013, 0]
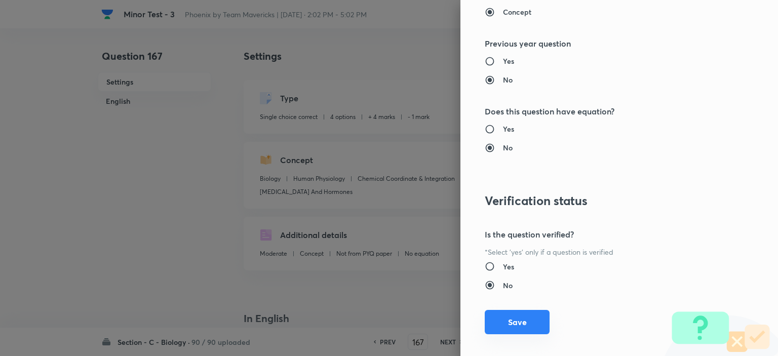
click at [518, 321] on button "Save" at bounding box center [517, 322] width 65 height 24
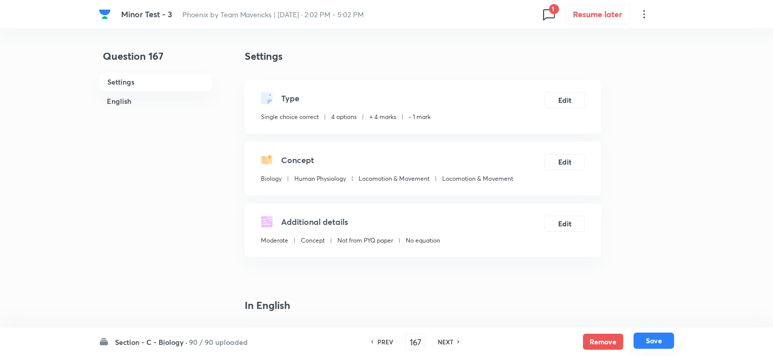
click at [640, 344] on button "Save" at bounding box center [654, 341] width 41 height 16
click at [444, 343] on h6 "NEXT" at bounding box center [446, 341] width 16 height 9
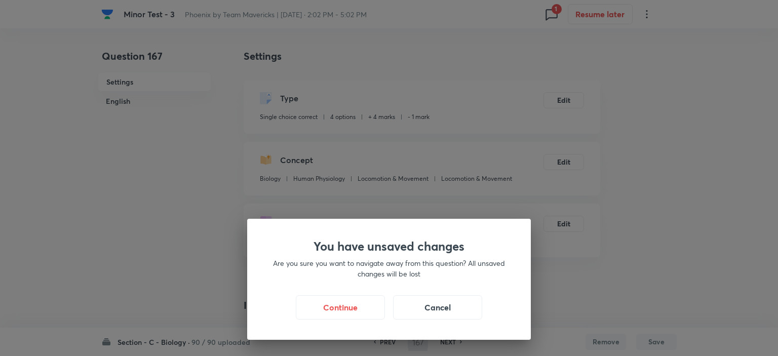
click at [595, 292] on div "You have unsaved changes Are you sure you want to navigate away from this quest…" at bounding box center [389, 178] width 778 height 356
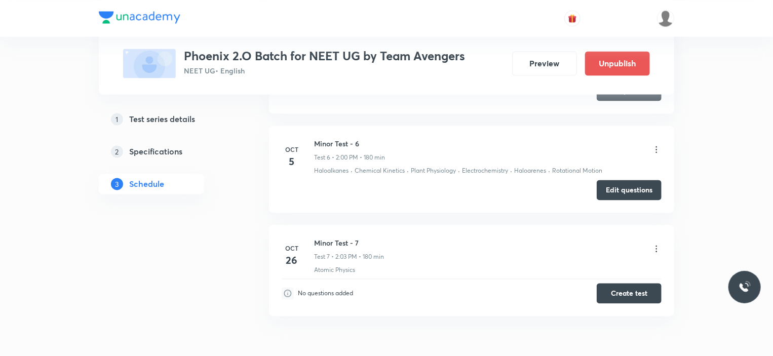
scroll to position [1038, 0]
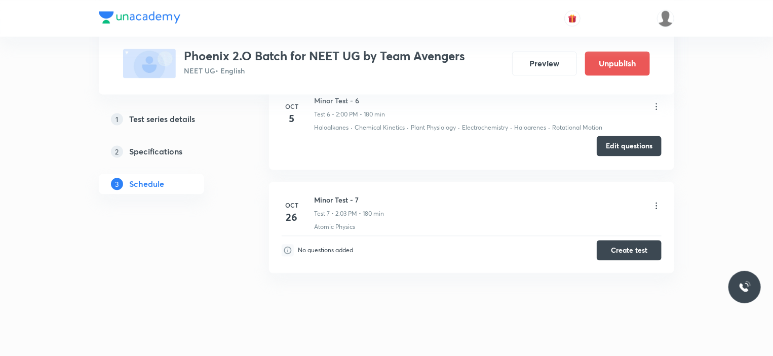
click at [612, 136] on button "Edit questions" at bounding box center [629, 146] width 65 height 20
click at [642, 136] on button "Edit questions" at bounding box center [629, 146] width 65 height 20
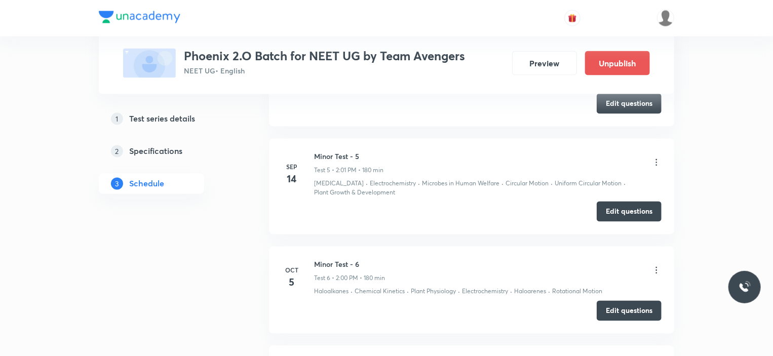
scroll to position [835, 0]
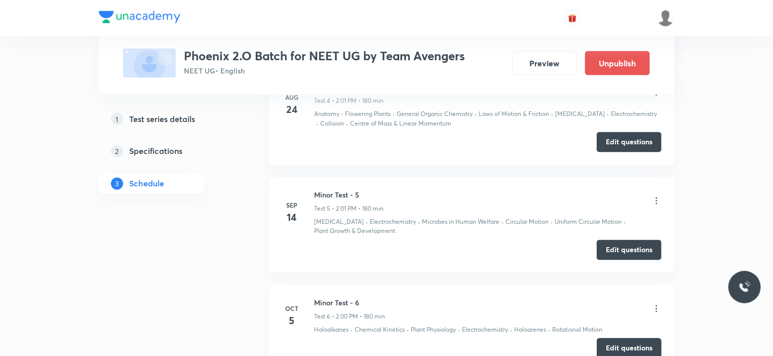
click at [618, 338] on button "Edit questions" at bounding box center [629, 348] width 65 height 20
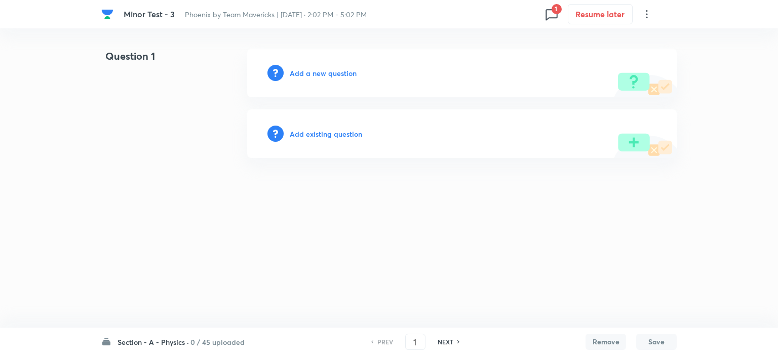
click at [220, 340] on h6 "0 / 45 uploaded" at bounding box center [217, 342] width 54 height 11
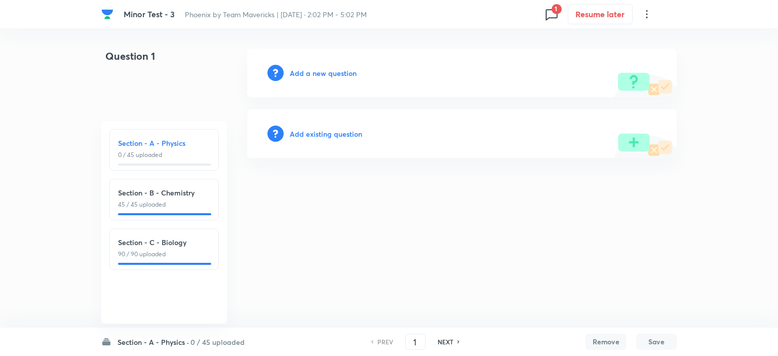
click at [170, 244] on h6 "Section - C - Biology" at bounding box center [164, 242] width 92 height 11
type input "91"
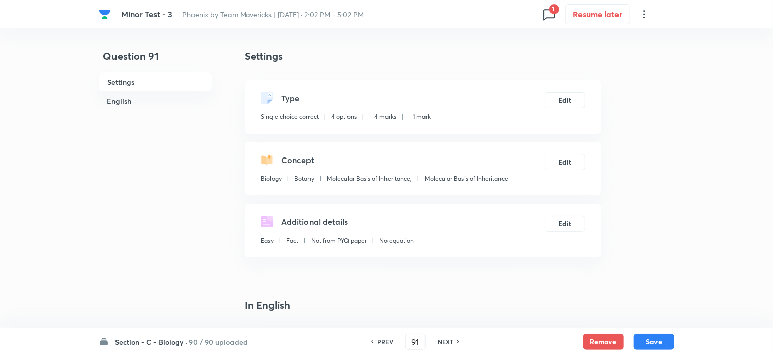
checkbox input "true"
click at [553, 14] on span "1" at bounding box center [554, 9] width 10 height 10
click at [449, 343] on div at bounding box center [389, 178] width 778 height 356
click at [449, 343] on div "Question 74 2 issue" at bounding box center [386, 178] width 773 height 356
click at [449, 343] on h6 "NEXT" at bounding box center [446, 341] width 16 height 9
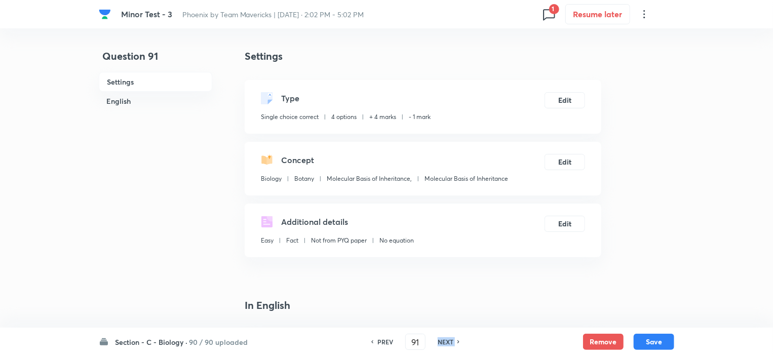
type input "92"
checkbox input "false"
checkbox input "true"
click at [449, 343] on h6 "NEXT" at bounding box center [446, 341] width 16 height 9
type input "93"
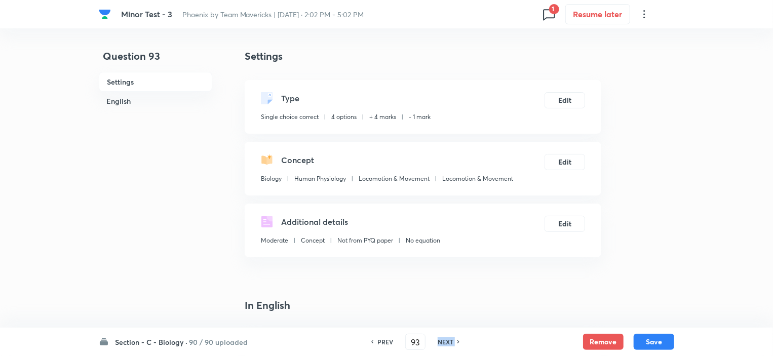
checkbox input "false"
checkbox input "true"
click at [449, 343] on h6 "NEXT" at bounding box center [446, 341] width 16 height 9
type input "94"
checkbox input "false"
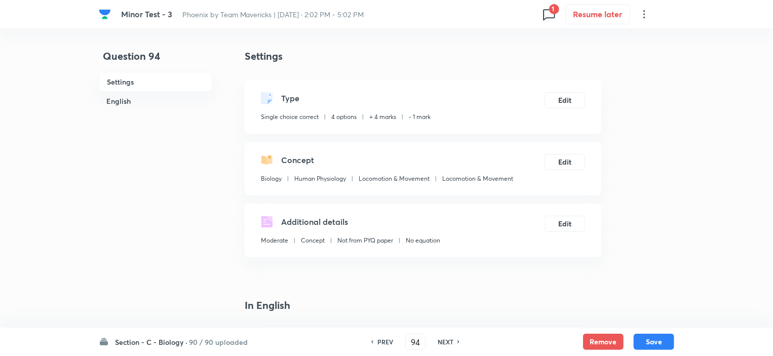
checkbox input "true"
click at [449, 343] on h6 "NEXT" at bounding box center [446, 341] width 16 height 9
type input "95"
checkbox input "false"
checkbox input "true"
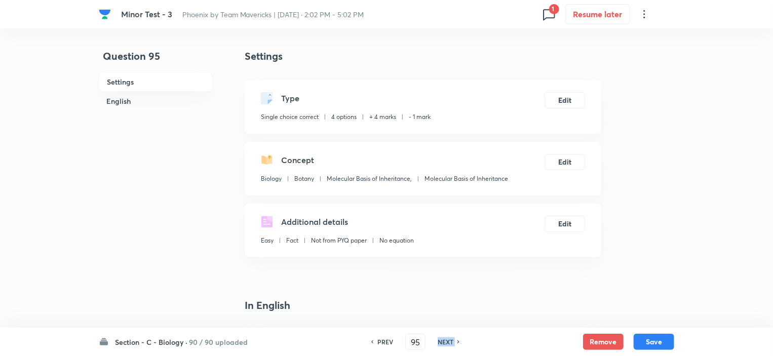
click at [449, 343] on h6 "NEXT" at bounding box center [446, 341] width 16 height 9
type input "96"
checkbox input "false"
checkbox input "true"
click at [449, 343] on h6 "NEXT" at bounding box center [446, 341] width 16 height 9
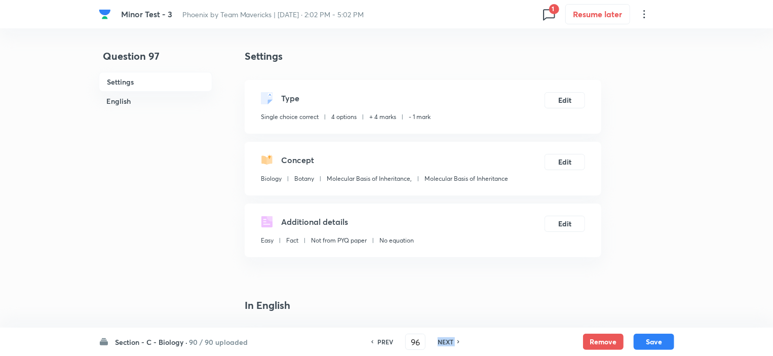
type input "97"
checkbox input "false"
checkbox input "true"
click at [449, 343] on h6 "NEXT" at bounding box center [446, 341] width 16 height 9
type input "98"
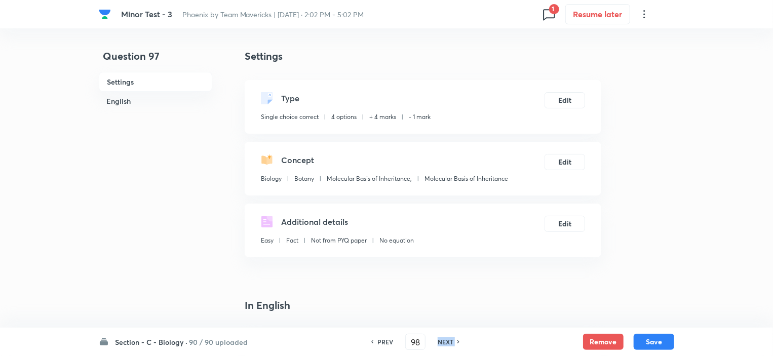
checkbox input "false"
checkbox input "true"
click at [449, 343] on h6 "NEXT" at bounding box center [446, 341] width 16 height 9
type input "99"
checkbox input "false"
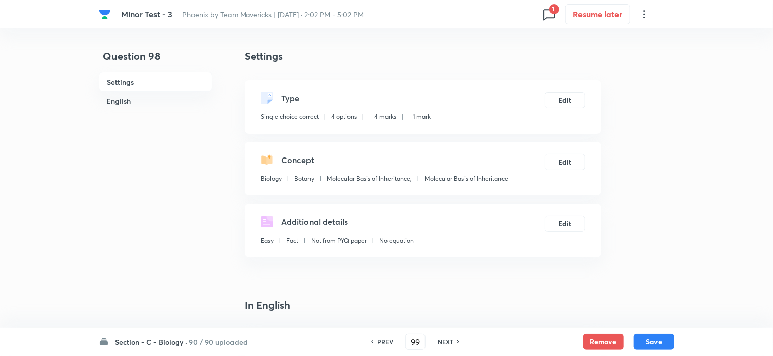
checkbox input "true"
click at [449, 343] on h6 "NEXT" at bounding box center [446, 341] width 16 height 9
type input "100"
checkbox input "false"
checkbox input "true"
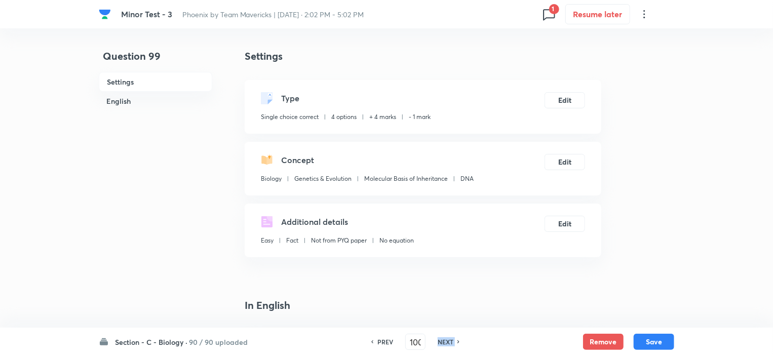
click at [449, 343] on h6 "NEXT" at bounding box center [446, 341] width 16 height 9
type input "101"
checkbox input "true"
click at [449, 343] on h6 "NEXT" at bounding box center [446, 341] width 16 height 9
type input "102"
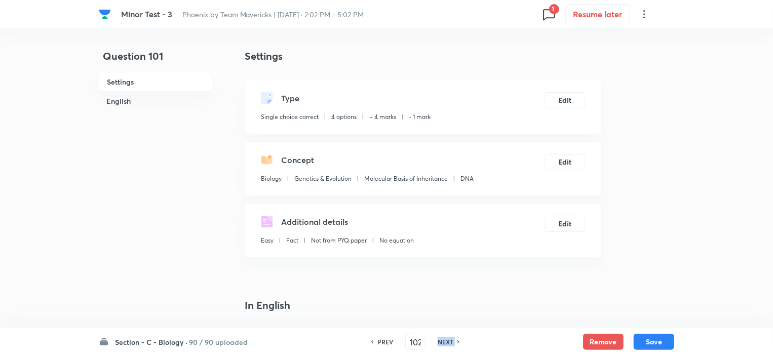
checkbox input "false"
checkbox input "true"
click at [449, 343] on h6 "NEXT" at bounding box center [446, 341] width 16 height 9
type input "103"
checkbox input "false"
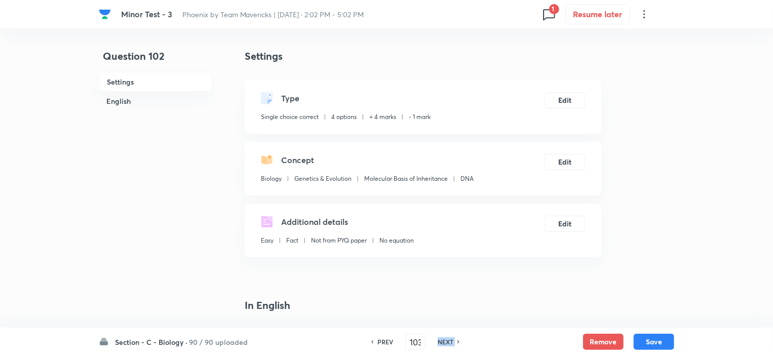
checkbox input "true"
click at [449, 343] on h6 "NEXT" at bounding box center [446, 341] width 16 height 9
type input "104"
checkbox input "false"
checkbox input "true"
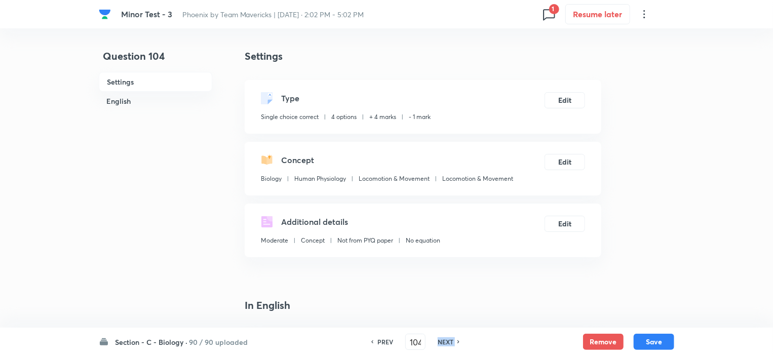
click at [449, 343] on h6 "NEXT" at bounding box center [446, 341] width 16 height 9
type input "105"
checkbox input "false"
checkbox input "true"
click at [449, 343] on h6 "NEXT" at bounding box center [446, 341] width 16 height 9
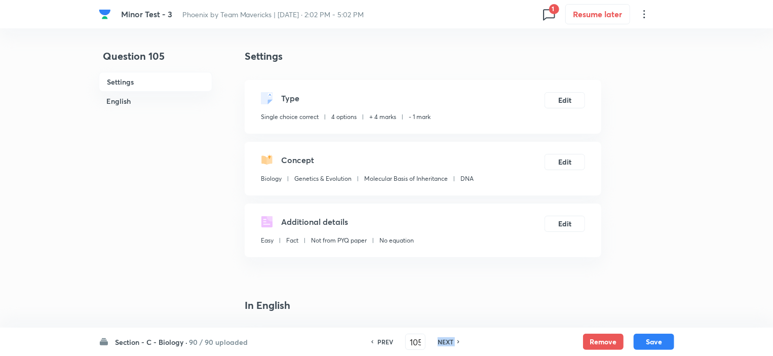
type input "106"
checkbox input "false"
checkbox input "true"
click at [449, 343] on h6 "NEXT" at bounding box center [446, 341] width 16 height 9
type input "107"
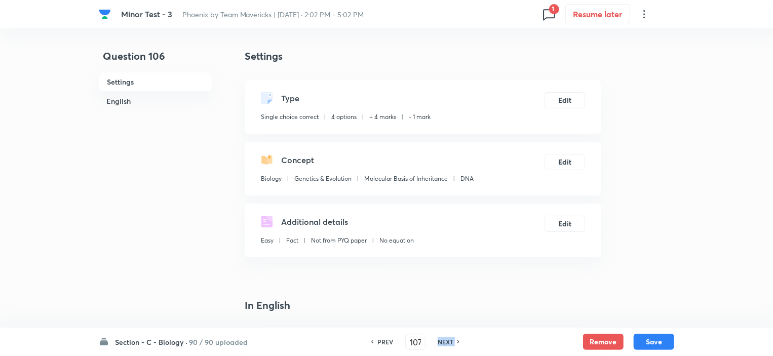
checkbox input "false"
checkbox input "true"
click at [449, 343] on h6 "NEXT" at bounding box center [446, 341] width 16 height 9
type input "108"
checkbox input "false"
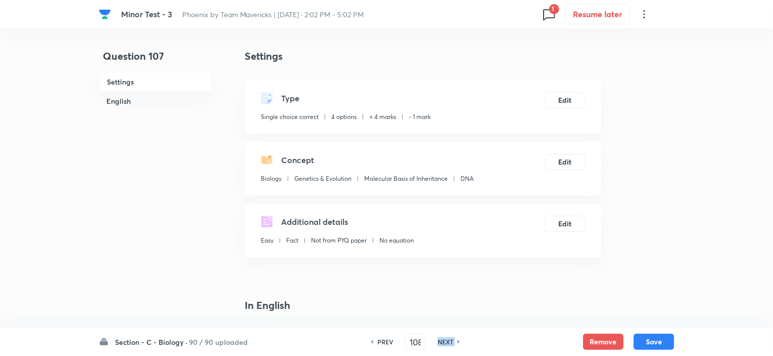
checkbox input "true"
click at [449, 343] on h6 "NEXT" at bounding box center [446, 341] width 16 height 9
type input "109"
checkbox input "false"
checkbox input "true"
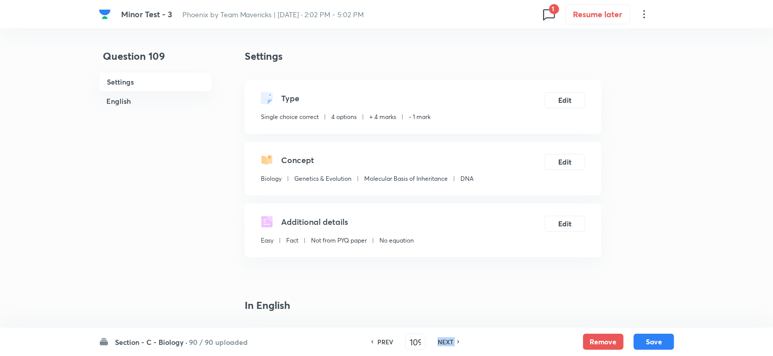
click at [449, 343] on h6 "NEXT" at bounding box center [446, 341] width 16 height 9
type input "110"
checkbox input "false"
checkbox input "true"
click at [449, 343] on h6 "NEXT" at bounding box center [446, 341] width 16 height 9
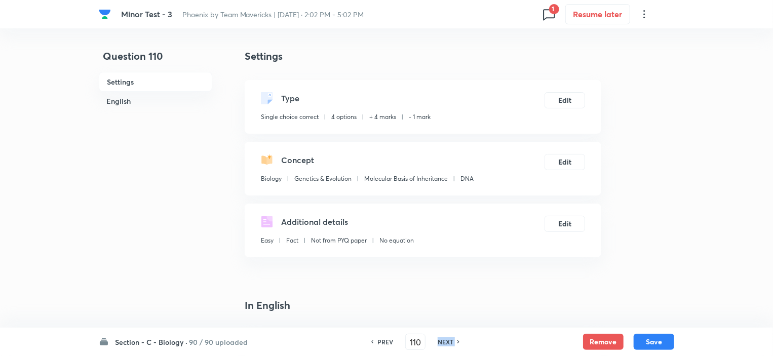
type input "111"
checkbox input "false"
checkbox input "true"
click at [449, 343] on h6 "NEXT" at bounding box center [446, 341] width 16 height 9
type input "112"
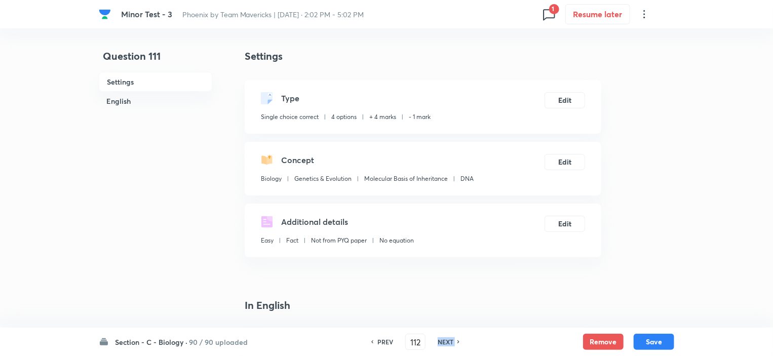
checkbox input "false"
checkbox input "true"
click at [449, 343] on h6 "NEXT" at bounding box center [446, 341] width 16 height 9
type input "113"
checkbox input "false"
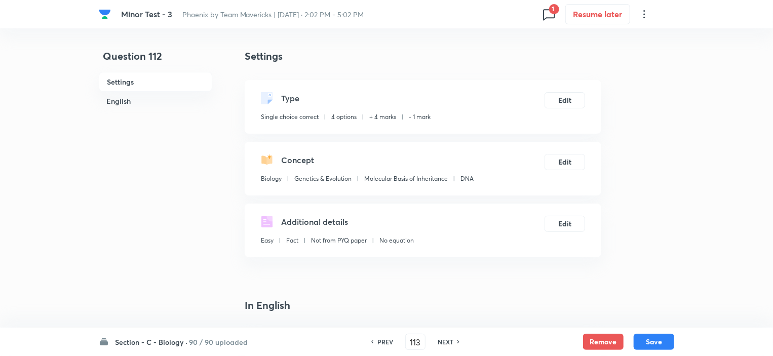
checkbox input "true"
click at [449, 343] on h6 "NEXT" at bounding box center [446, 341] width 16 height 9
type input "114"
checkbox input "false"
checkbox input "true"
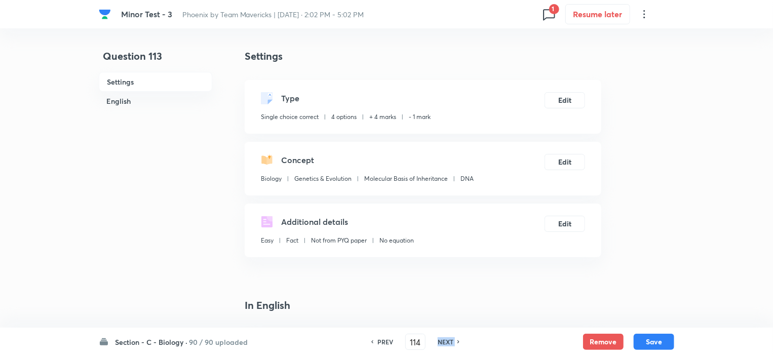
click at [449, 343] on h6 "NEXT" at bounding box center [446, 341] width 16 height 9
type input "115"
checkbox input "false"
checkbox input "true"
click at [449, 343] on h6 "NEXT" at bounding box center [446, 341] width 16 height 9
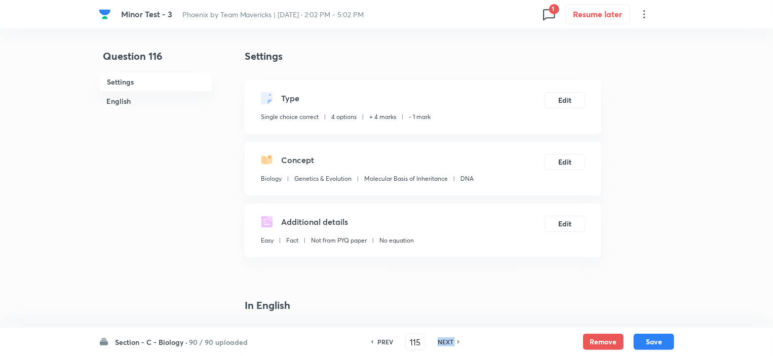
type input "116"
checkbox input "true"
click at [449, 343] on h6 "NEXT" at bounding box center [446, 341] width 16 height 9
type input "117"
checkbox input "false"
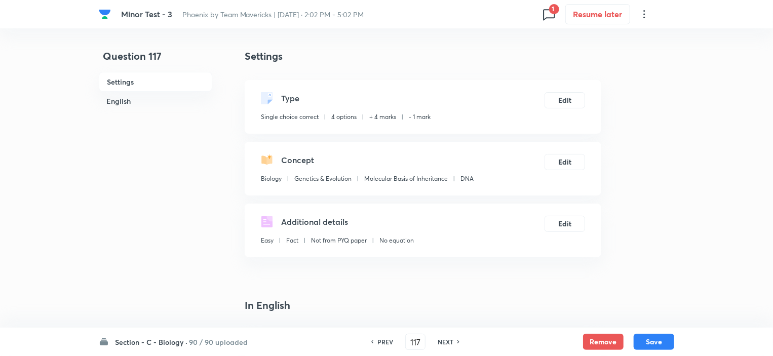
checkbox input "true"
click at [449, 343] on h6 "NEXT" at bounding box center [446, 341] width 16 height 9
type input "118"
checkbox input "false"
checkbox input "true"
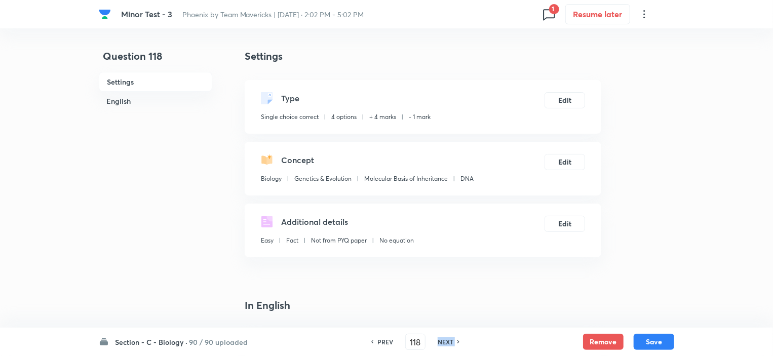
click at [449, 343] on h6 "NEXT" at bounding box center [446, 341] width 16 height 9
type input "119"
checkbox input "true"
click at [449, 343] on h6 "NEXT" at bounding box center [446, 341] width 16 height 9
type input "120"
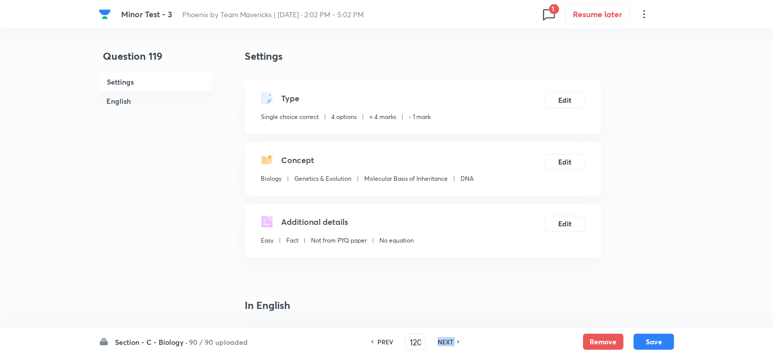
checkbox input "false"
checkbox input "true"
click at [449, 343] on h6 "NEXT" at bounding box center [446, 341] width 16 height 9
type input "121"
checkbox input "false"
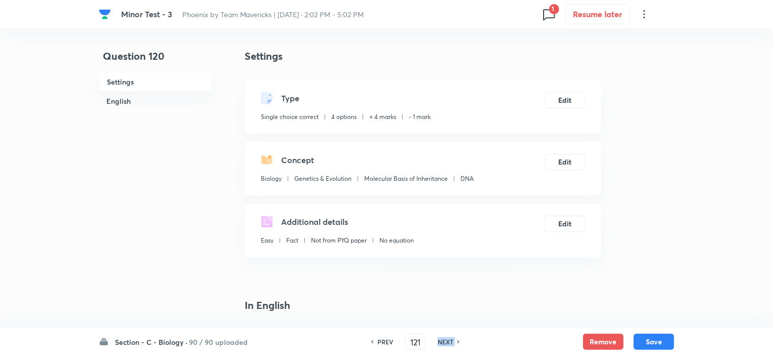
checkbox input "true"
click at [449, 343] on h6 "NEXT" at bounding box center [446, 341] width 16 height 9
type input "122"
checkbox input "false"
checkbox input "true"
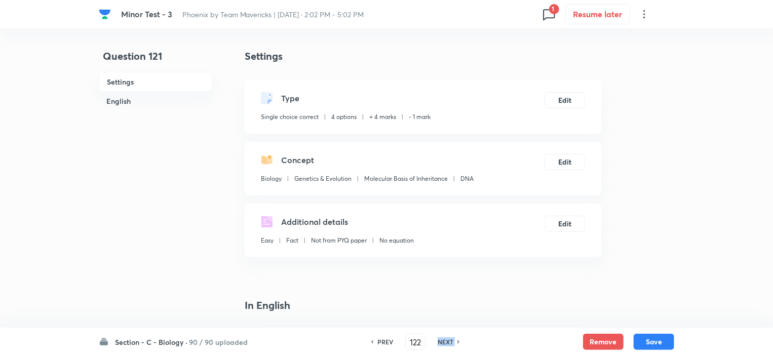
click at [449, 343] on h6 "NEXT" at bounding box center [446, 341] width 16 height 9
type input "123"
checkbox input "false"
checkbox input "true"
click at [449, 343] on h6 "NEXT" at bounding box center [446, 341] width 16 height 9
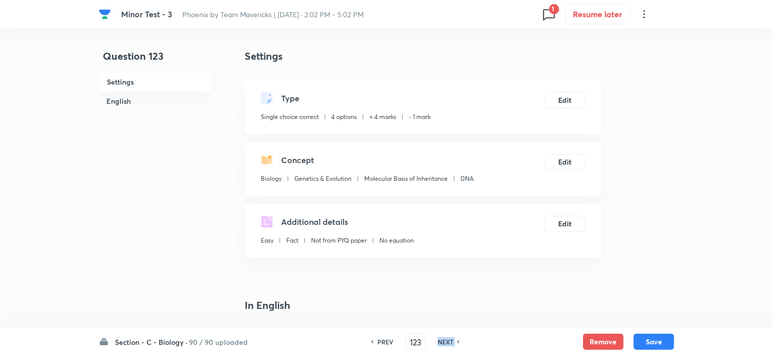
type input "124"
checkbox input "false"
checkbox input "true"
click at [449, 343] on h6 "NEXT" at bounding box center [446, 341] width 16 height 9
type input "125"
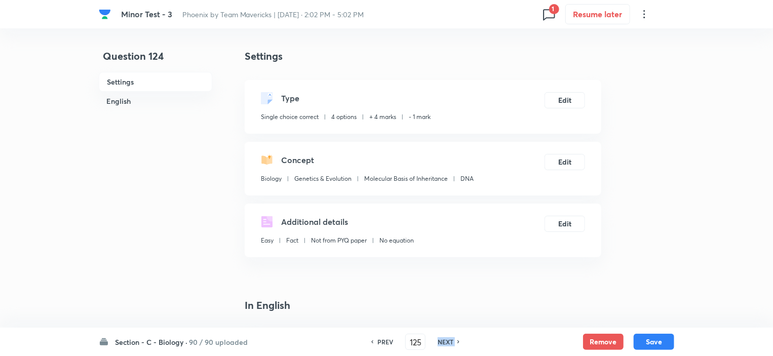
checkbox input "false"
checkbox input "true"
click at [449, 343] on h6 "NEXT" at bounding box center [446, 341] width 16 height 9
type input "126"
checkbox input "true"
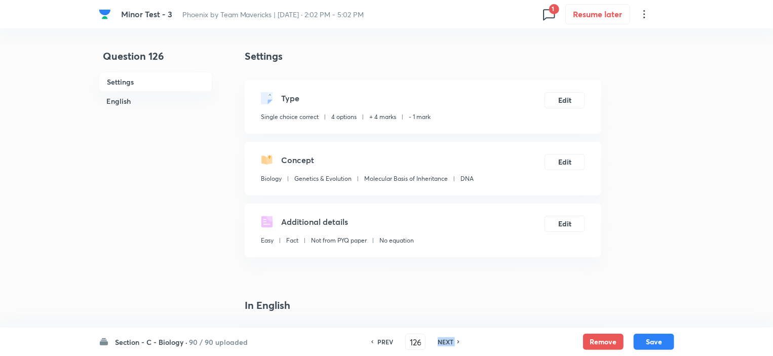
click at [449, 343] on h6 "NEXT" at bounding box center [446, 341] width 16 height 9
type input "127"
checkbox input "false"
checkbox input "true"
click at [449, 343] on h6 "NEXT" at bounding box center [446, 341] width 16 height 9
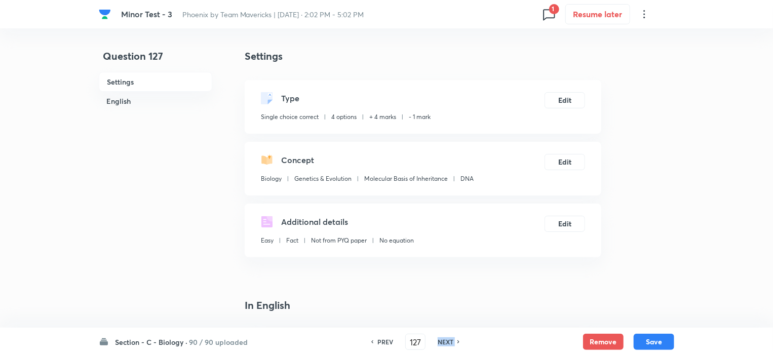
type input "128"
checkbox input "false"
checkbox input "true"
click at [449, 343] on h6 "NEXT" at bounding box center [446, 341] width 16 height 9
type input "129"
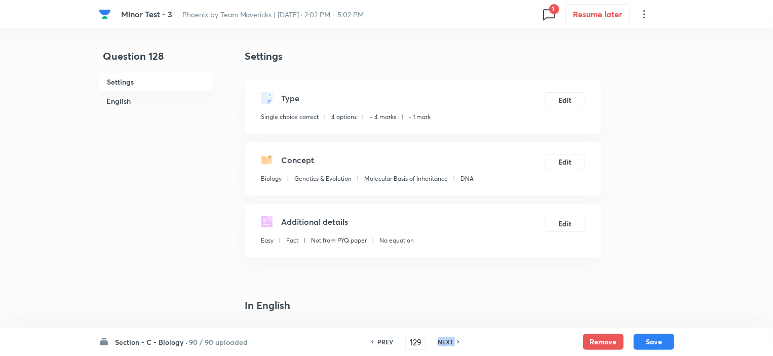
checkbox input "false"
checkbox input "true"
click at [449, 343] on h6 "NEXT" at bounding box center [446, 341] width 16 height 9
type input "130"
checkbox input "true"
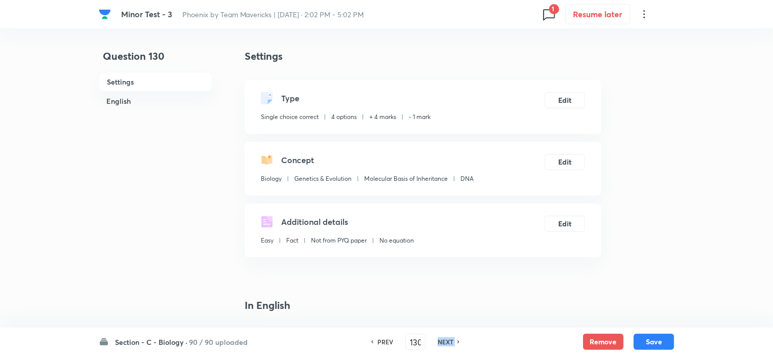
click at [449, 343] on h6 "NEXT" at bounding box center [446, 341] width 16 height 9
type input "131"
checkbox input "true"
click at [449, 343] on h6 "NEXT" at bounding box center [446, 341] width 16 height 9
type input "132"
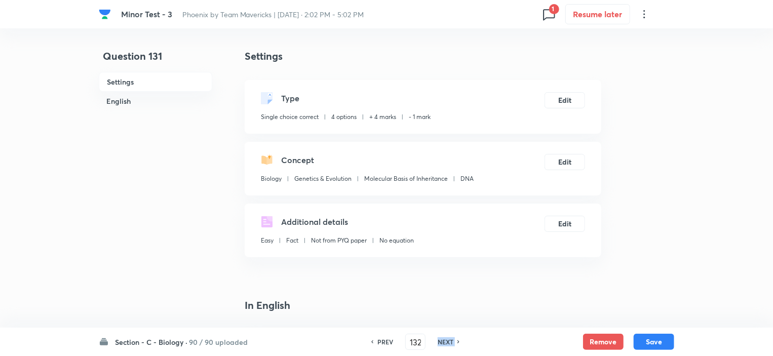
checkbox input "false"
checkbox input "true"
click at [449, 343] on h6 "NEXT" at bounding box center [446, 341] width 16 height 9
type input "133"
checkbox input "false"
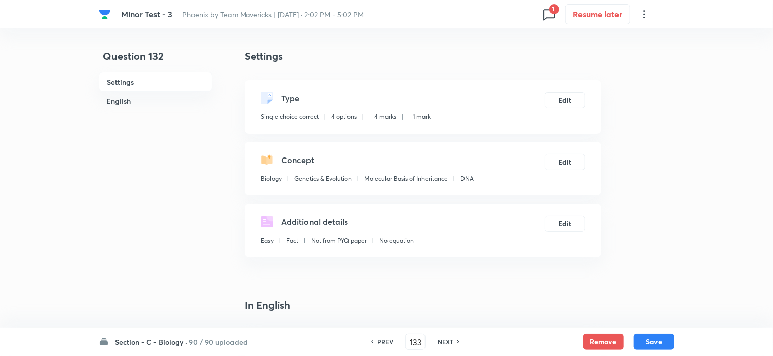
checkbox input "true"
click at [449, 343] on h6 "NEXT" at bounding box center [446, 341] width 16 height 9
type input "134"
checkbox input "false"
checkbox input "true"
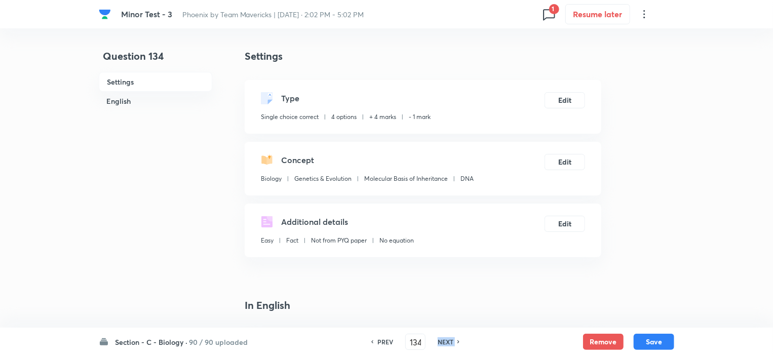
click at [449, 343] on h6 "NEXT" at bounding box center [446, 341] width 16 height 9
type input "135"
checkbox input "true"
click at [449, 343] on h6 "NEXT" at bounding box center [446, 341] width 16 height 9
type input "136"
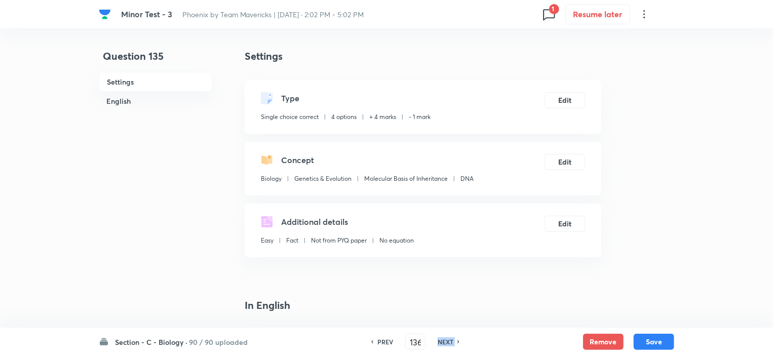
checkbox input "false"
checkbox input "true"
click at [449, 343] on h6 "NEXT" at bounding box center [446, 341] width 16 height 9
type input "137"
checkbox input "true"
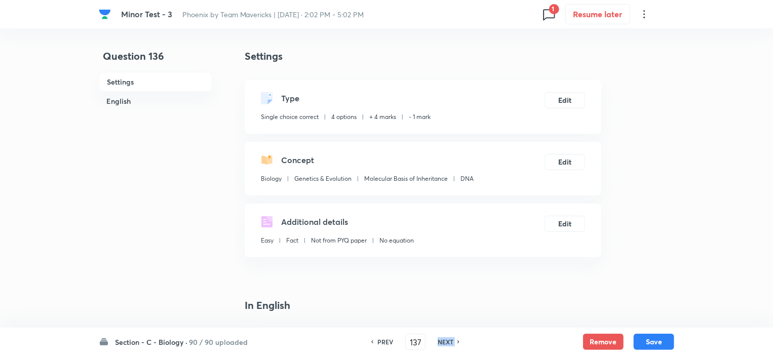
click at [449, 343] on h6 "NEXT" at bounding box center [446, 341] width 16 height 9
type input "138"
checkbox input "false"
checkbox input "true"
click at [449, 343] on h6 "NEXT" at bounding box center [446, 341] width 16 height 9
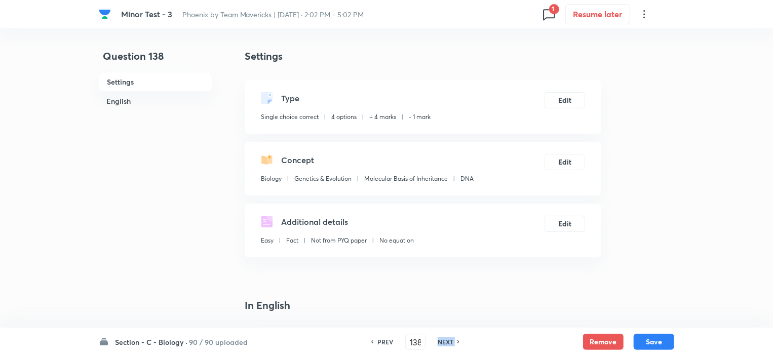
type input "139"
checkbox input "false"
checkbox input "true"
click at [449, 343] on h6 "NEXT" at bounding box center [446, 341] width 16 height 9
type input "140"
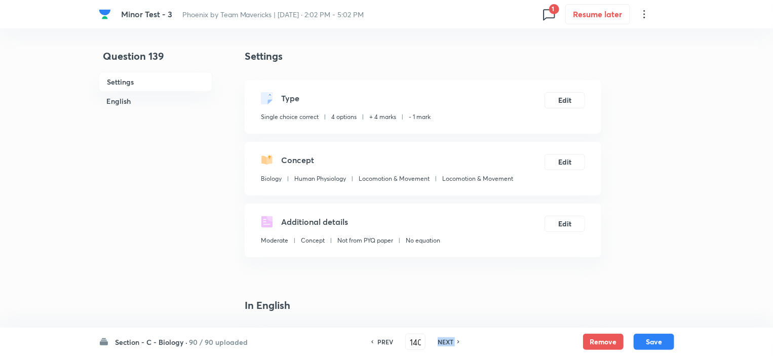
checkbox input "false"
checkbox input "true"
click at [449, 343] on h6 "NEXT" at bounding box center [446, 341] width 16 height 9
type input "141"
checkbox input "false"
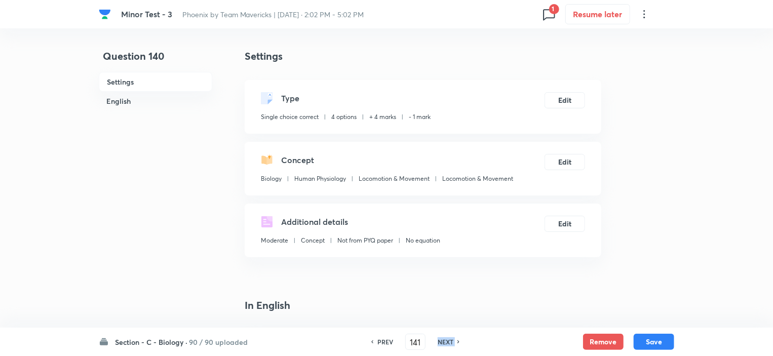
checkbox input "true"
click at [449, 343] on h6 "NEXT" at bounding box center [446, 341] width 16 height 9
type input "142"
checkbox input "false"
checkbox input "true"
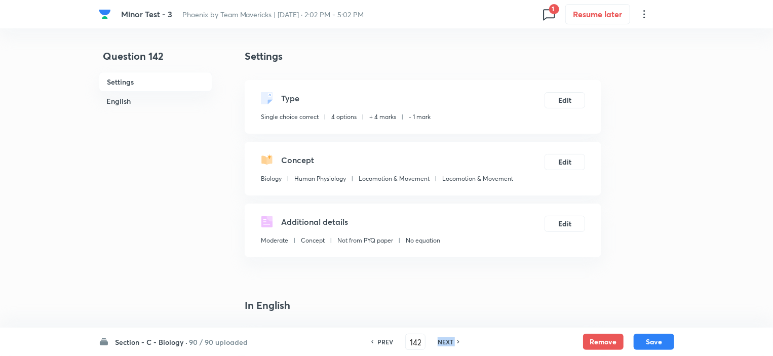
click at [449, 343] on h6 "NEXT" at bounding box center [446, 341] width 16 height 9
type input "143"
checkbox input "true"
click at [449, 343] on h6 "NEXT" at bounding box center [446, 341] width 16 height 9
type input "144"
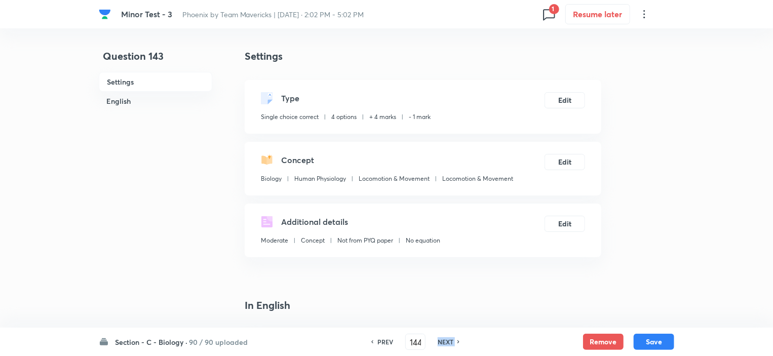
checkbox input "false"
checkbox input "true"
click at [449, 343] on h6 "NEXT" at bounding box center [446, 341] width 16 height 9
type input "145"
checkbox input "false"
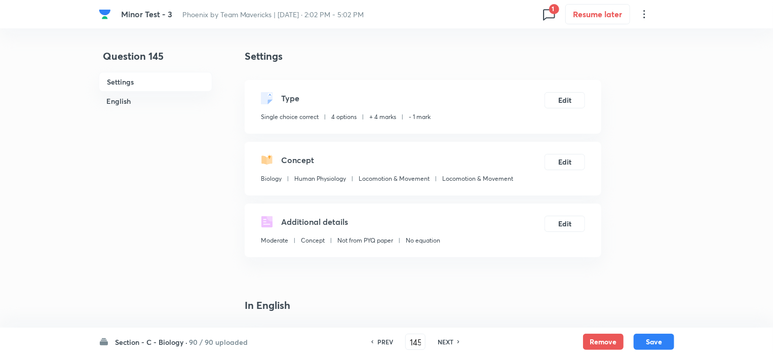
checkbox input "true"
click at [449, 343] on h6 "NEXT" at bounding box center [446, 341] width 16 height 9
type input "146"
checkbox input "false"
checkbox input "true"
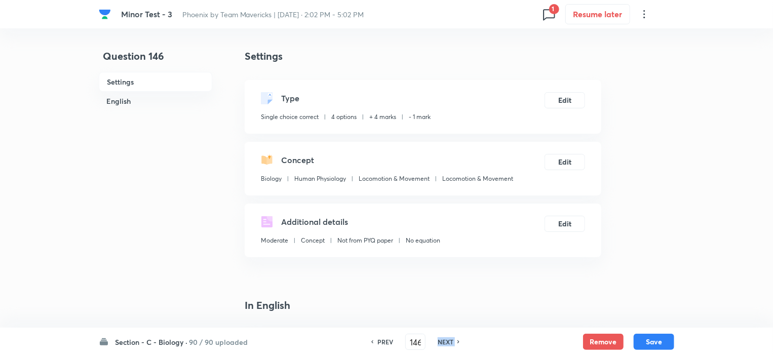
click at [449, 343] on h6 "NEXT" at bounding box center [446, 341] width 16 height 9
type input "147"
checkbox input "false"
checkbox input "true"
click at [449, 343] on h6 "NEXT" at bounding box center [446, 341] width 16 height 9
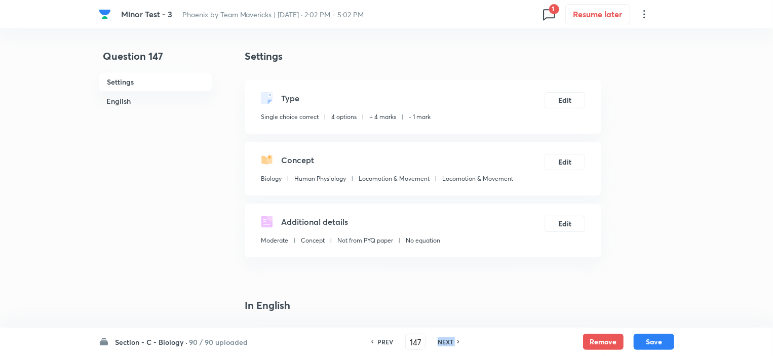
type input "148"
checkbox input "false"
checkbox input "true"
click at [449, 343] on h6 "NEXT" at bounding box center [446, 341] width 16 height 9
type input "149"
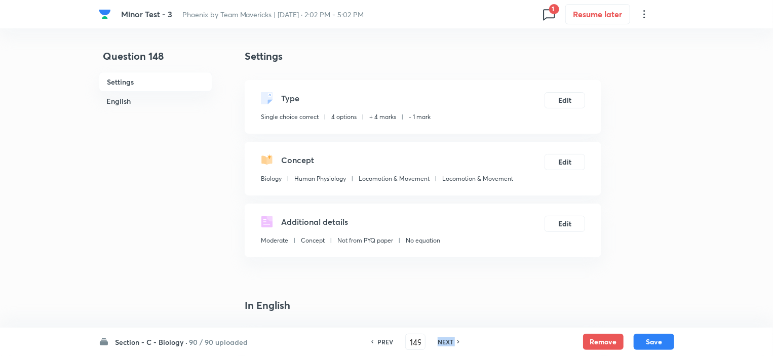
checkbox input "false"
checkbox input "true"
click at [449, 343] on h6 "NEXT" at bounding box center [446, 341] width 16 height 9
type input "150"
checkbox input "false"
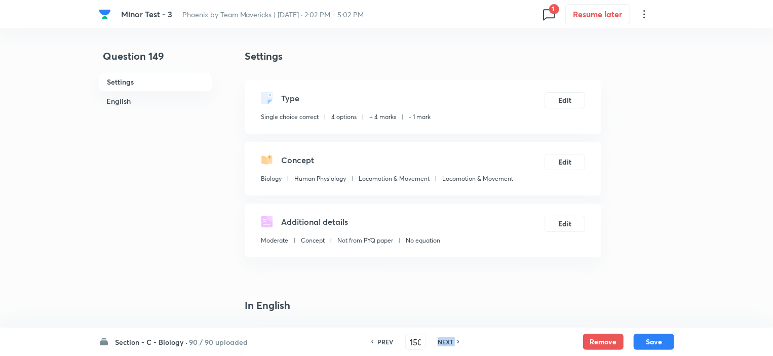
checkbox input "true"
click at [449, 343] on h6 "NEXT" at bounding box center [446, 341] width 16 height 9
type input "151"
checkbox input "true"
click at [442, 341] on h6 "NEXT" at bounding box center [446, 341] width 16 height 9
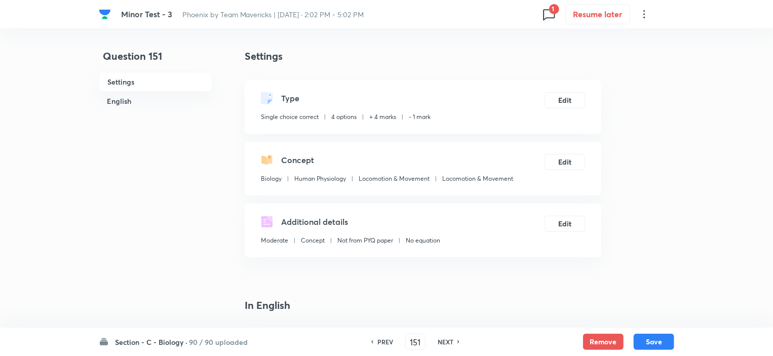
type input "152"
checkbox input "true"
click at [442, 341] on h6 "NEXT" at bounding box center [446, 341] width 16 height 9
type input "153"
checkbox input "false"
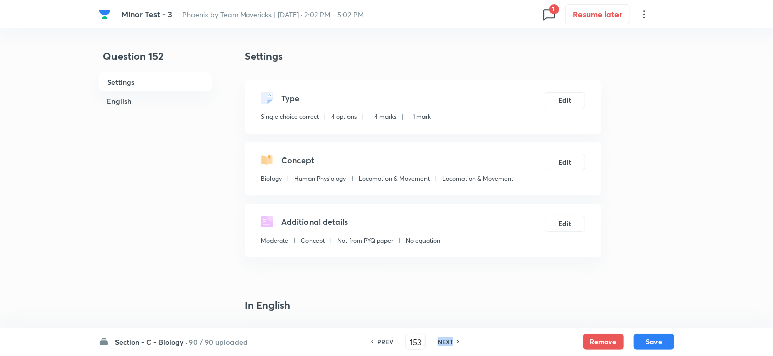
checkbox input "true"
click at [442, 341] on h6 "NEXT" at bounding box center [446, 341] width 16 height 9
type input "154"
checkbox input "false"
checkbox input "true"
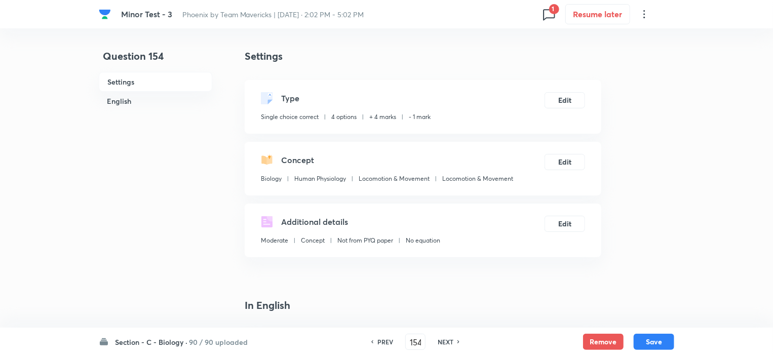
click at [442, 341] on h6 "NEXT" at bounding box center [446, 341] width 16 height 9
type input "155"
checkbox input "false"
checkbox input "true"
click at [442, 341] on h6 "NEXT" at bounding box center [446, 341] width 16 height 9
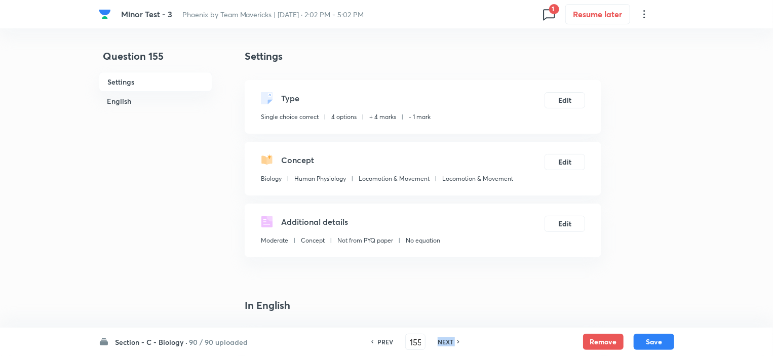
type input "156"
checkbox input "false"
checkbox input "true"
click at [442, 341] on h6 "NEXT" at bounding box center [446, 341] width 16 height 9
type input "157"
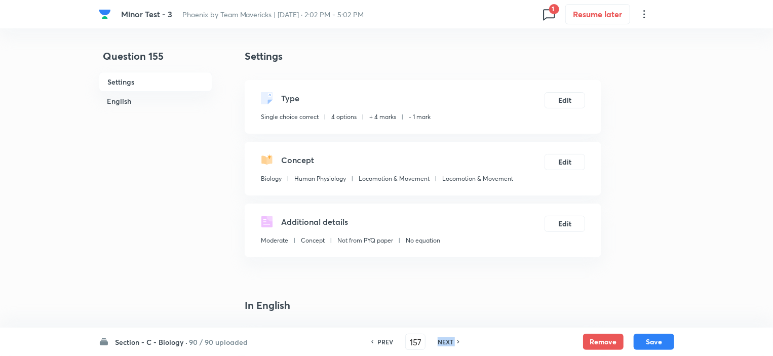
checkbox input "false"
checkbox input "true"
click at [442, 341] on h6 "NEXT" at bounding box center [446, 341] width 16 height 9
type input "158"
checkbox input "false"
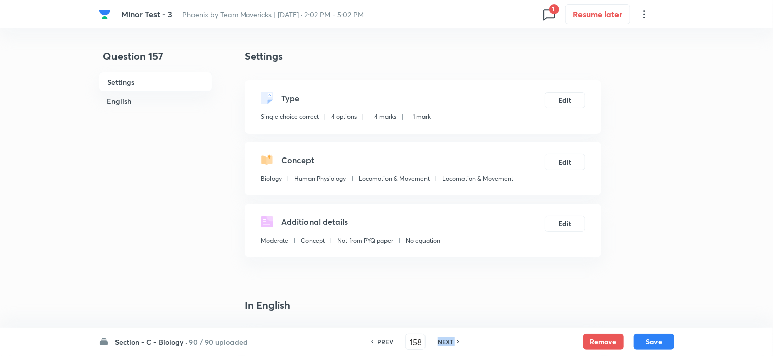
checkbox input "true"
click at [442, 341] on h6 "NEXT" at bounding box center [446, 341] width 16 height 9
type input "159"
checkbox input "false"
checkbox input "true"
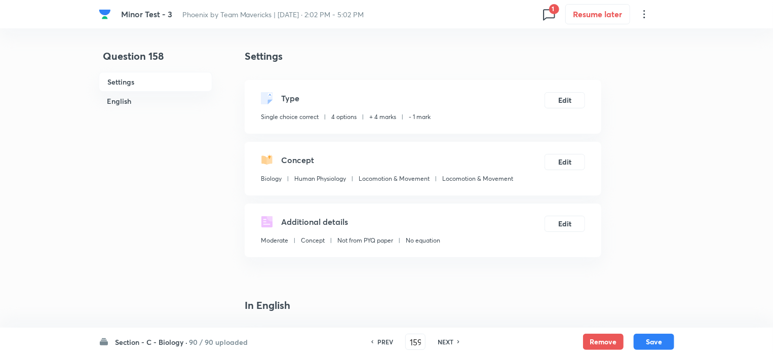
click at [442, 341] on h6 "NEXT" at bounding box center [446, 341] width 16 height 9
type input "160"
checkbox input "false"
checkbox input "true"
click at [442, 341] on h6 "NEXT" at bounding box center [446, 341] width 16 height 9
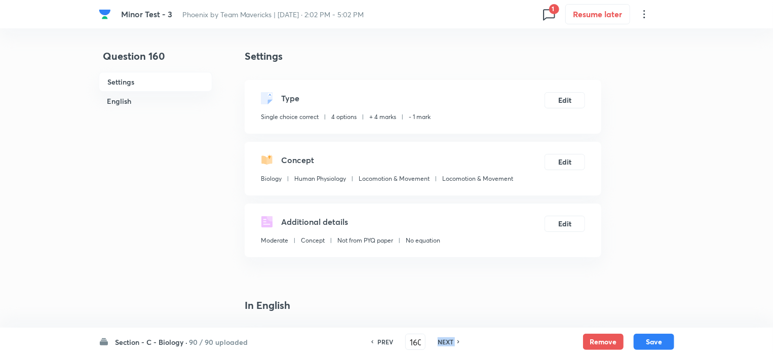
type input "161"
checkbox input "false"
click at [442, 341] on h6 "NEXT" at bounding box center [446, 341] width 16 height 9
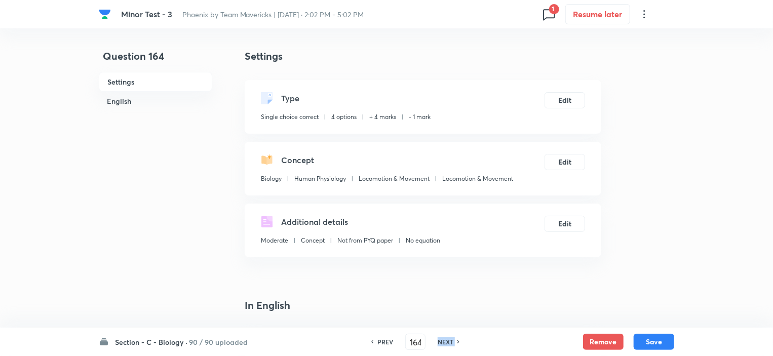
click at [442, 341] on h6 "NEXT" at bounding box center [446, 341] width 16 height 9
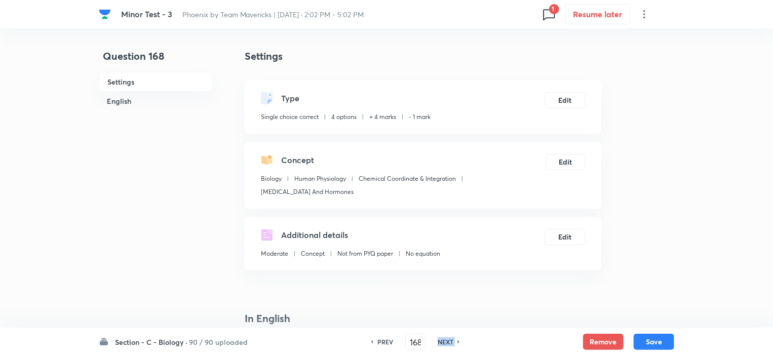
click at [442, 341] on h6 "NEXT" at bounding box center [446, 341] width 16 height 9
click at [383, 342] on h6 "PREV" at bounding box center [385, 341] width 16 height 9
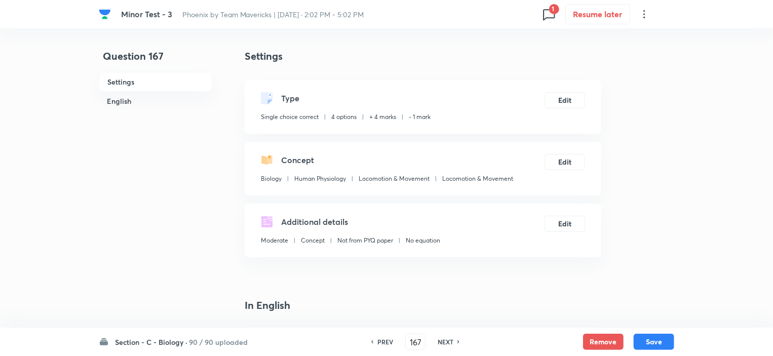
click at [446, 342] on h6 "NEXT" at bounding box center [446, 341] width 16 height 9
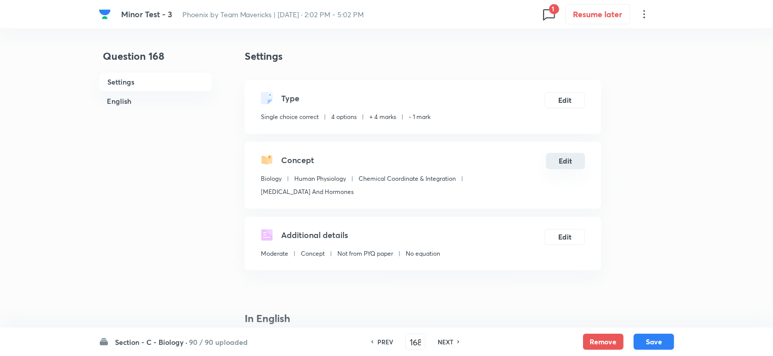
click at [565, 164] on button "Edit" at bounding box center [565, 161] width 39 height 16
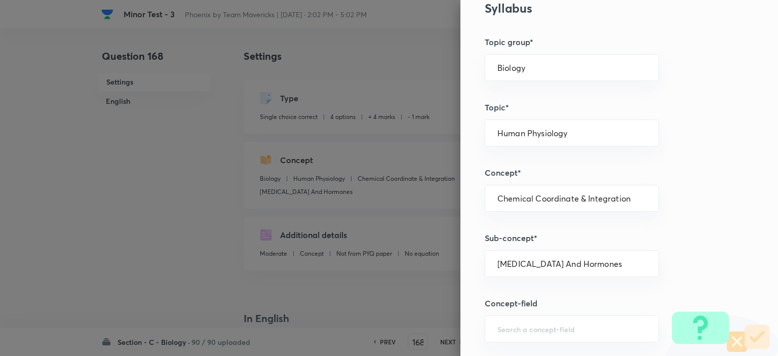
scroll to position [405, 0]
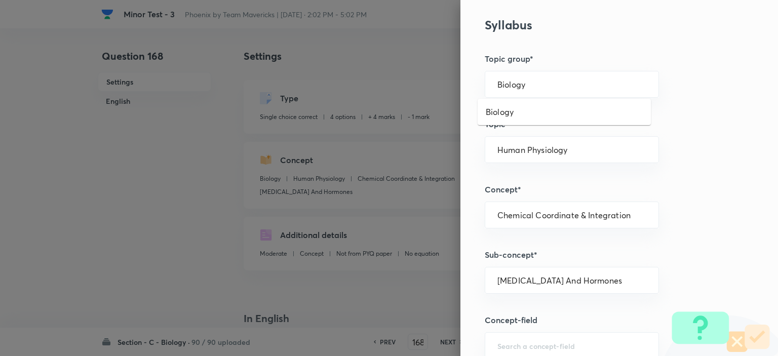
drag, startPoint x: 534, startPoint y: 81, endPoint x: 519, endPoint y: 97, distance: 22.6
click at [533, 81] on input "Biology" at bounding box center [571, 85] width 149 height 10
drag, startPoint x: 504, startPoint y: 109, endPoint x: 506, endPoint y: 114, distance: 5.2
click at [503, 109] on li "Biology" at bounding box center [564, 112] width 173 height 18
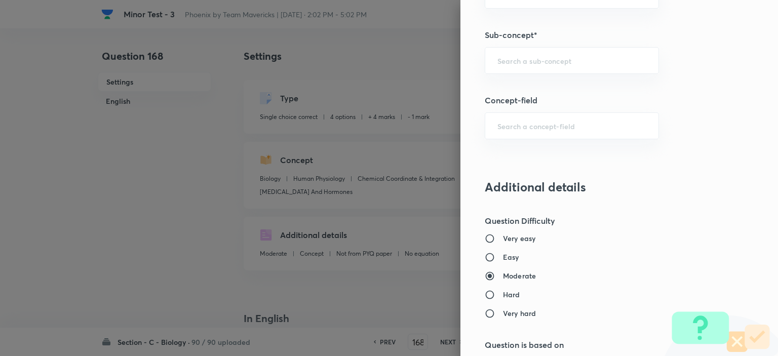
scroll to position [608, 0]
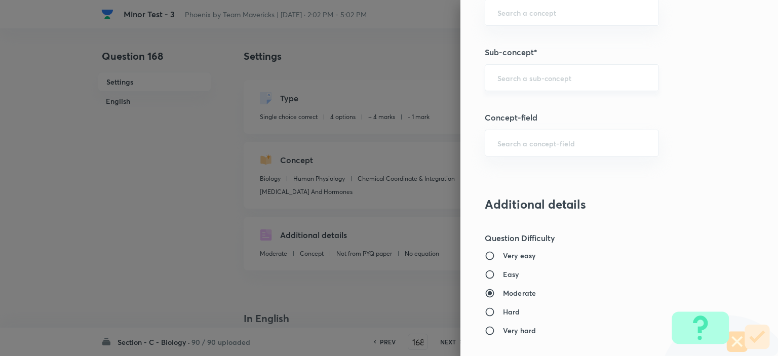
click at [505, 82] on div "​" at bounding box center [572, 77] width 174 height 27
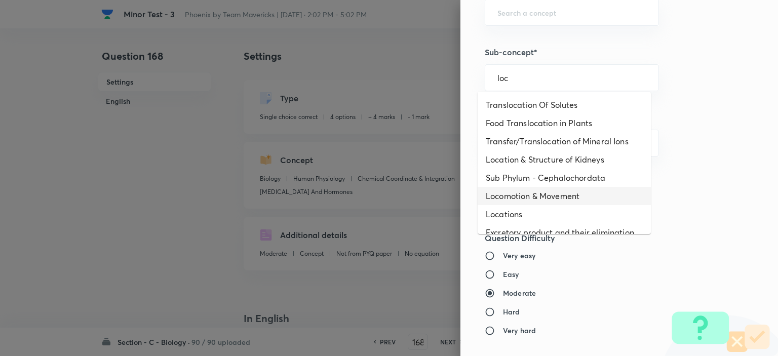
click at [517, 193] on li "Locomotion & Movement" at bounding box center [564, 196] width 173 height 18
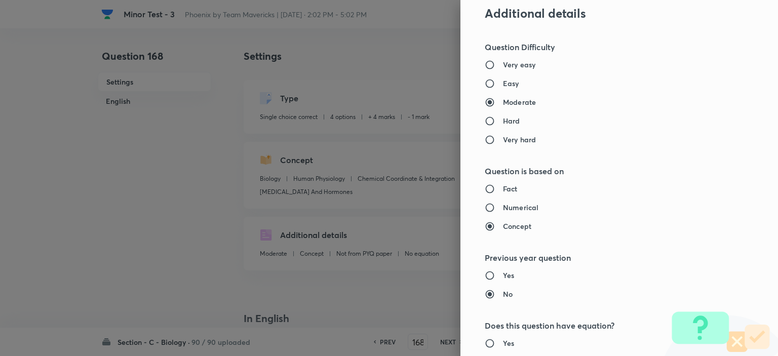
scroll to position [1023, 0]
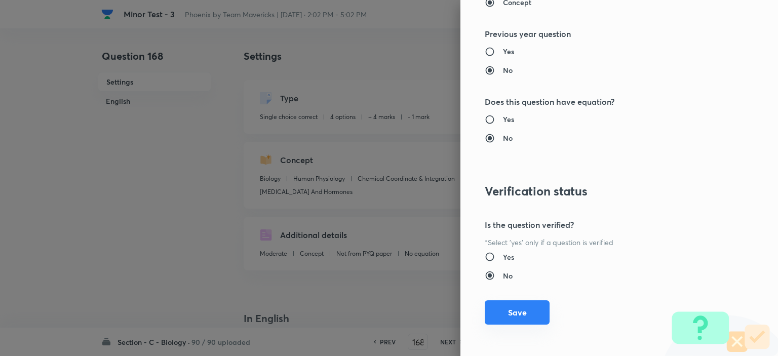
click at [516, 320] on button "Save" at bounding box center [517, 312] width 65 height 24
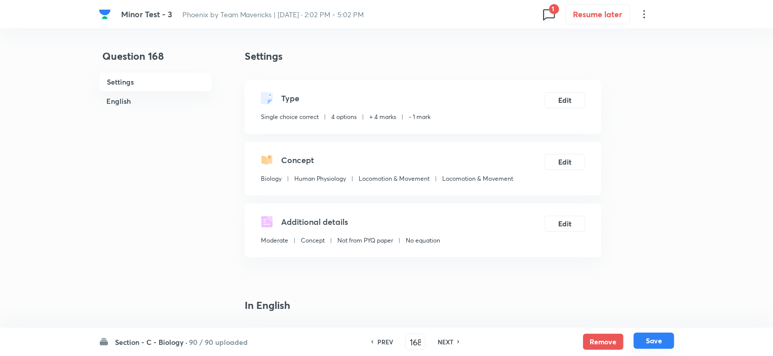
click at [654, 338] on button "Save" at bounding box center [654, 341] width 41 height 16
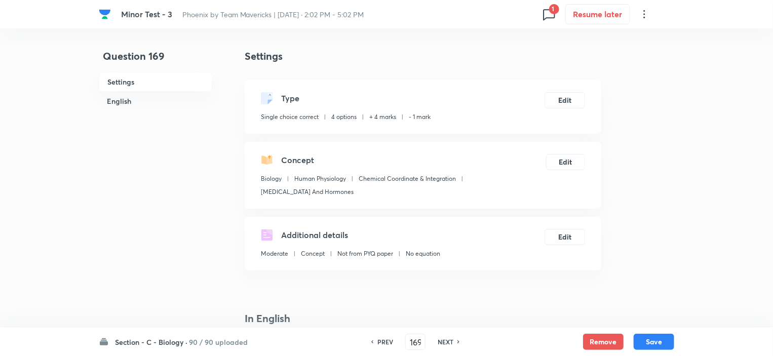
click at [567, 149] on div "Concept Biology Human Physiology Chemical Coordinate & Integration [MEDICAL_DAT…" at bounding box center [423, 175] width 357 height 67
click at [560, 162] on button "Edit" at bounding box center [565, 161] width 39 height 16
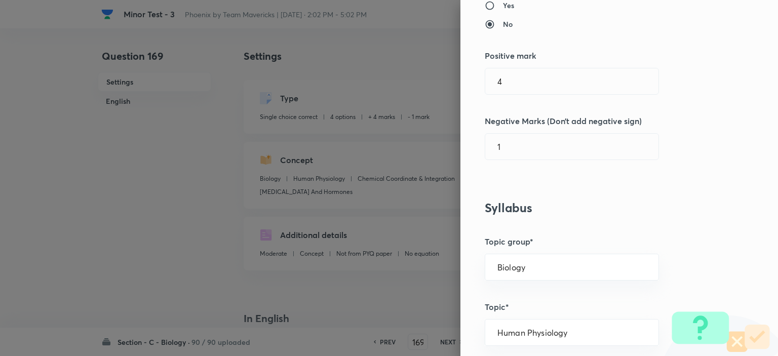
scroll to position [405, 0]
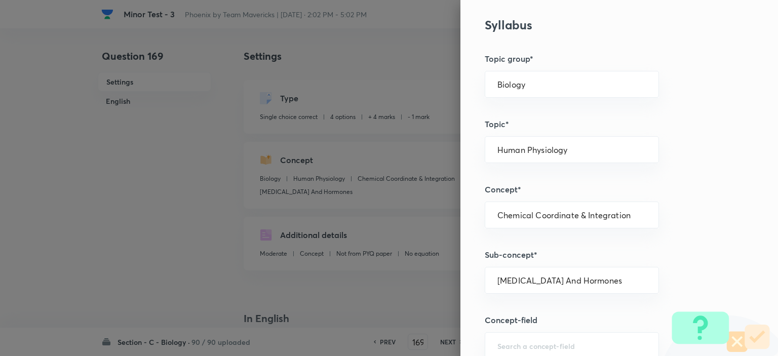
click at [537, 101] on div "Question settings Question type* Single choice correct Number of options* 2 3 4…" at bounding box center [619, 178] width 318 height 356
click at [529, 86] on input "Biology" at bounding box center [571, 85] width 149 height 10
click at [504, 109] on li "Biology" at bounding box center [564, 112] width 173 height 18
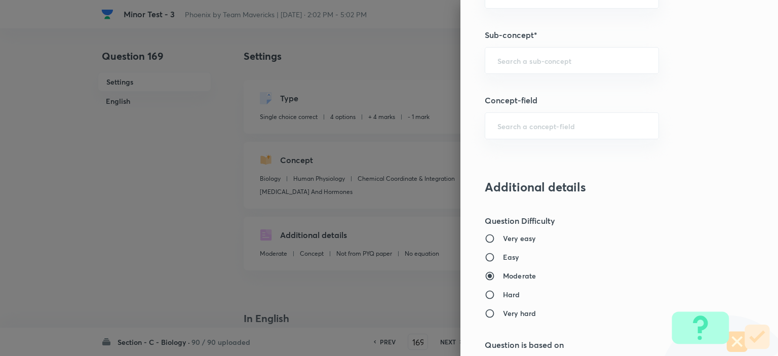
scroll to position [608, 0]
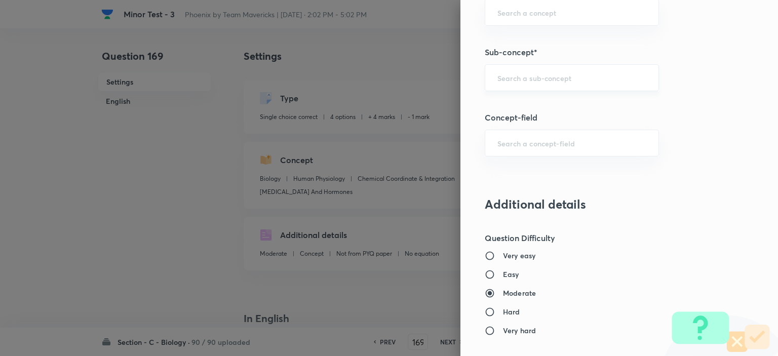
click at [494, 81] on div "​" at bounding box center [572, 77] width 174 height 27
paste input "loc"
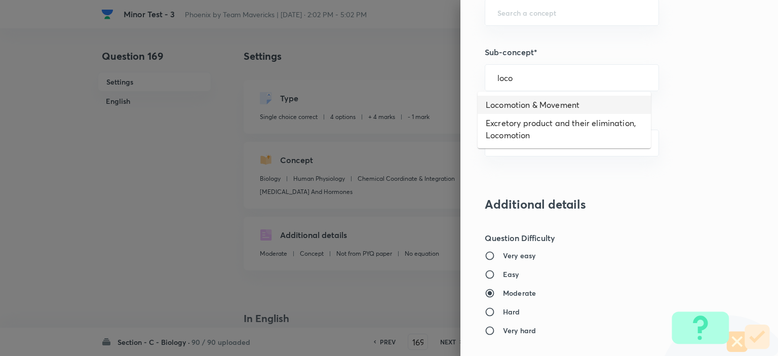
click at [521, 113] on li "Locomotion & Movement" at bounding box center [564, 105] width 173 height 18
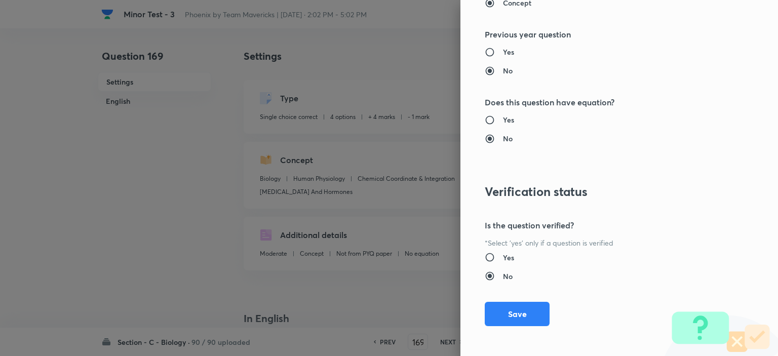
scroll to position [1023, 0]
click at [534, 303] on button "Save" at bounding box center [517, 312] width 65 height 24
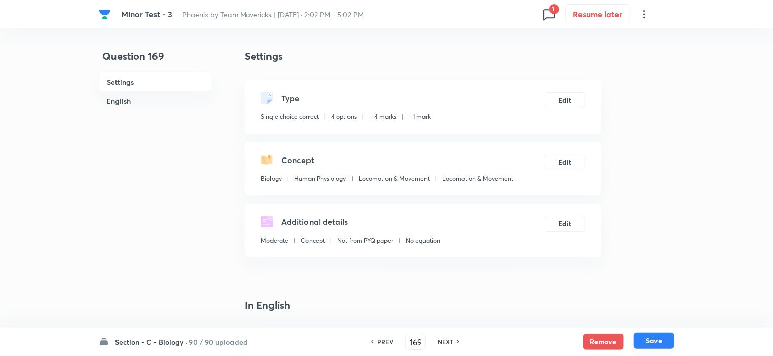
click at [656, 344] on button "Save" at bounding box center [654, 341] width 41 height 16
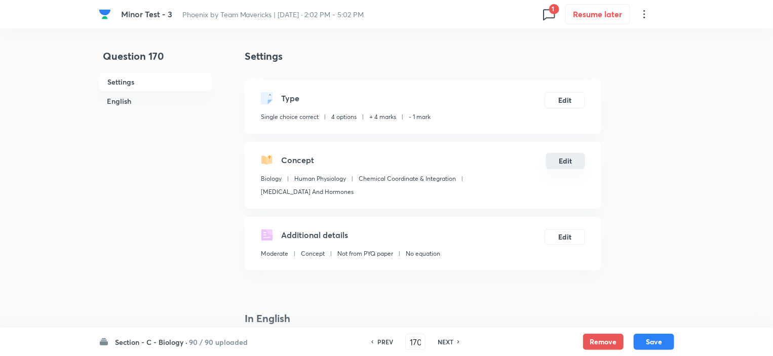
click at [556, 166] on button "Edit" at bounding box center [565, 161] width 39 height 16
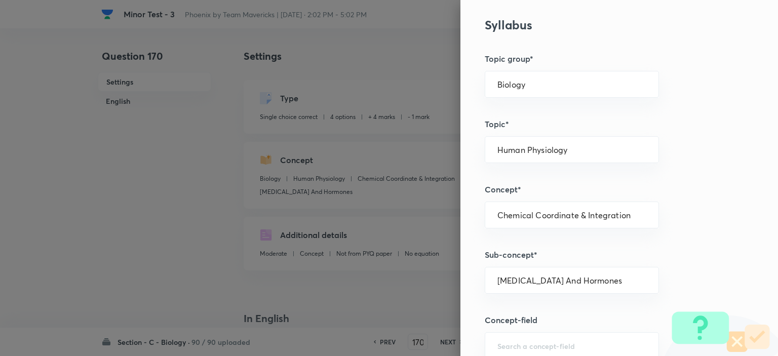
scroll to position [304, 0]
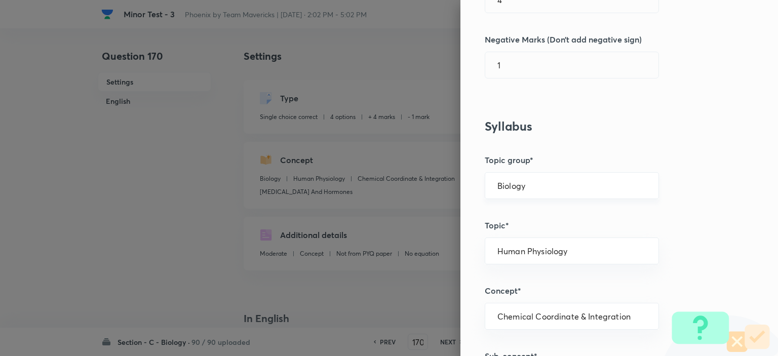
click at [526, 186] on input "Biology" at bounding box center [571, 186] width 149 height 10
click at [502, 217] on li "Biology" at bounding box center [564, 213] width 173 height 18
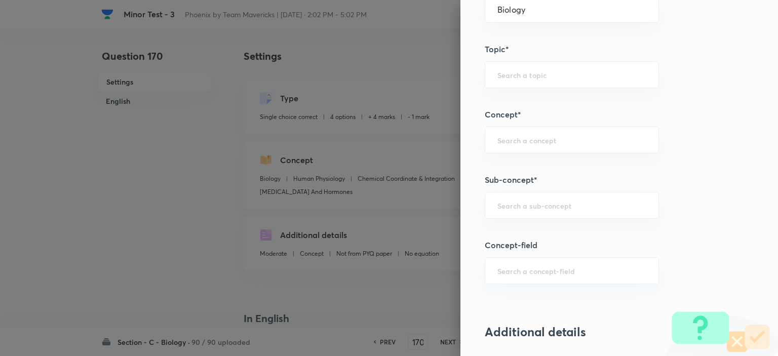
scroll to position [608, 0]
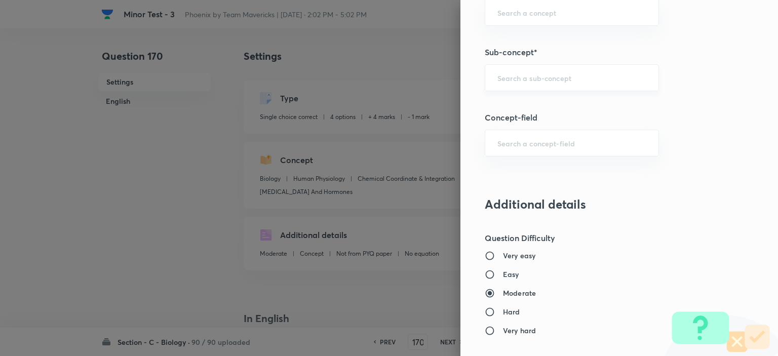
click at [521, 71] on div "​" at bounding box center [572, 77] width 174 height 27
paste input "unacademy-user-15ZU8QNOT9GN"
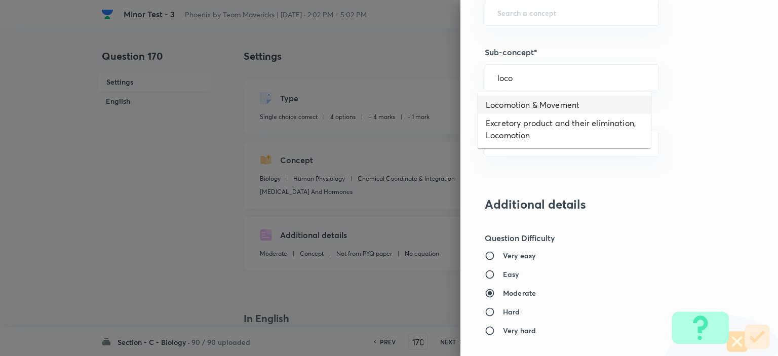
click at [521, 103] on li "Locomotion & Movement" at bounding box center [564, 105] width 173 height 18
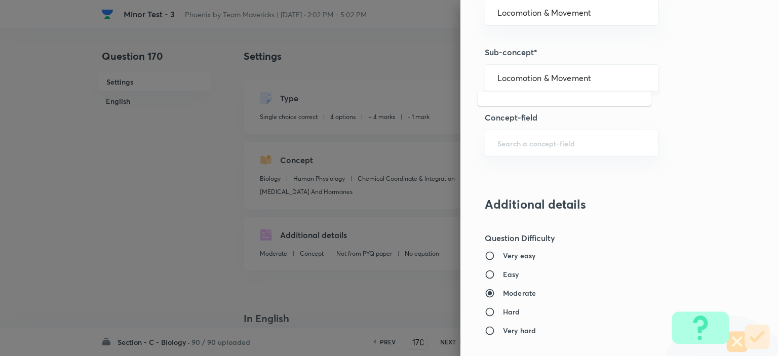
click at [588, 79] on input "Locomotion & Movement" at bounding box center [571, 78] width 149 height 10
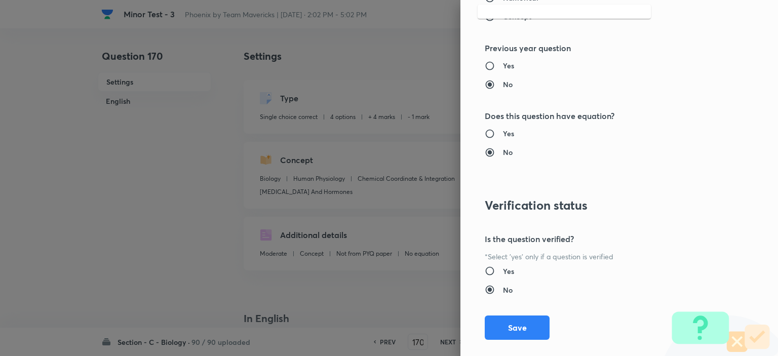
scroll to position [1013, 0]
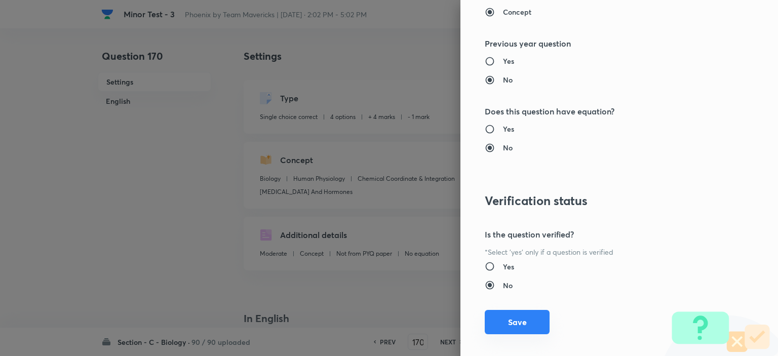
click at [515, 315] on button "Save" at bounding box center [517, 322] width 65 height 24
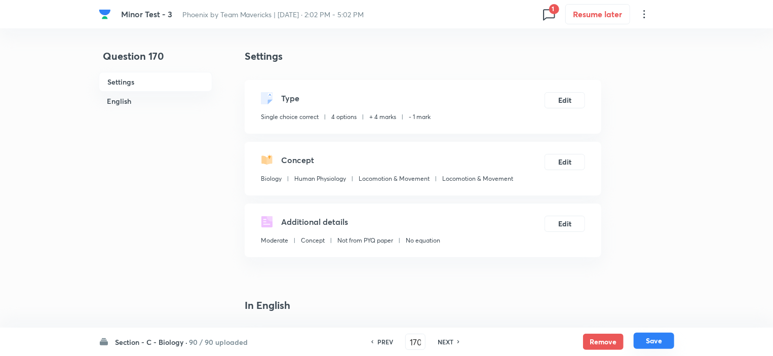
click at [657, 342] on button "Save" at bounding box center [654, 341] width 41 height 16
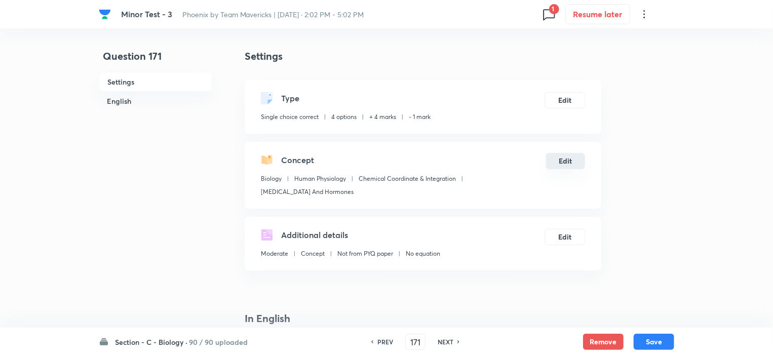
click at [565, 164] on button "Edit" at bounding box center [565, 161] width 39 height 16
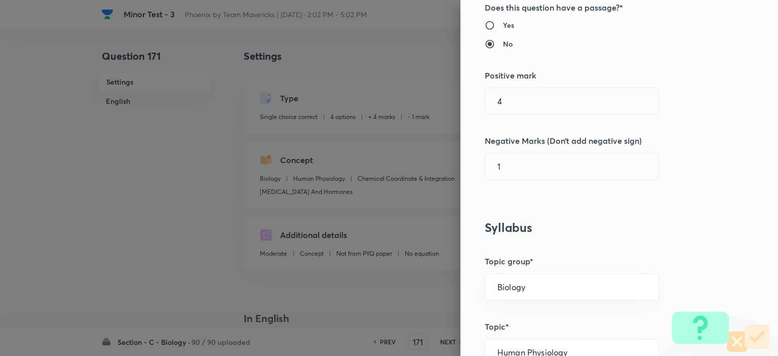
scroll to position [304, 0]
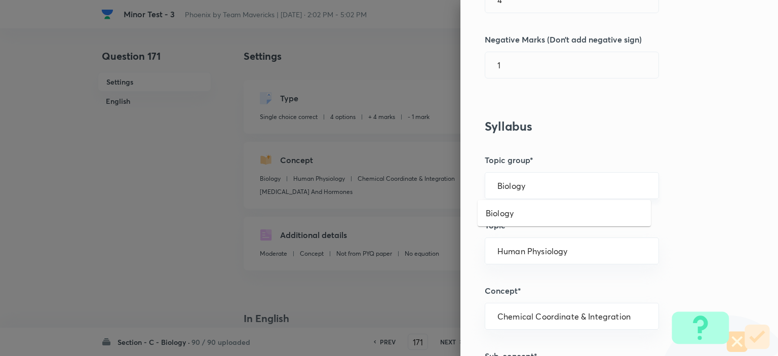
click at [560, 186] on input "Biology" at bounding box center [571, 186] width 149 height 10
click at [493, 205] on li "Biology" at bounding box center [564, 213] width 173 height 18
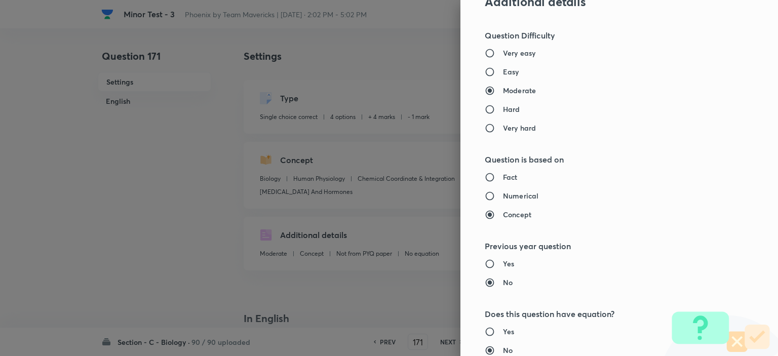
scroll to position [405, 0]
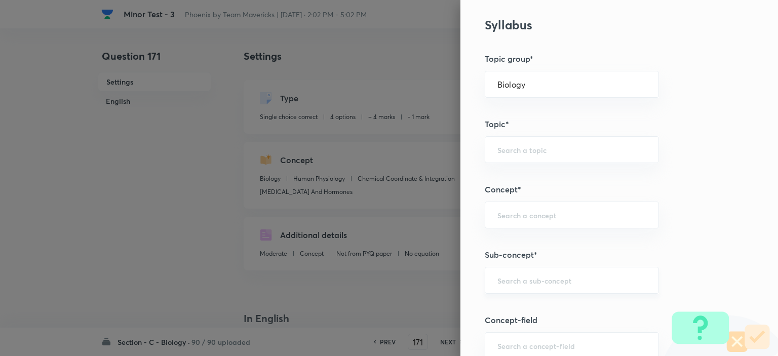
click at [524, 273] on div "​" at bounding box center [572, 280] width 174 height 27
paste input "Locomotion & Movement"
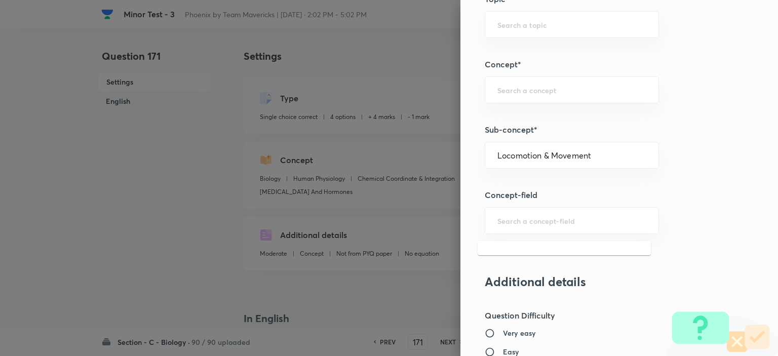
scroll to position [608, 0]
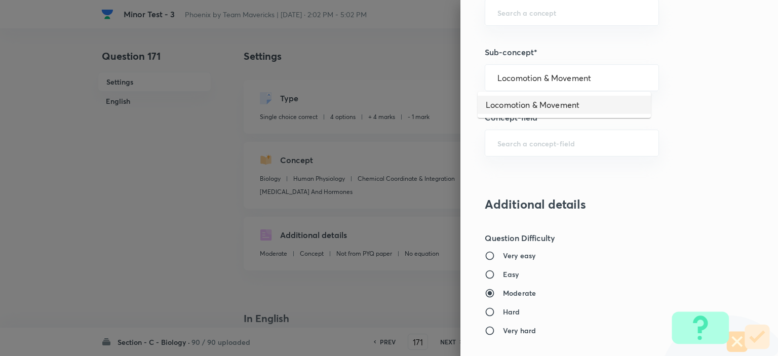
click at [569, 106] on li "Locomotion & Movement" at bounding box center [564, 105] width 173 height 18
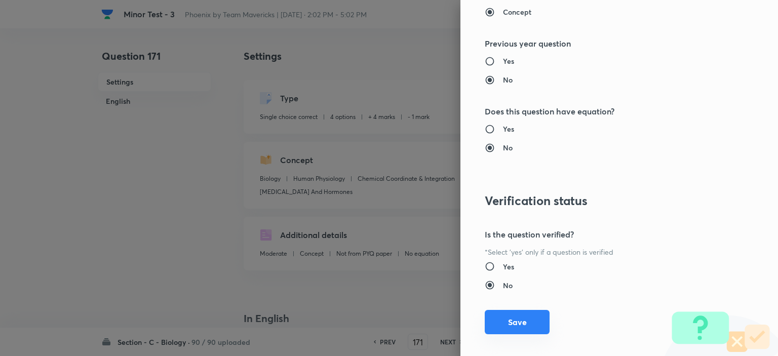
click at [504, 319] on button "Save" at bounding box center [517, 322] width 65 height 24
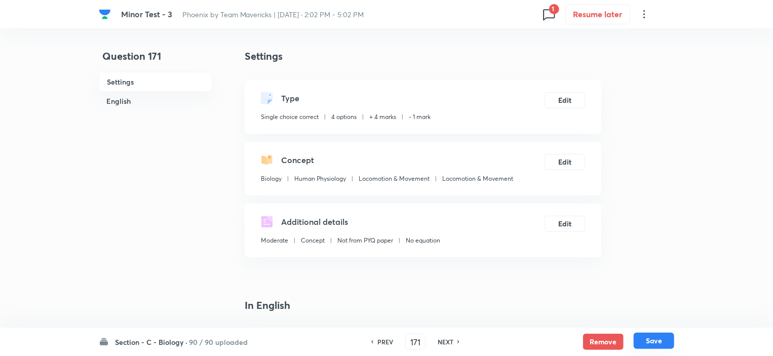
click at [649, 340] on button "Save" at bounding box center [654, 341] width 41 height 16
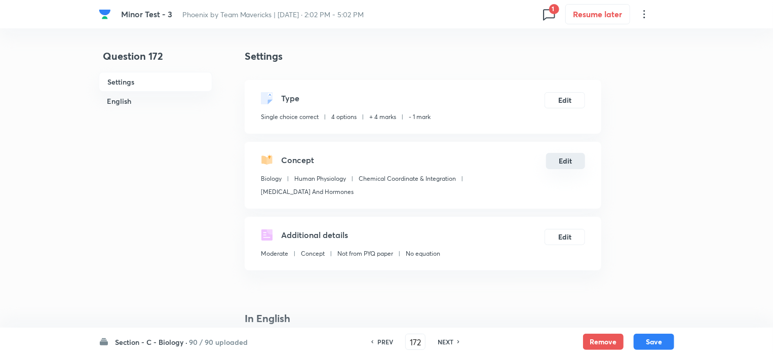
click at [557, 162] on button "Edit" at bounding box center [565, 161] width 39 height 16
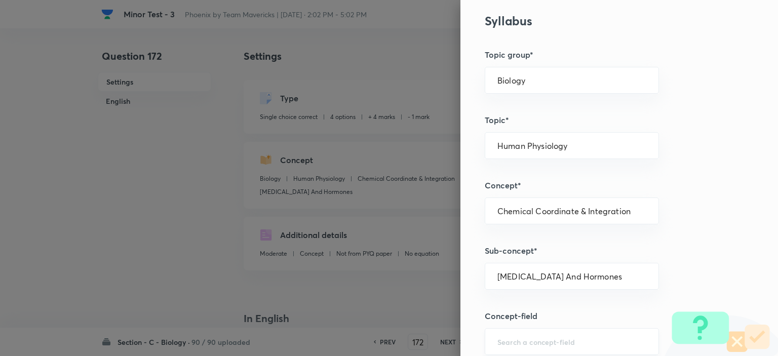
scroll to position [304, 0]
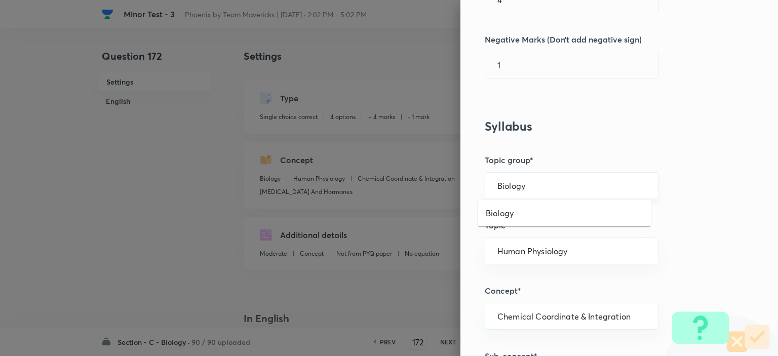
click at [531, 189] on input "Biology" at bounding box center [571, 186] width 149 height 10
click at [501, 213] on li "Biology" at bounding box center [564, 213] width 173 height 18
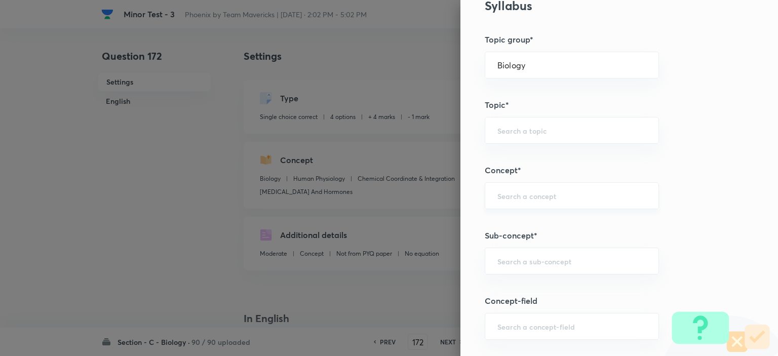
scroll to position [506, 0]
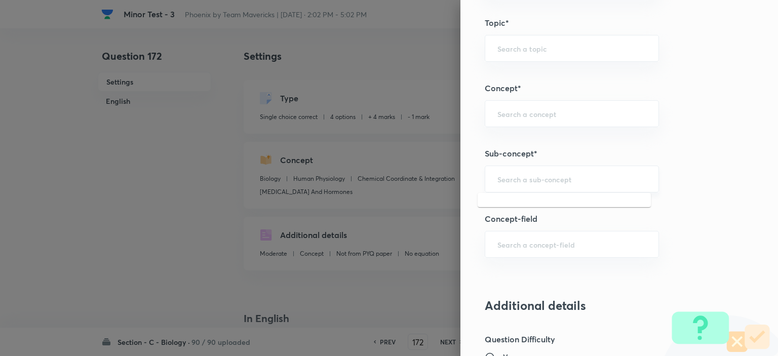
click at [517, 181] on input "text" at bounding box center [571, 179] width 149 height 10
paste input "Locomotion & Movement"
click at [558, 201] on li "Locomotion & Movement" at bounding box center [564, 206] width 173 height 18
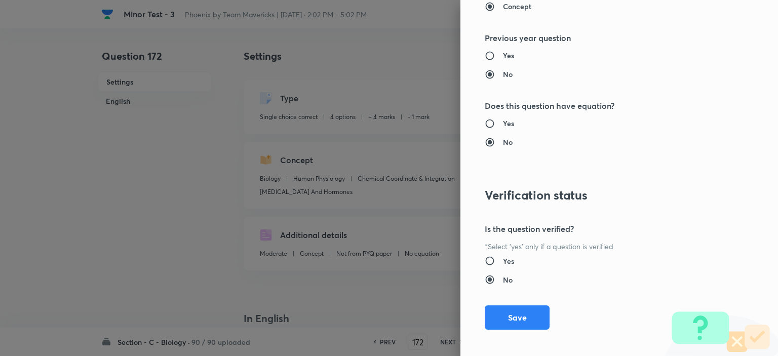
scroll to position [1023, 0]
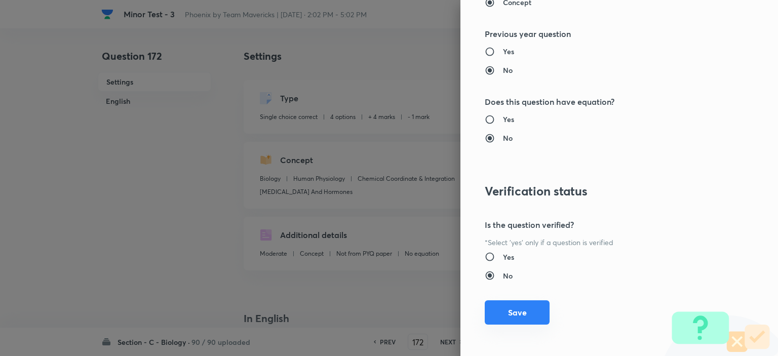
click at [518, 308] on button "Save" at bounding box center [517, 312] width 65 height 24
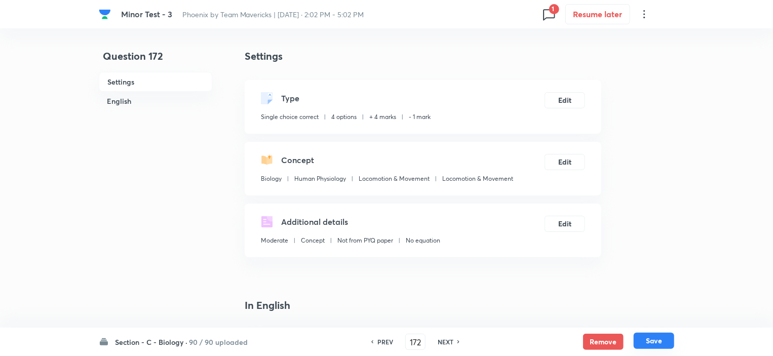
click at [649, 335] on button "Save" at bounding box center [654, 341] width 41 height 16
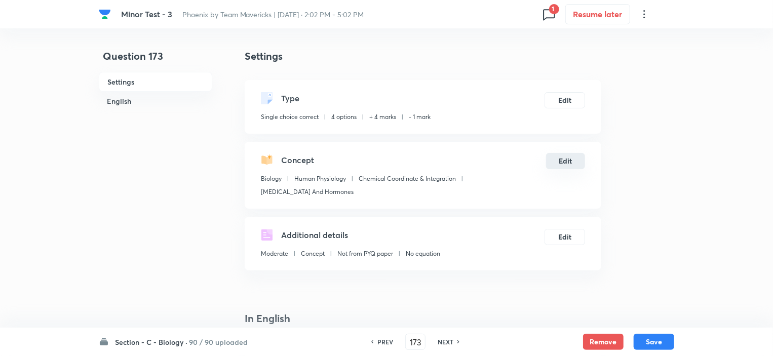
click at [558, 160] on button "Edit" at bounding box center [565, 161] width 39 height 16
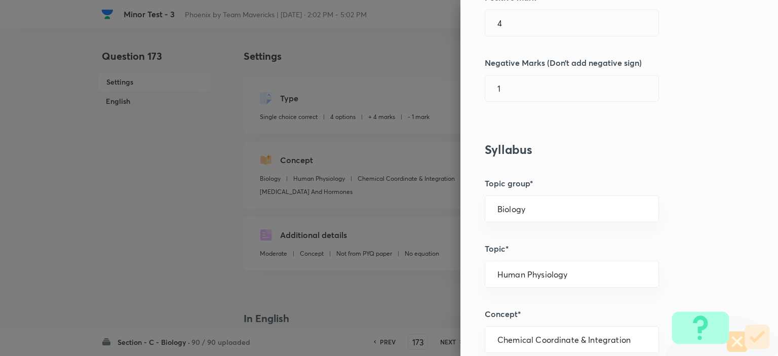
scroll to position [304, 0]
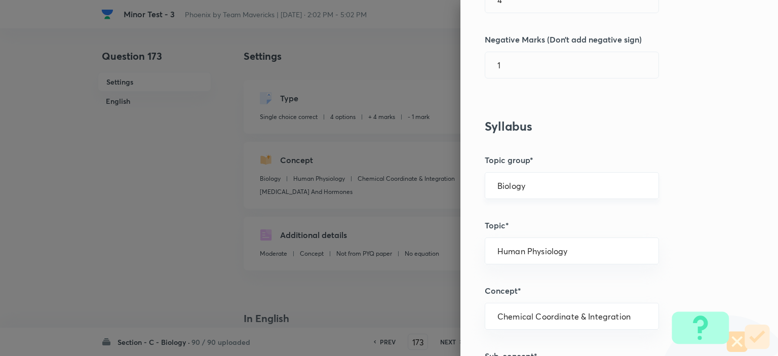
click at [539, 196] on div "Biology ​" at bounding box center [572, 185] width 174 height 27
click at [535, 183] on input "Biology" at bounding box center [571, 186] width 149 height 10
click at [509, 214] on li "Biology" at bounding box center [564, 213] width 173 height 18
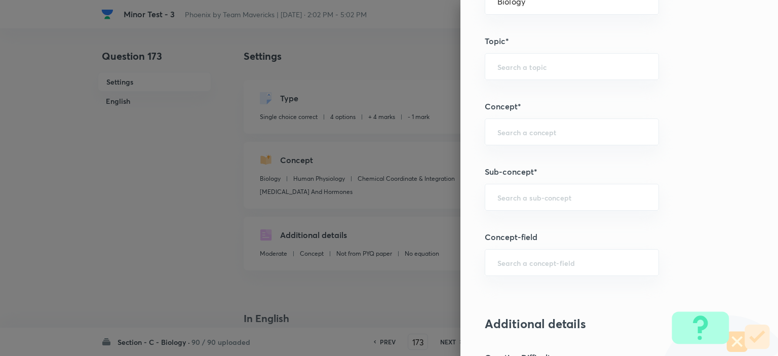
scroll to position [608, 0]
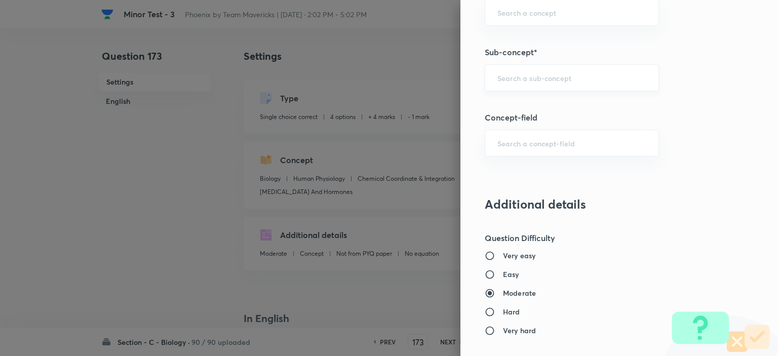
click at [520, 76] on input "text" at bounding box center [571, 78] width 149 height 10
paste input "Locomotion & Movement"
click at [517, 107] on li "Locomotion & Movement" at bounding box center [564, 105] width 173 height 18
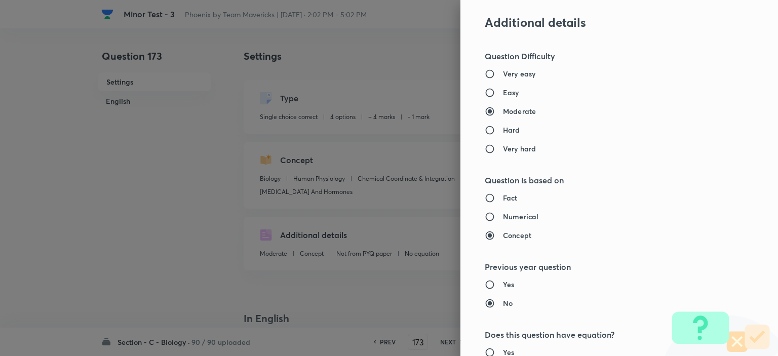
scroll to position [1013, 0]
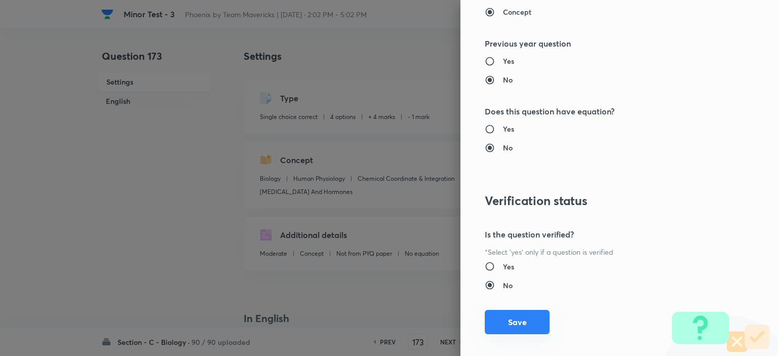
click at [523, 319] on button "Save" at bounding box center [517, 322] width 65 height 24
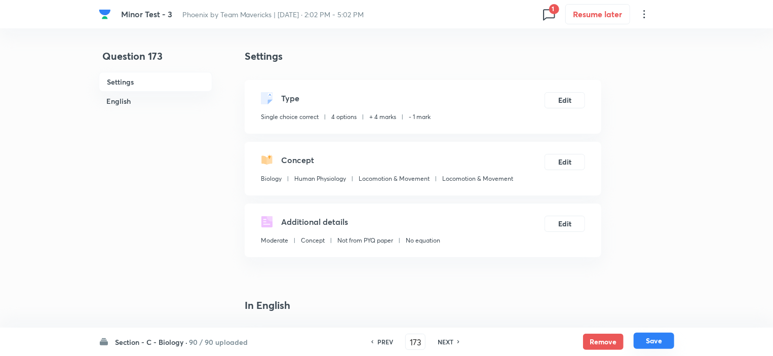
click at [658, 340] on button "Save" at bounding box center [654, 341] width 41 height 16
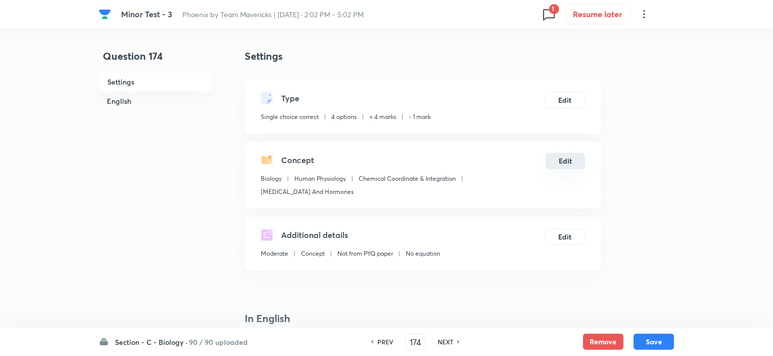
click at [567, 162] on button "Edit" at bounding box center [565, 161] width 39 height 16
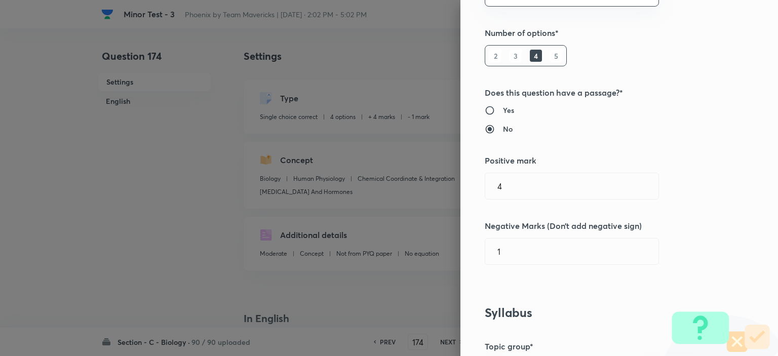
scroll to position [203, 0]
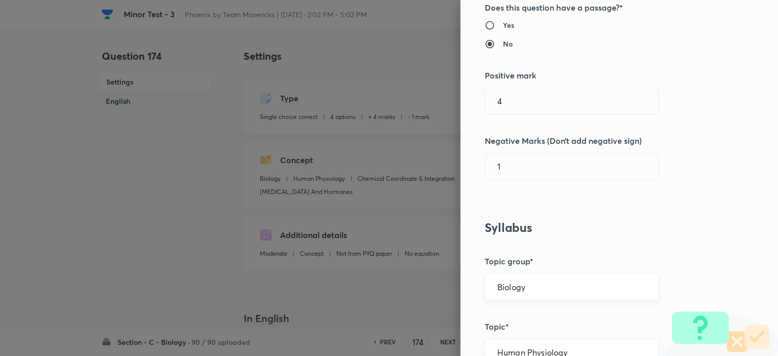
click at [537, 280] on div "Biology ​" at bounding box center [572, 287] width 174 height 27
click at [553, 279] on div "Biology ​" at bounding box center [572, 287] width 174 height 27
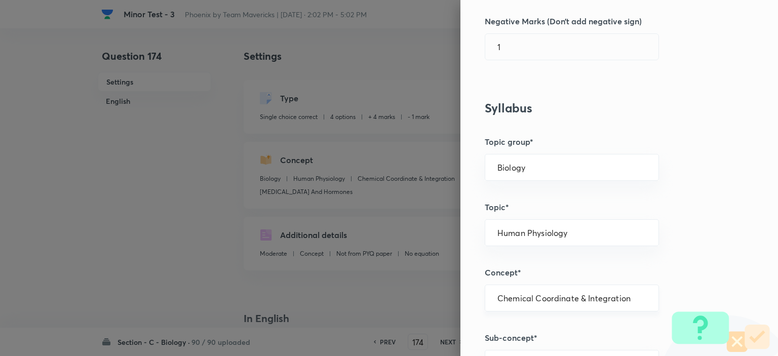
scroll to position [405, 0]
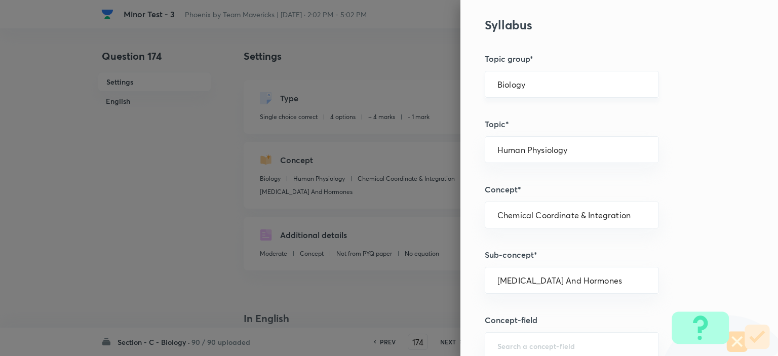
drag, startPoint x: 520, startPoint y: 72, endPoint x: 531, endPoint y: 83, distance: 14.7
click at [521, 72] on div "Biology ​" at bounding box center [572, 84] width 174 height 27
click at [531, 88] on input "Biology" at bounding box center [571, 85] width 149 height 10
click at [509, 117] on li "Biology" at bounding box center [564, 112] width 173 height 18
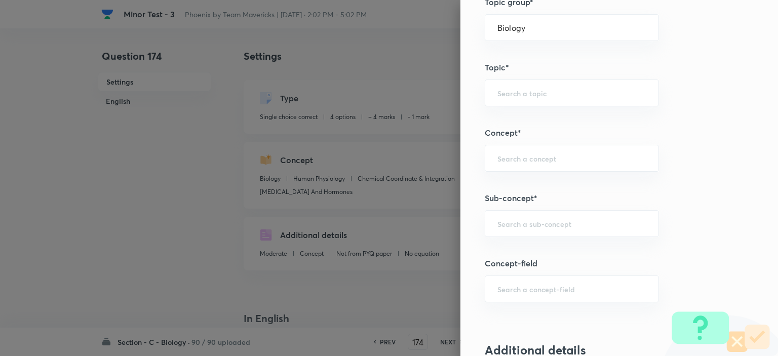
scroll to position [608, 0]
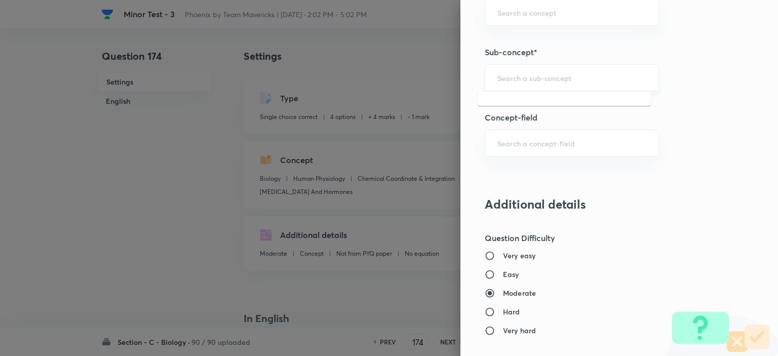
click at [517, 75] on input "text" at bounding box center [571, 78] width 149 height 10
paste input "Locomotion & Movement"
click at [526, 111] on li "Locomotion & Movement" at bounding box center [564, 105] width 173 height 18
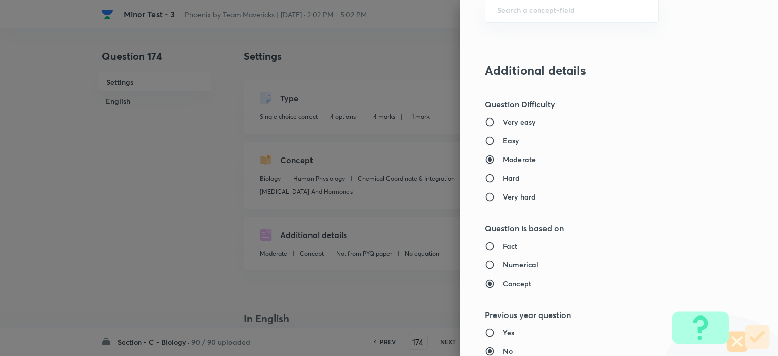
scroll to position [1013, 0]
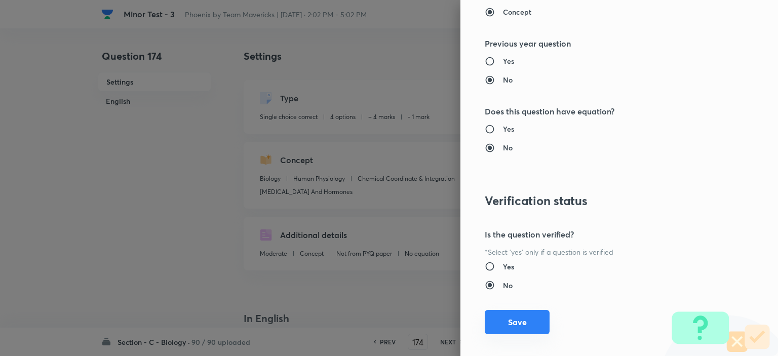
click at [514, 318] on button "Save" at bounding box center [517, 322] width 65 height 24
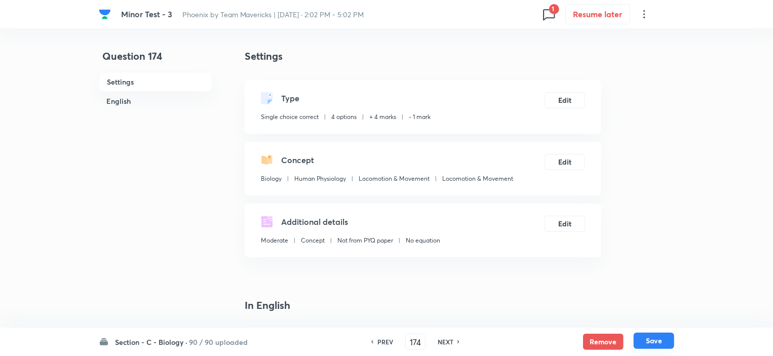
click at [658, 337] on button "Save" at bounding box center [654, 341] width 41 height 16
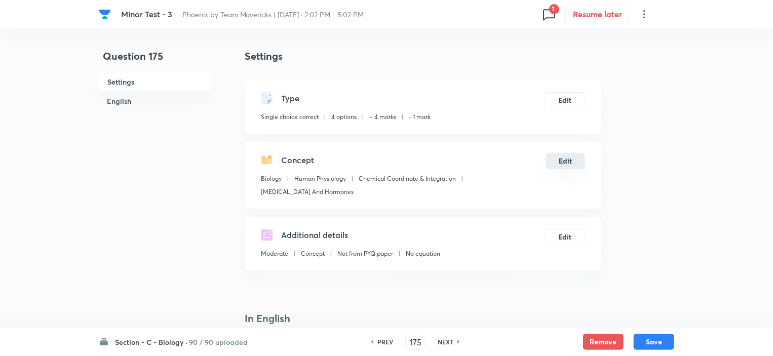
click at [564, 155] on button "Edit" at bounding box center [565, 161] width 39 height 16
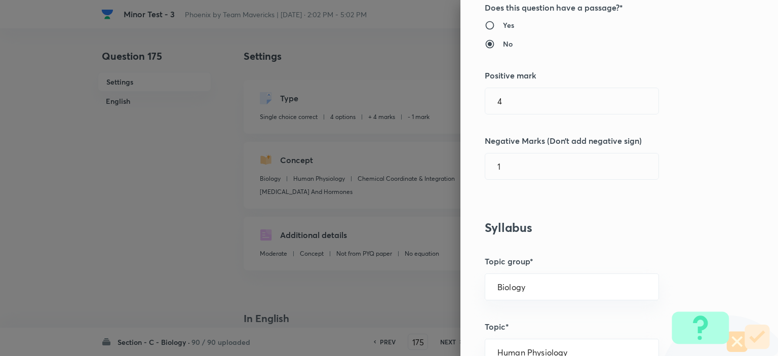
scroll to position [304, 0]
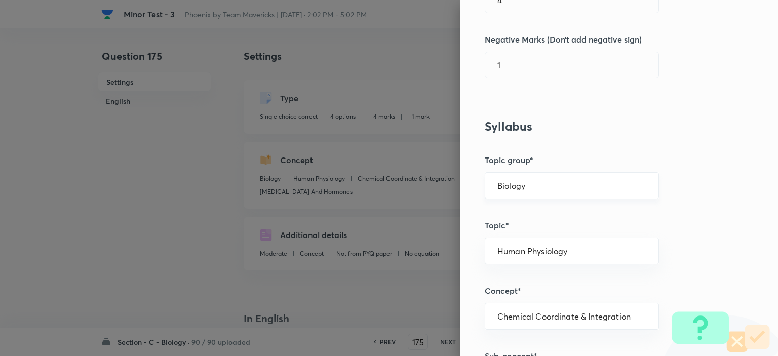
click at [539, 185] on input "Biology" at bounding box center [571, 186] width 149 height 10
click at [523, 204] on li "Biology" at bounding box center [564, 213] width 173 height 18
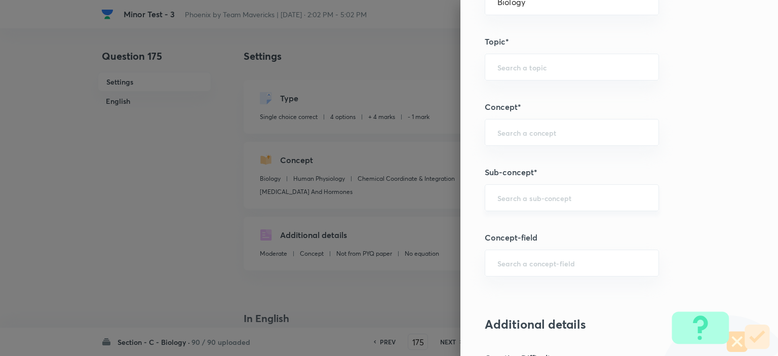
scroll to position [506, 0]
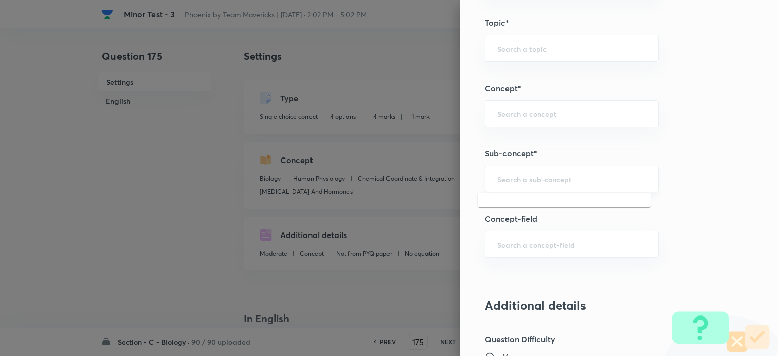
click at [518, 180] on input "text" at bounding box center [571, 179] width 149 height 10
paste input "Locomotion & Movement"
click at [542, 201] on li "Locomotion & Movement" at bounding box center [564, 206] width 173 height 18
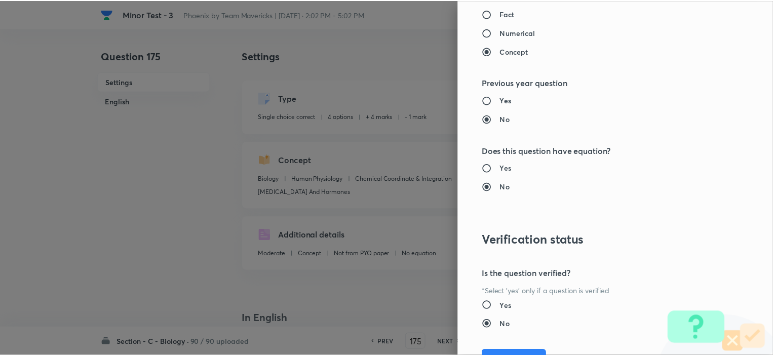
scroll to position [1023, 0]
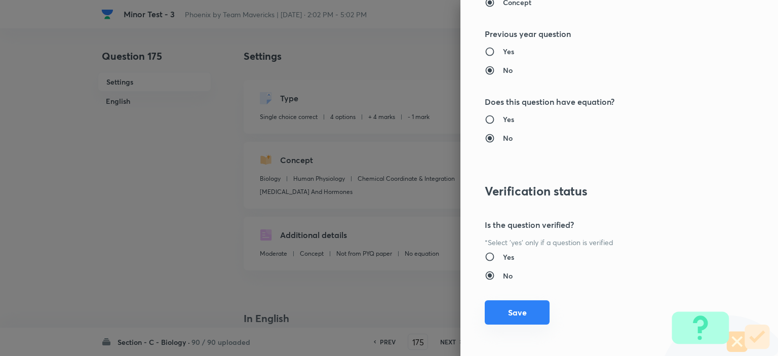
click at [515, 303] on button "Save" at bounding box center [517, 312] width 65 height 24
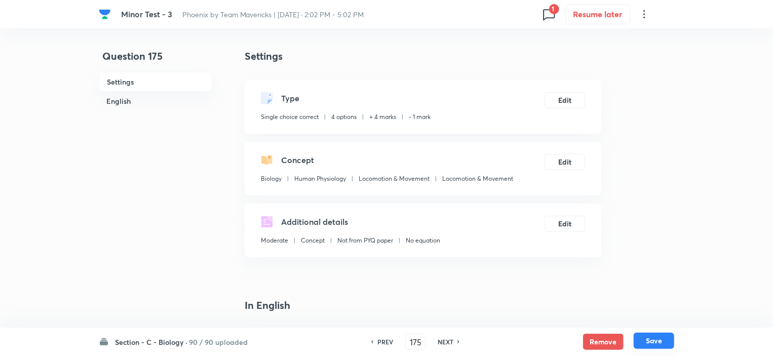
click at [658, 340] on button "Save" at bounding box center [654, 341] width 41 height 16
click at [638, 344] on button "Save" at bounding box center [654, 341] width 41 height 16
click at [646, 343] on button "Save" at bounding box center [654, 341] width 41 height 16
click at [444, 340] on h6 "NEXT" at bounding box center [446, 341] width 16 height 9
